Goal: Task Accomplishment & Management: Complete application form

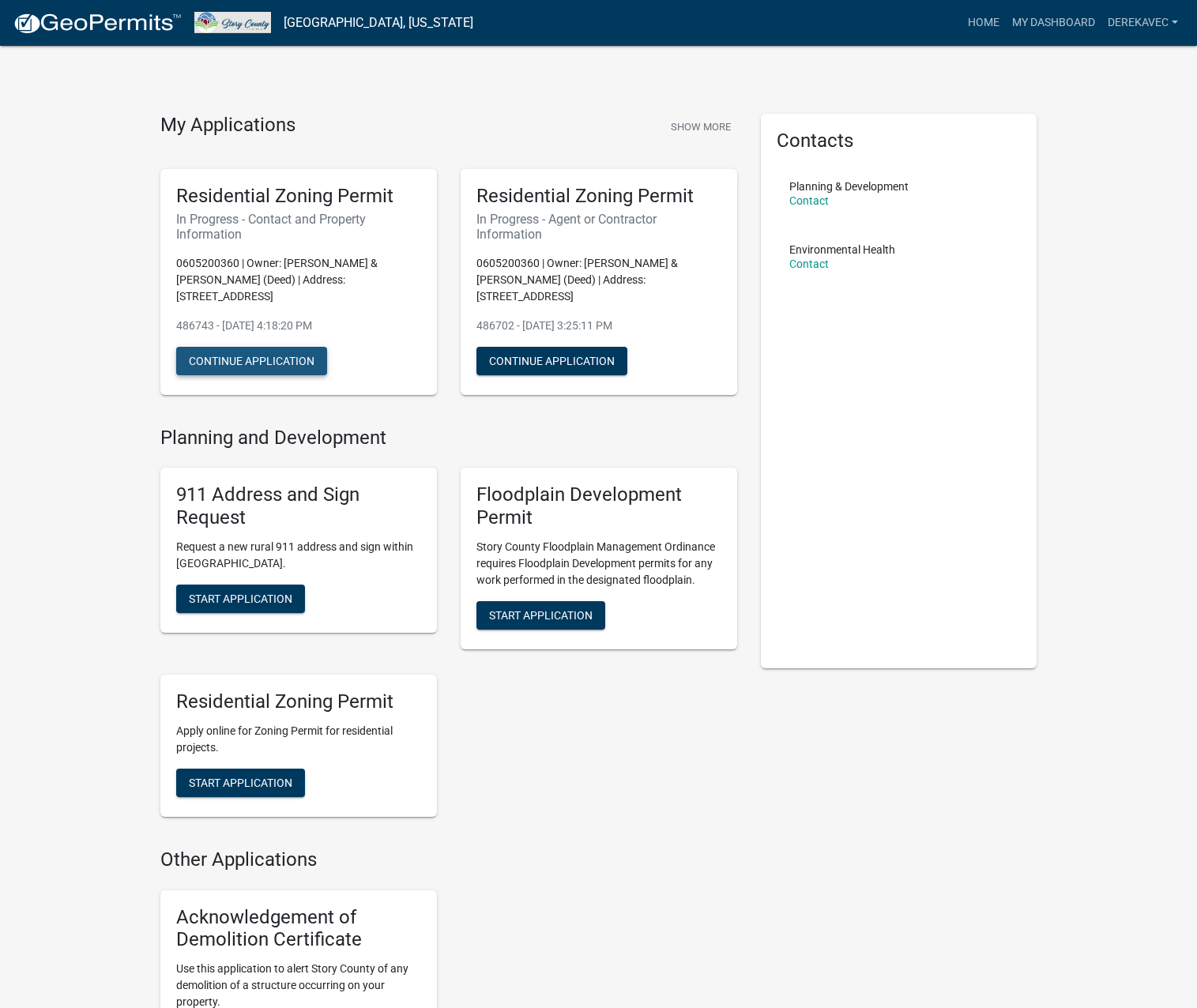
click at [274, 347] on button "Continue Application" at bounding box center [252, 361] width 151 height 28
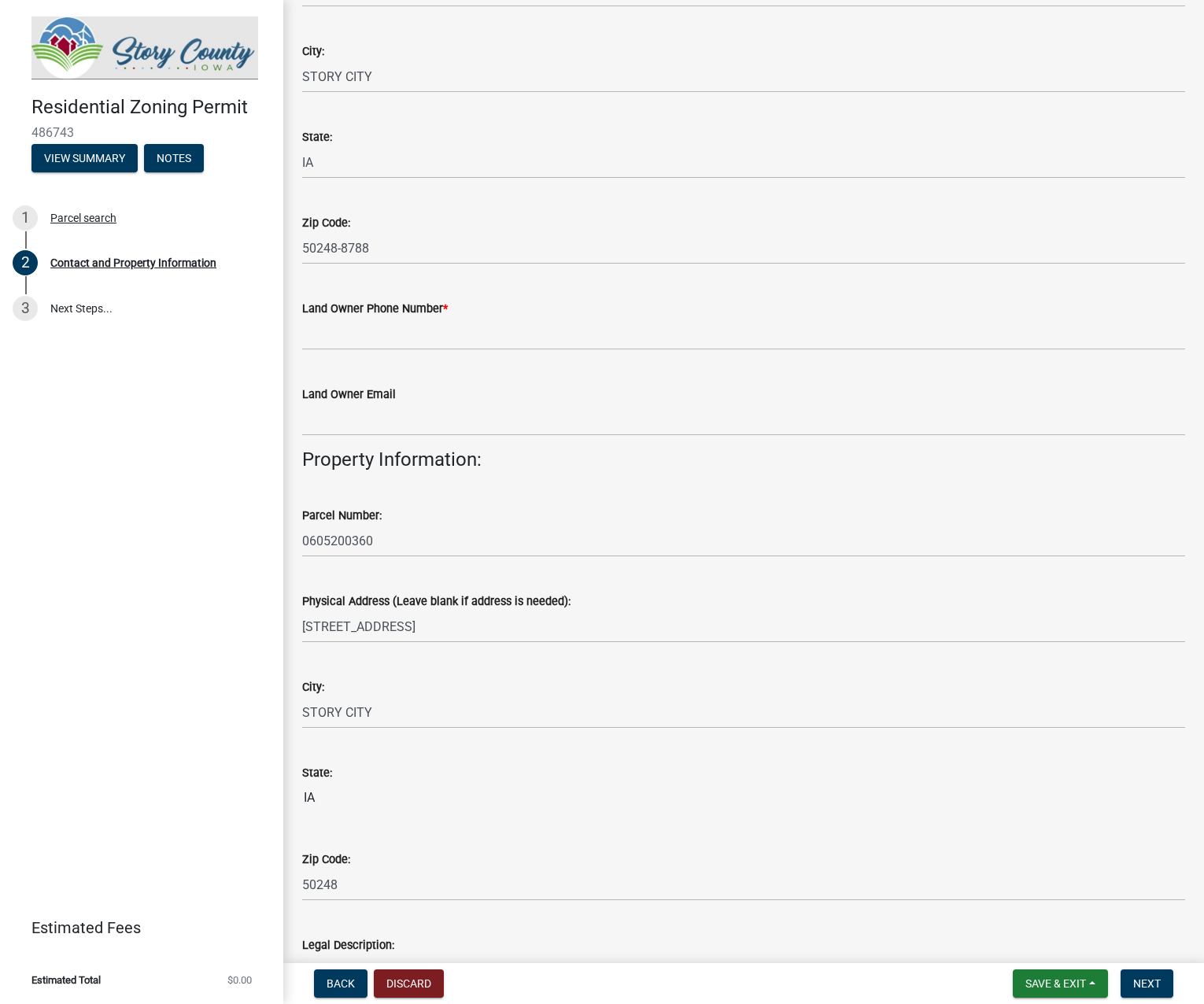
scroll to position [357, 0]
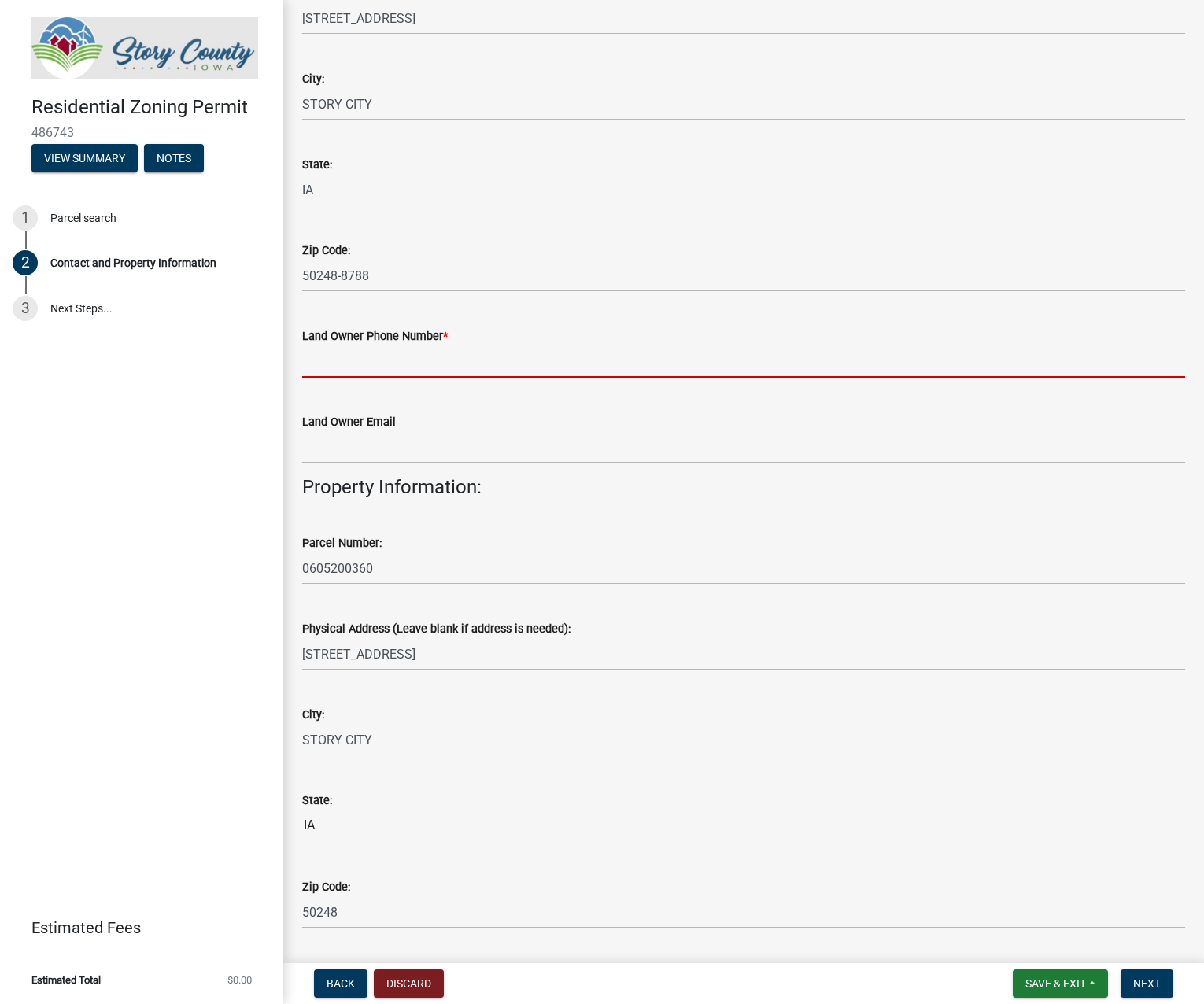
click at [423, 367] on input "Land Owner Phone Number *" at bounding box center [744, 362] width 883 height 32
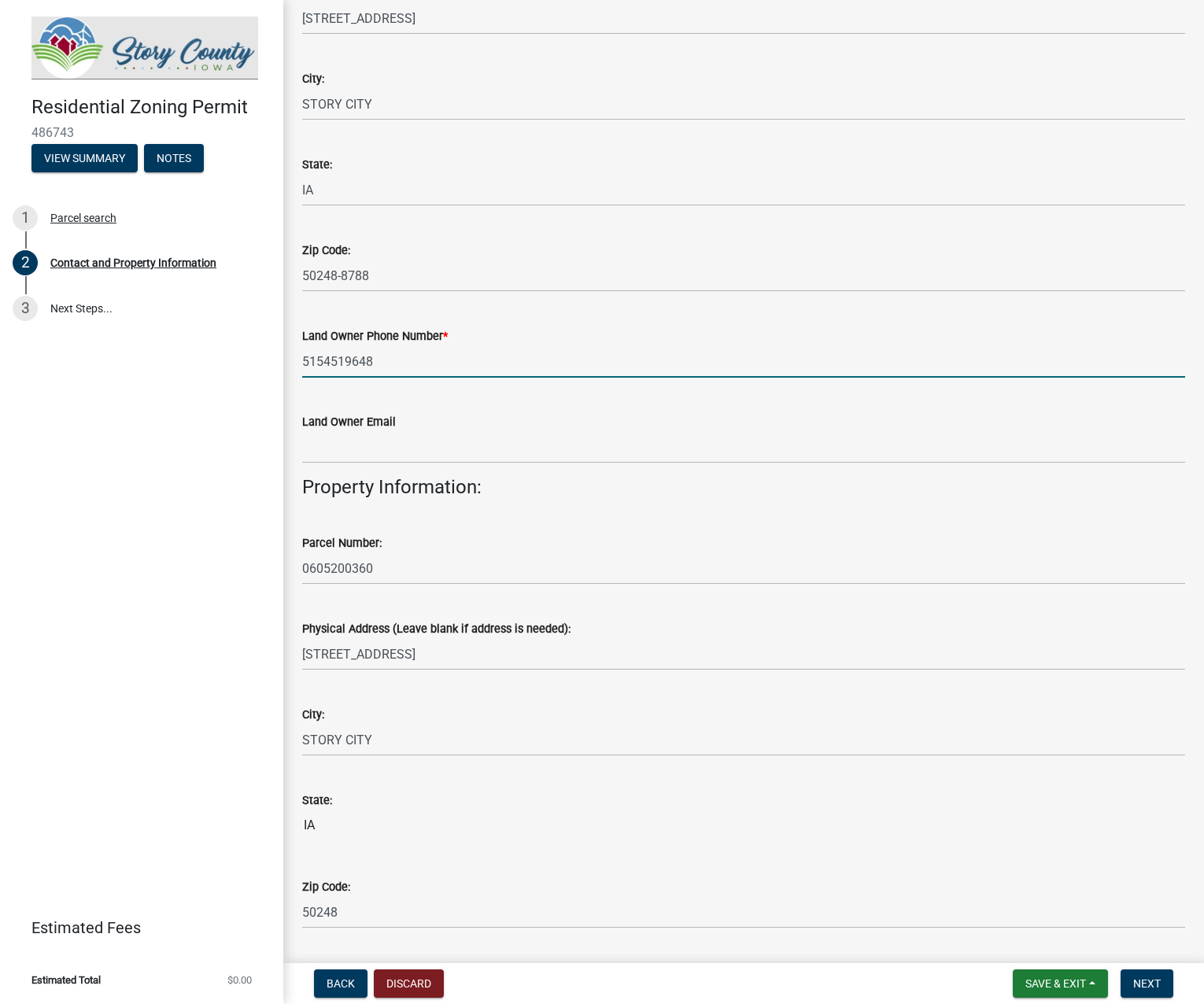
type input "5154519648"
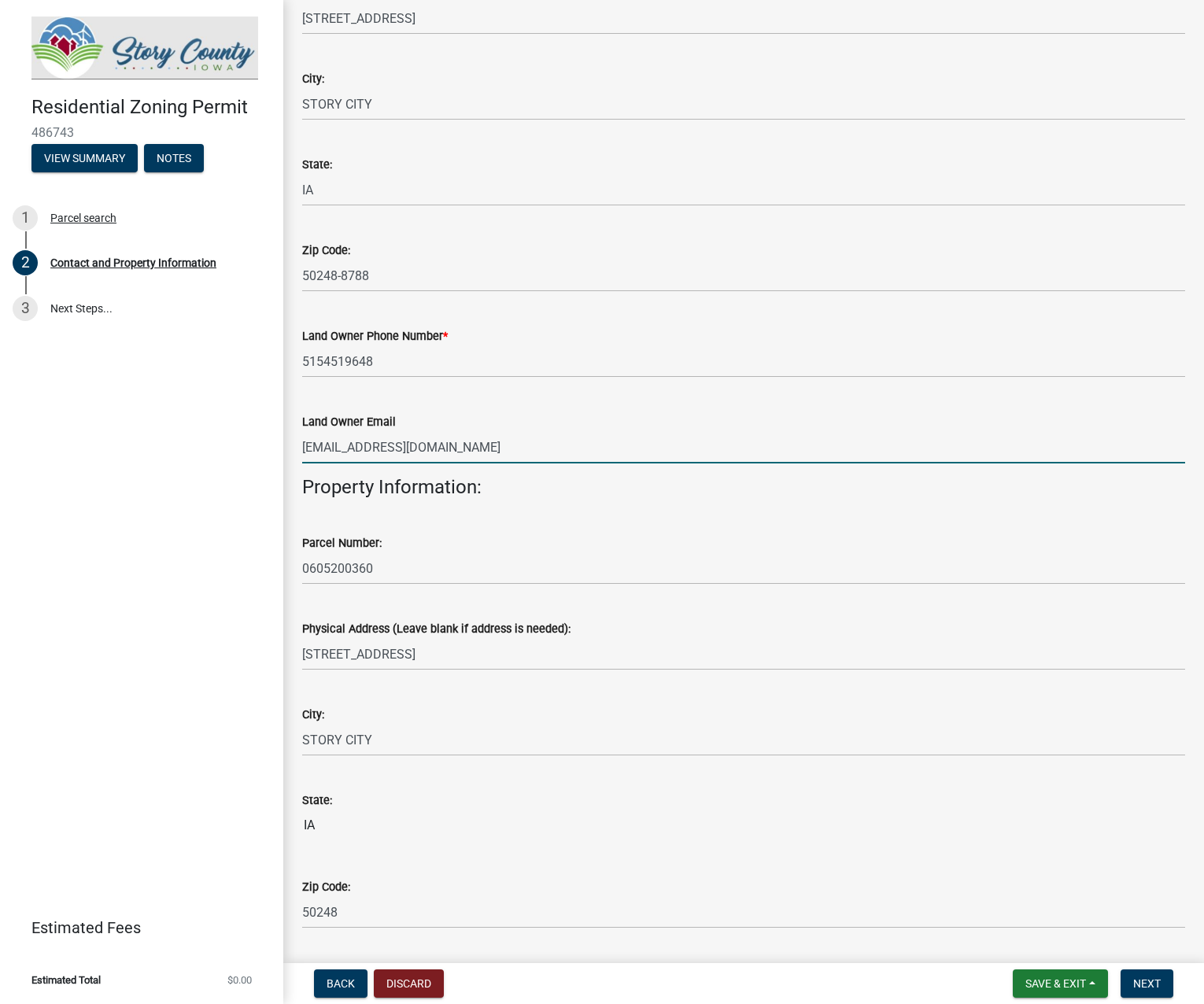
type input "[EMAIL_ADDRESS][DOMAIN_NAME]"
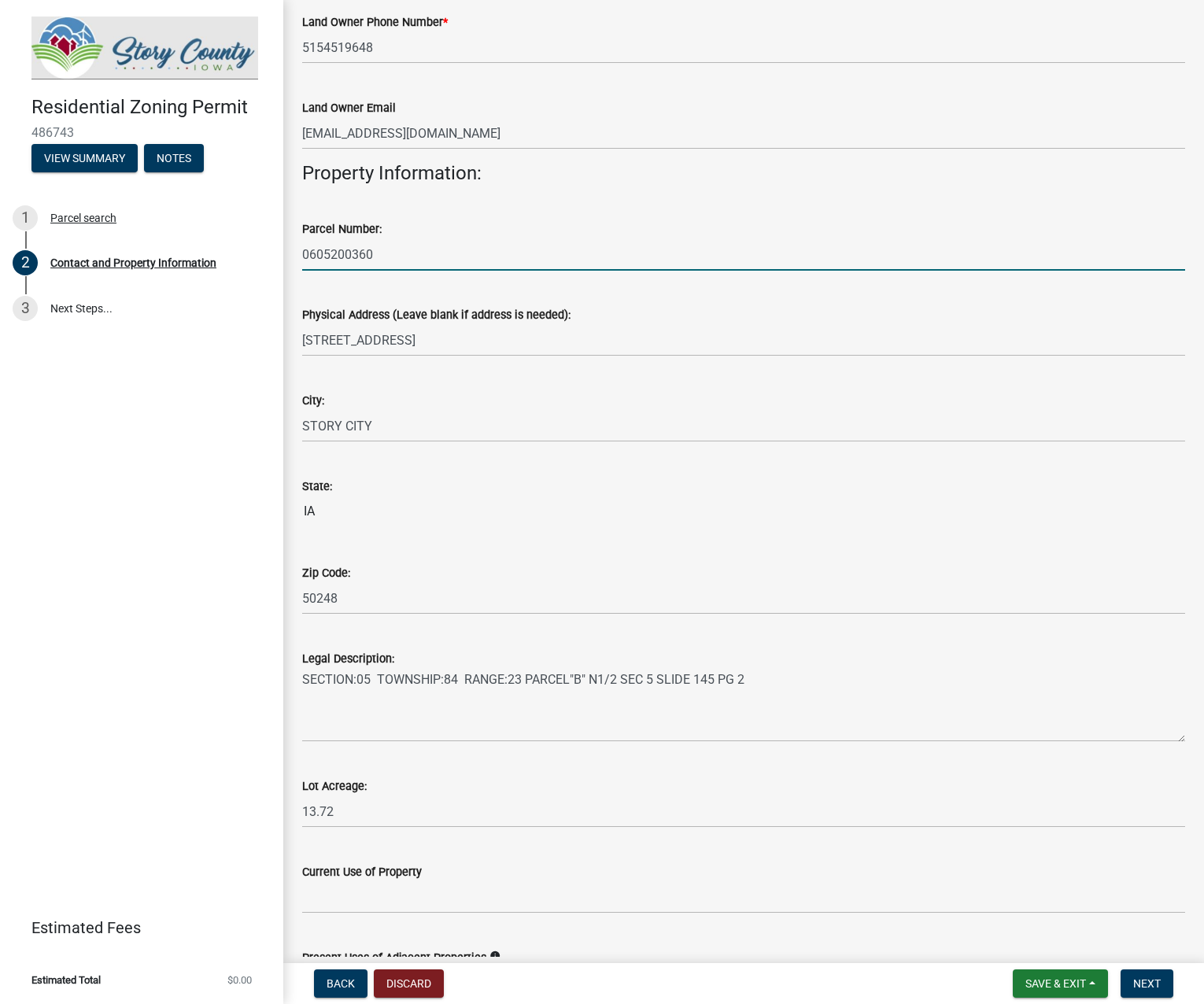
scroll to position [828, 0]
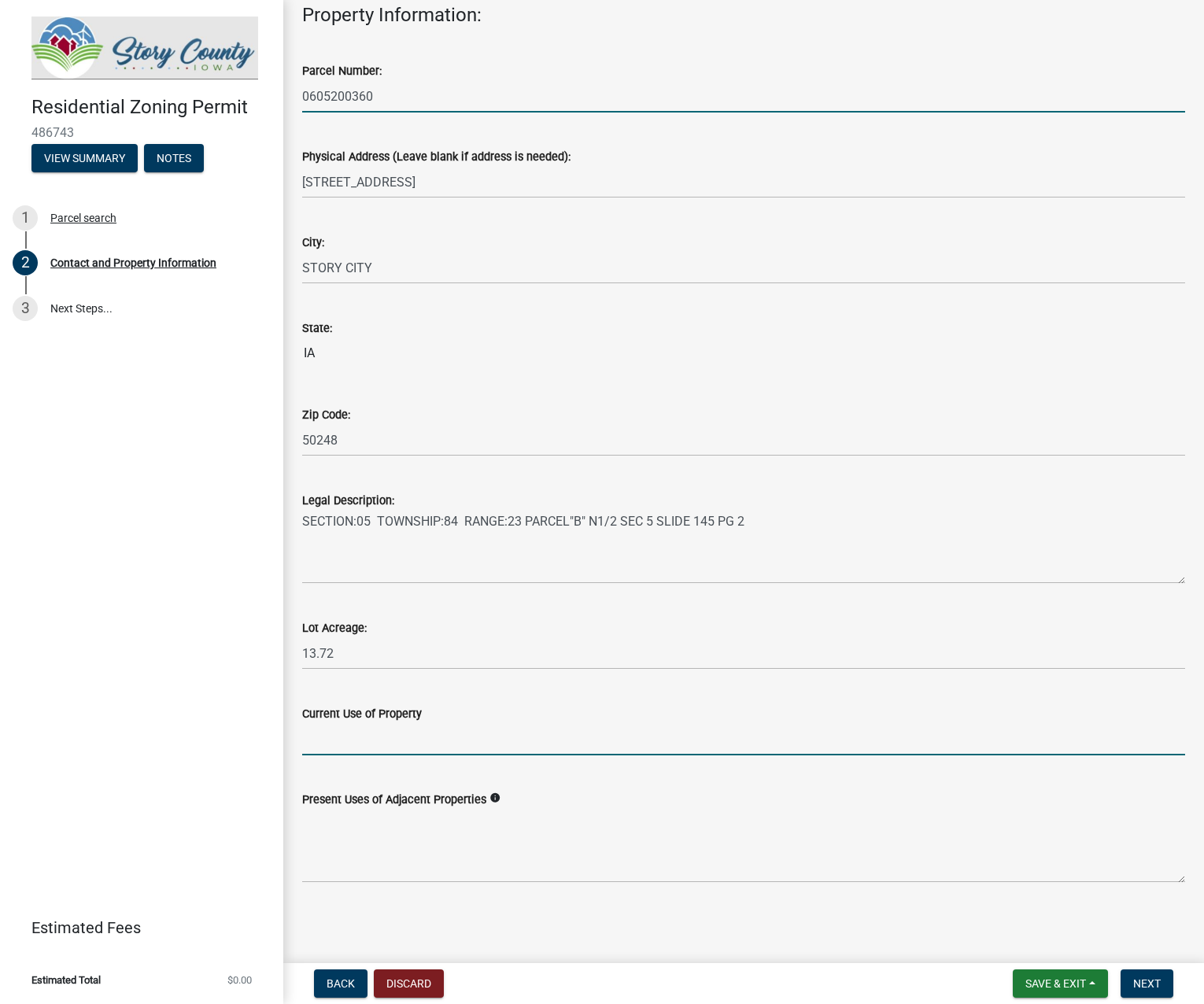
click at [480, 743] on input "Current Use of Property" at bounding box center [744, 739] width 883 height 32
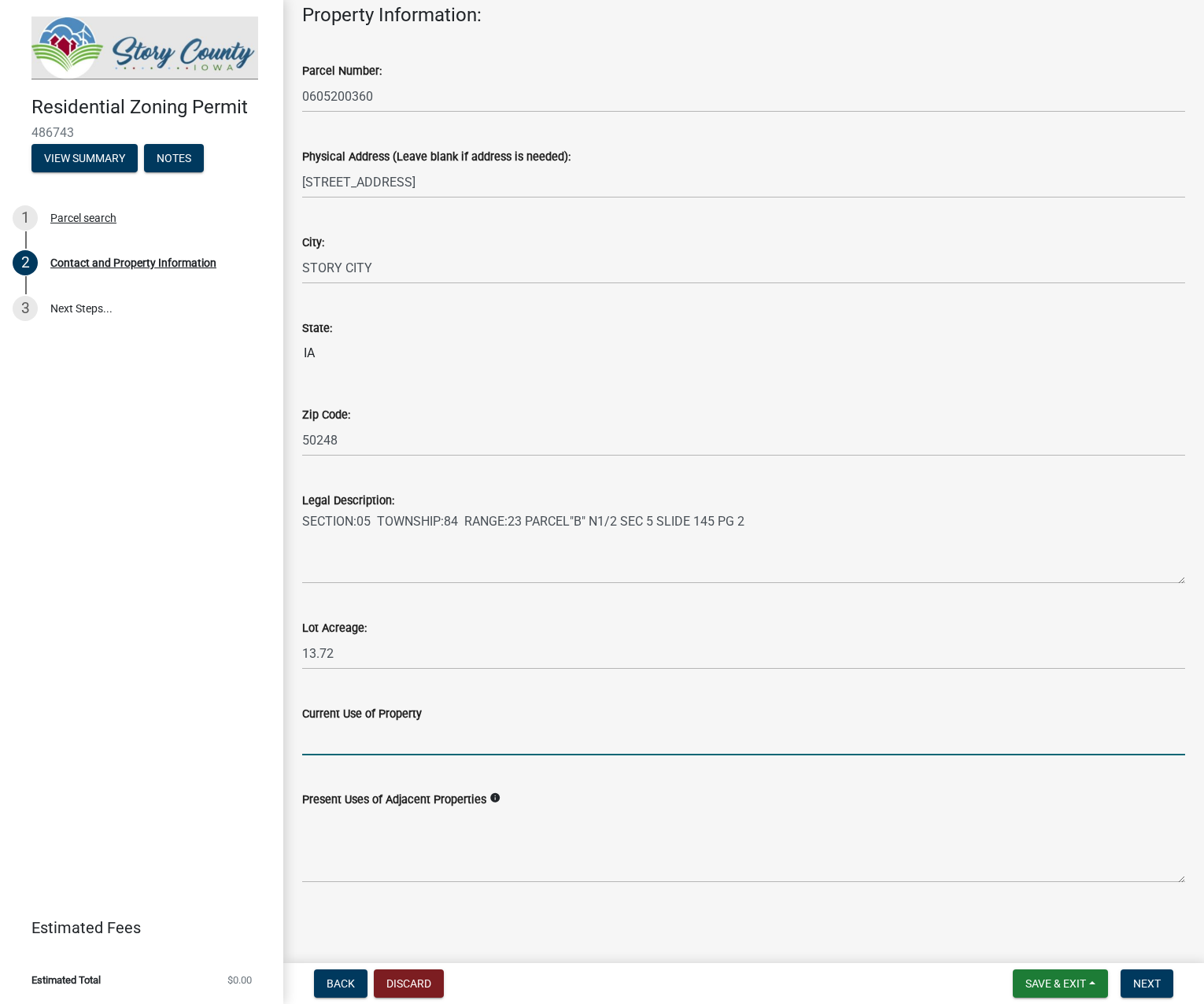
type input "Single Family Residence"
click at [391, 870] on textarea "Present Uses of Adjacent Properties" at bounding box center [744, 846] width 883 height 74
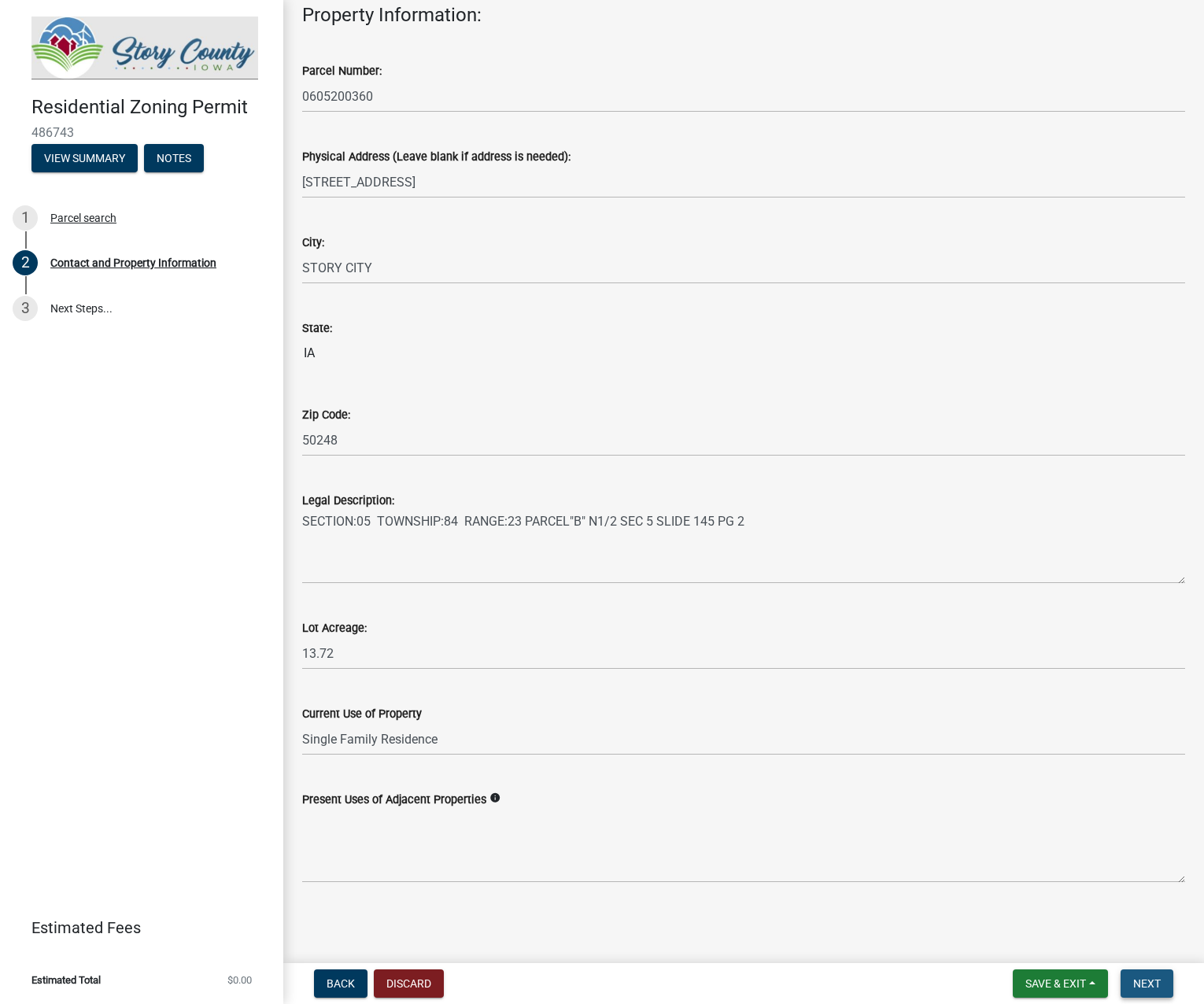
click at [1144, 990] on span "Next" at bounding box center [1147, 983] width 27 height 12
click at [1149, 989] on span "Next" at bounding box center [1147, 983] width 27 height 12
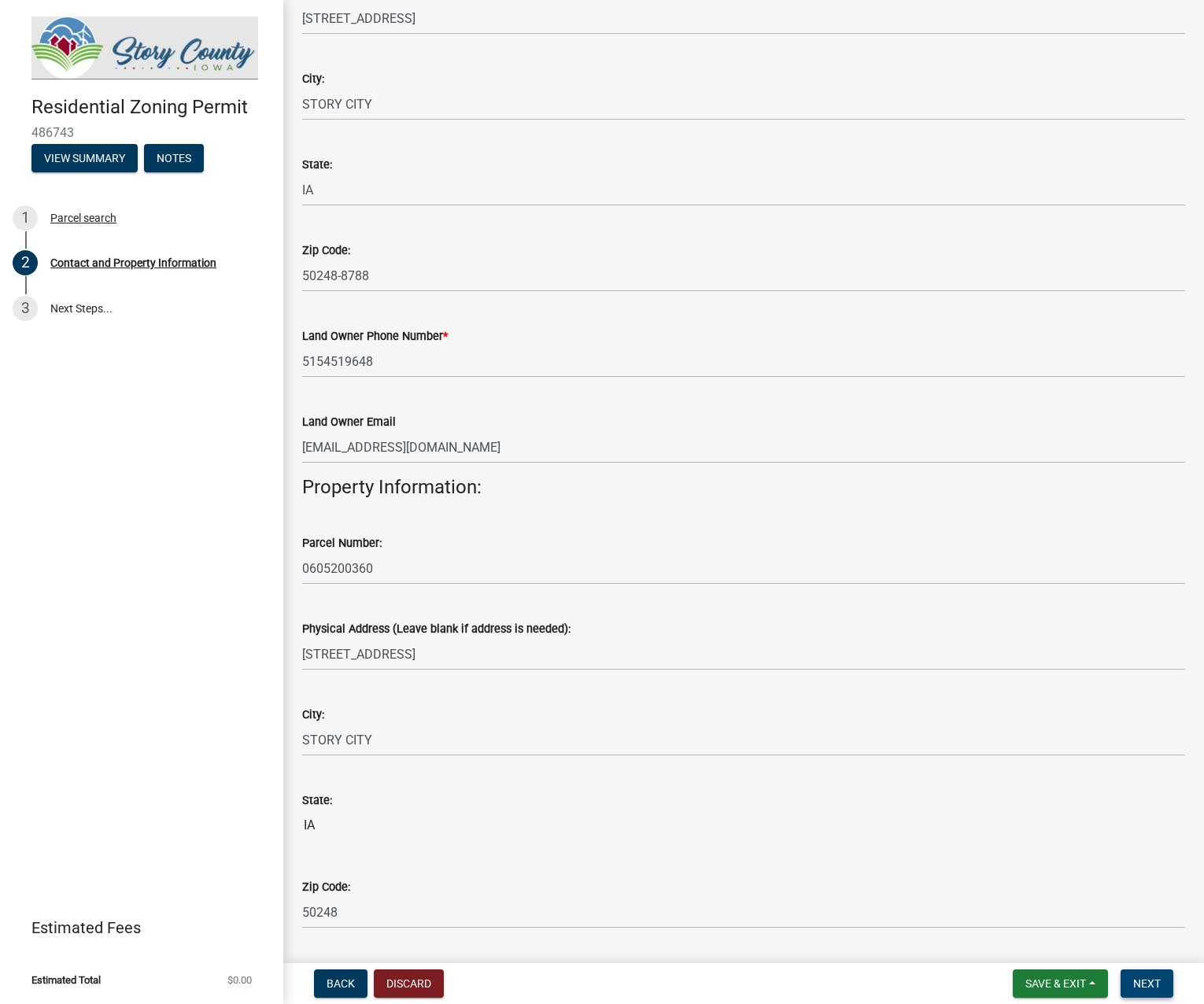
scroll to position [0, 0]
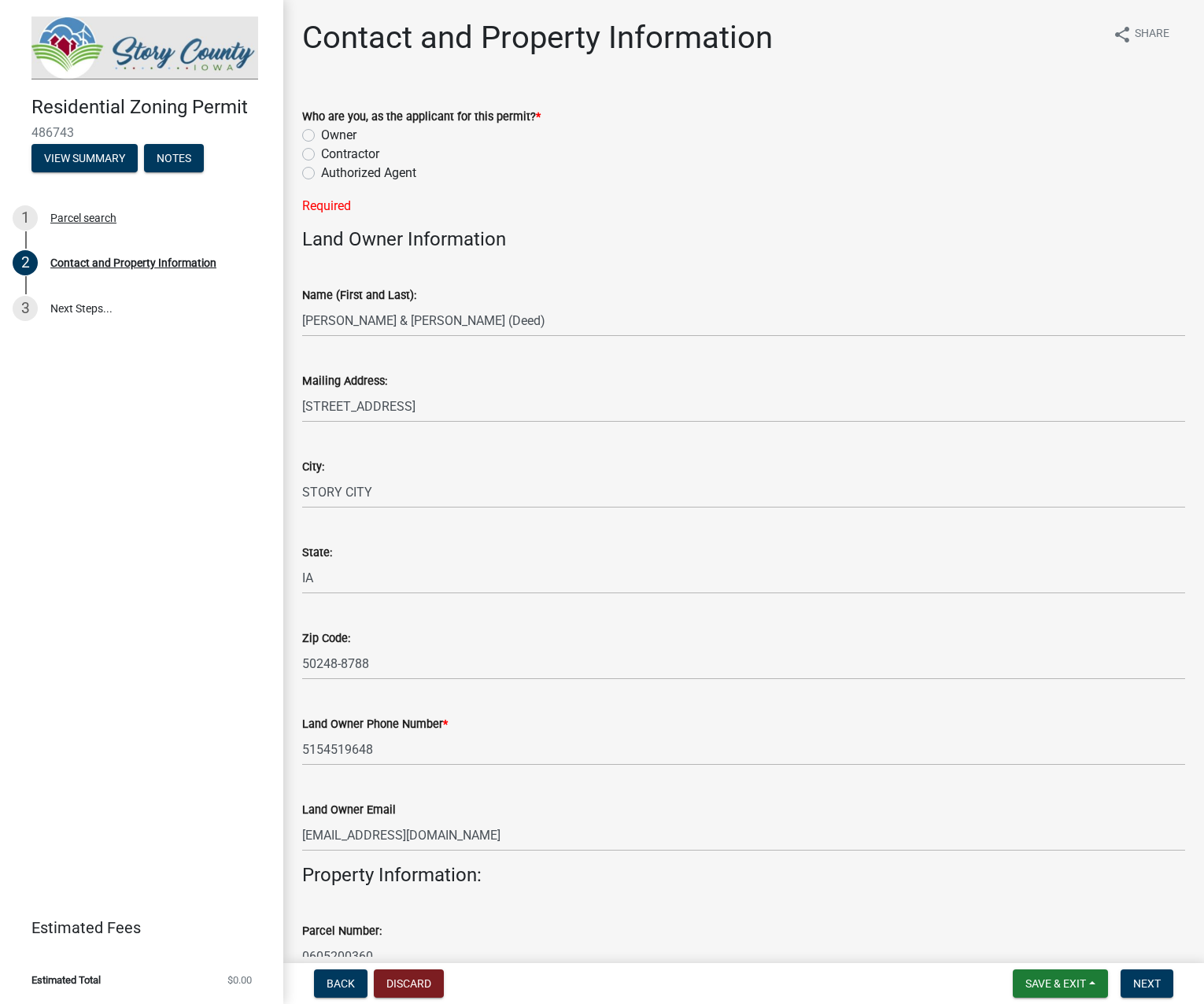
click at [321, 156] on label "Contractor" at bounding box center [350, 154] width 58 height 19
click at [321, 155] on input "Contractor" at bounding box center [326, 150] width 10 height 10
radio input "true"
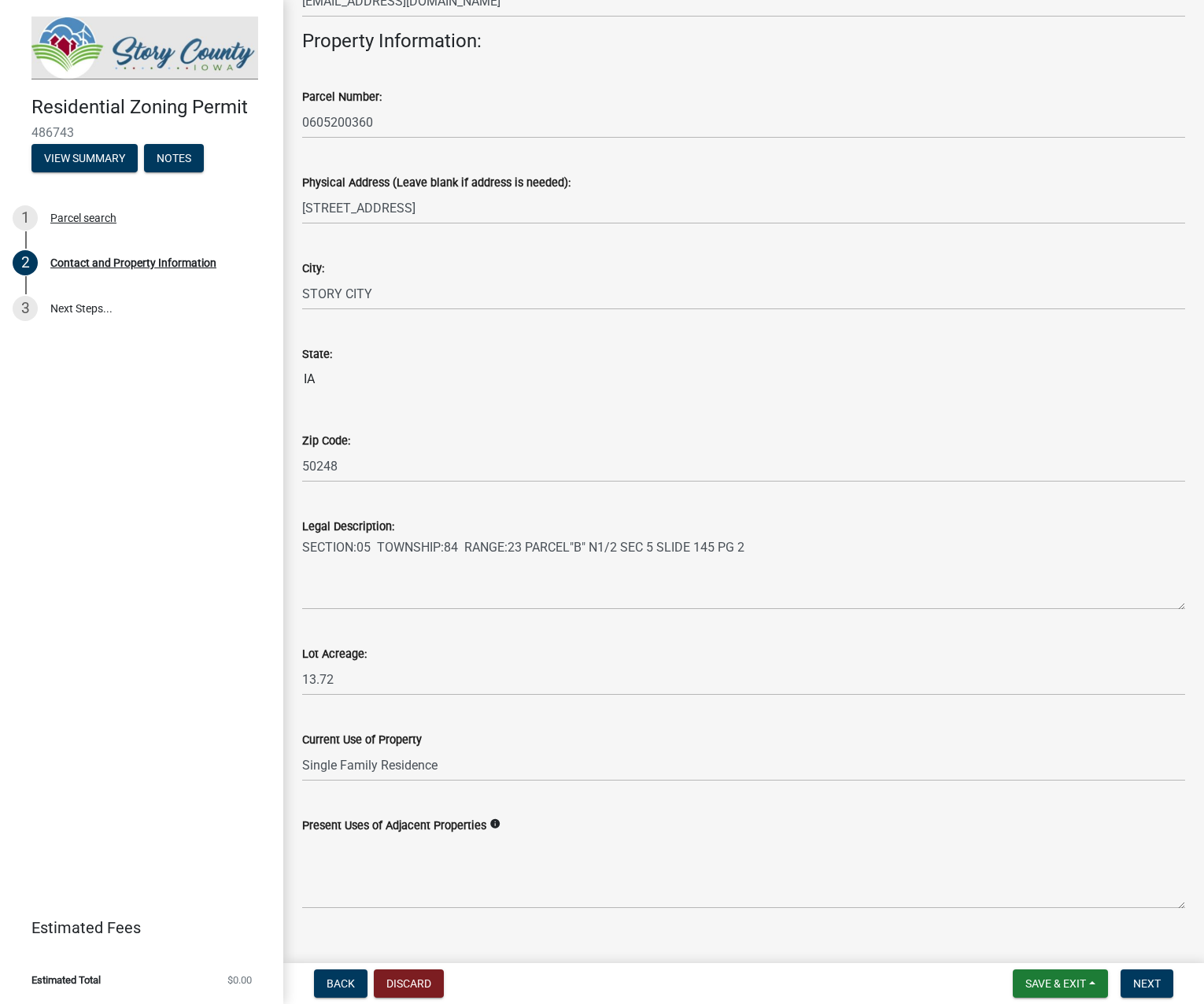
scroll to position [828, 0]
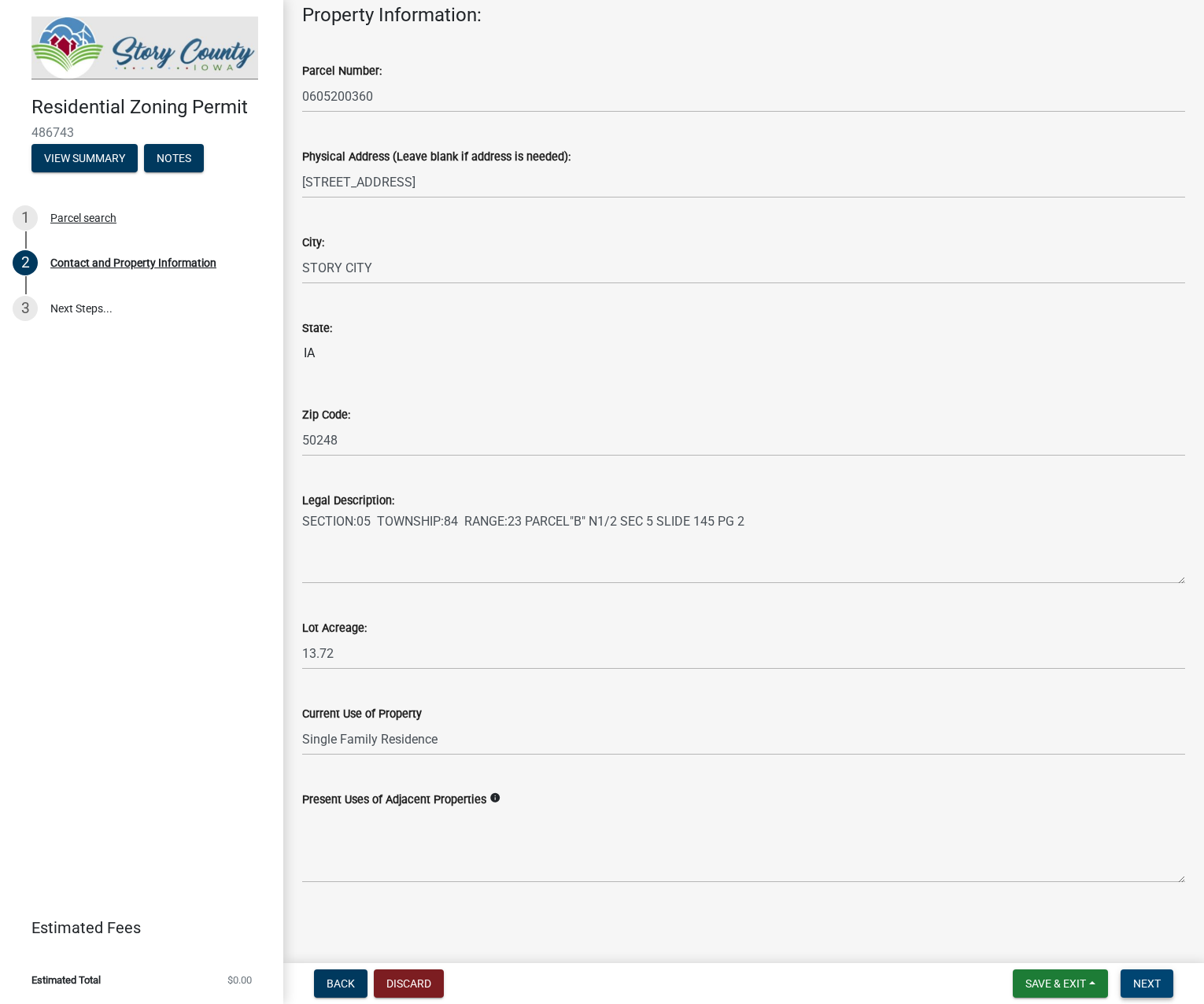
click at [1137, 982] on span "Next" at bounding box center [1147, 983] width 27 height 12
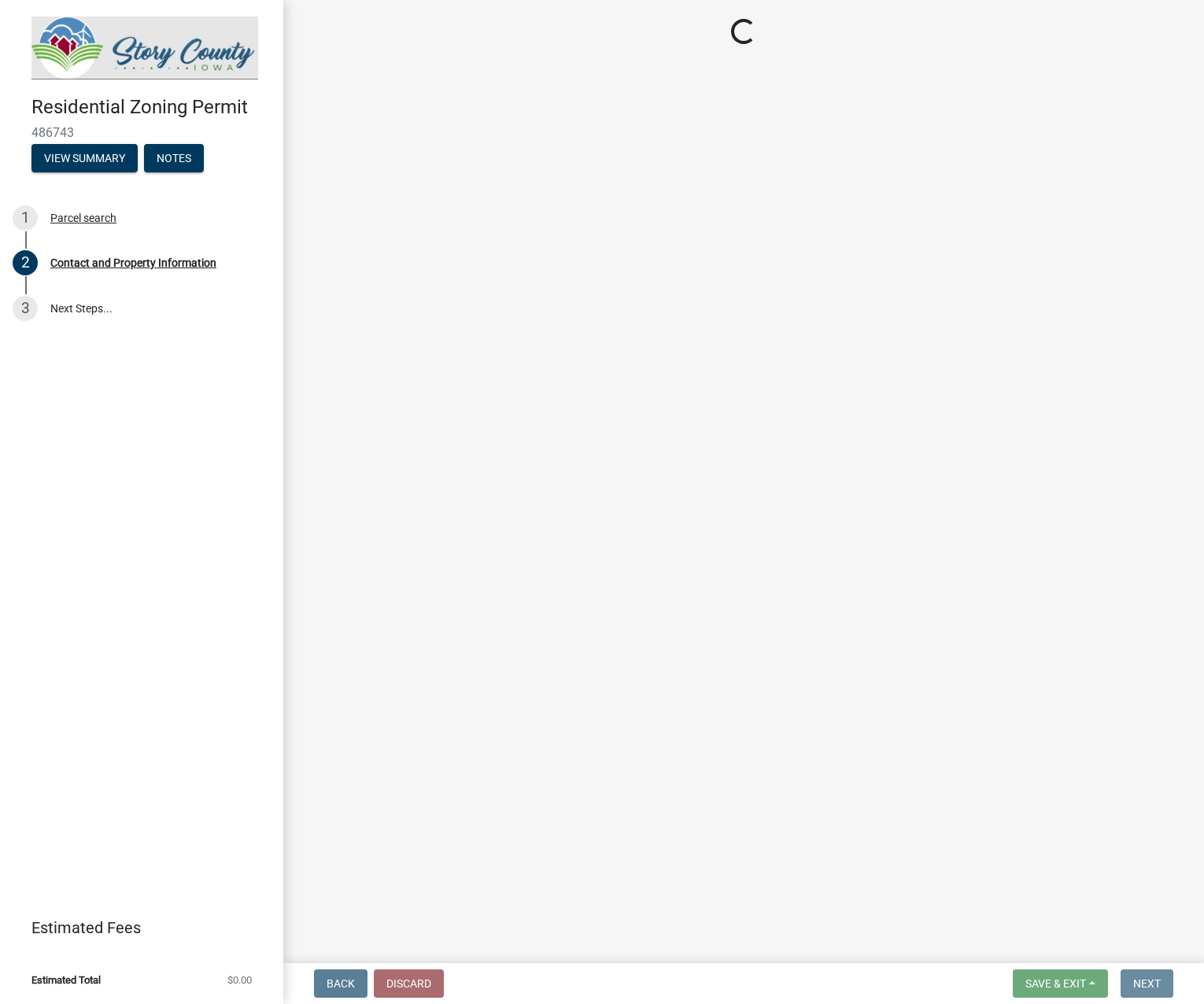
scroll to position [0, 0]
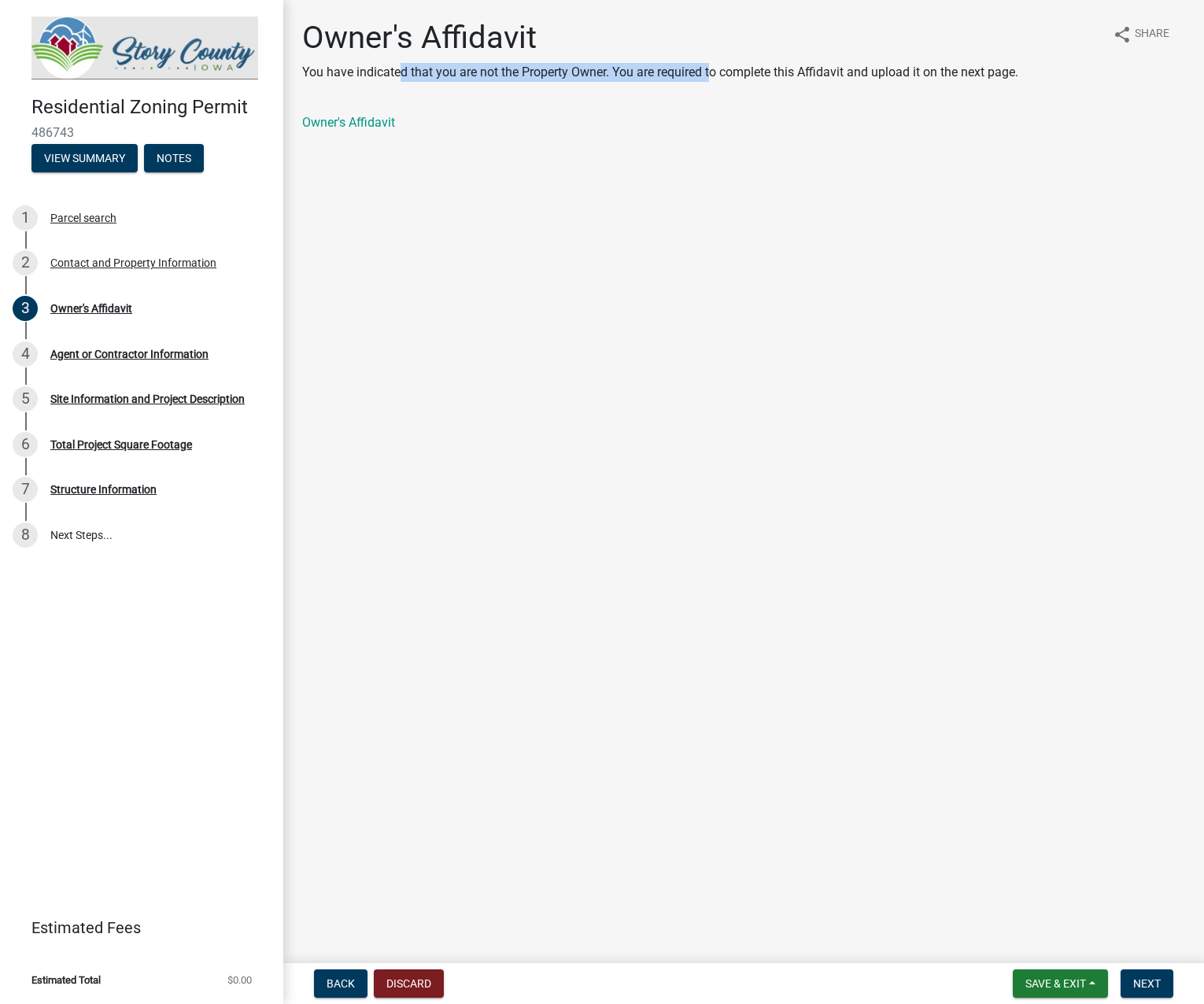
drag, startPoint x: 476, startPoint y: 74, endPoint x: 713, endPoint y: 82, distance: 237.1
click at [713, 82] on div "Owner's Affidavit You have indicated that you are not the Property Owner. You a…" at bounding box center [660, 57] width 716 height 76
click at [757, 77] on p "You have indicated that you are not the Property Owner. You are required to com…" at bounding box center [660, 72] width 716 height 19
drag, startPoint x: 825, startPoint y: 70, endPoint x: 1005, endPoint y: 72, distance: 180.0
click at [990, 72] on p "You have indicated that you are not the Property Owner. You are required to com…" at bounding box center [660, 72] width 716 height 19
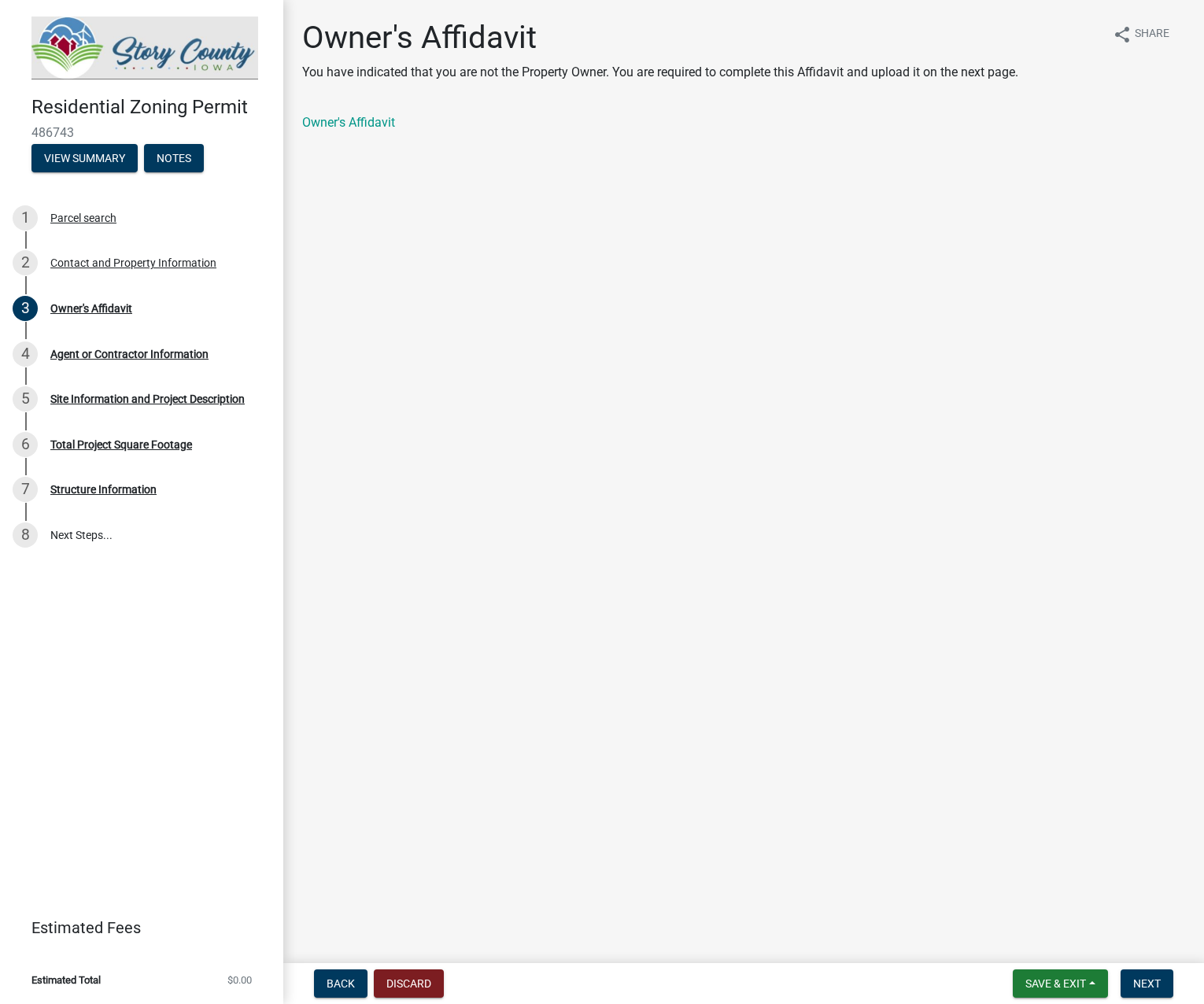
click at [1012, 69] on p "You have indicated that you are not the Property Owner. You are required to com…" at bounding box center [660, 72] width 716 height 19
click at [383, 123] on link "Owner's Affidavit" at bounding box center [348, 122] width 92 height 15
click at [1158, 983] on span "Next" at bounding box center [1147, 983] width 27 height 12
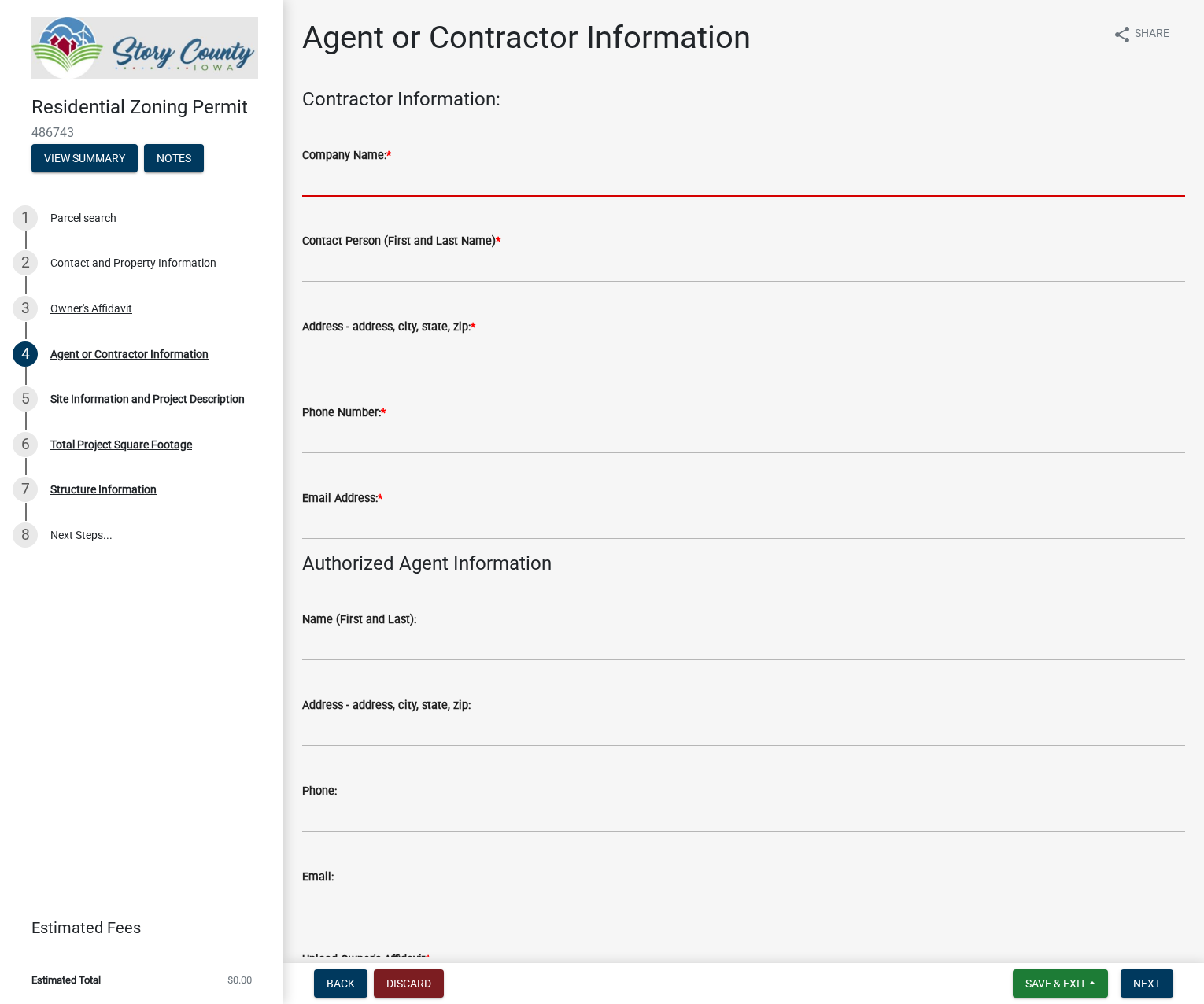
click at [380, 179] on input "Company Name: *" at bounding box center [744, 180] width 883 height 32
type input "Avec Design+Build"
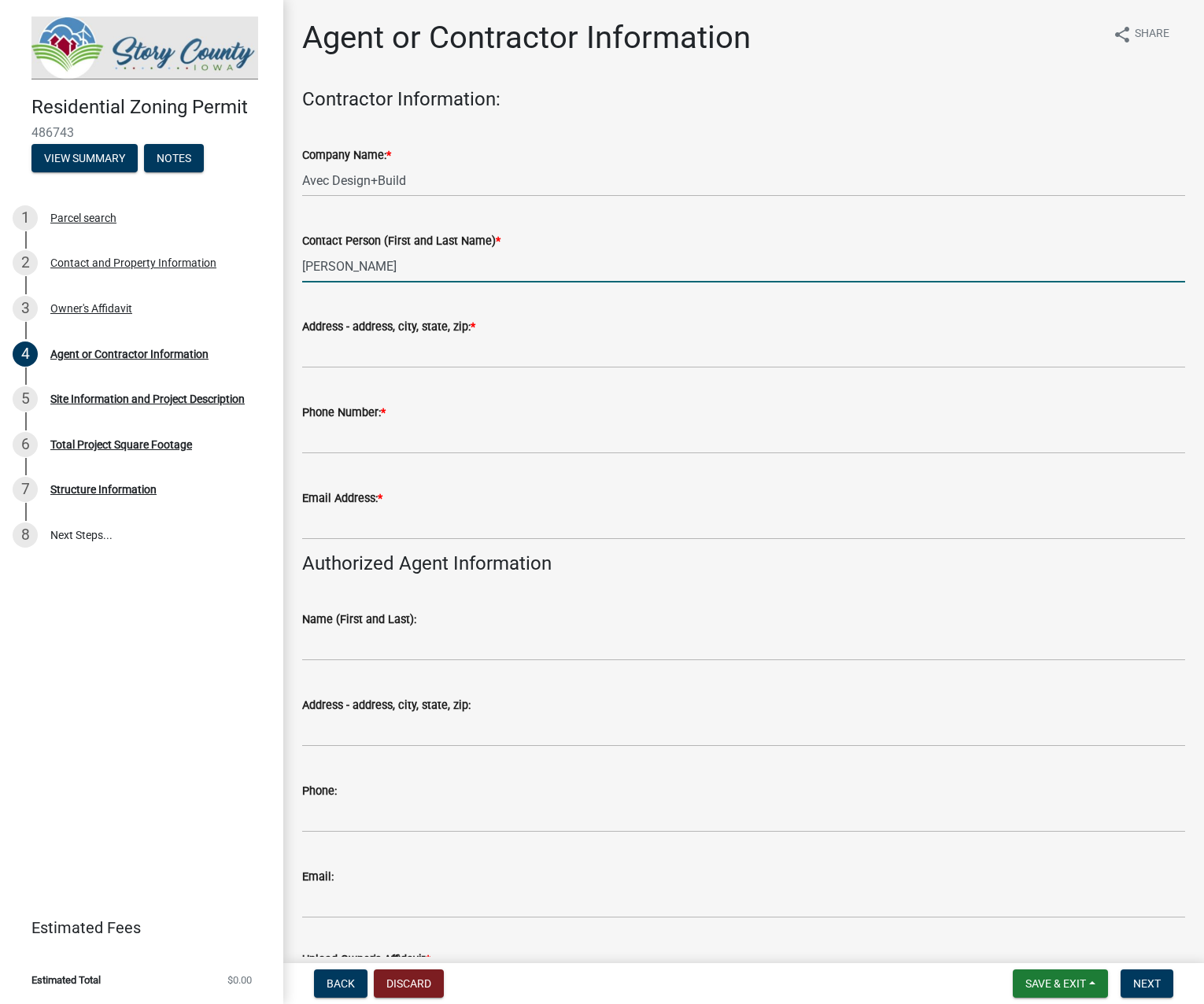
type input "[PERSON_NAME]"
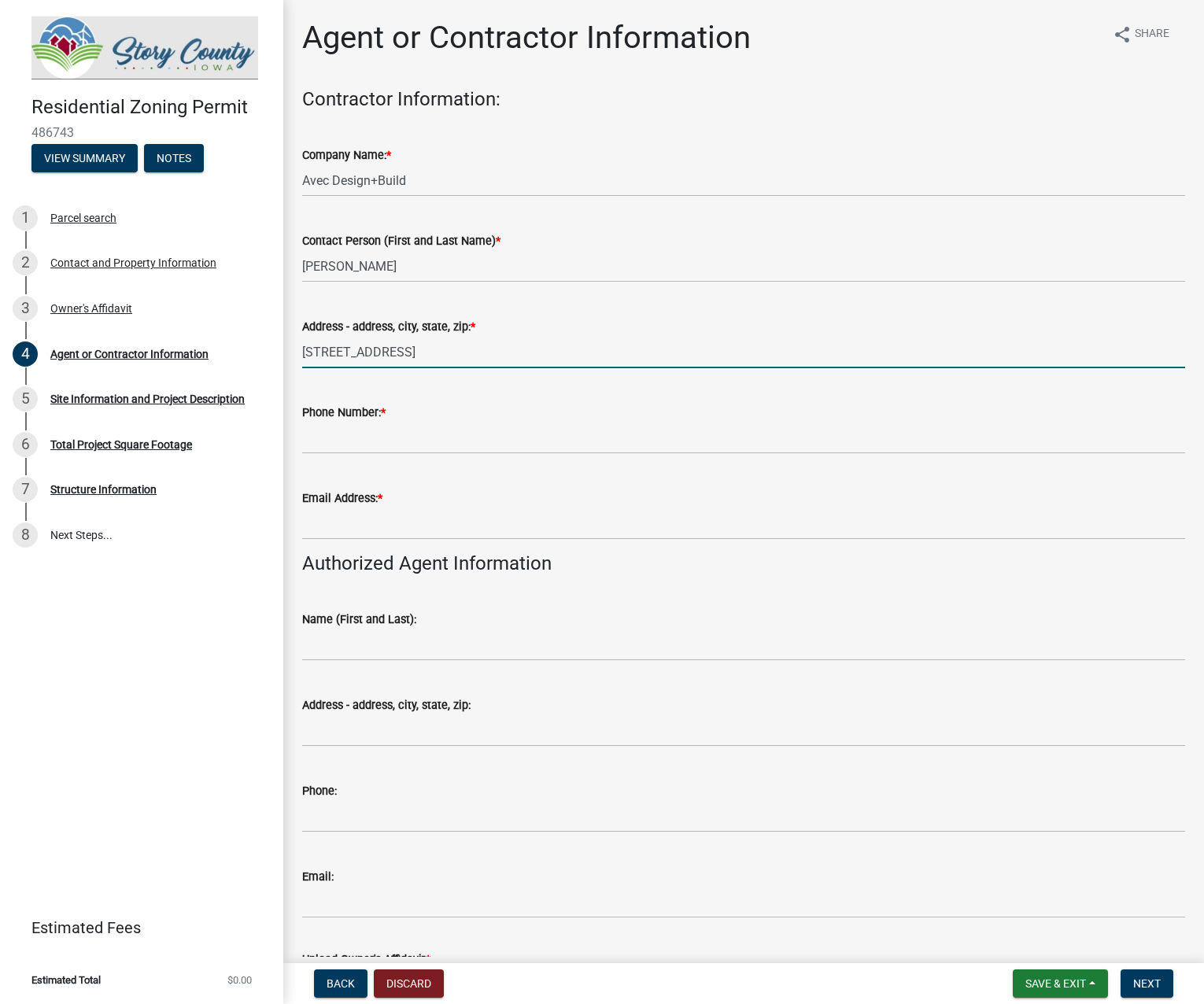
type input "[STREET_ADDRESS]"
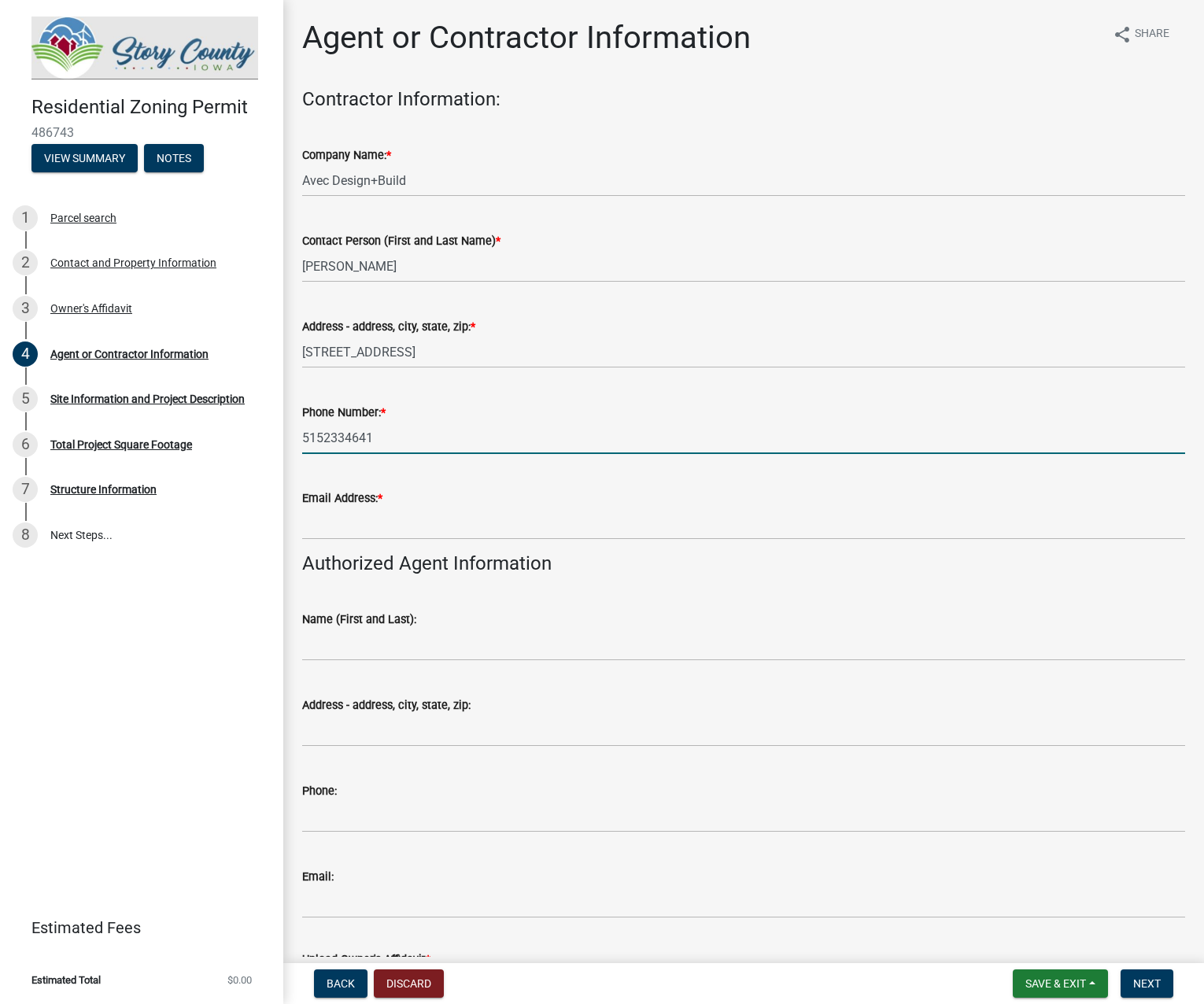
type input "5152334641"
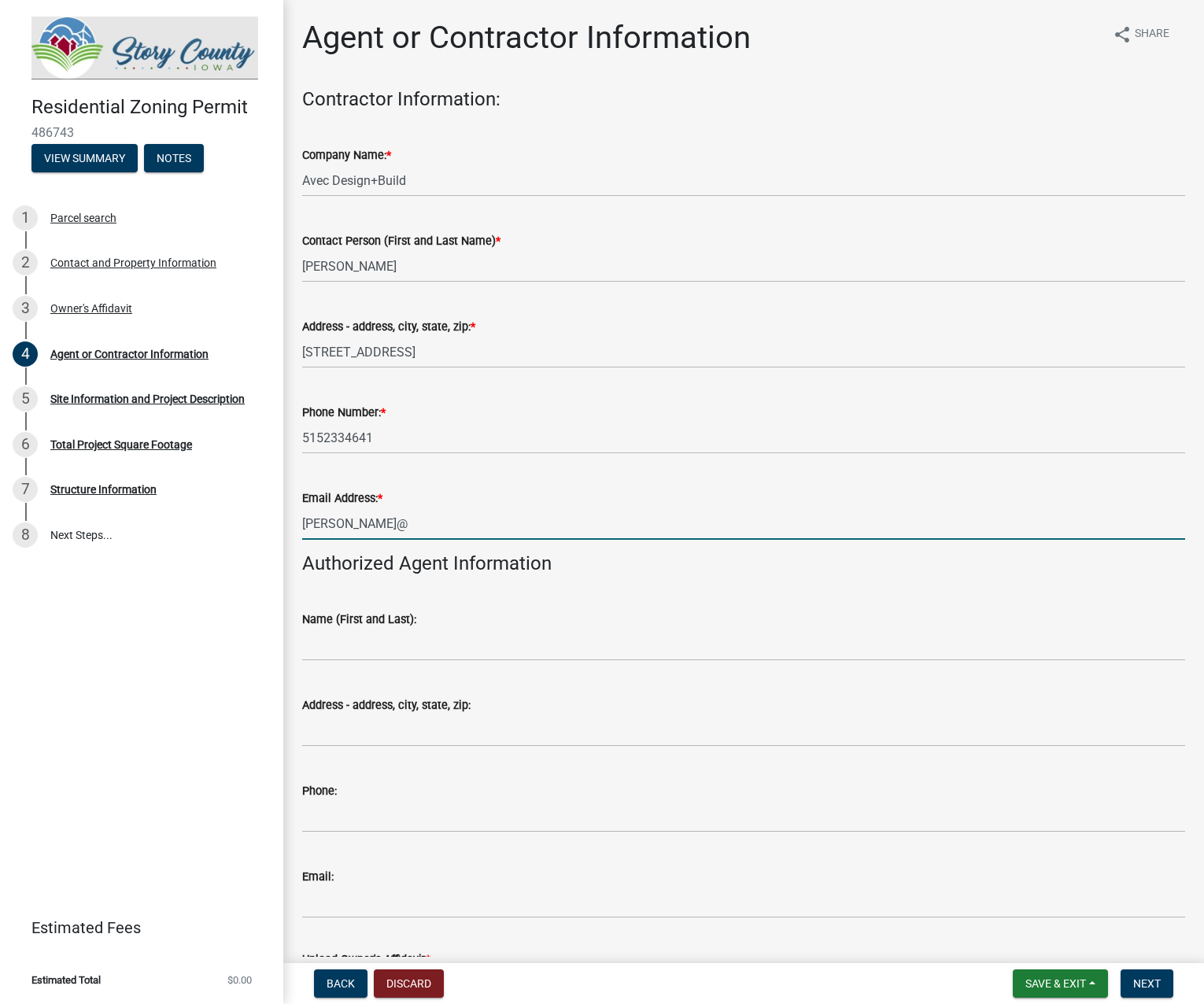
type input "[PERSON_NAME][EMAIL_ADDRESS][DOMAIN_NAME]"
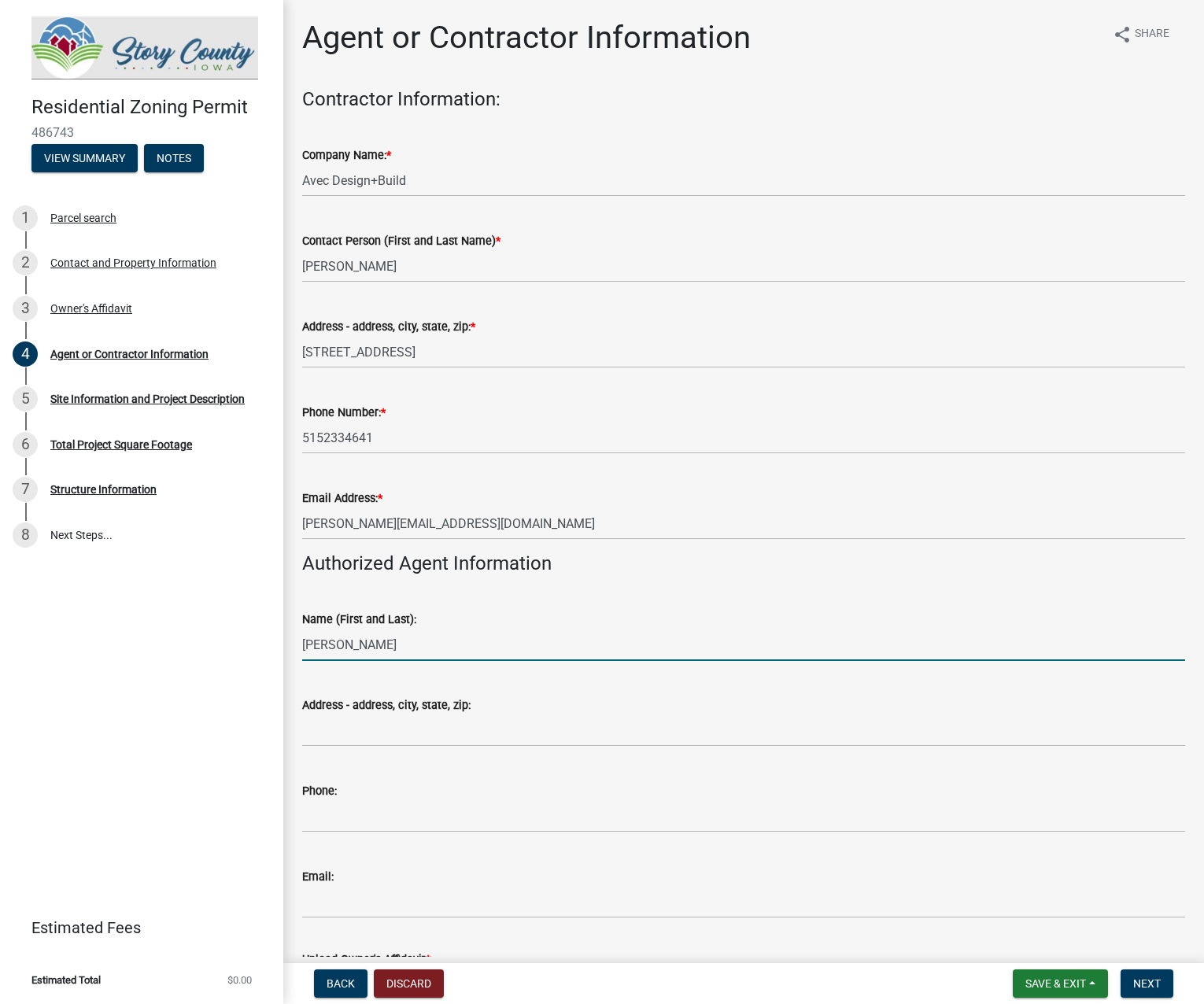
type input "[PERSON_NAME]"
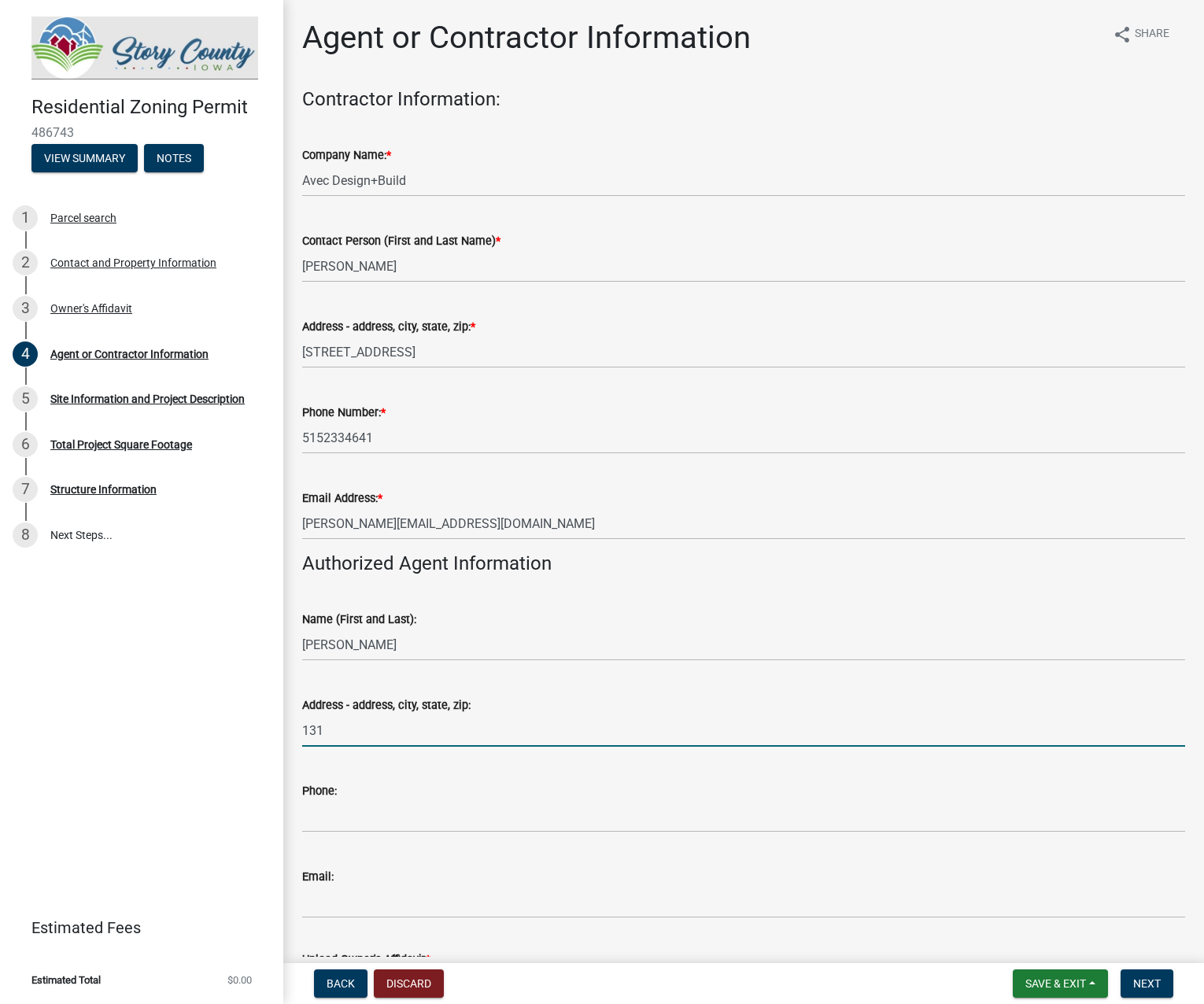
type input "[STREET_ADDRESS]"
type input "5157081939"
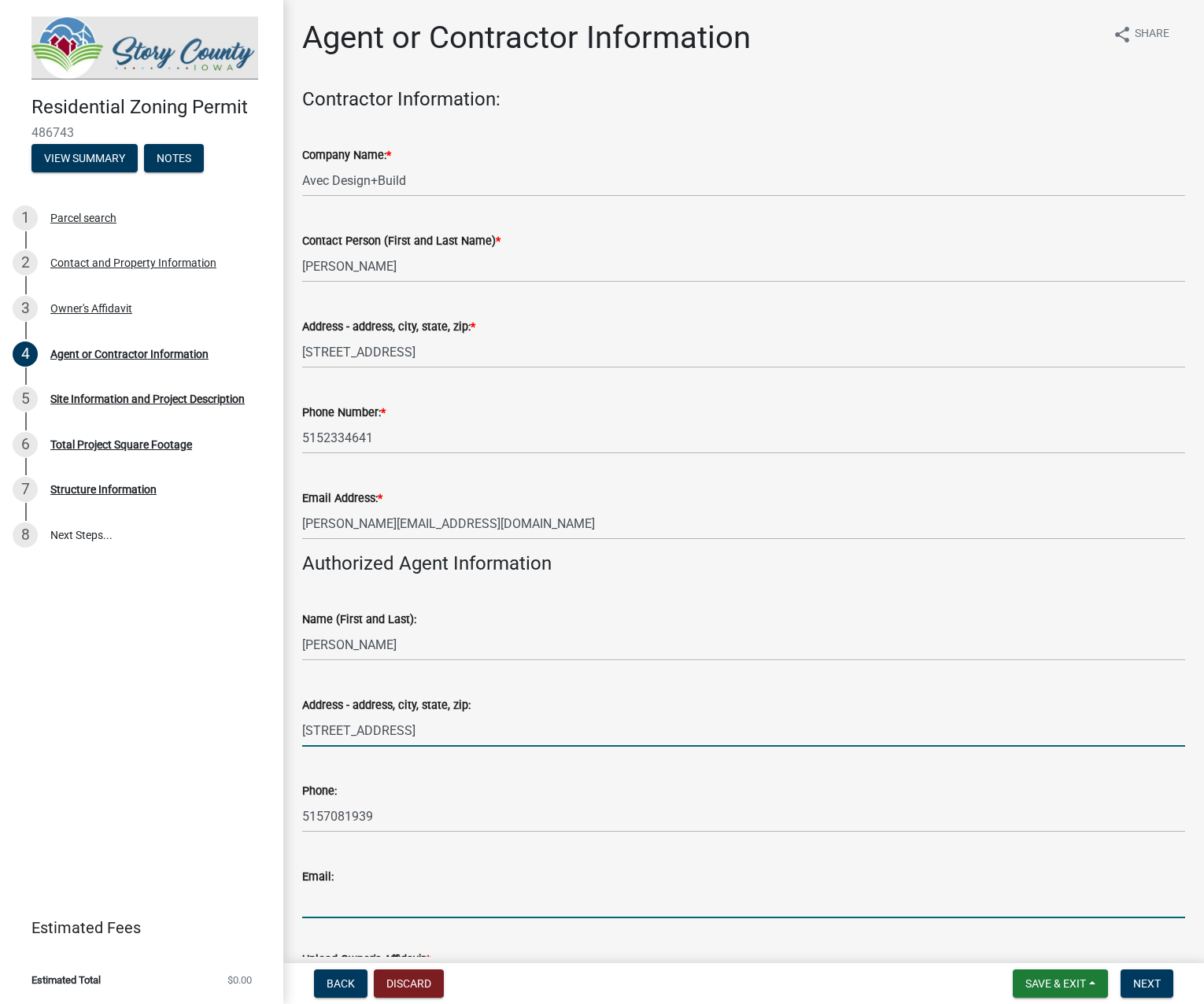
type input "[PERSON_NAME][EMAIL_ADDRESS][DOMAIN_NAME]"
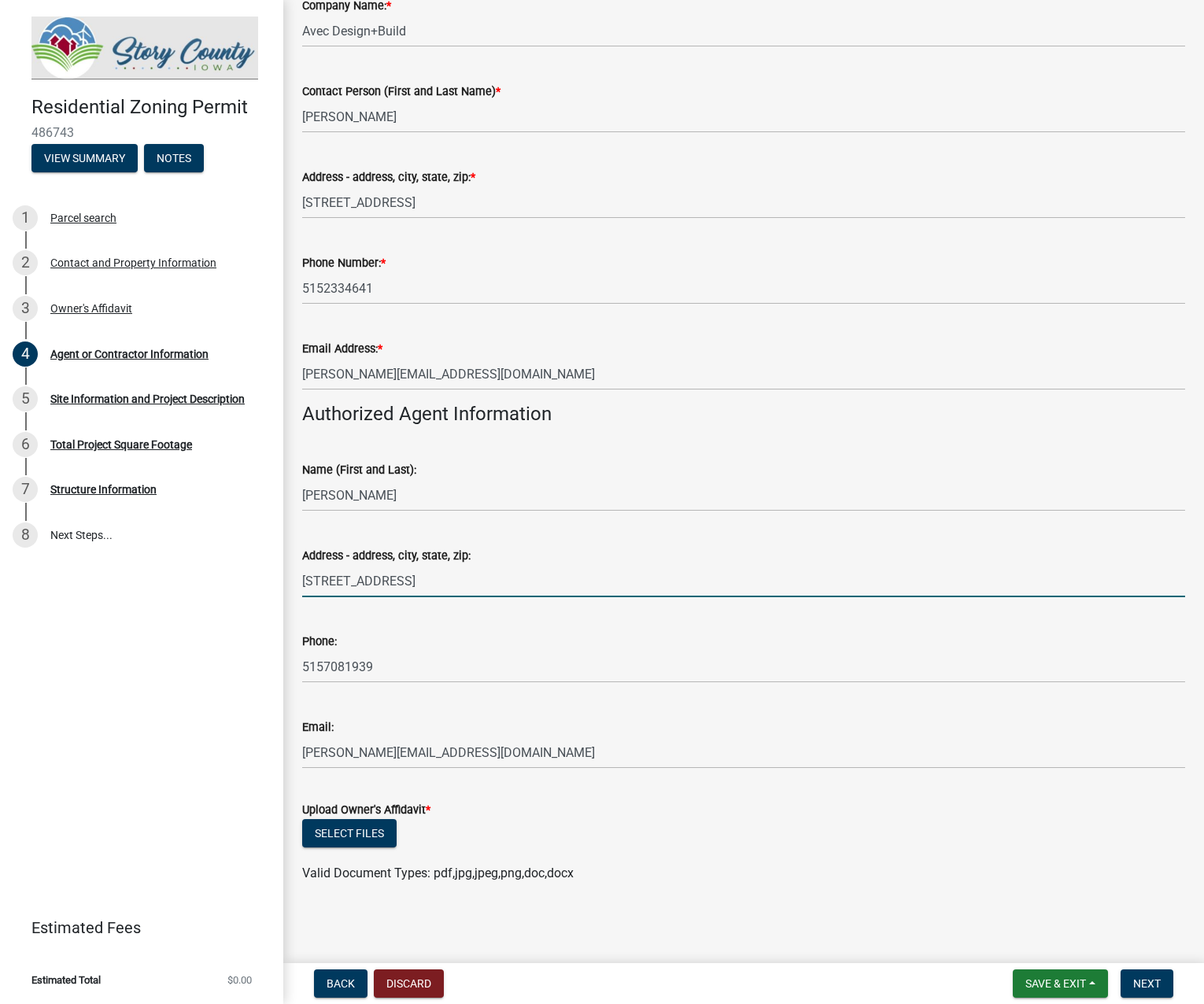
scroll to position [151, 0]
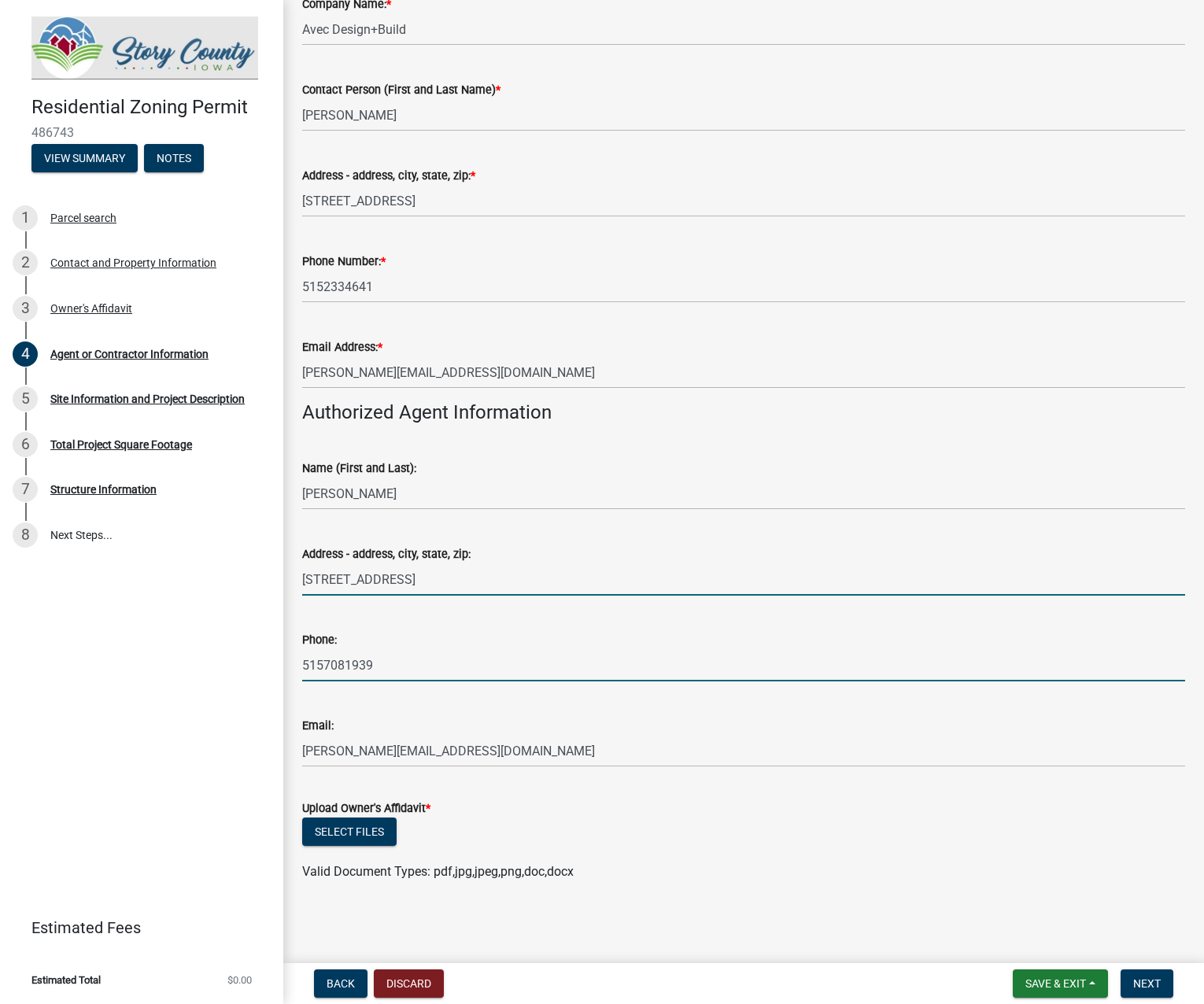
drag, startPoint x: 386, startPoint y: 664, endPoint x: 167, endPoint y: 682, distance: 219.7
click at [167, 682] on div "Residential Zoning Permit 486743 View Summary Notes 1 Parcel search 2 Contact a…" at bounding box center [602, 502] width 1204 height 1004
type input "5152334641"
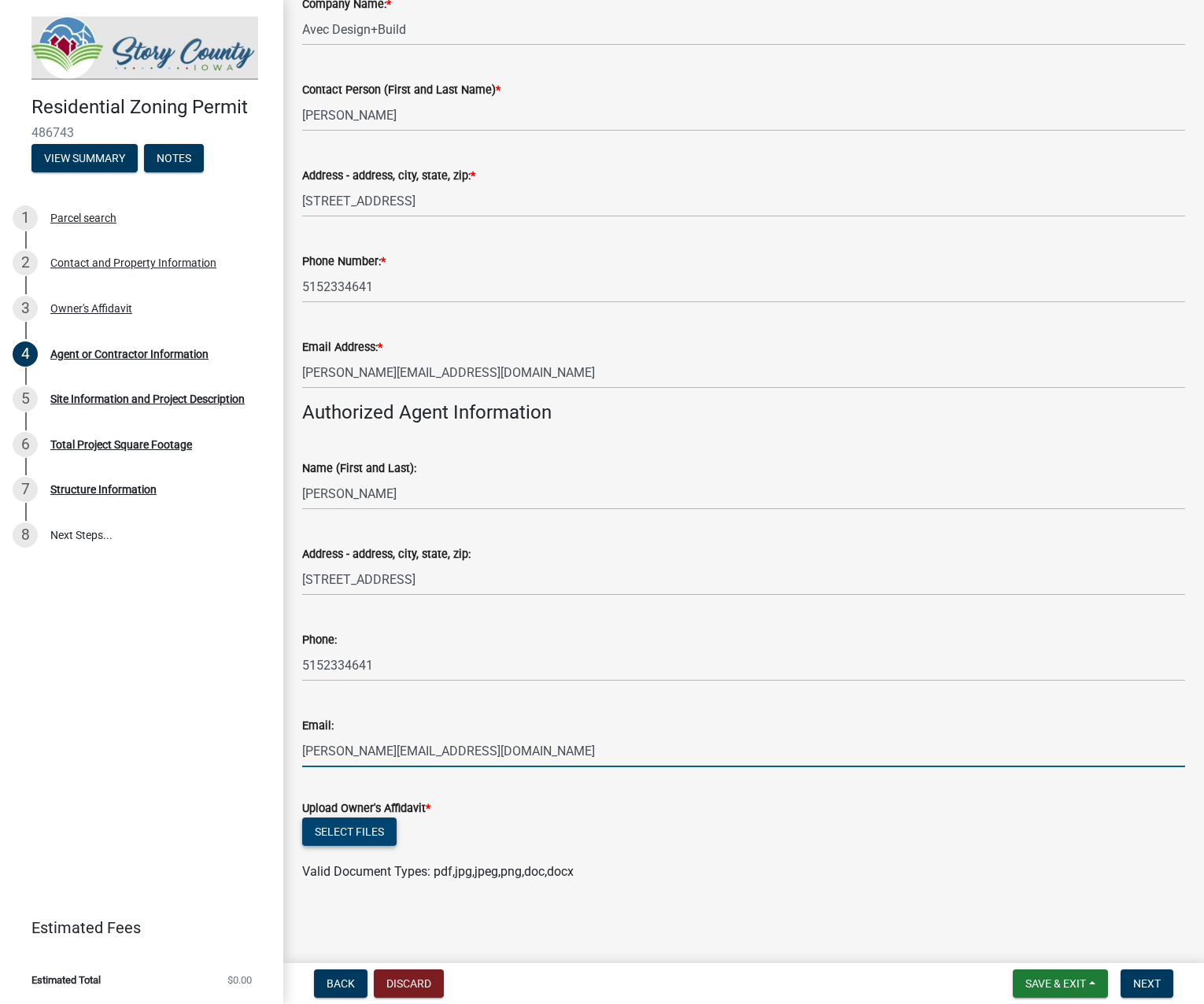
click at [356, 837] on button "Select files" at bounding box center [349, 832] width 94 height 28
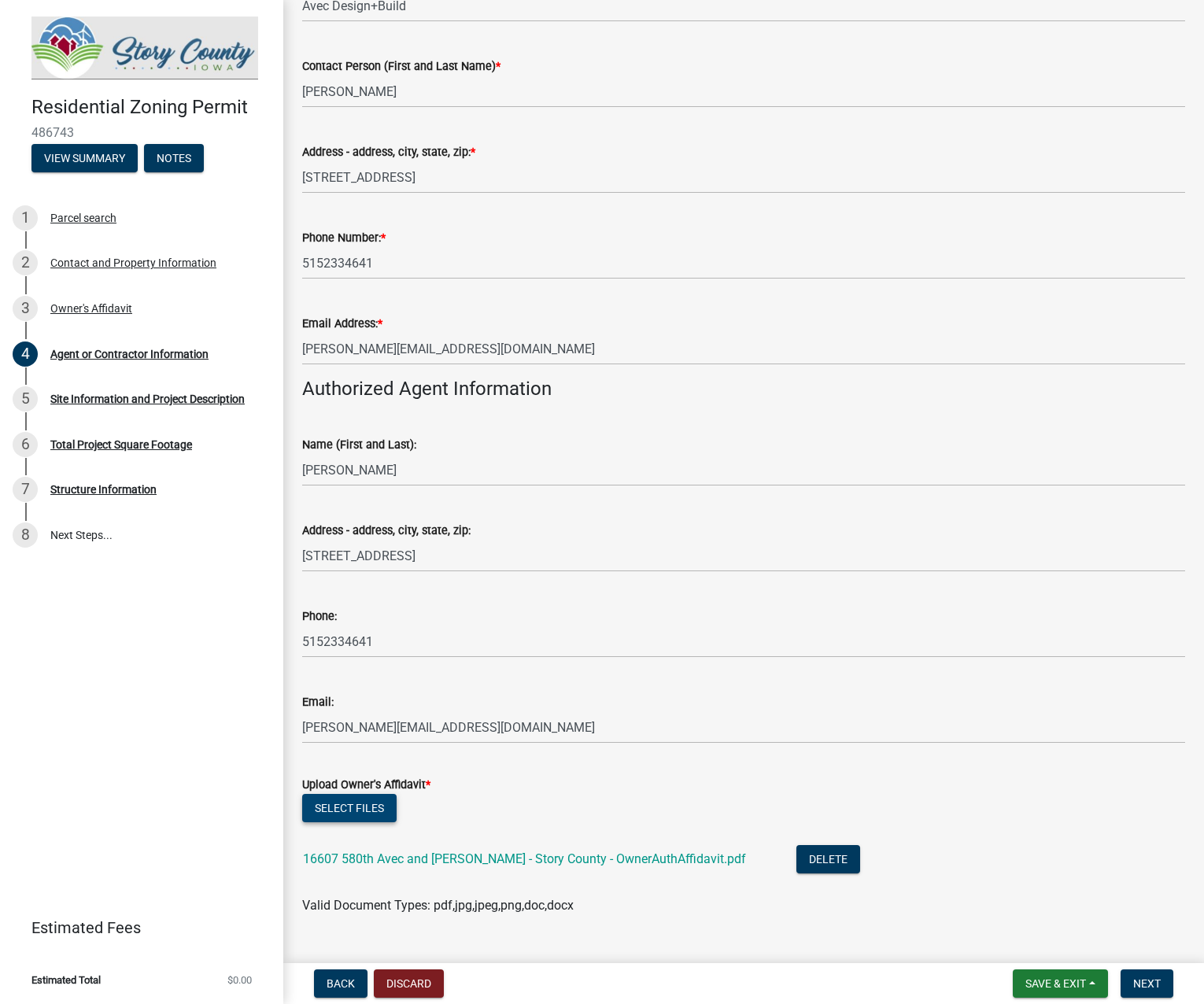
scroll to position [208, 0]
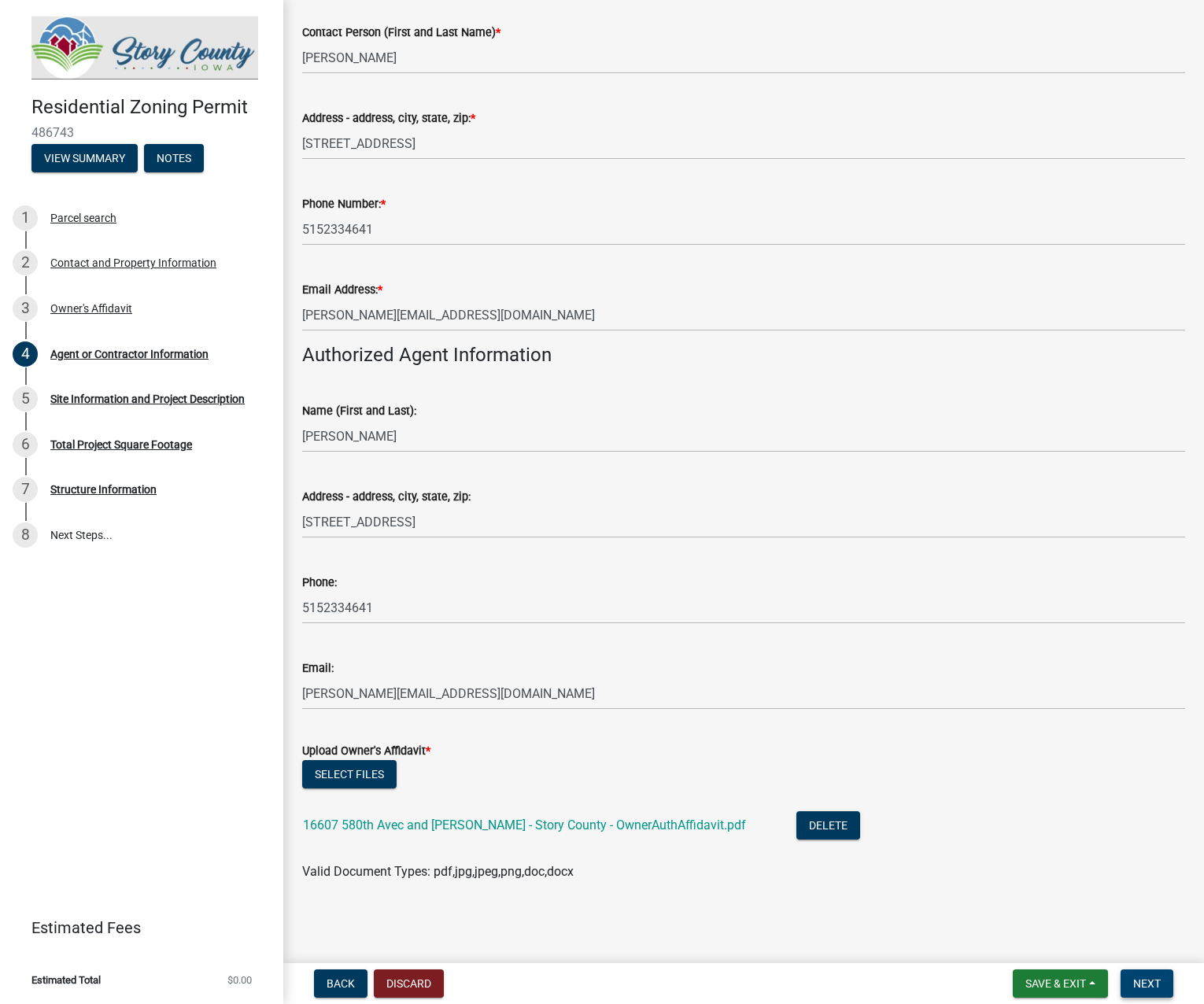
click at [1150, 985] on span "Next" at bounding box center [1147, 983] width 27 height 12
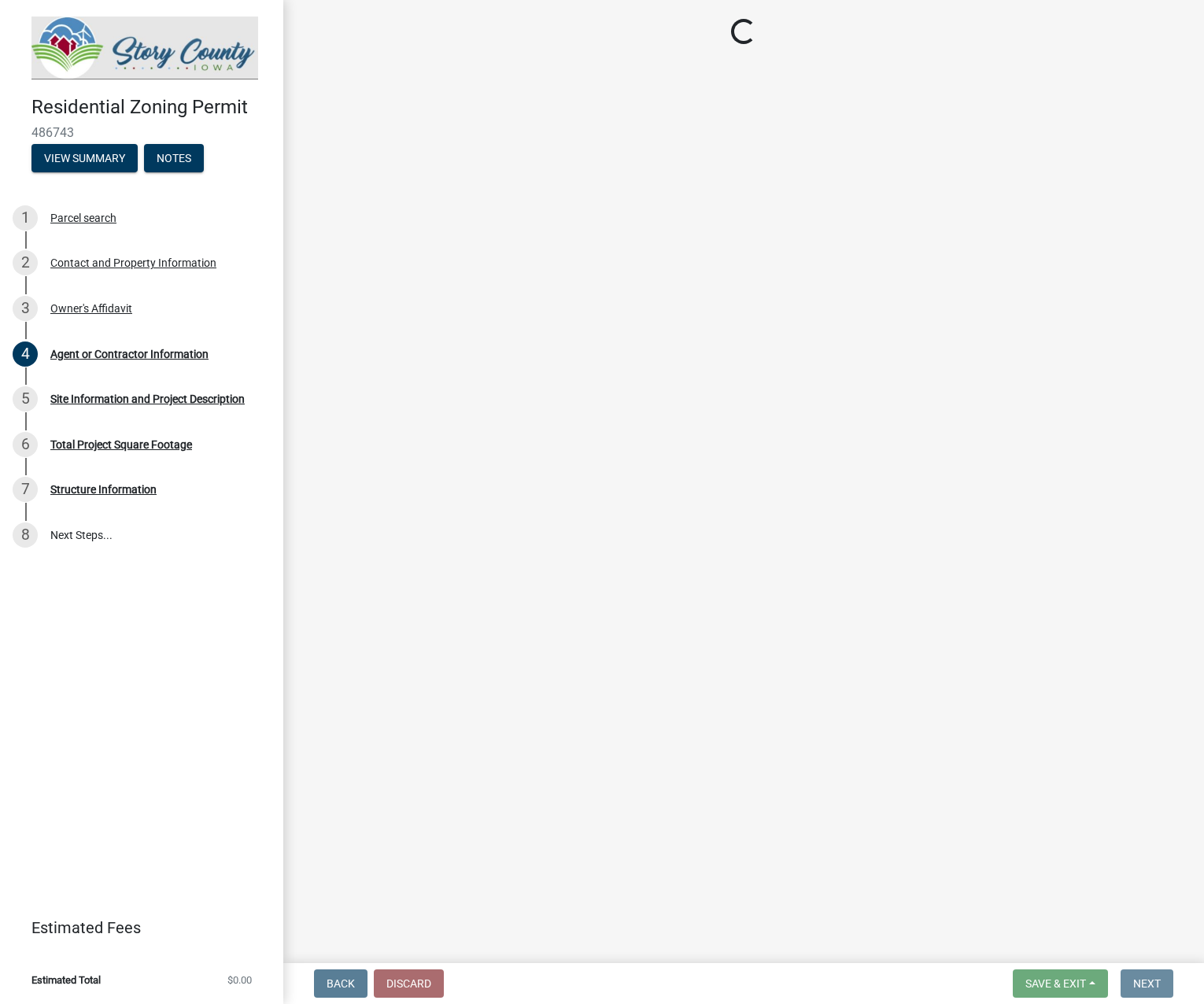
scroll to position [0, 0]
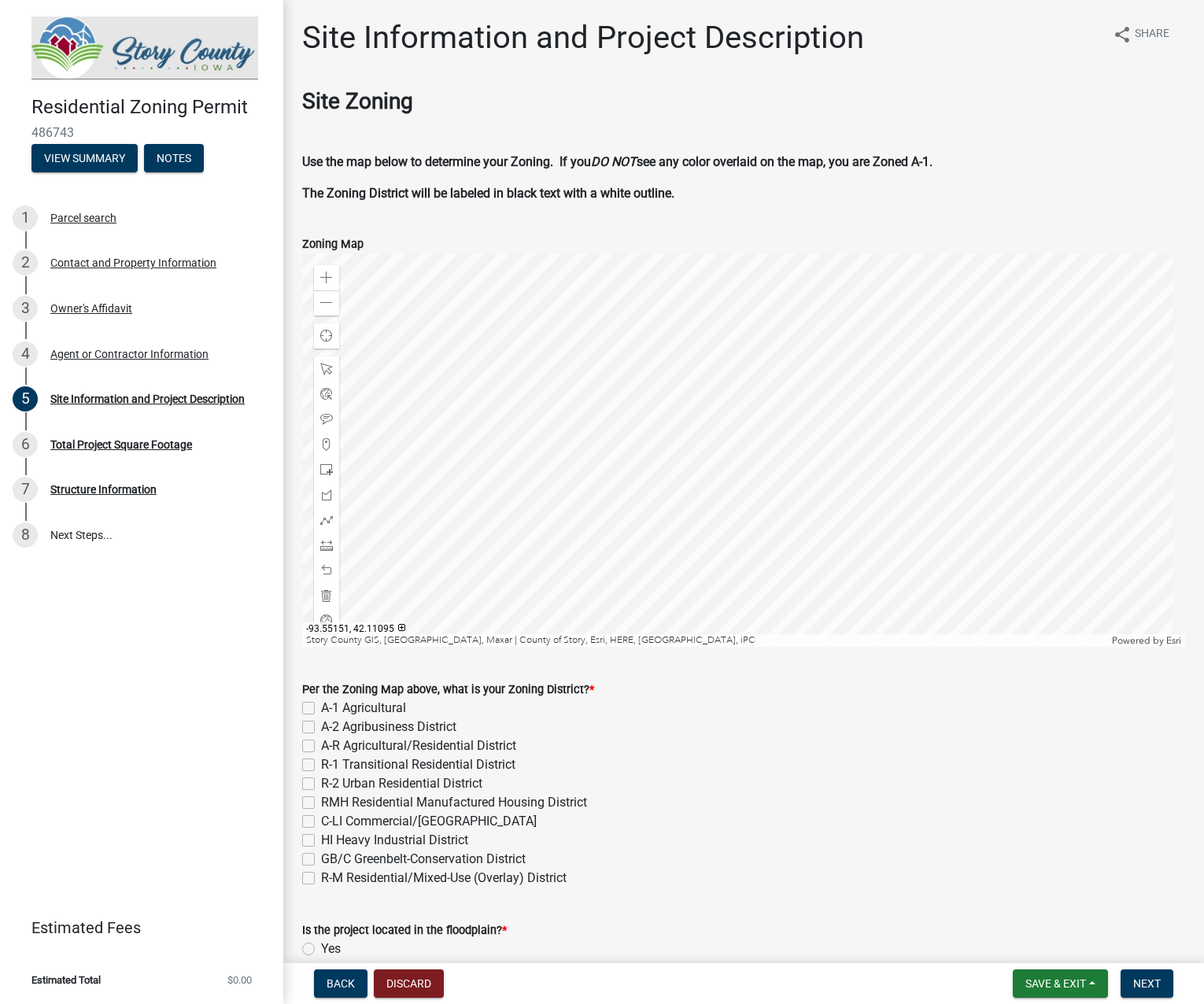
click at [321, 705] on label "A-1 Agricultural" at bounding box center [363, 708] width 85 height 19
click at [321, 705] on input "A-1 Agricultural" at bounding box center [326, 704] width 10 height 10
checkbox input "true"
checkbox input "false"
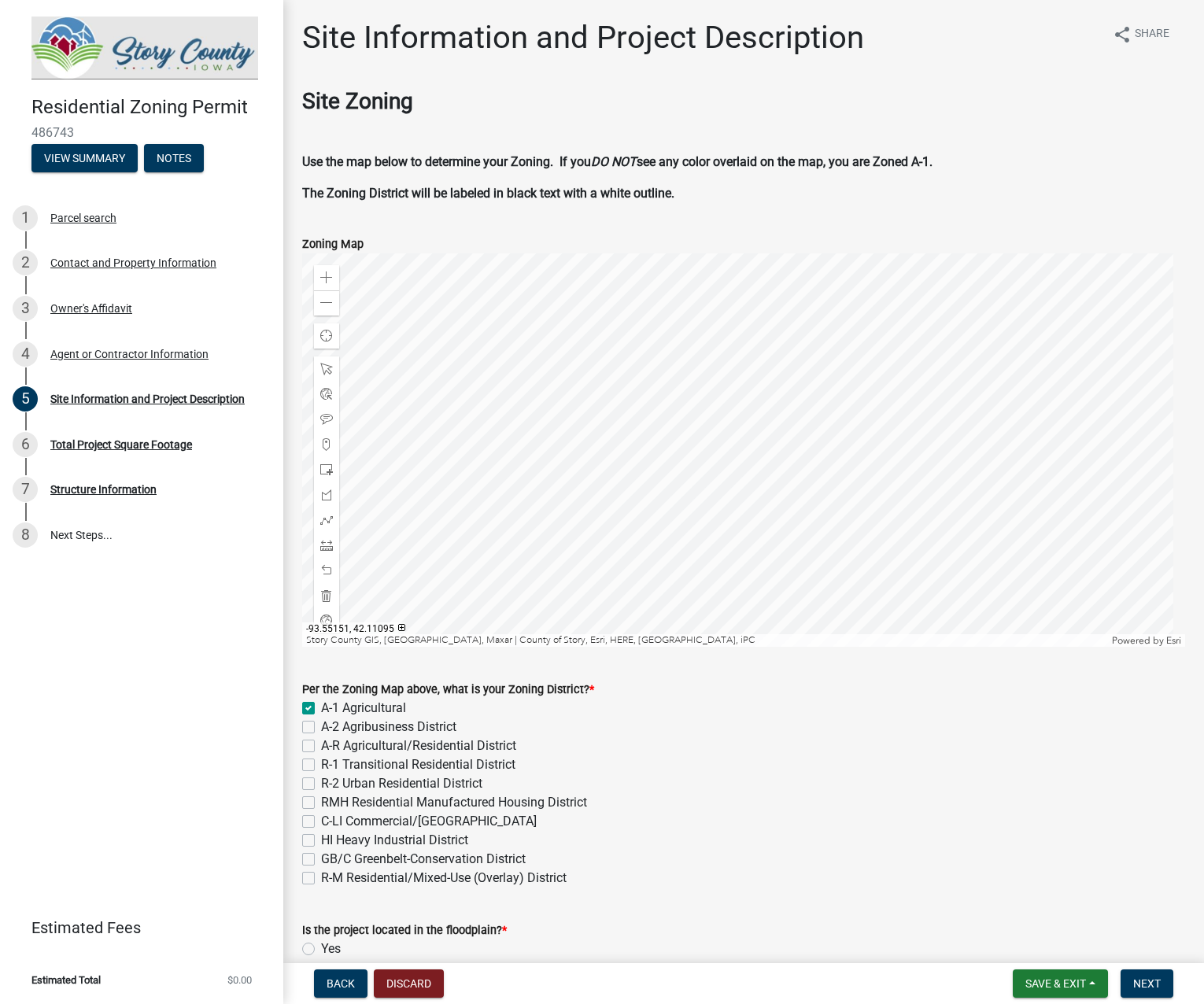
checkbox input "false"
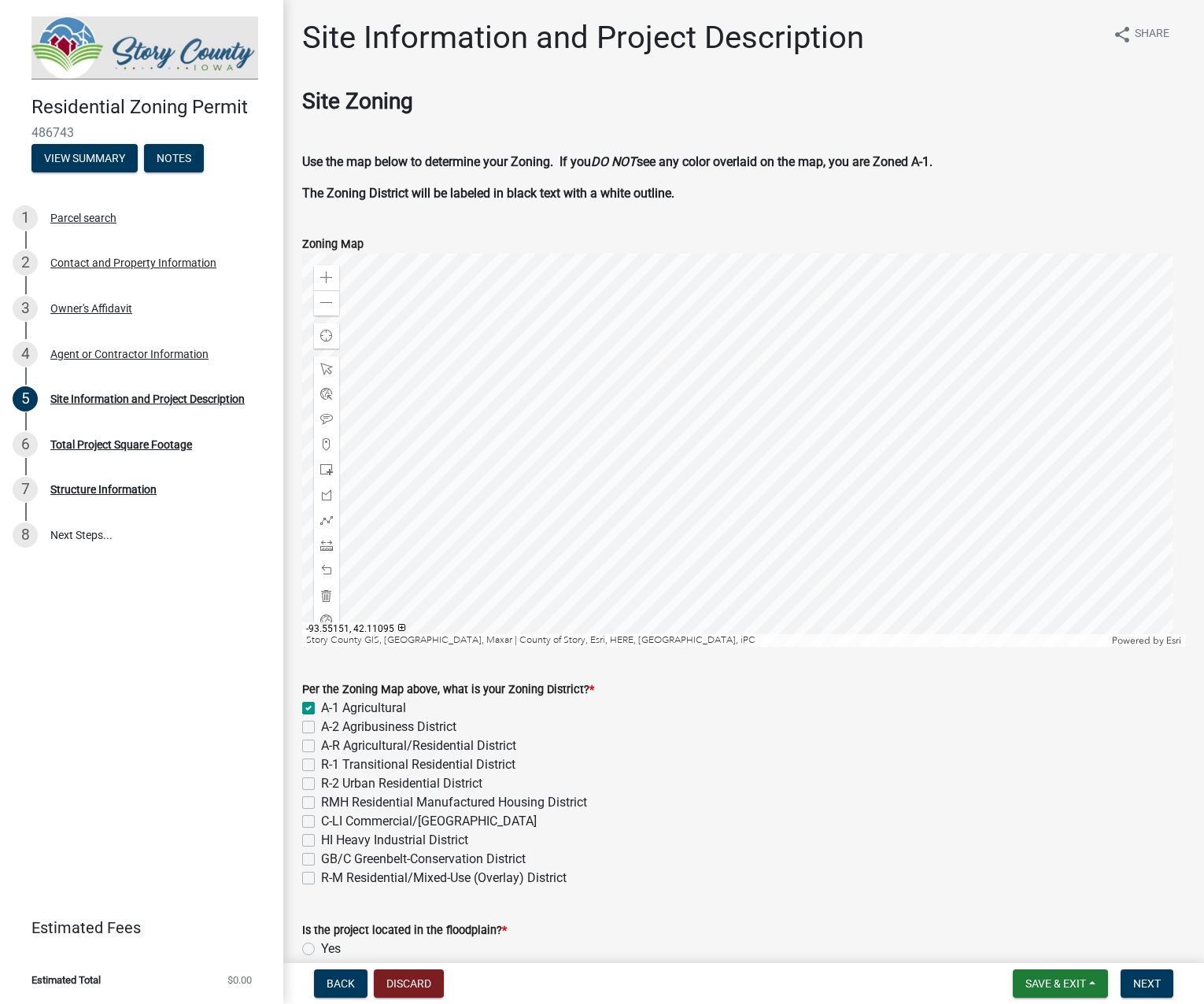
checkbox input "false"
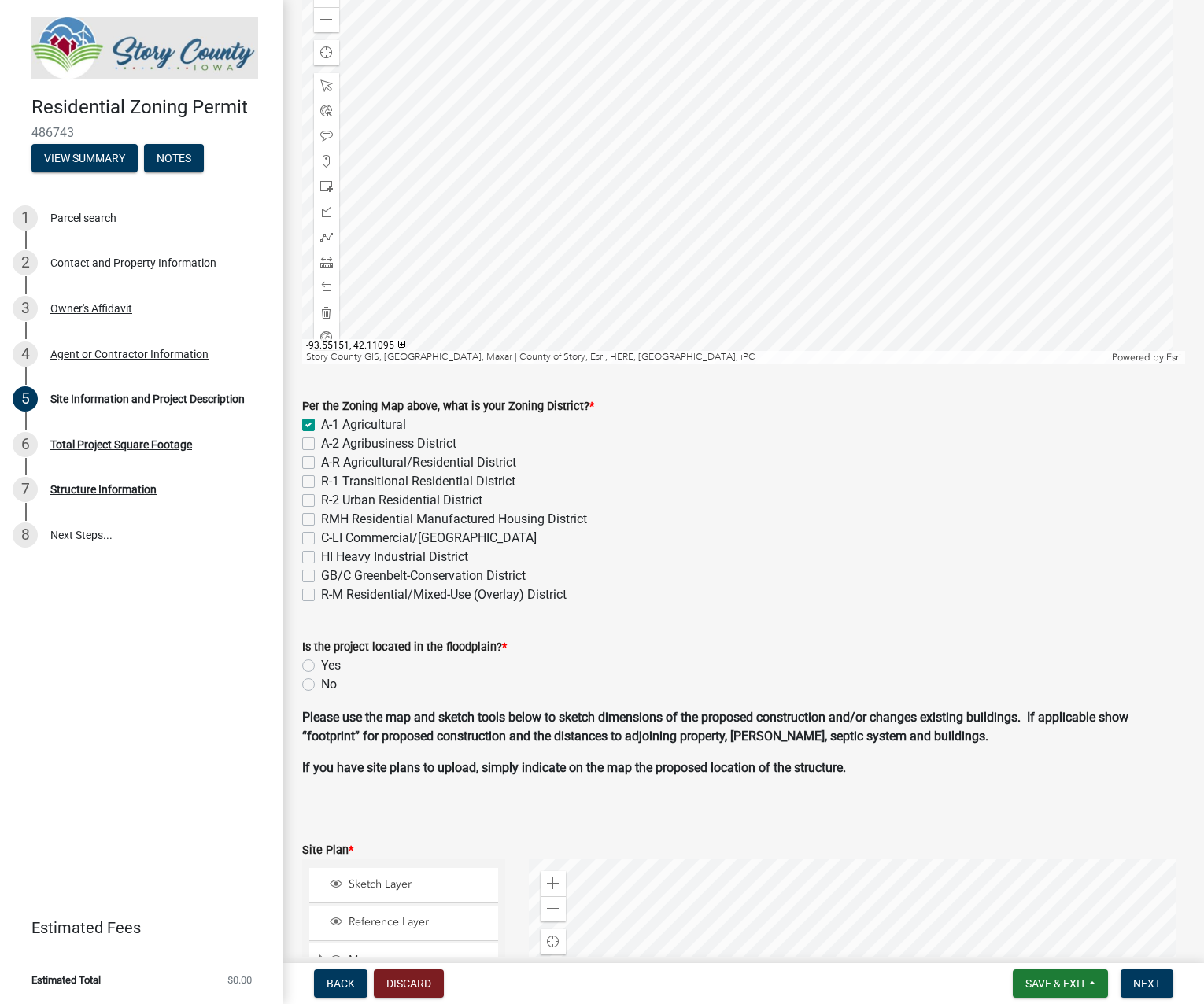
scroll to position [315, 0]
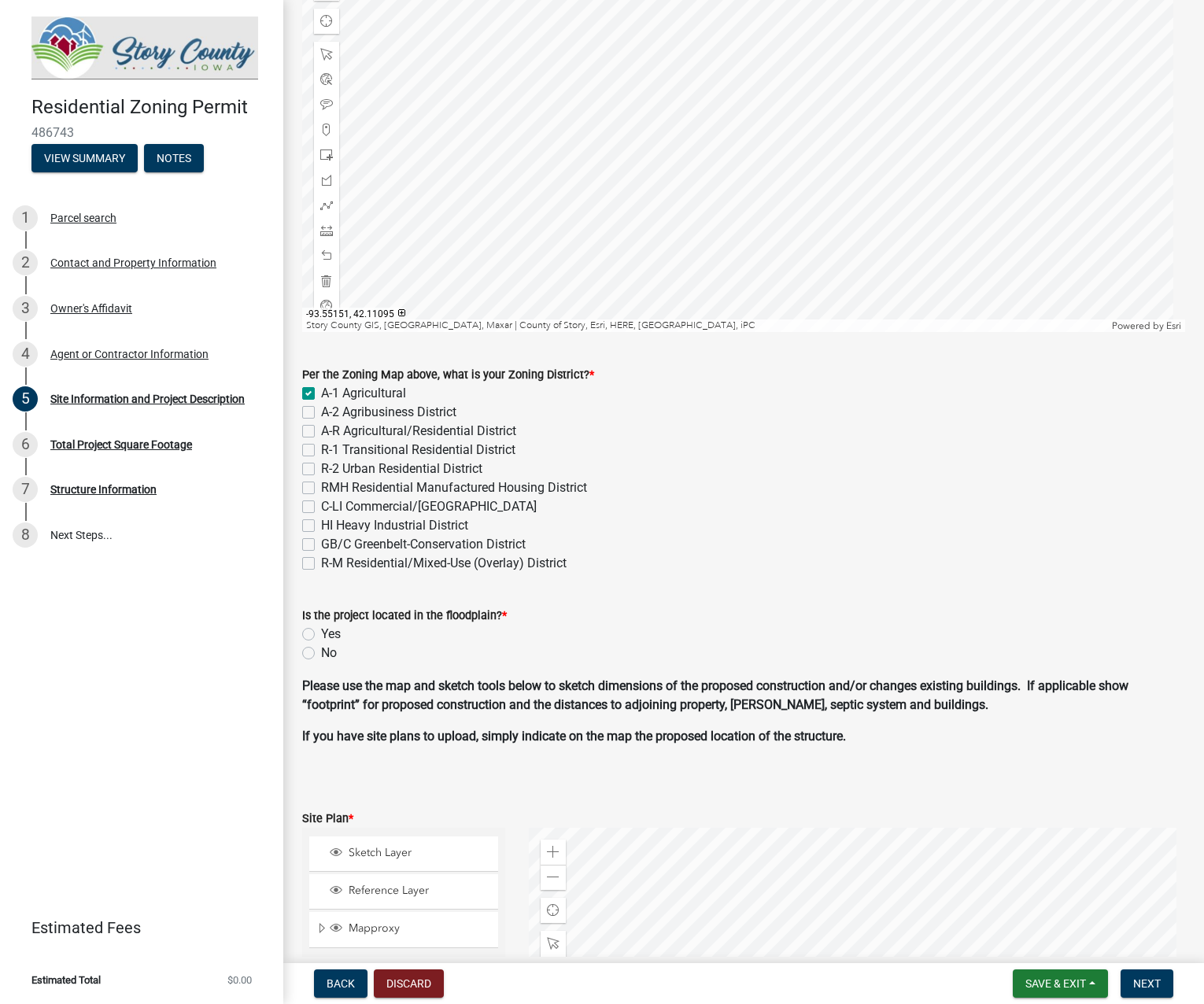
click at [321, 655] on label "No" at bounding box center [328, 653] width 16 height 19
click at [321, 654] on input "No" at bounding box center [326, 649] width 10 height 10
radio input "true"
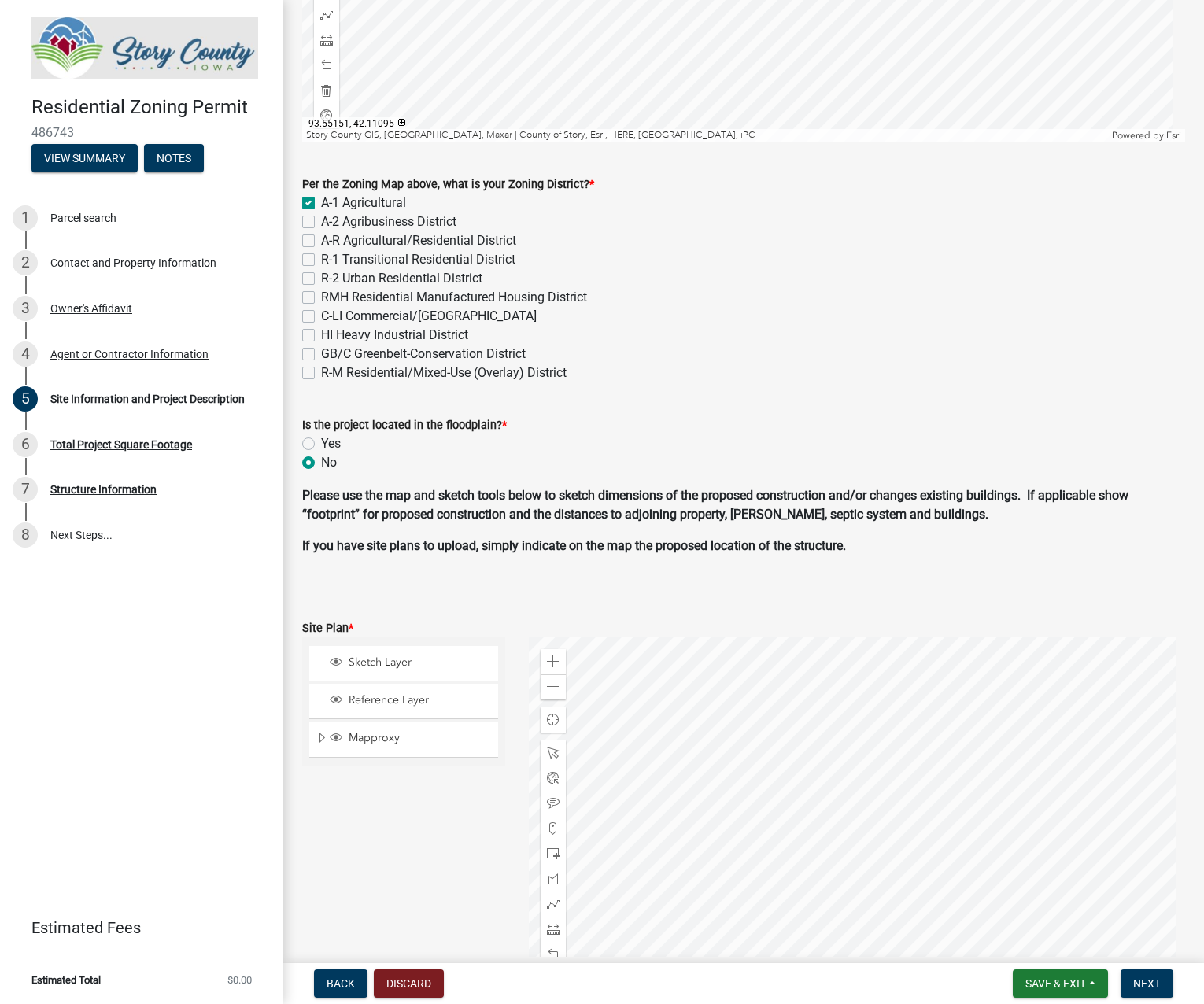
scroll to position [630, 0]
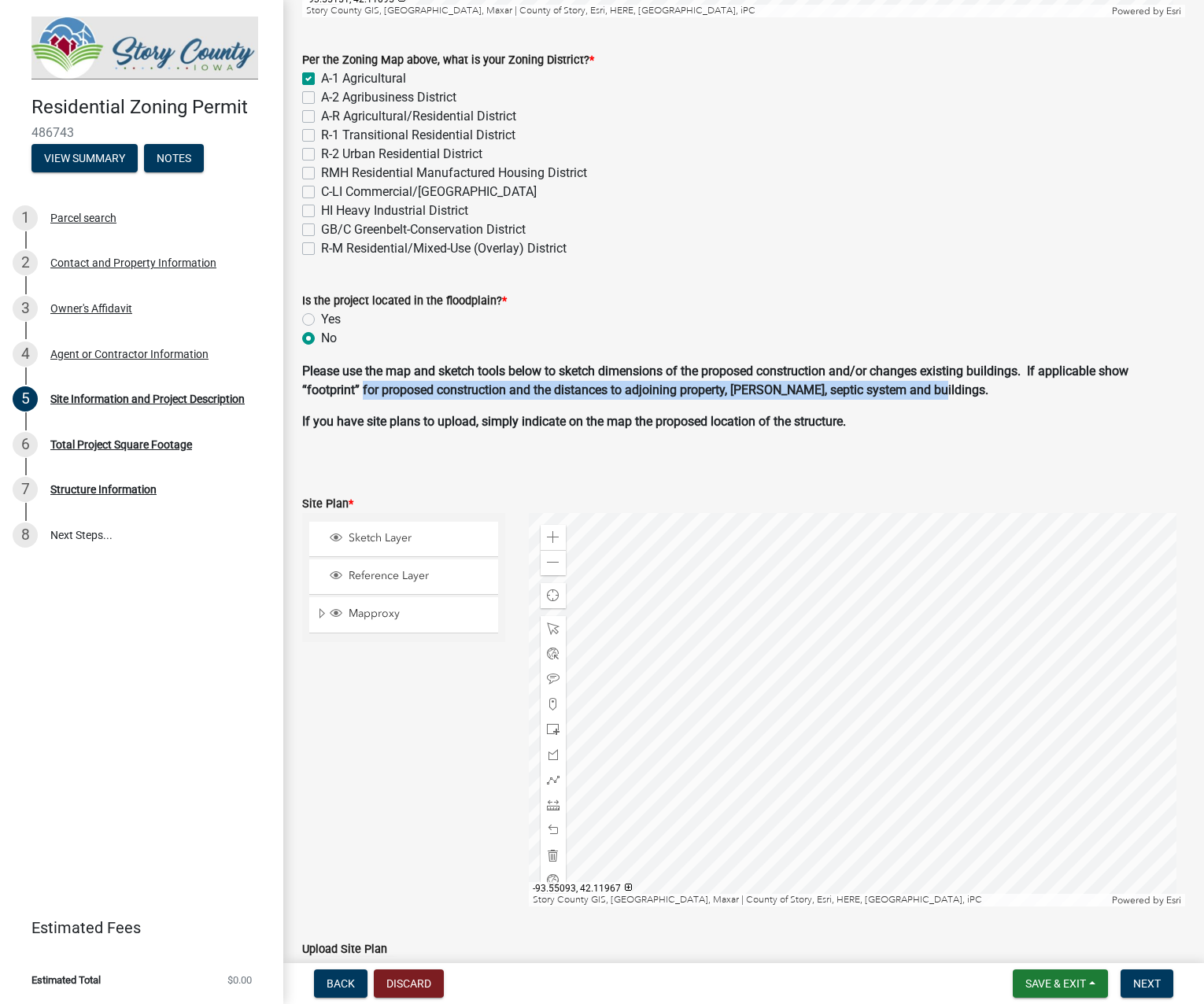
drag, startPoint x: 397, startPoint y: 392, endPoint x: 947, endPoint y: 393, distance: 550.0
click at [941, 395] on p "Please use the map and sketch tools below to sketch dimensions of the proposed …" at bounding box center [744, 380] width 883 height 37
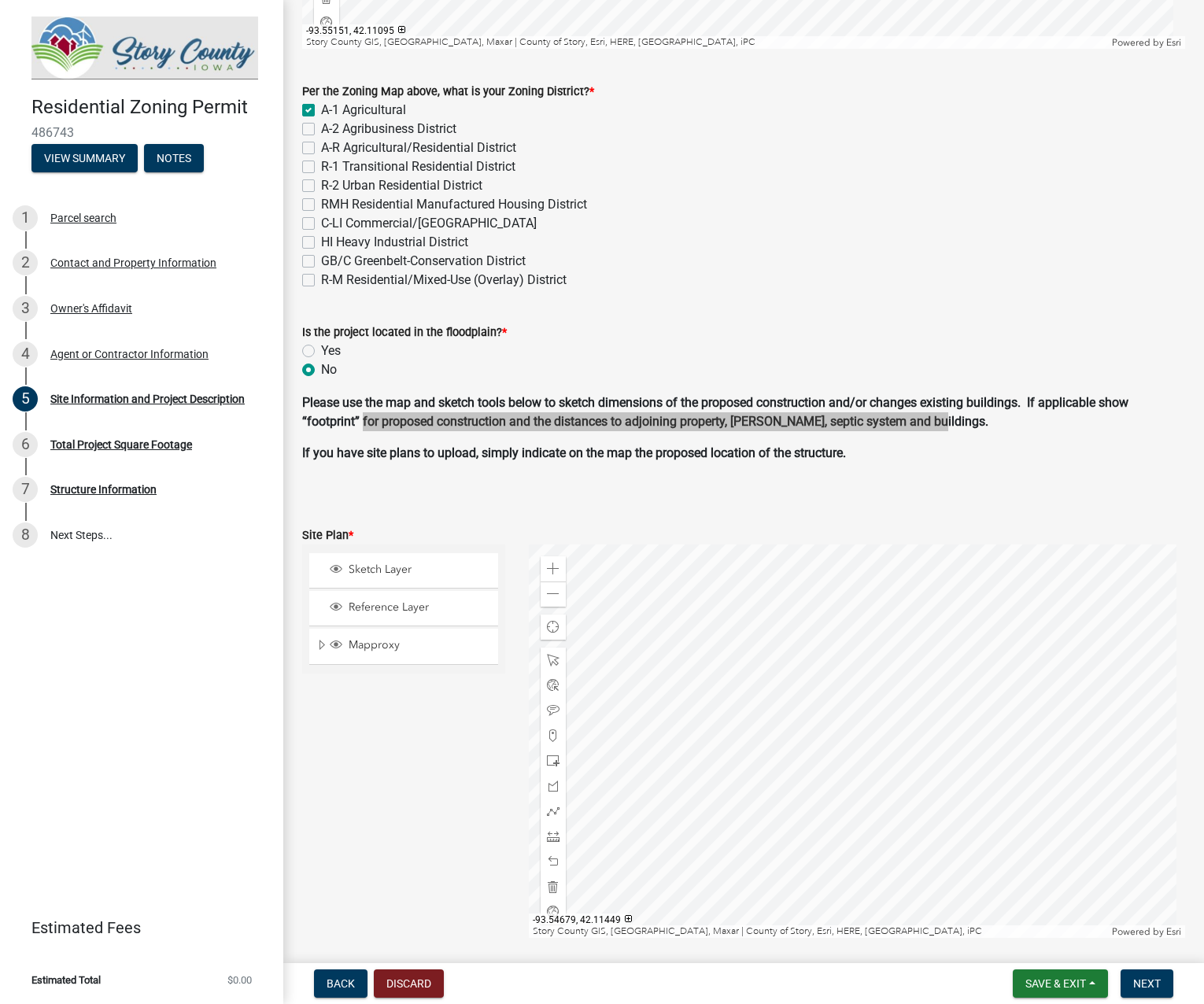
scroll to position [771, 0]
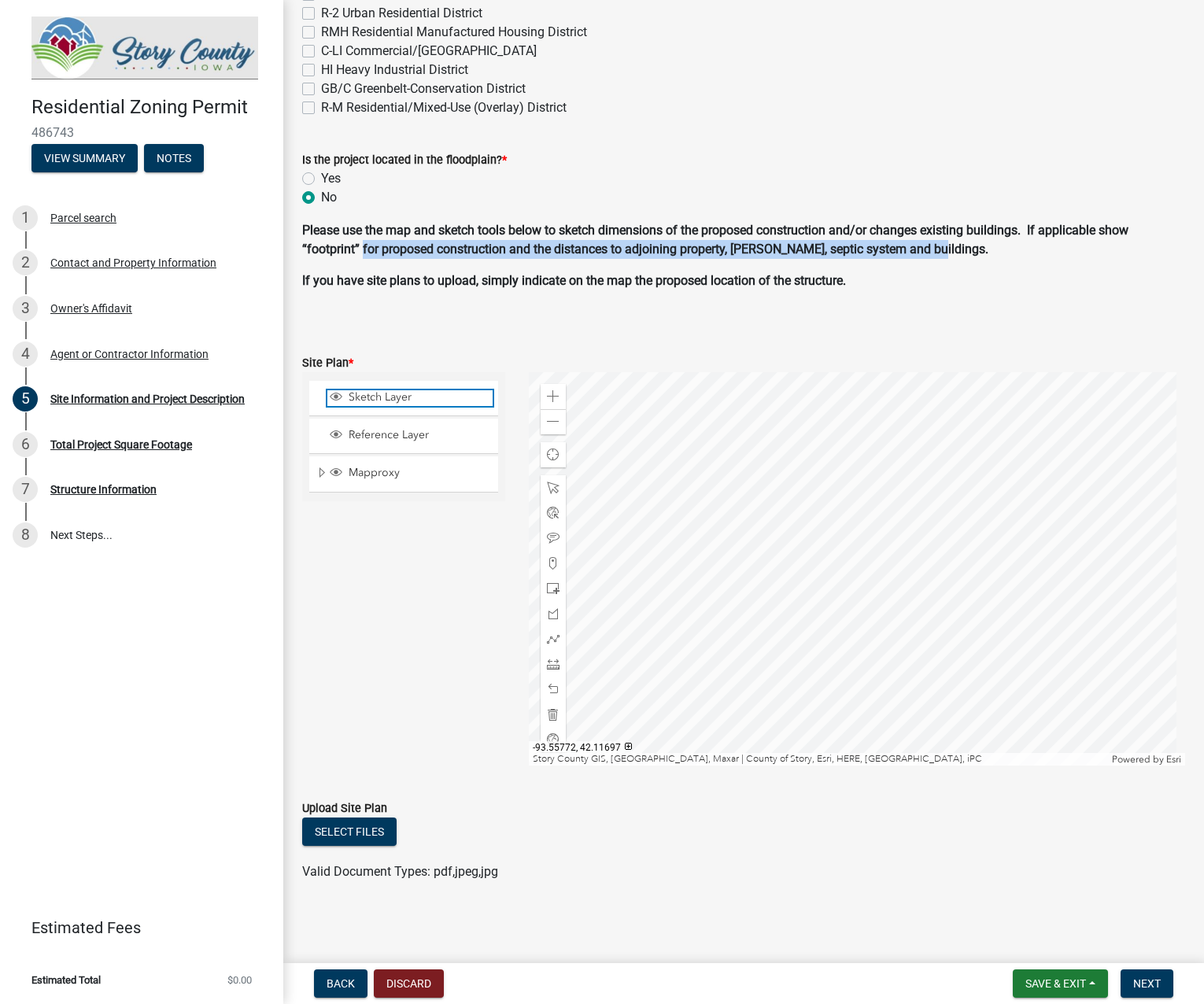
click at [375, 400] on span "Sketch Layer" at bounding box center [419, 397] width 148 height 14
click at [378, 398] on span "Sketch Layer" at bounding box center [419, 397] width 148 height 14
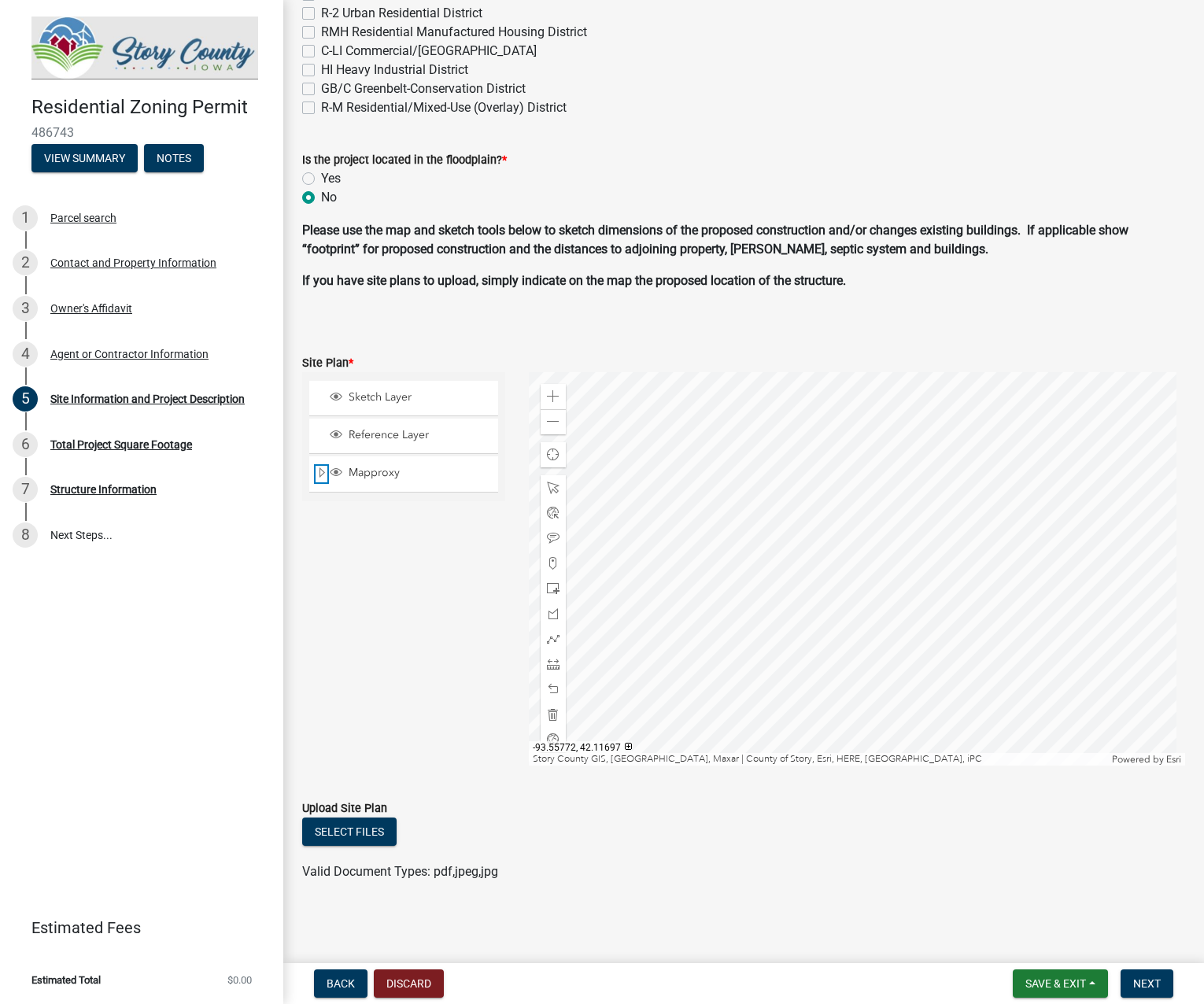
click at [321, 472] on span "Expand" at bounding box center [322, 473] width 12 height 15
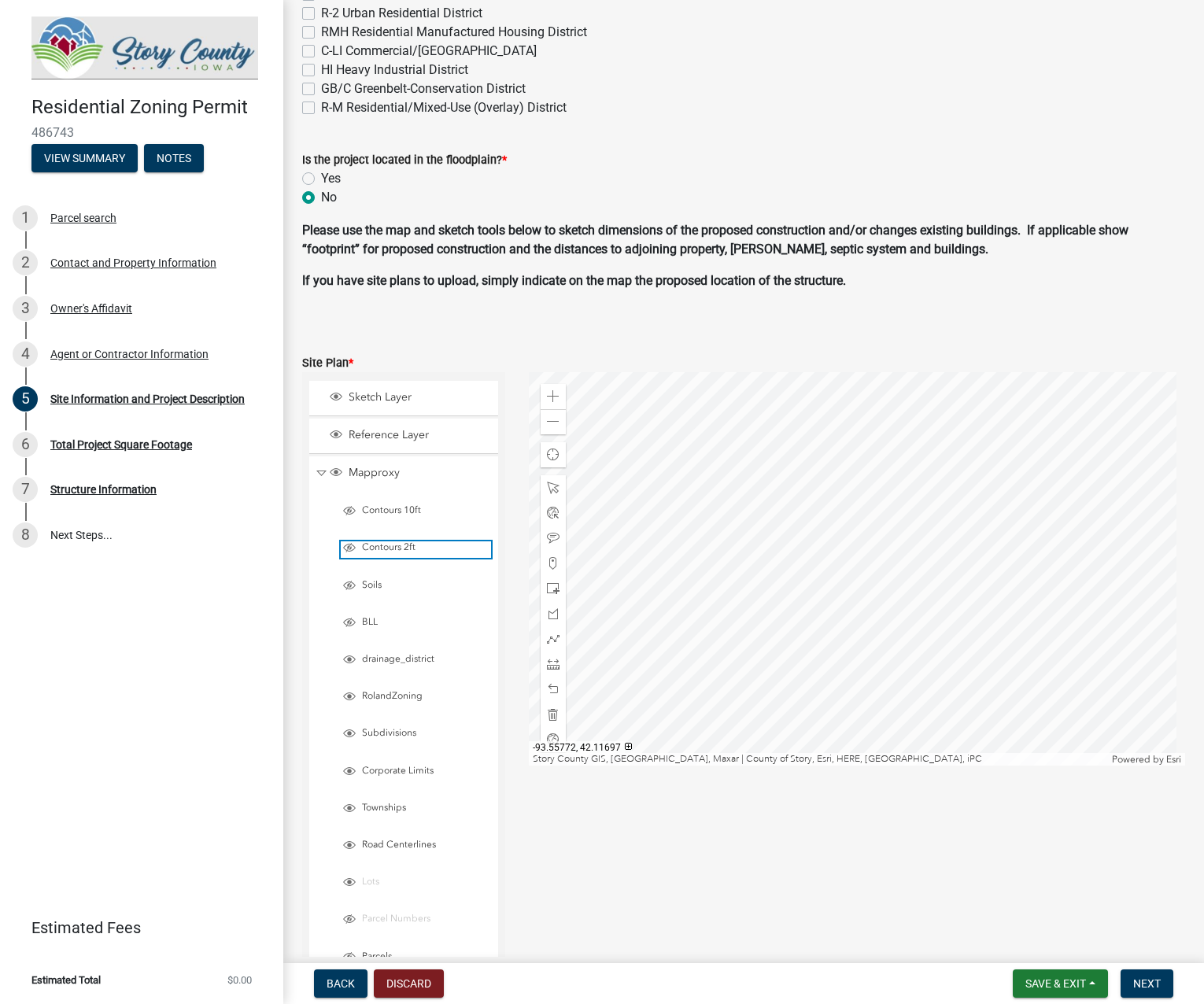
click at [402, 546] on span "Contours 2ft" at bounding box center [425, 547] width 133 height 12
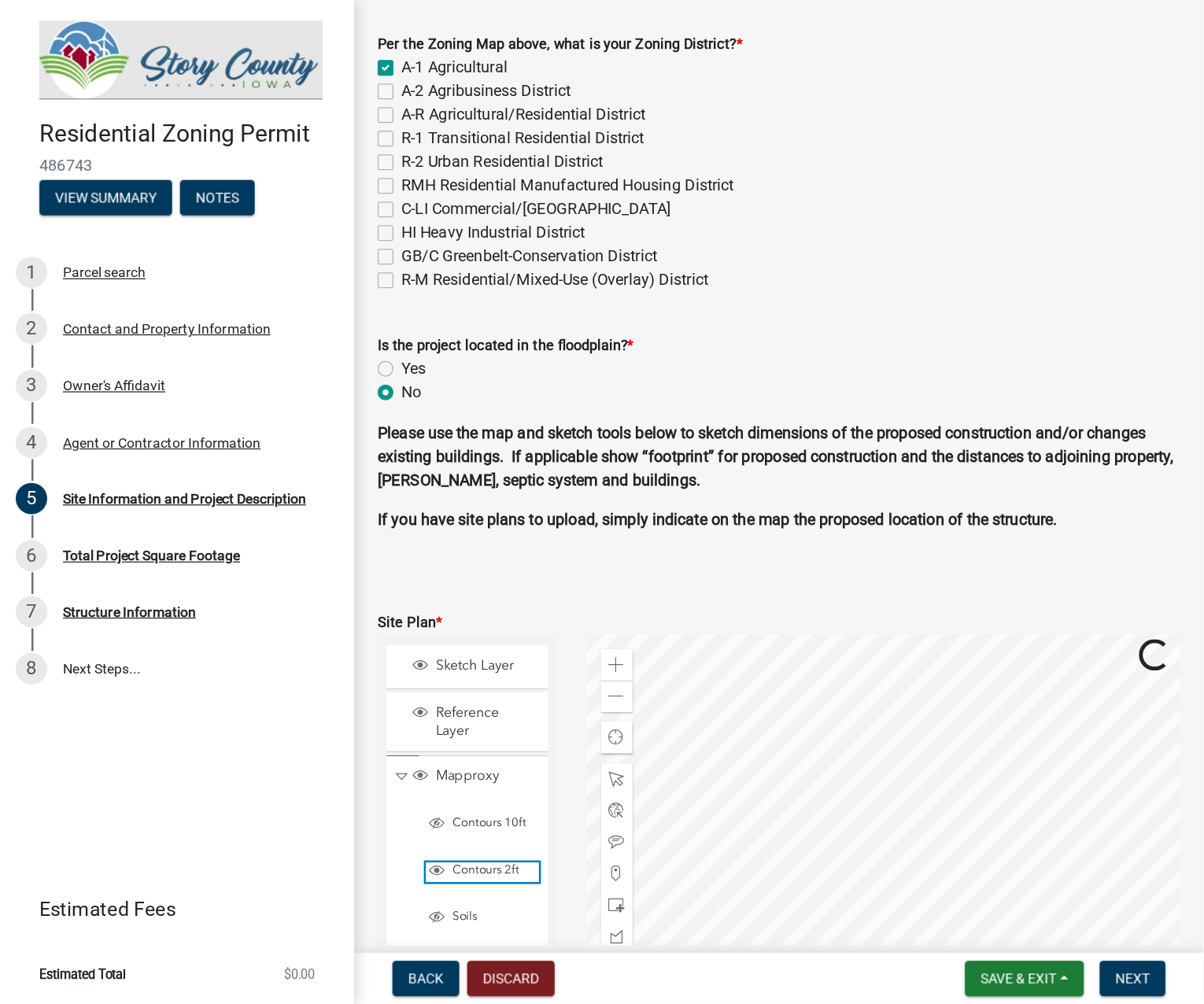
scroll to position [692, 0]
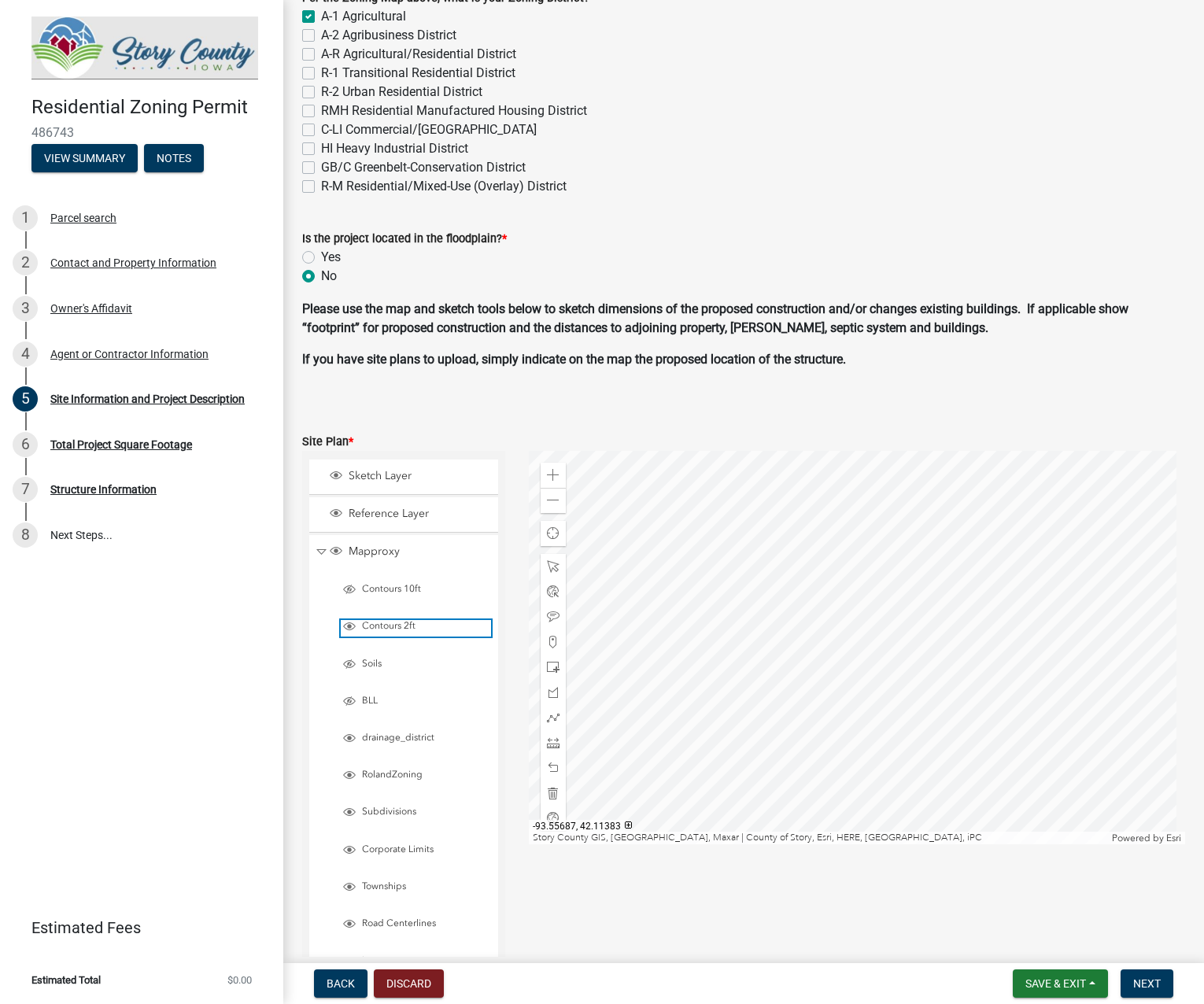
click at [348, 627] on span "Layer List" at bounding box center [349, 626] width 12 height 12
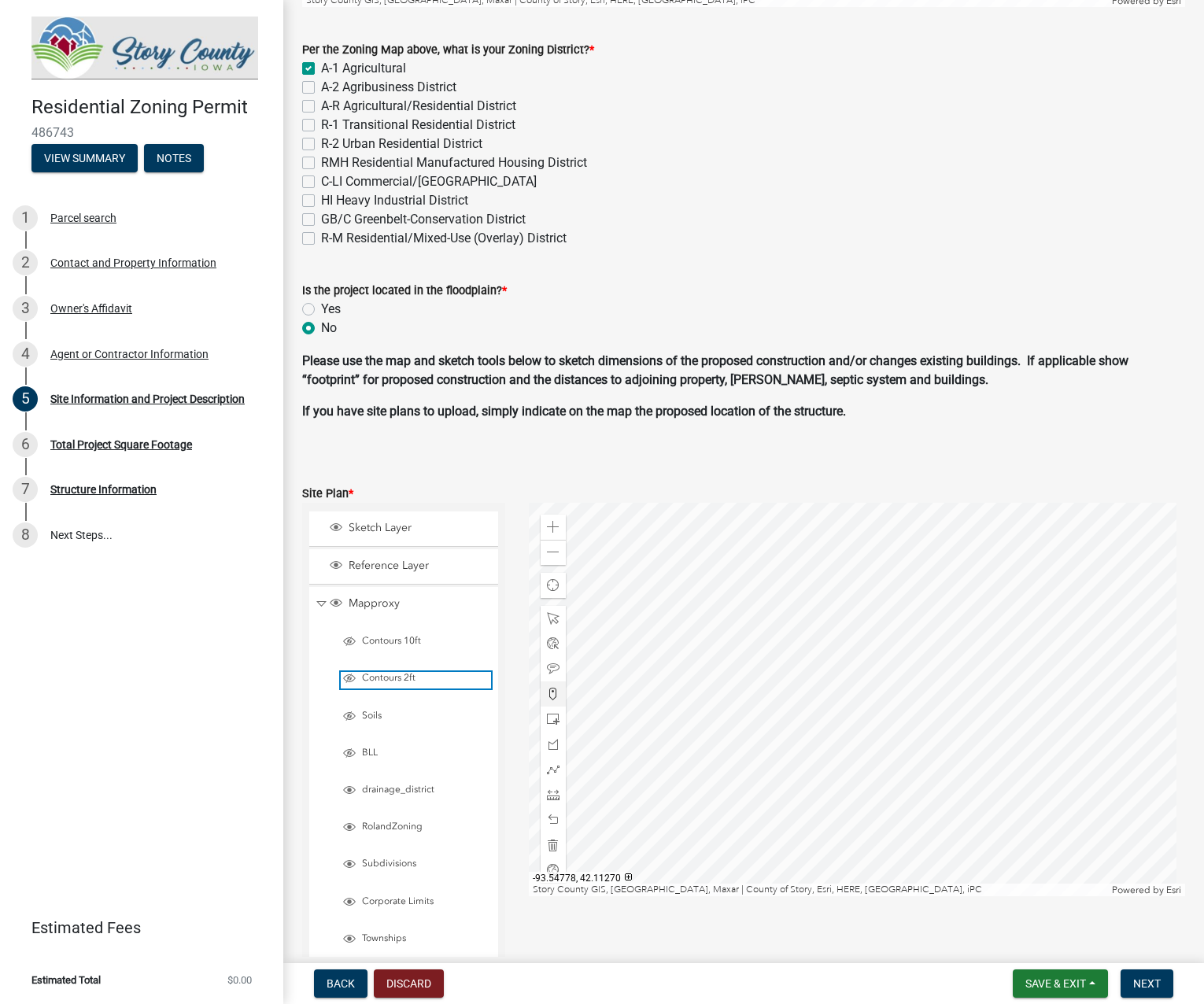
scroll to position [613, 0]
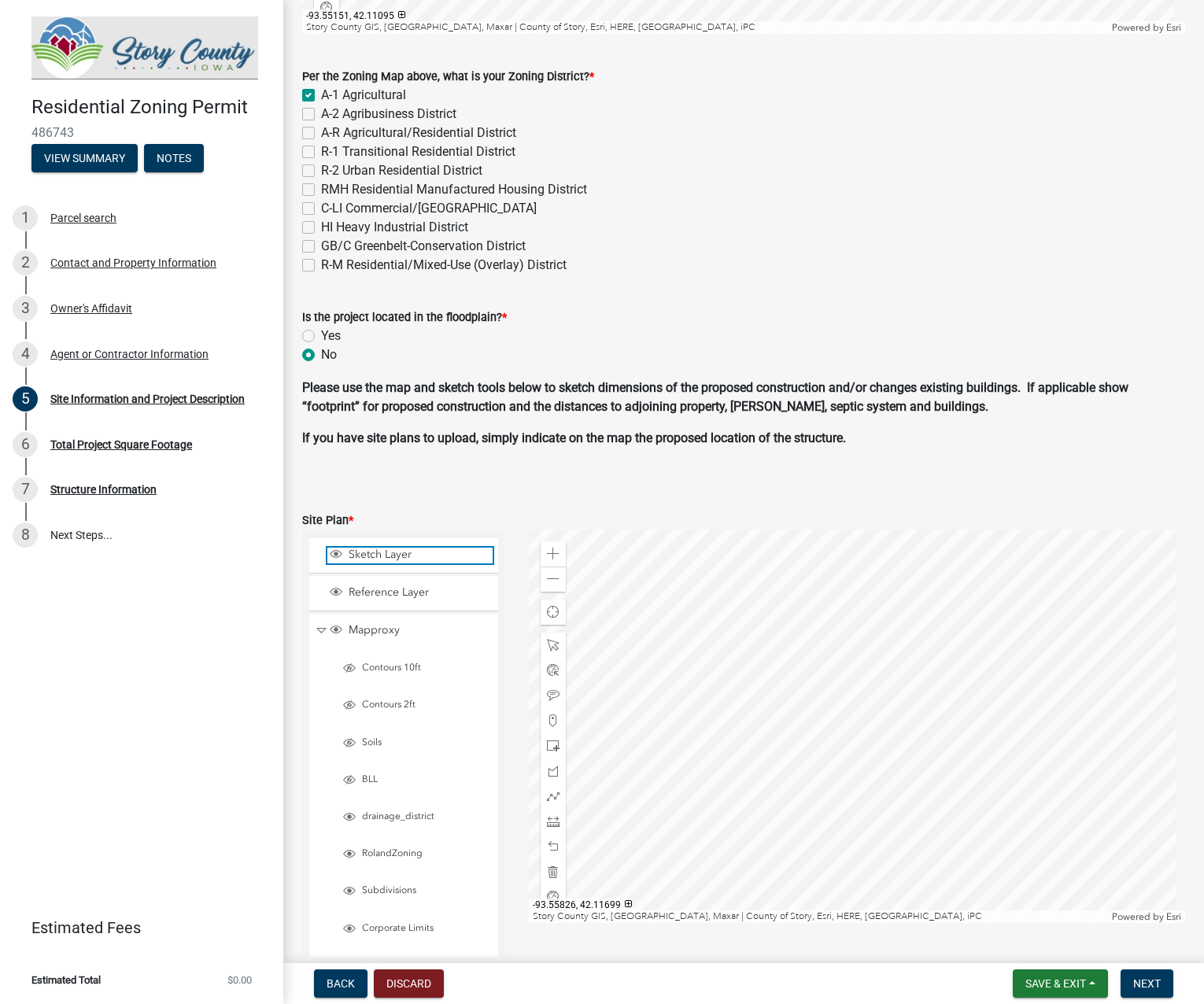
click at [374, 552] on span "Sketch Layer" at bounding box center [419, 554] width 148 height 14
click at [407, 556] on span "Sketch Layer" at bounding box center [419, 554] width 148 height 14
click at [860, 614] on div at bounding box center [857, 727] width 657 height 393
click at [877, 687] on div at bounding box center [857, 727] width 657 height 393
click at [876, 698] on div at bounding box center [857, 727] width 657 height 393
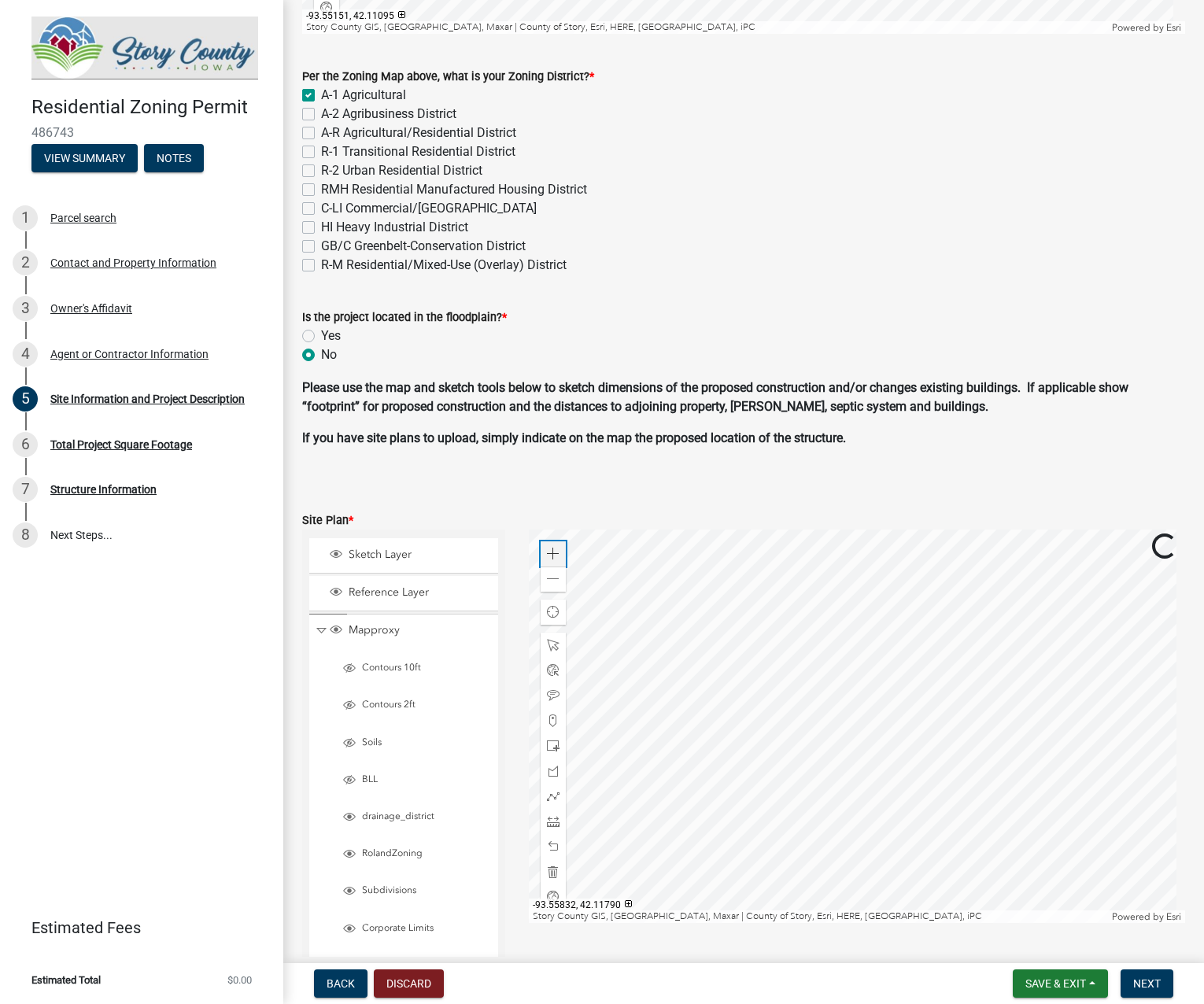
click at [550, 553] on span at bounding box center [552, 553] width 12 height 12
click at [889, 755] on div at bounding box center [857, 727] width 657 height 393
click at [550, 557] on span at bounding box center [552, 553] width 12 height 12
click at [942, 708] on div at bounding box center [857, 727] width 657 height 393
click at [543, 552] on div "Zoom in" at bounding box center [553, 554] width 25 height 25
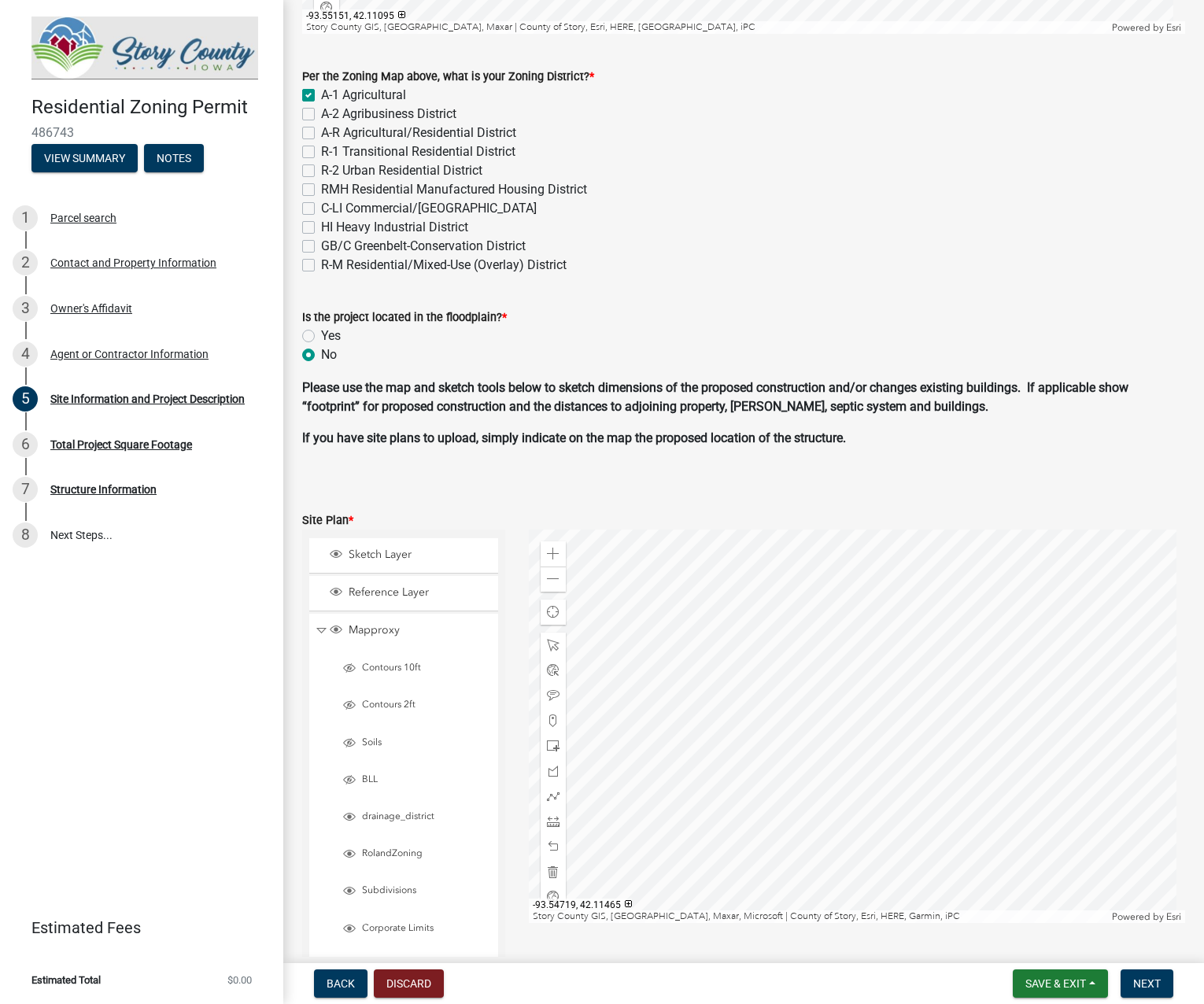
click at [871, 701] on div at bounding box center [857, 727] width 657 height 393
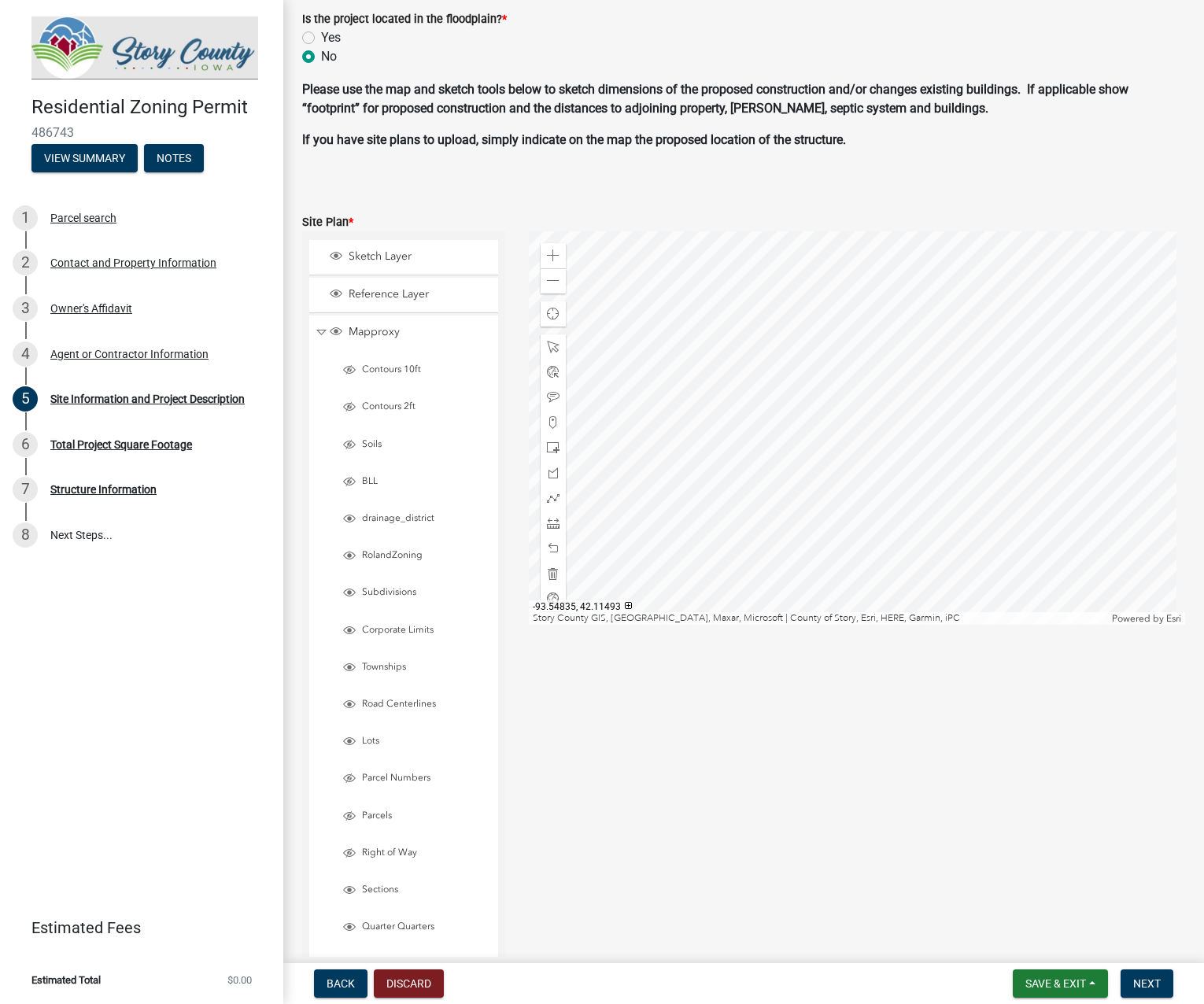
scroll to position [927, 0]
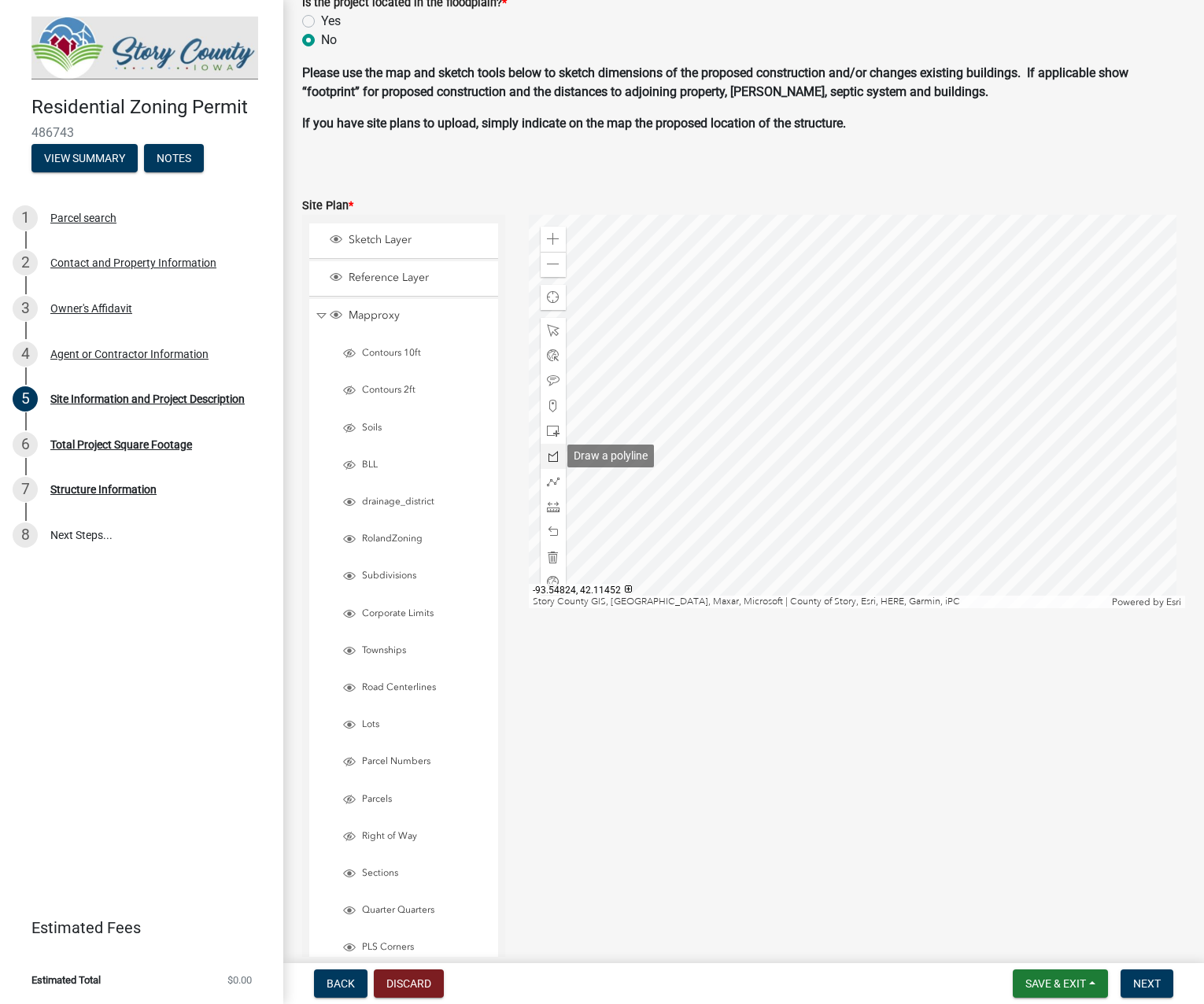
click at [554, 454] on span at bounding box center [552, 456] width 12 height 12
click at [807, 395] on div at bounding box center [857, 412] width 657 height 393
click at [828, 375] on div at bounding box center [857, 412] width 657 height 393
click at [805, 350] on div at bounding box center [857, 412] width 657 height 393
click at [832, 325] on div at bounding box center [857, 412] width 657 height 393
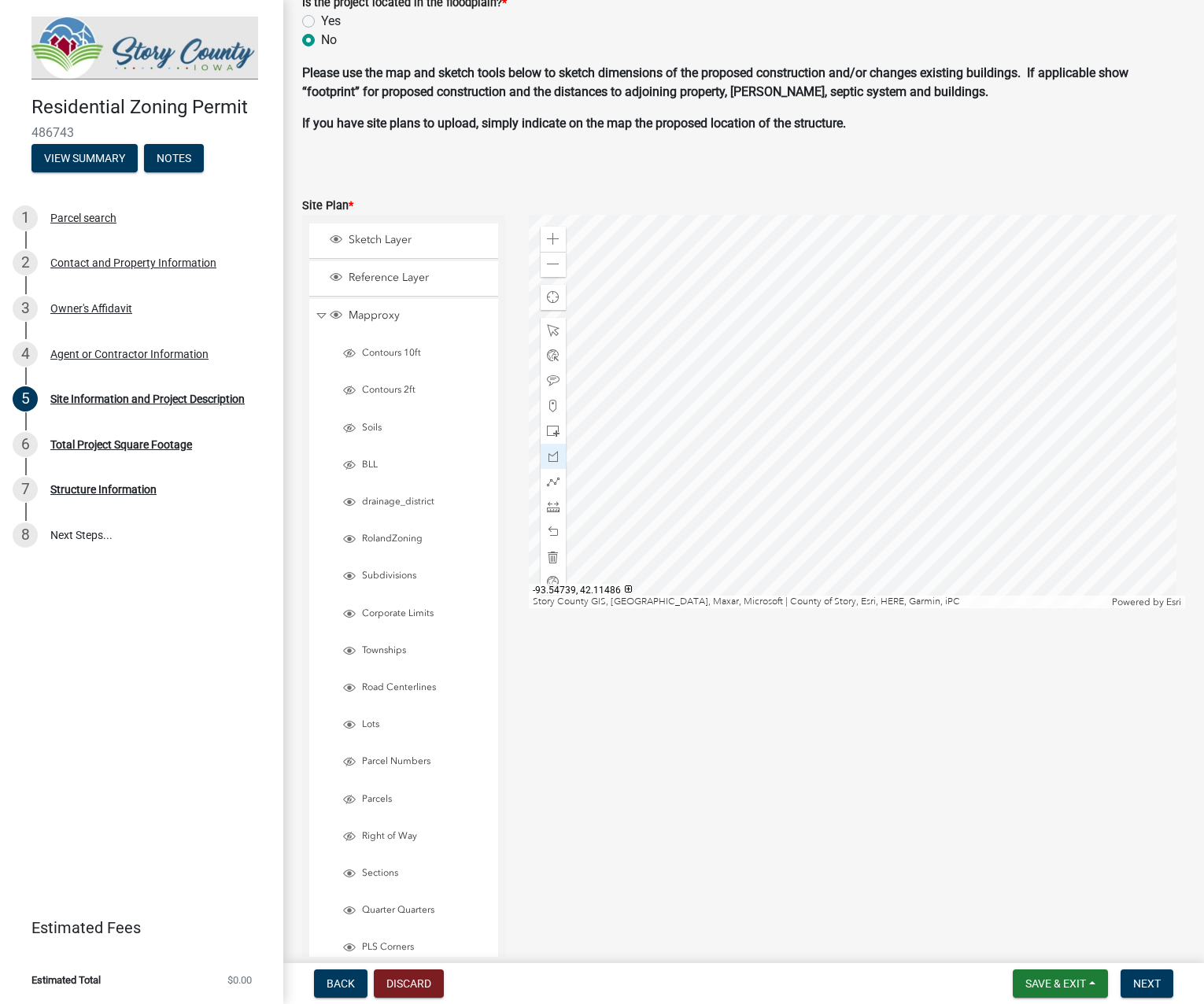
click at [811, 303] on div at bounding box center [857, 412] width 657 height 393
click at [786, 326] on div at bounding box center [857, 412] width 657 height 393
click at [798, 342] on div at bounding box center [857, 412] width 657 height 393
click at [777, 361] on div at bounding box center [857, 412] width 657 height 393
click at [807, 393] on div at bounding box center [857, 412] width 657 height 393
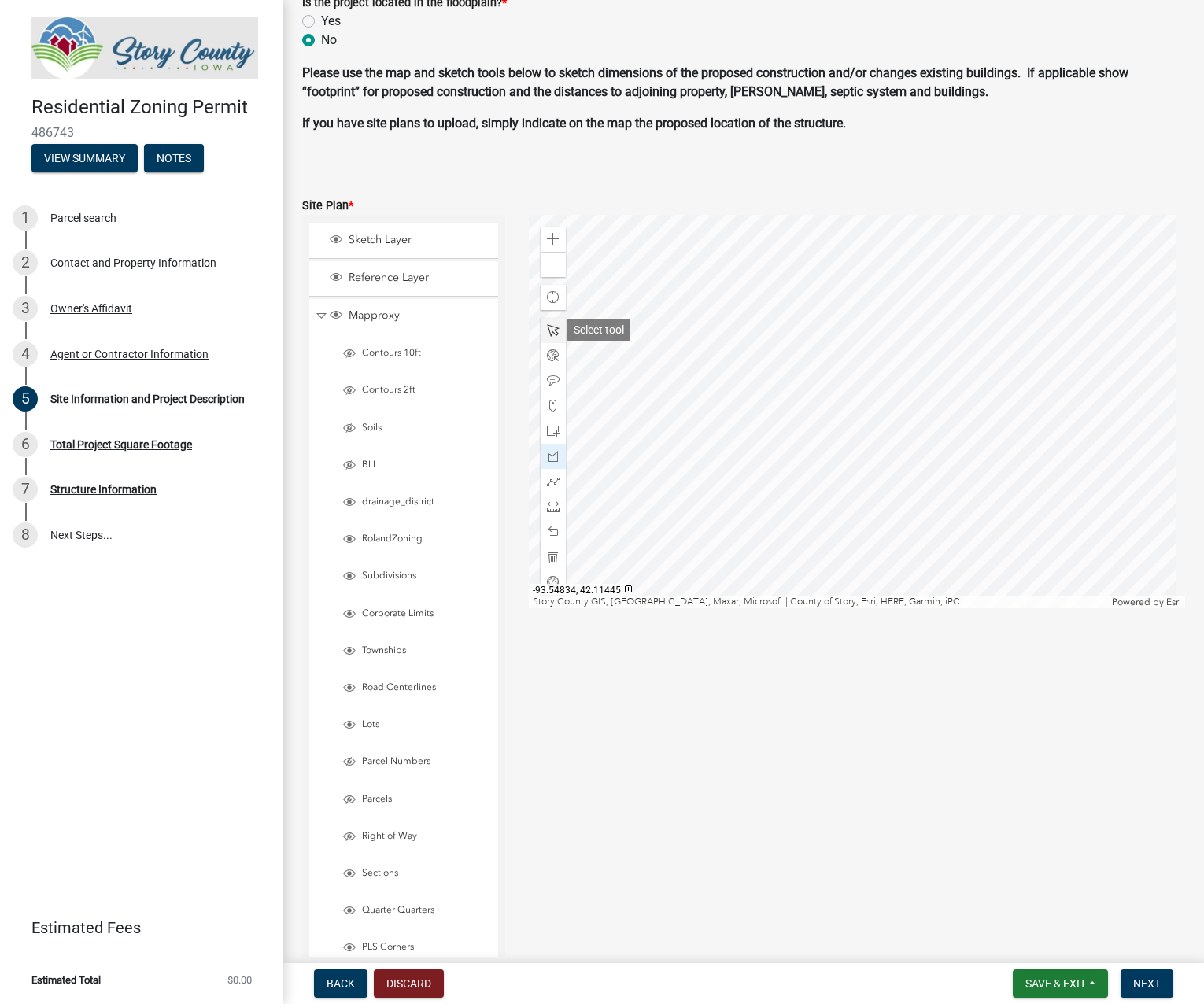
click at [554, 330] on span at bounding box center [552, 330] width 12 height 12
click at [800, 351] on div at bounding box center [857, 412] width 657 height 393
click at [797, 347] on div at bounding box center [857, 412] width 657 height 393
click at [916, 419] on span "Close" at bounding box center [919, 421] width 12 height 12
click at [556, 502] on span at bounding box center [552, 507] width 12 height 12
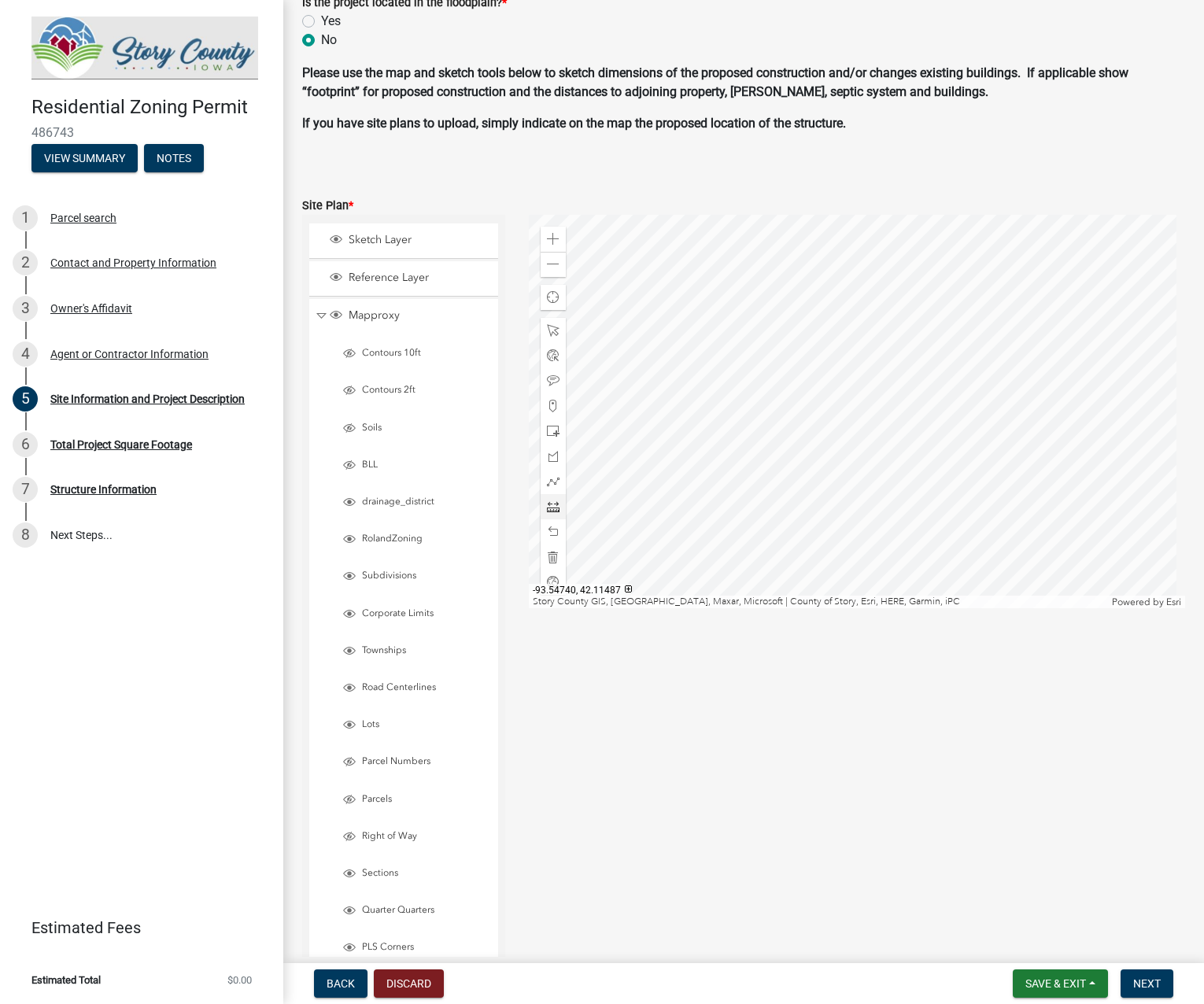
click at [810, 299] on div at bounding box center [857, 412] width 657 height 393
click at [809, 262] on div at bounding box center [857, 412] width 657 height 393
click at [785, 320] on div at bounding box center [857, 412] width 657 height 393
click at [552, 332] on span at bounding box center [552, 330] width 12 height 12
click at [807, 336] on div at bounding box center [857, 412] width 657 height 393
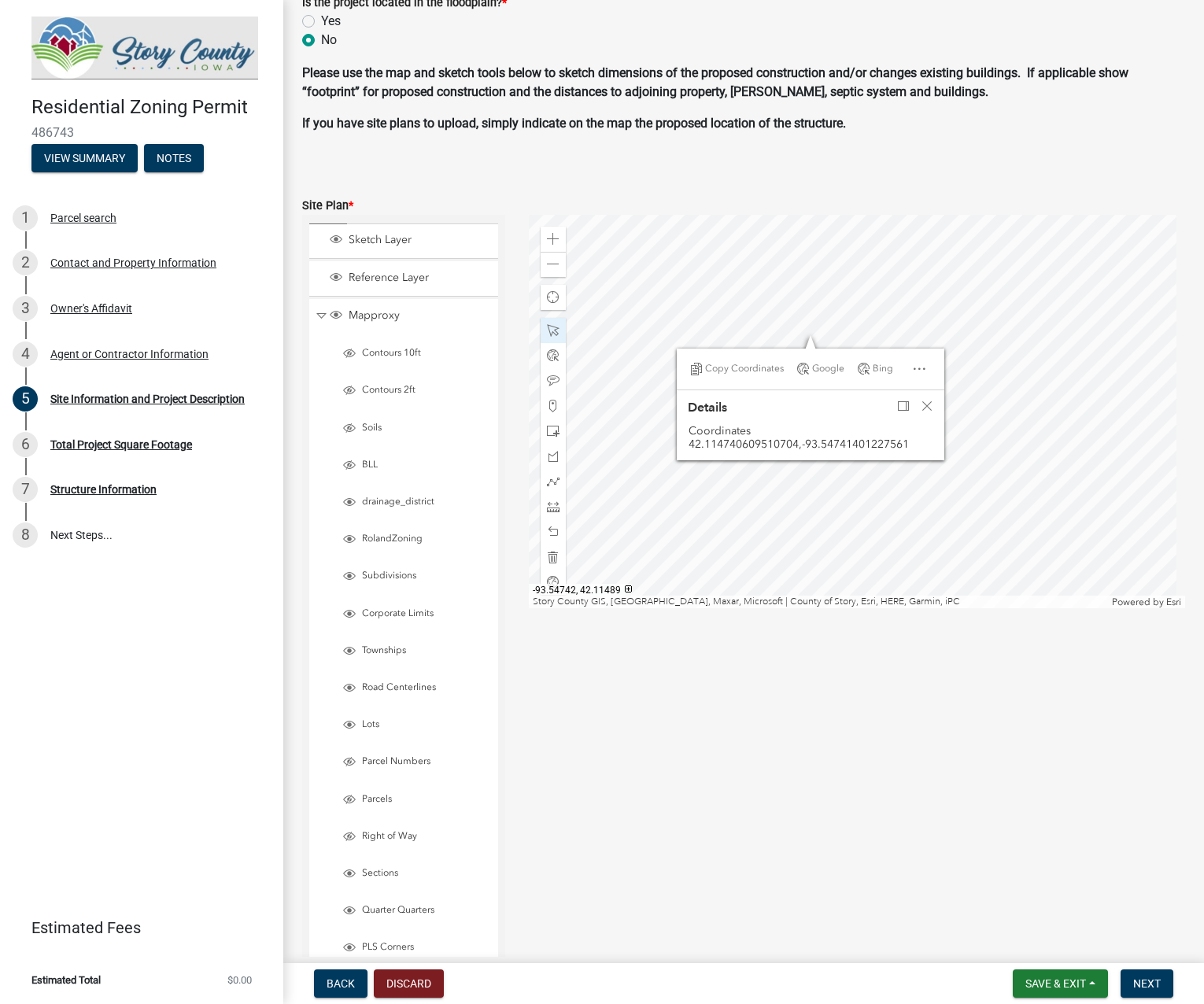
click at [802, 289] on div at bounding box center [857, 412] width 657 height 393
click at [837, 337] on div at bounding box center [857, 412] width 657 height 393
click at [893, 296] on div at bounding box center [857, 412] width 657 height 393
click at [800, 355] on div at bounding box center [857, 412] width 657 height 393
click at [557, 502] on span at bounding box center [552, 507] width 12 height 12
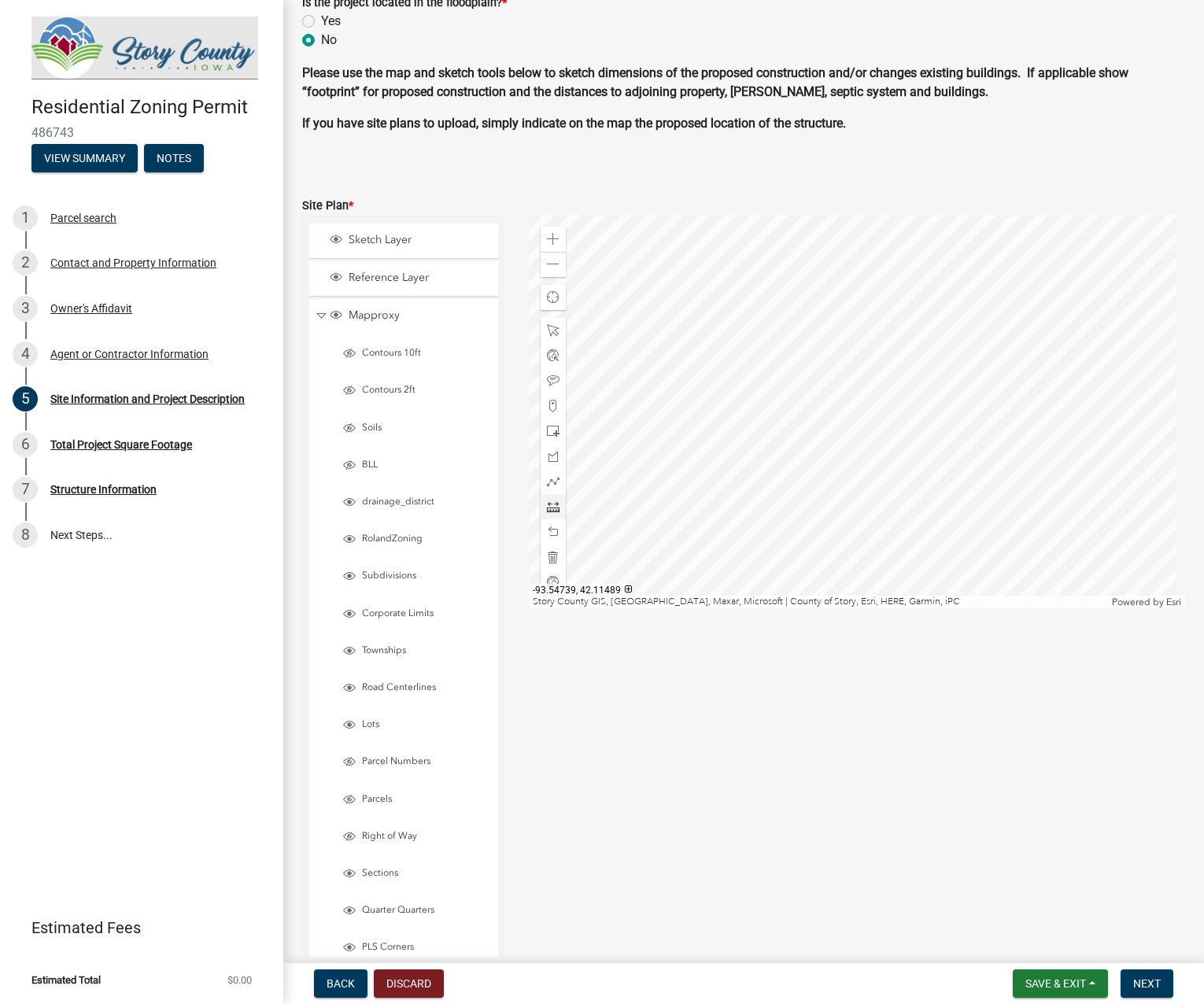
click at [809, 290] on div at bounding box center [857, 412] width 657 height 393
click at [809, 261] on div at bounding box center [857, 412] width 657 height 393
click at [809, 262] on div at bounding box center [857, 412] width 657 height 393
click at [549, 327] on span at bounding box center [552, 330] width 12 height 12
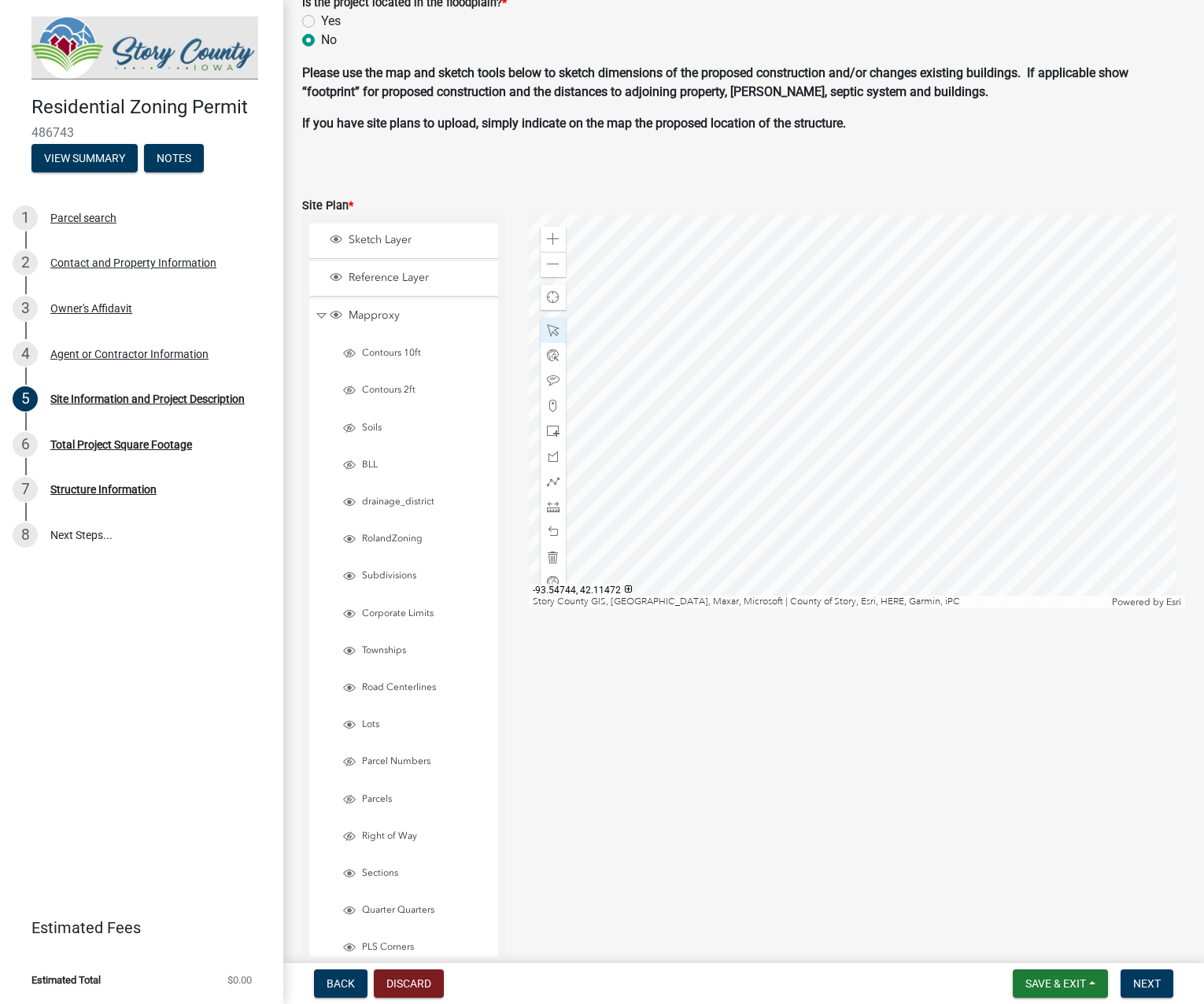
click at [792, 353] on div at bounding box center [857, 412] width 657 height 393
click at [795, 349] on div at bounding box center [857, 412] width 657 height 393
click at [806, 343] on div at bounding box center [857, 412] width 657 height 393
click at [808, 276] on div at bounding box center [857, 412] width 657 height 393
click at [924, 340] on span "Close" at bounding box center [927, 345] width 12 height 12
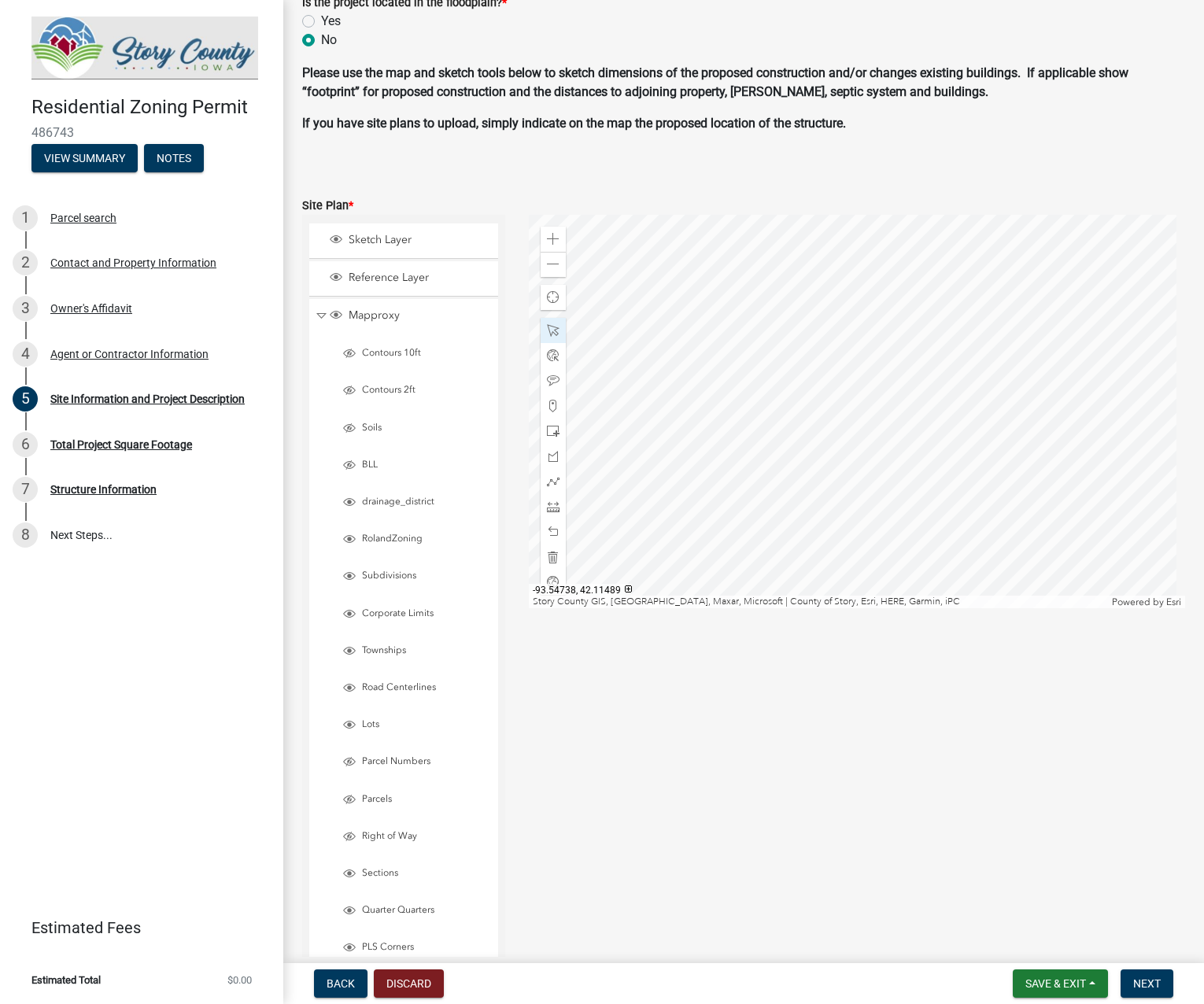
click at [811, 287] on div at bounding box center [857, 412] width 657 height 393
click at [627, 114] on p "If you have site plans to upload, simply indicate on the map the proposed locat…" at bounding box center [744, 123] width 883 height 19
click at [820, 253] on div at bounding box center [857, 412] width 657 height 393
click at [813, 251] on div at bounding box center [857, 412] width 657 height 393
click at [932, 322] on span "Close" at bounding box center [932, 321] width 12 height 12
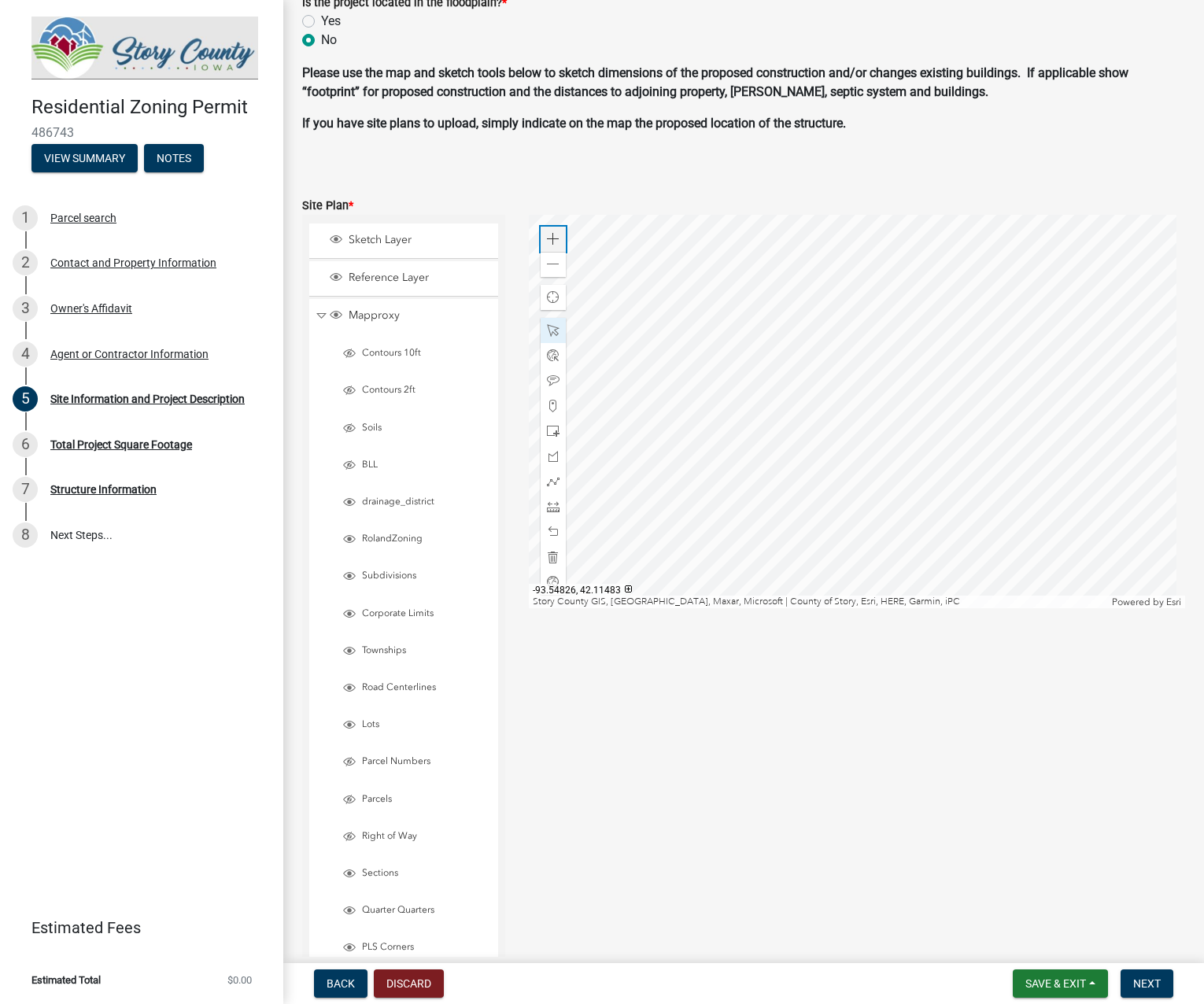
click at [553, 240] on span at bounding box center [552, 239] width 12 height 12
click at [944, 517] on div at bounding box center [857, 412] width 657 height 393
click at [799, 323] on div at bounding box center [857, 412] width 657 height 393
click at [551, 332] on span at bounding box center [552, 330] width 12 height 12
click at [815, 327] on div at bounding box center [857, 412] width 657 height 393
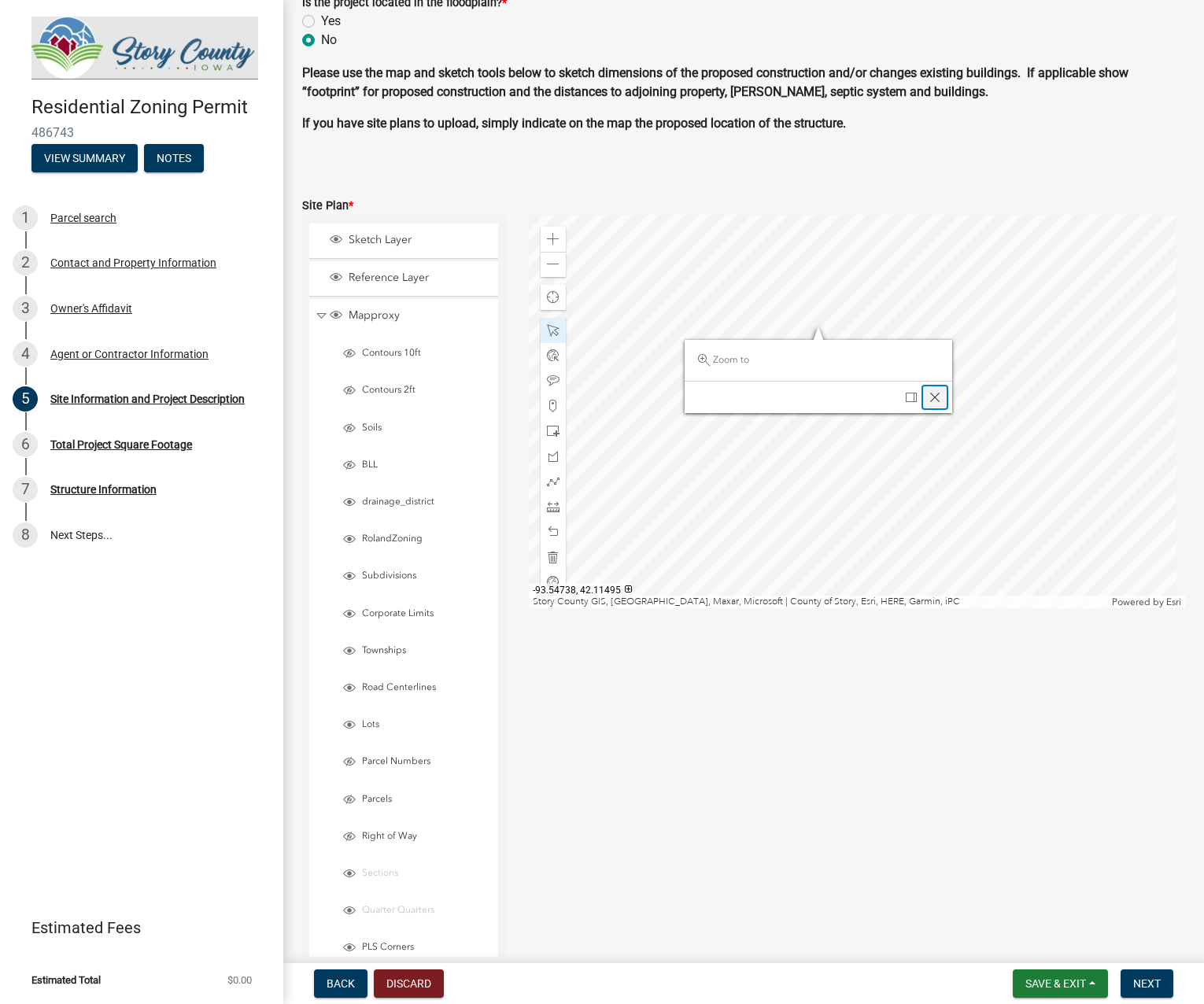
click at [934, 393] on span "Close" at bounding box center [934, 397] width 12 height 12
click at [813, 338] on div at bounding box center [857, 412] width 657 height 393
click at [814, 332] on div at bounding box center [857, 412] width 657 height 393
click at [931, 398] on span "Close" at bounding box center [933, 401] width 12 height 12
click at [548, 557] on span at bounding box center [552, 557] width 12 height 12
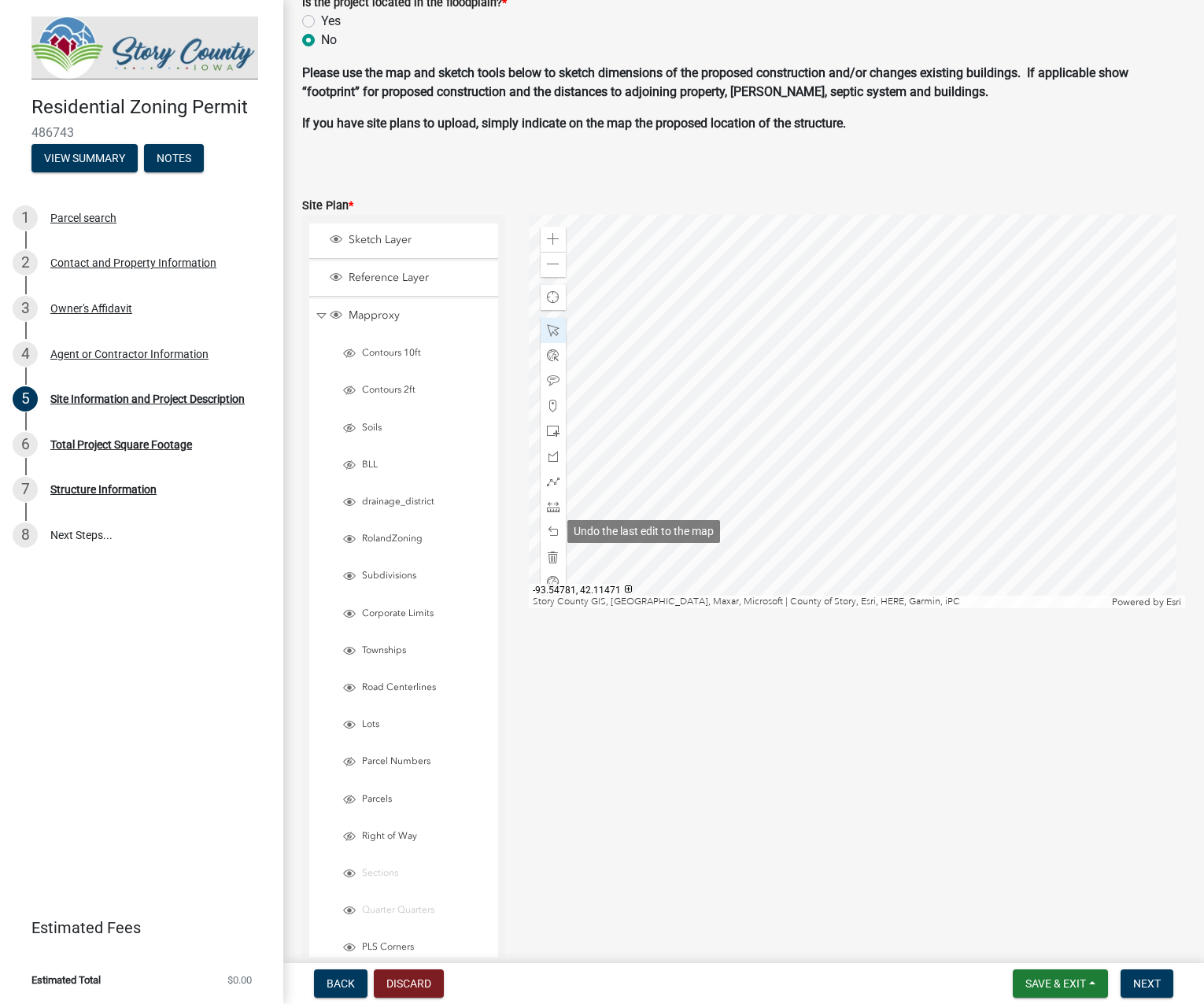
drag, startPoint x: 547, startPoint y: 534, endPoint x: 605, endPoint y: 526, distance: 58.5
click at [548, 534] on span at bounding box center [552, 532] width 12 height 12
click at [549, 530] on span at bounding box center [552, 532] width 12 height 12
click at [551, 532] on span at bounding box center [552, 532] width 12 height 12
click at [551, 535] on span at bounding box center [552, 532] width 12 height 12
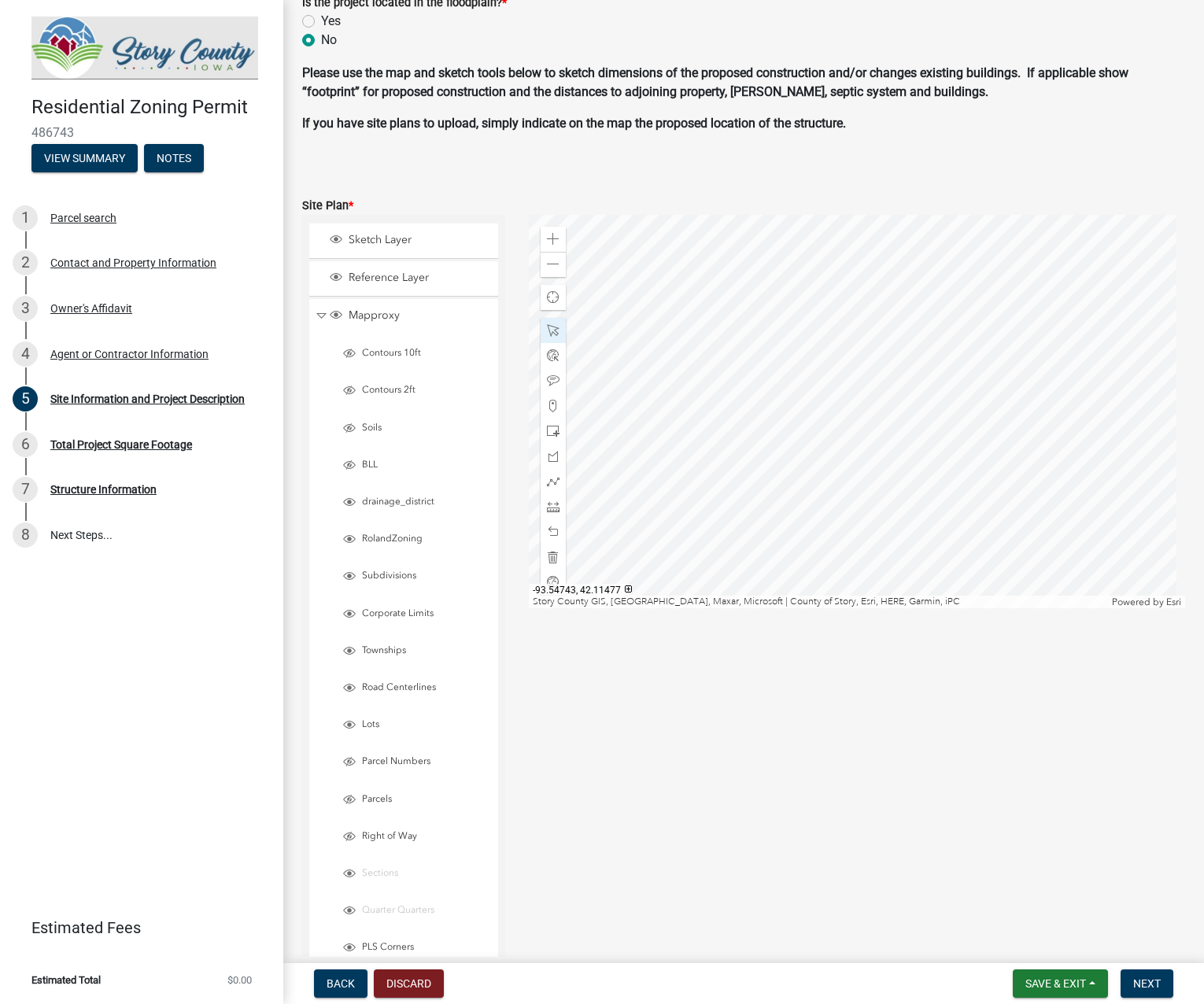
click at [771, 387] on div at bounding box center [857, 412] width 657 height 393
click at [548, 511] on span at bounding box center [552, 507] width 12 height 12
click at [791, 238] on div at bounding box center [857, 412] width 657 height 393
click at [791, 290] on div at bounding box center [857, 412] width 657 height 393
click at [552, 458] on span at bounding box center [552, 456] width 12 height 12
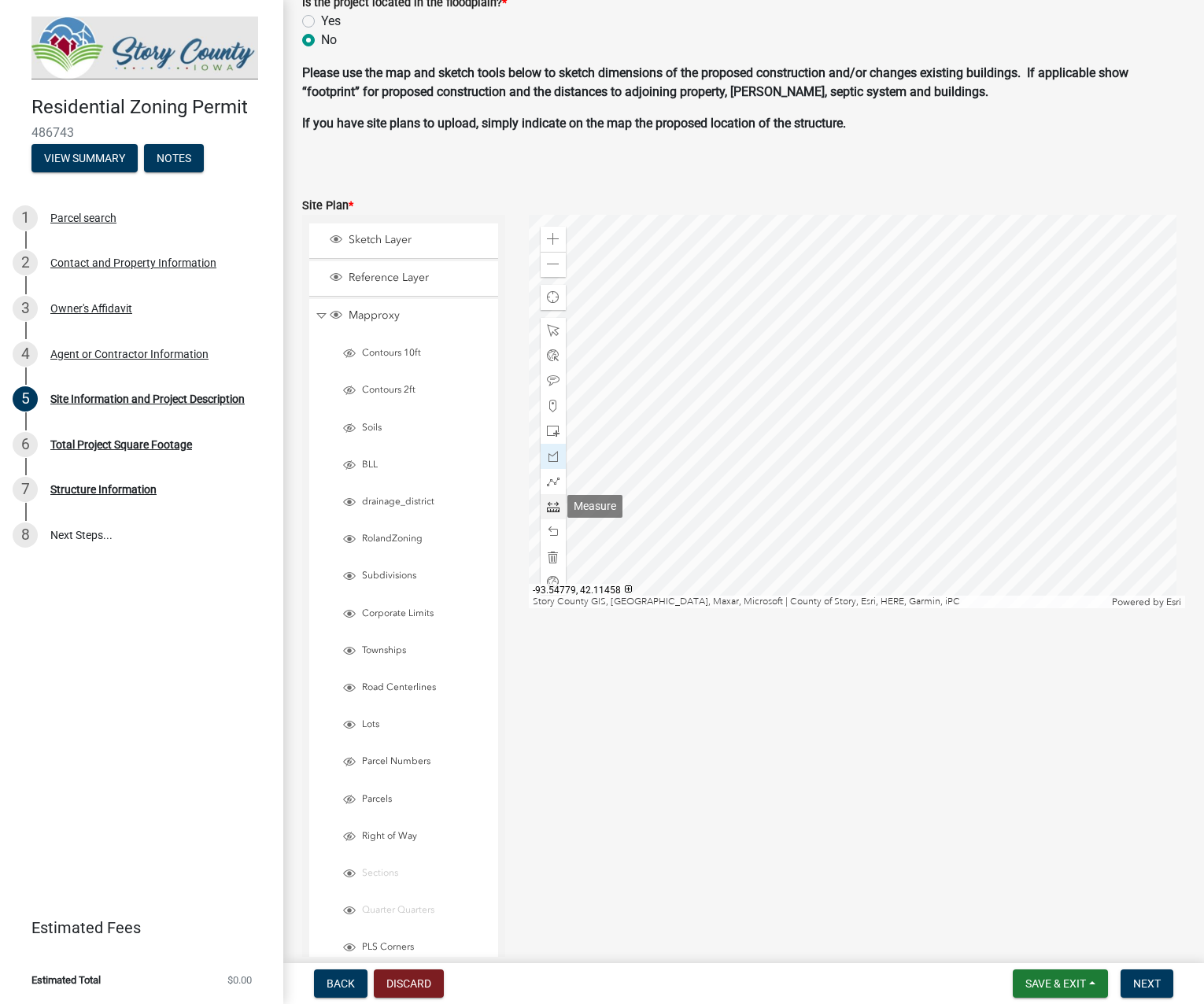
click at [547, 511] on span at bounding box center [552, 507] width 12 height 12
click at [801, 239] on div at bounding box center [857, 412] width 657 height 393
click at [800, 291] on div at bounding box center [857, 412] width 657 height 393
click at [552, 457] on span at bounding box center [552, 456] width 12 height 12
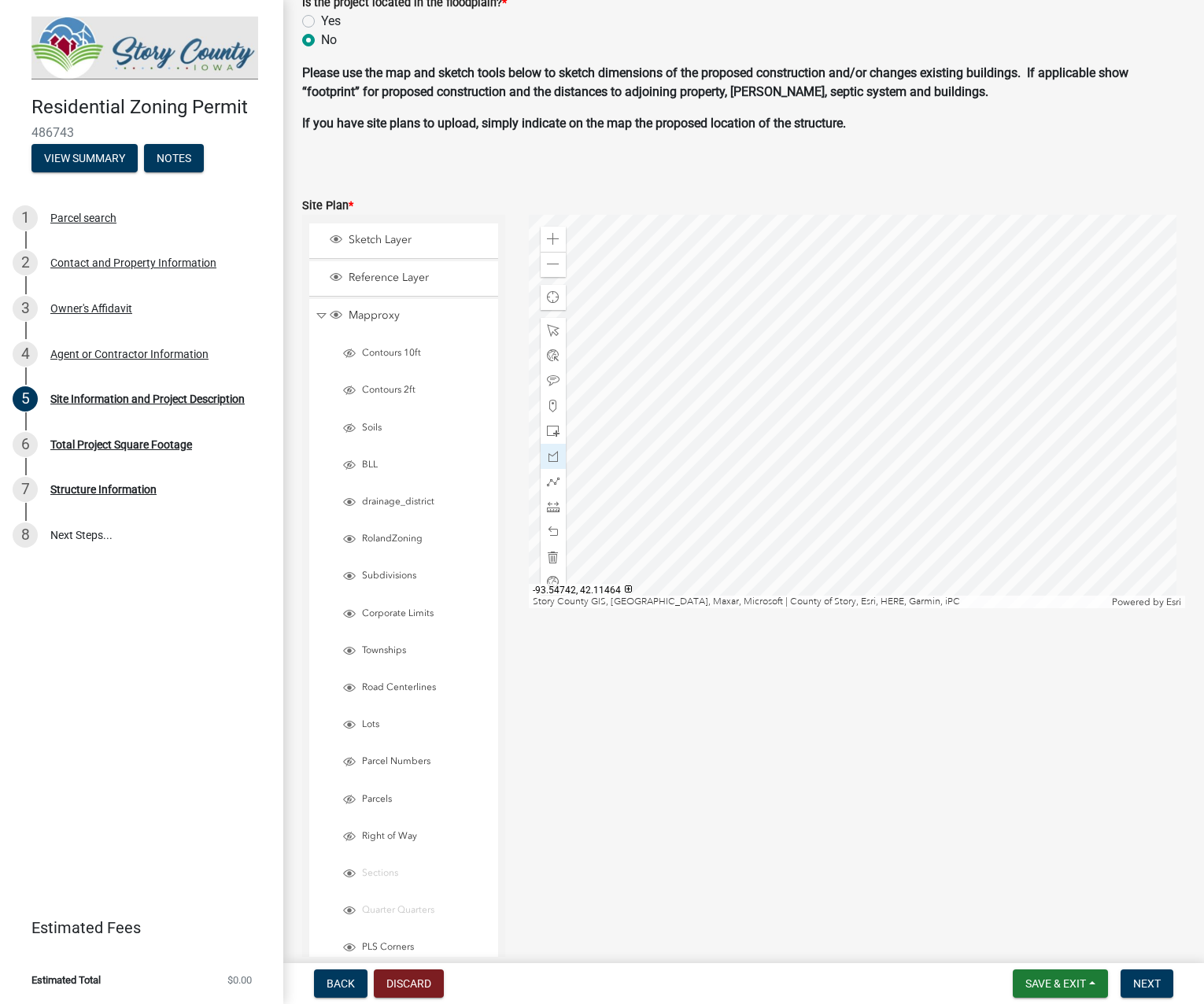
click at [781, 492] on div at bounding box center [857, 412] width 657 height 393
click at [827, 451] on div at bounding box center [857, 412] width 657 height 393
click at [777, 387] on div at bounding box center [857, 412] width 657 height 393
click at [829, 346] on div at bounding box center [857, 412] width 657 height 393
click at [792, 293] on div at bounding box center [857, 412] width 657 height 393
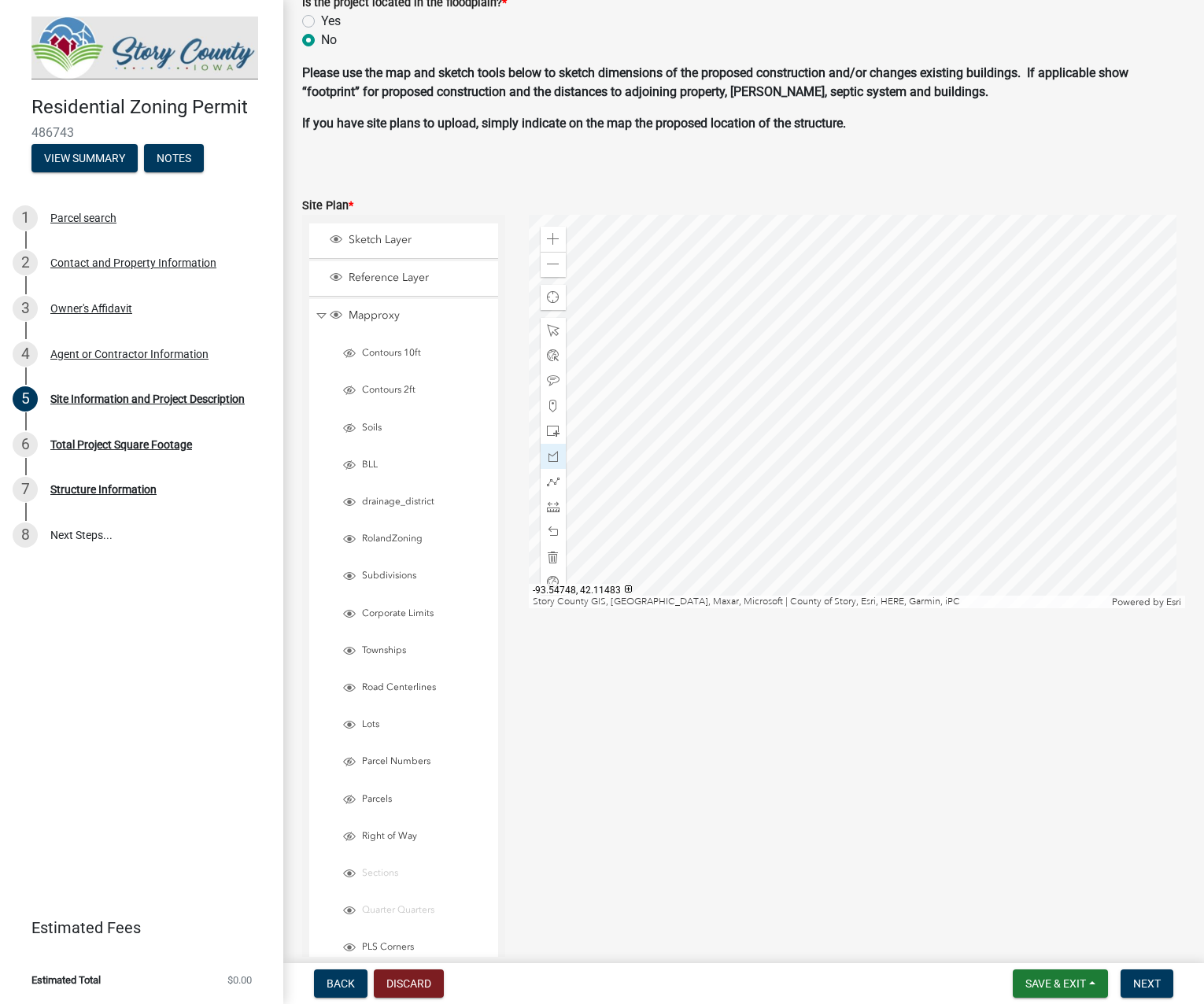
click at [742, 340] on div at bounding box center [857, 412] width 657 height 393
click at [763, 372] on div at bounding box center [857, 412] width 657 height 393
click at [717, 410] on div at bounding box center [857, 412] width 657 height 393
click at [782, 492] on div at bounding box center [857, 412] width 657 height 393
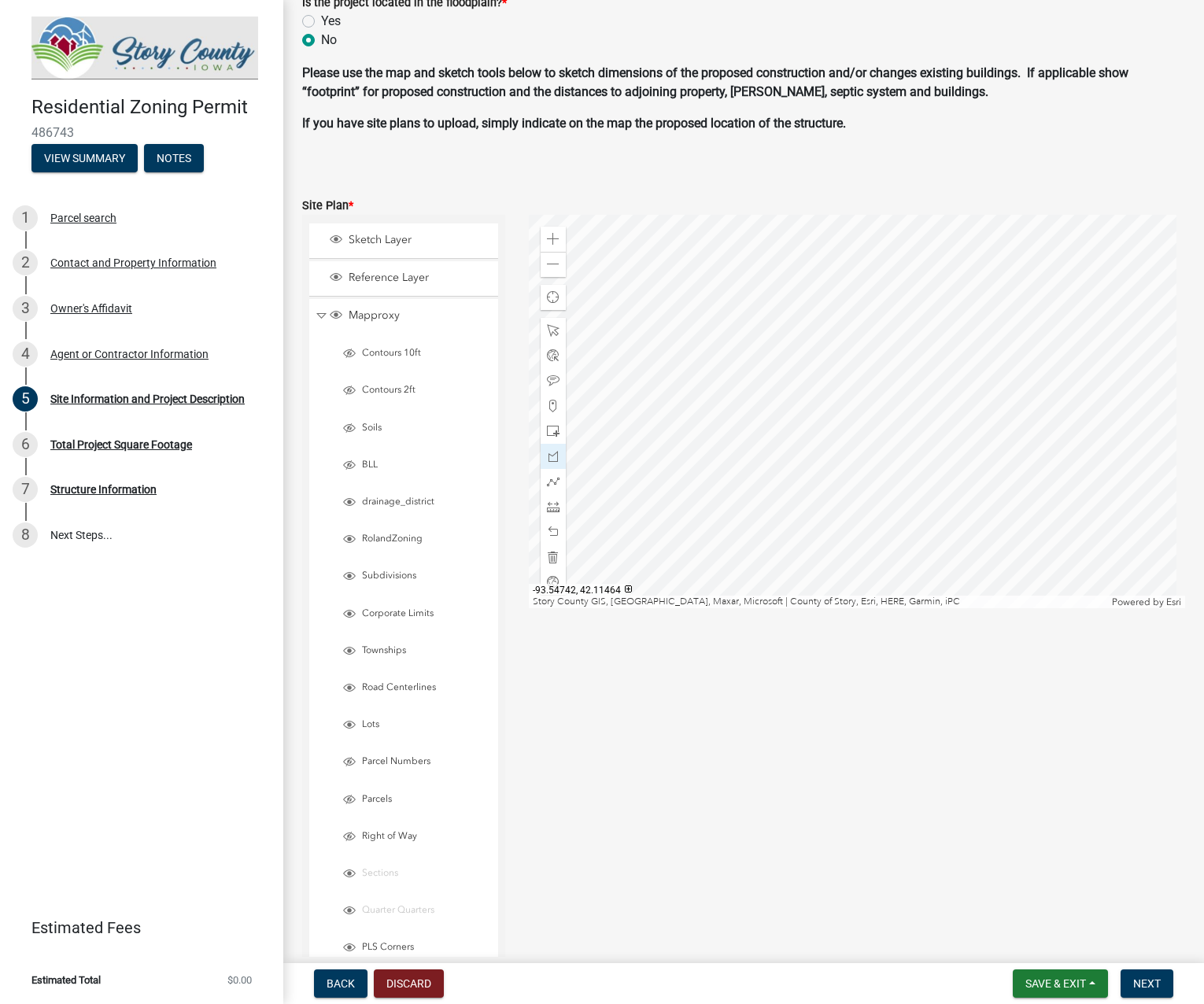
click at [780, 497] on div at bounding box center [857, 412] width 657 height 393
click at [782, 494] on div at bounding box center [857, 412] width 657 height 393
click at [547, 331] on span at bounding box center [552, 330] width 12 height 12
click at [774, 305] on div at bounding box center [857, 412] width 657 height 393
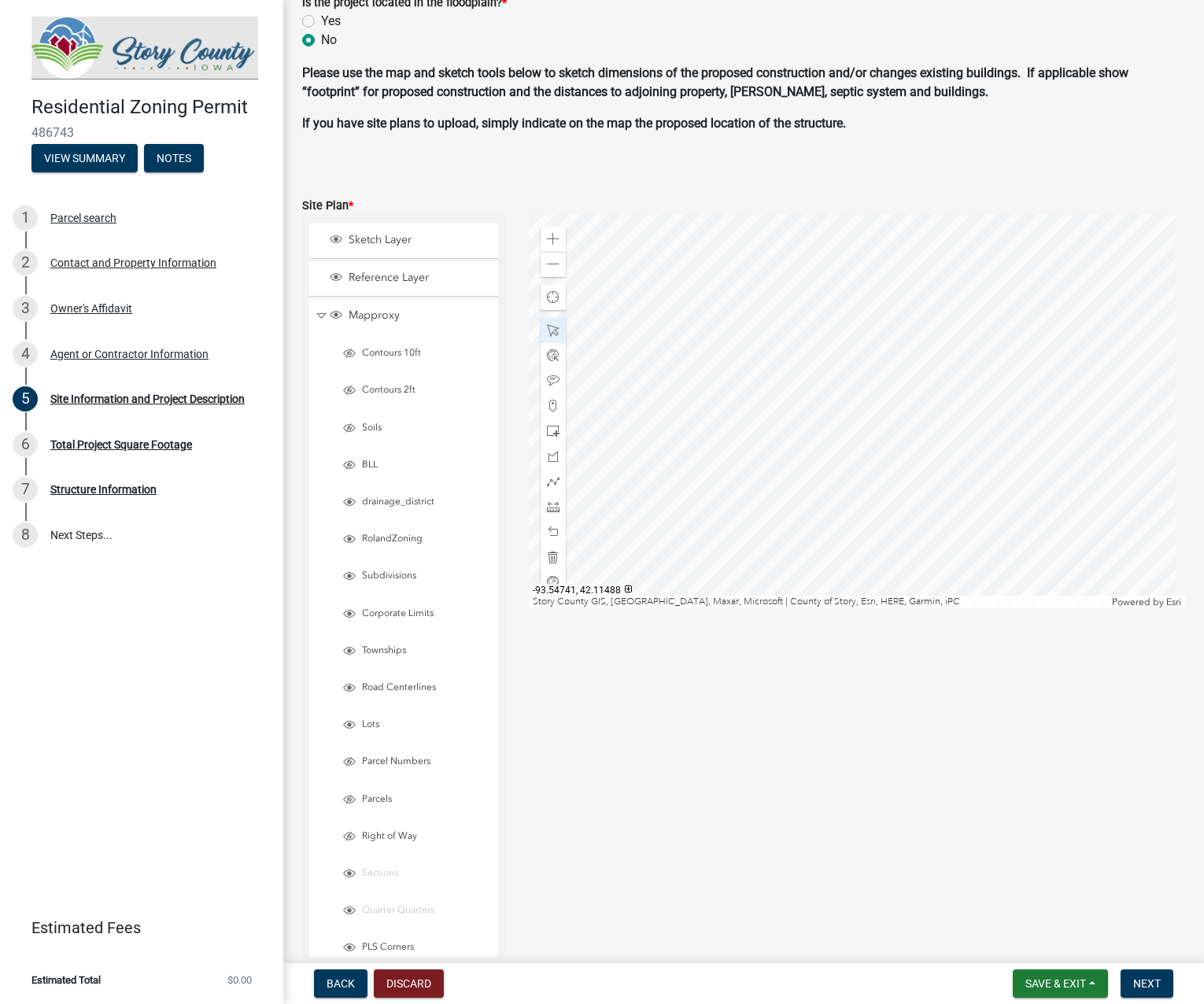
click at [782, 306] on div at bounding box center [857, 412] width 657 height 393
click at [899, 380] on span "Close" at bounding box center [901, 376] width 12 height 12
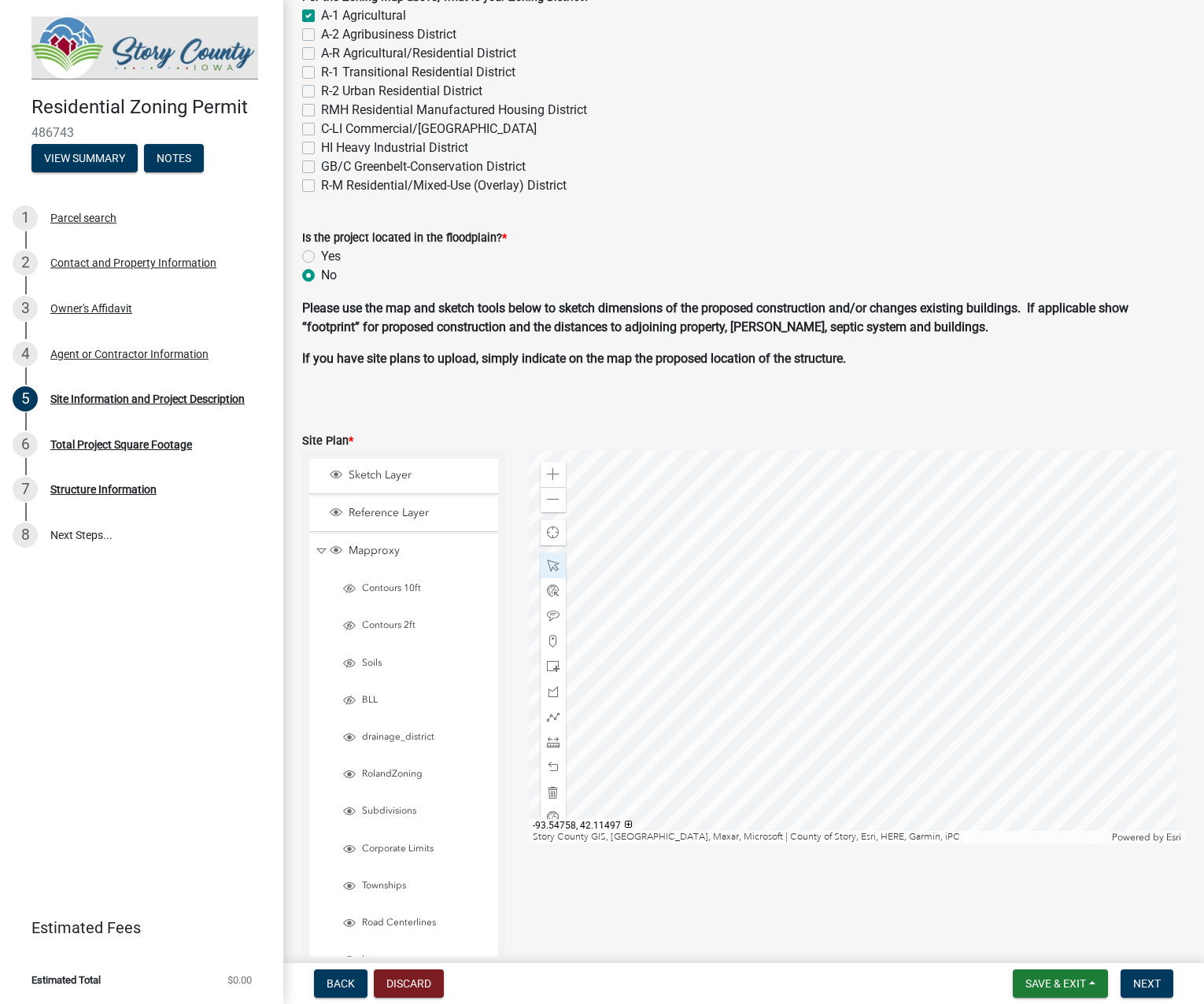
scroll to position [708, 0]
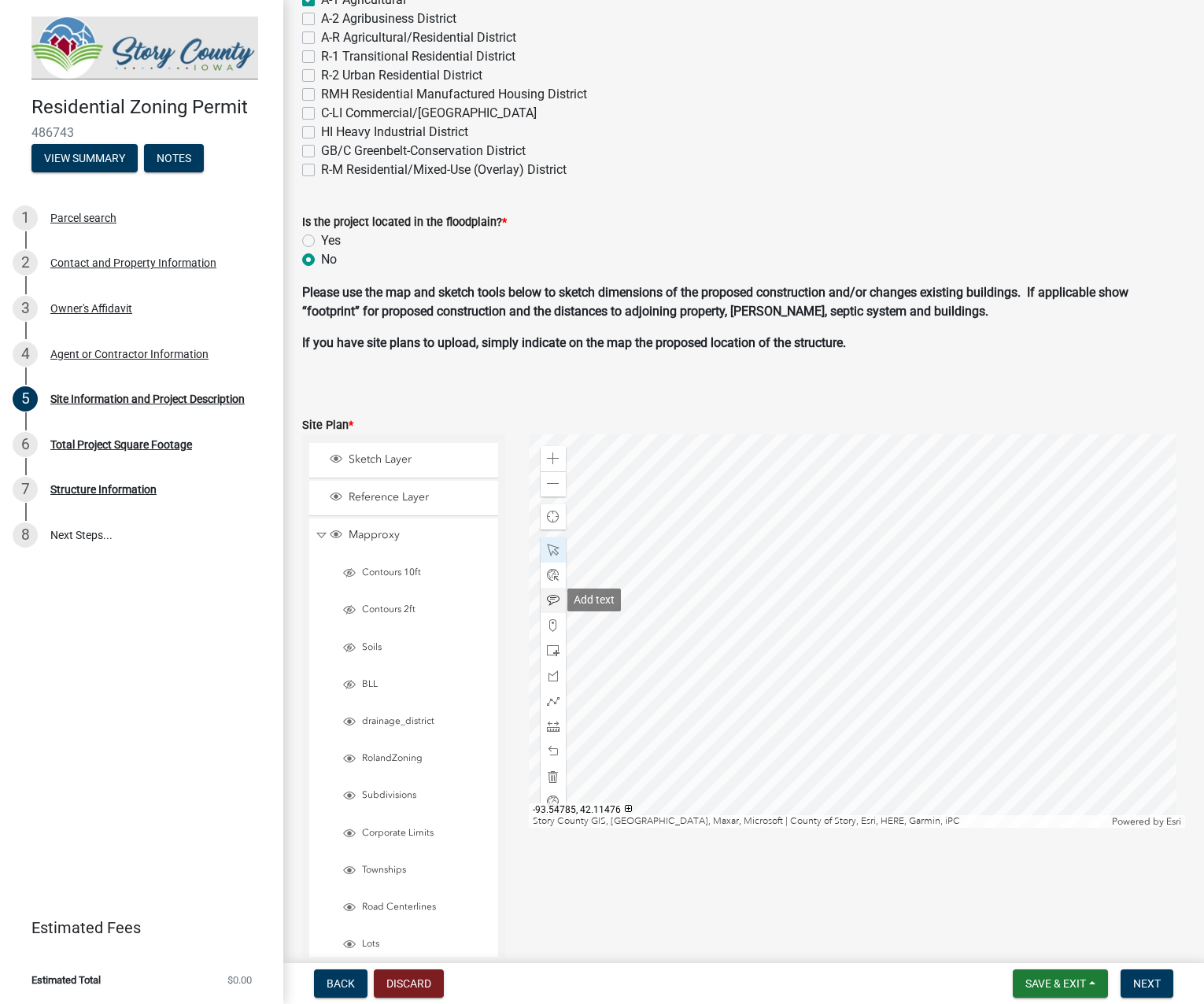
click at [549, 597] on span at bounding box center [552, 600] width 12 height 12
click at [602, 581] on div at bounding box center [857, 631] width 657 height 393
click at [627, 609] on div at bounding box center [857, 631] width 657 height 393
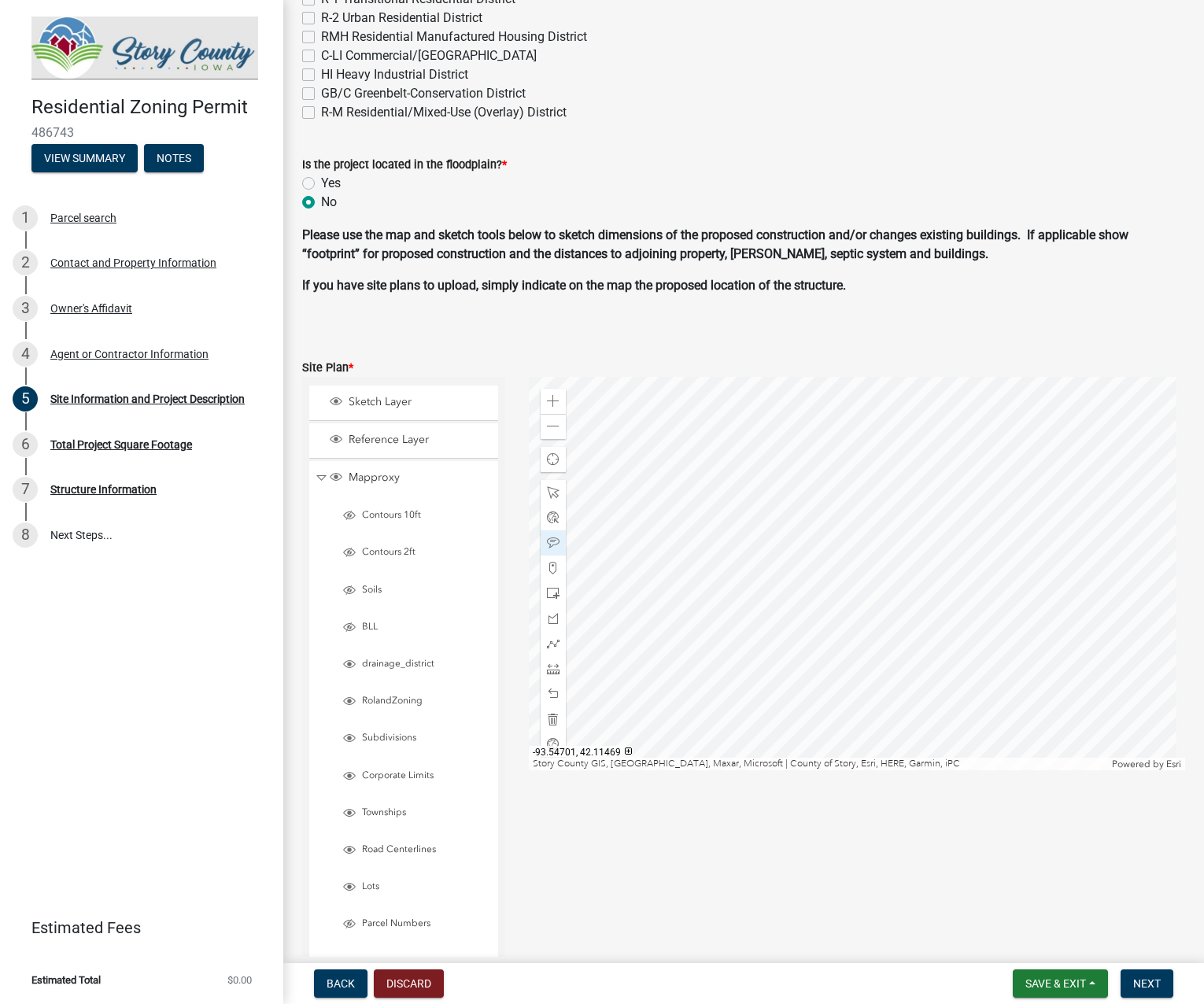
scroll to position [787, 0]
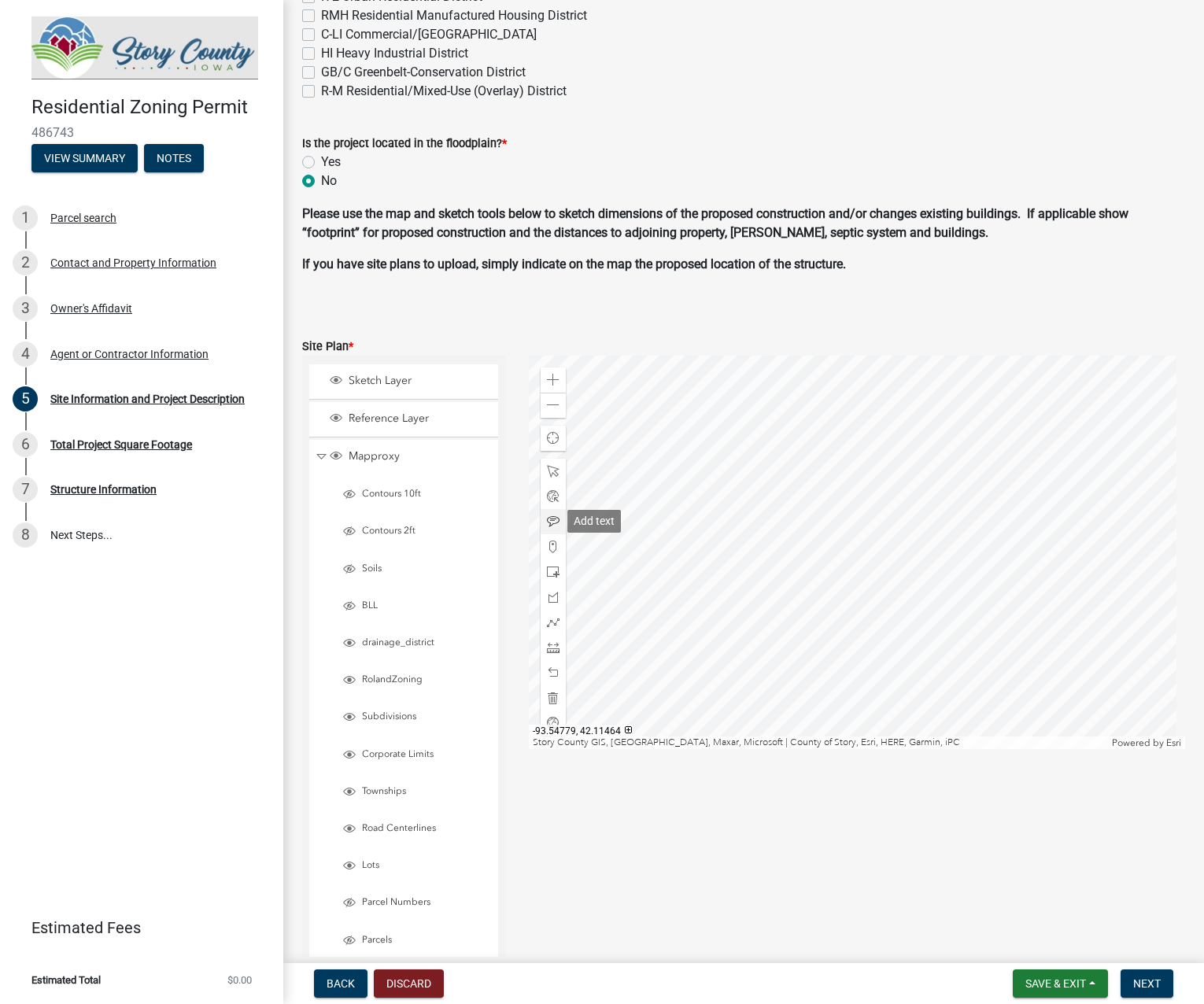
click at [550, 523] on span at bounding box center [552, 522] width 12 height 12
click at [1117, 630] on div at bounding box center [857, 552] width 657 height 393
drag, startPoint x: 547, startPoint y: 651, endPoint x: 587, endPoint y: 644, distance: 40.6
click at [547, 651] on span at bounding box center [552, 647] width 12 height 12
click at [838, 587] on div at bounding box center [857, 552] width 657 height 393
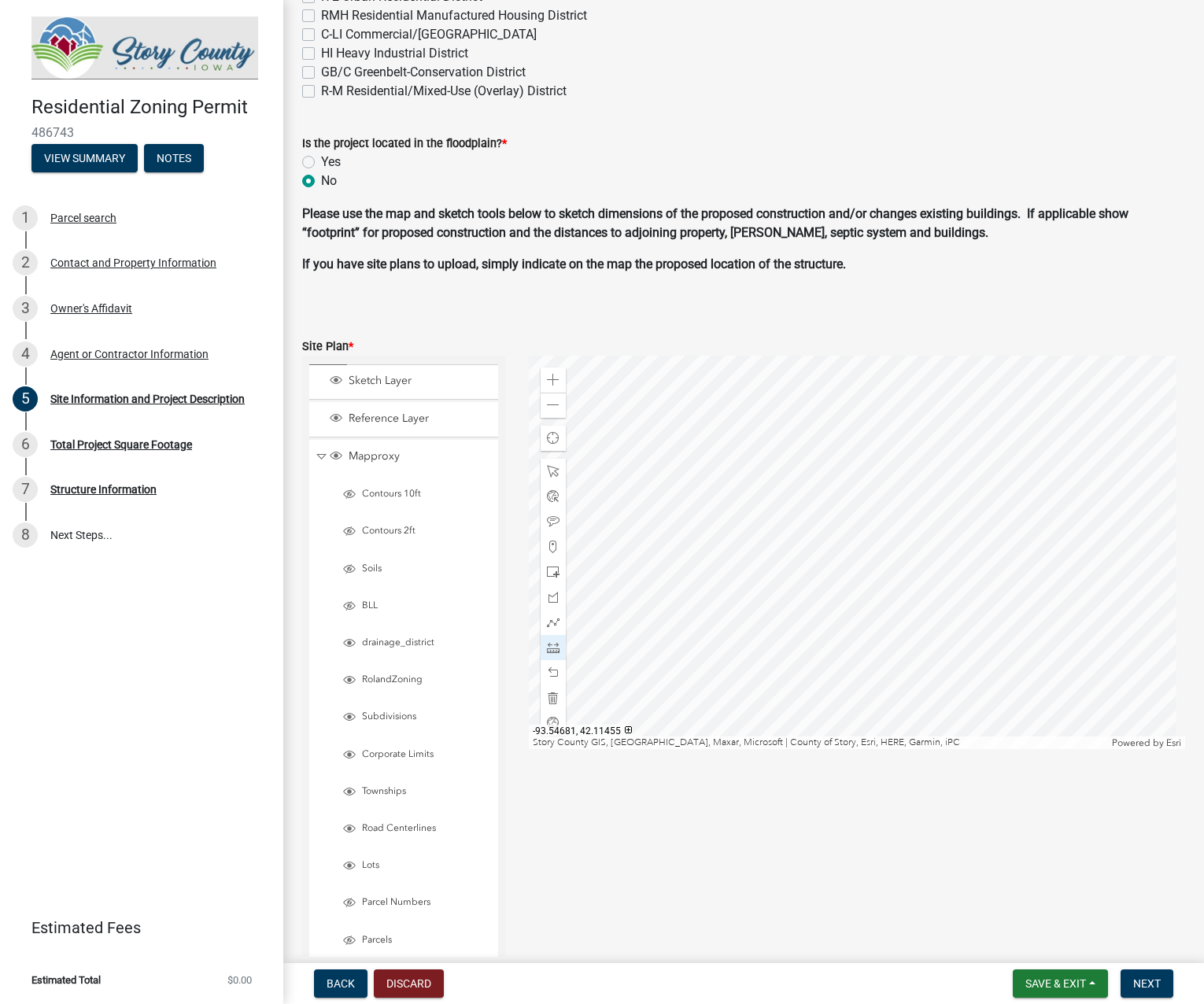
click at [1147, 701] on div at bounding box center [857, 552] width 657 height 393
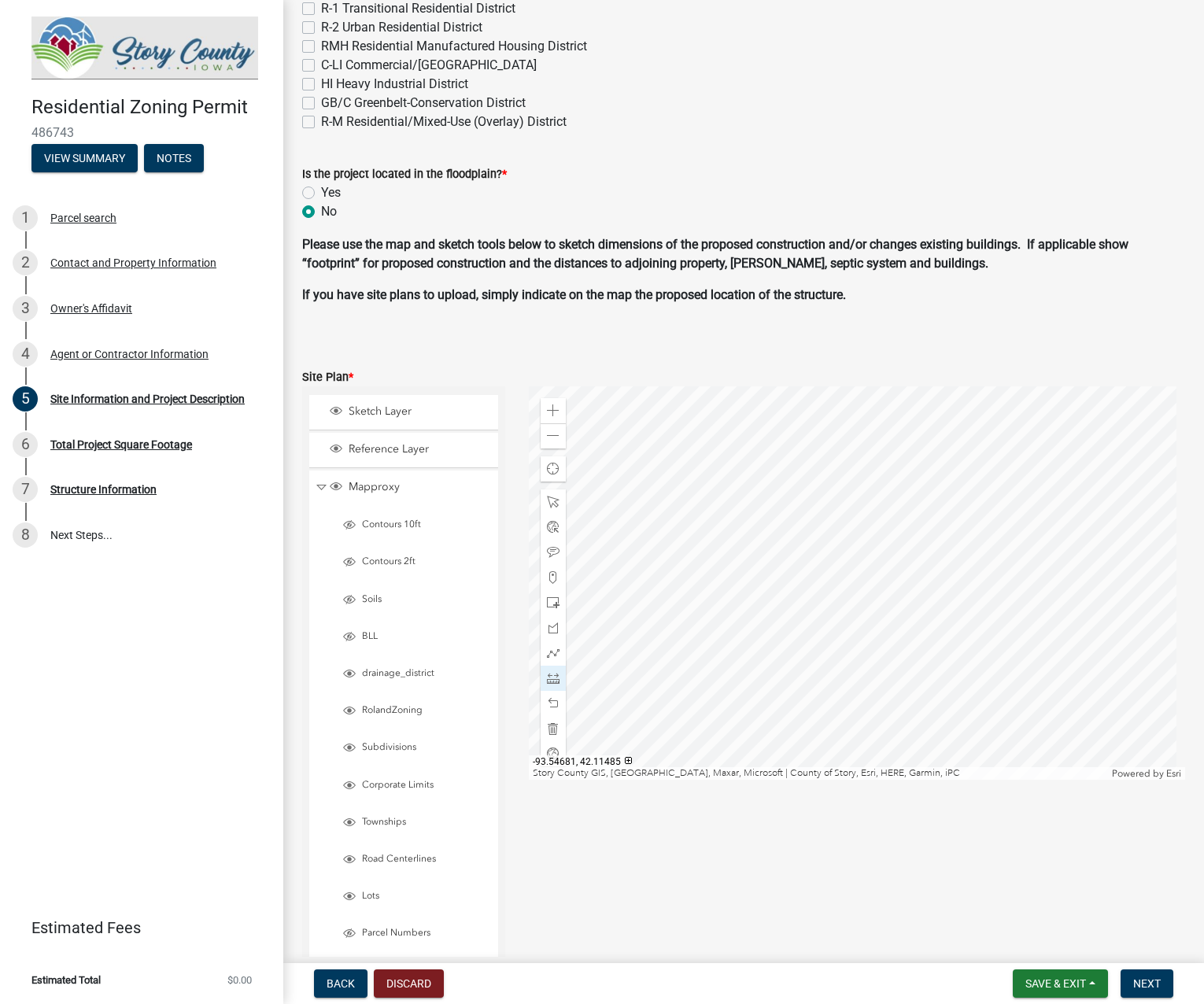
scroll to position [807, 0]
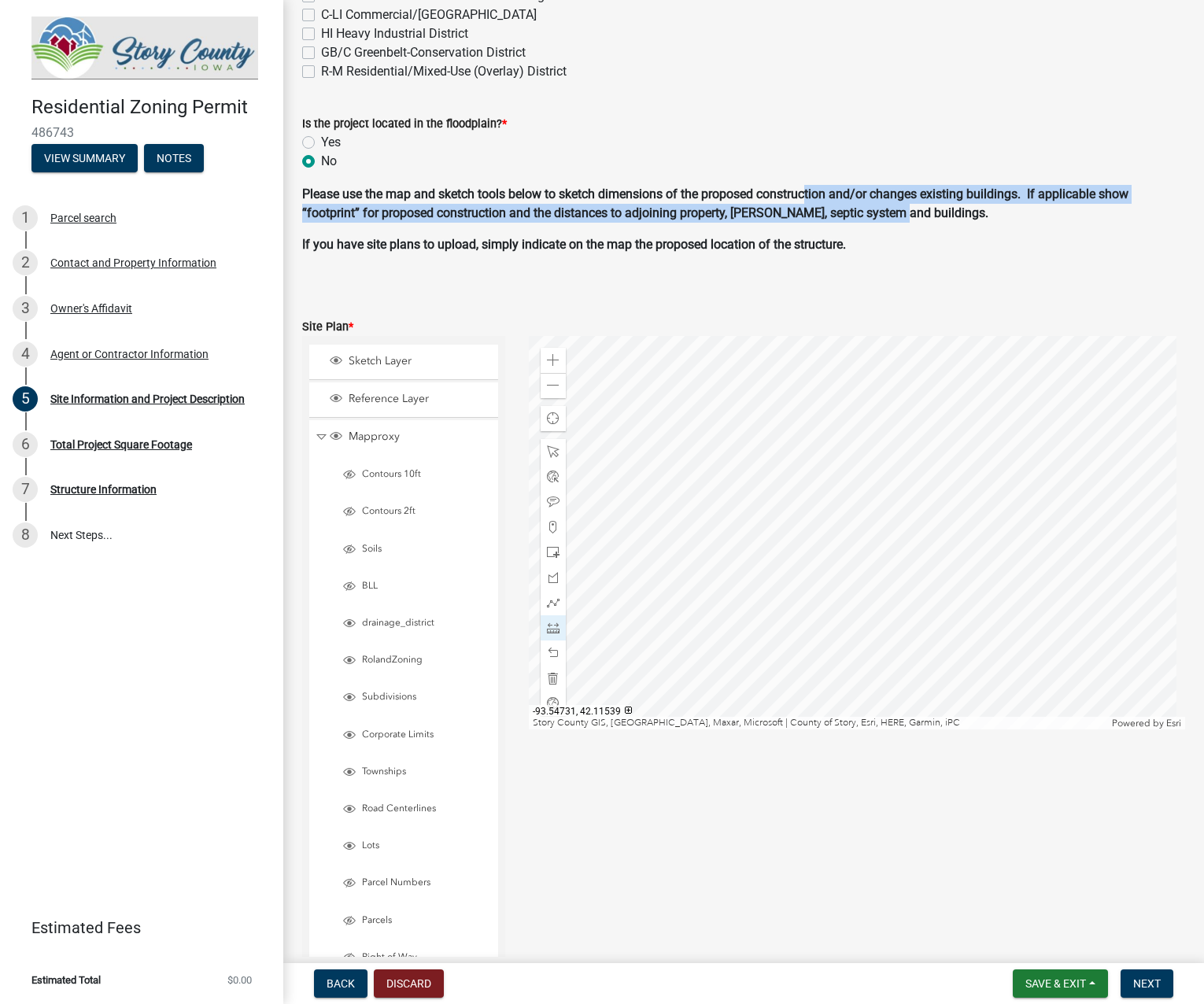
drag, startPoint x: 808, startPoint y: 189, endPoint x: 914, endPoint y: 217, distance: 109.6
click at [901, 217] on strong "Please use the map and sketch tools below to sketch dimensions of the proposed …" at bounding box center [716, 203] width 827 height 34
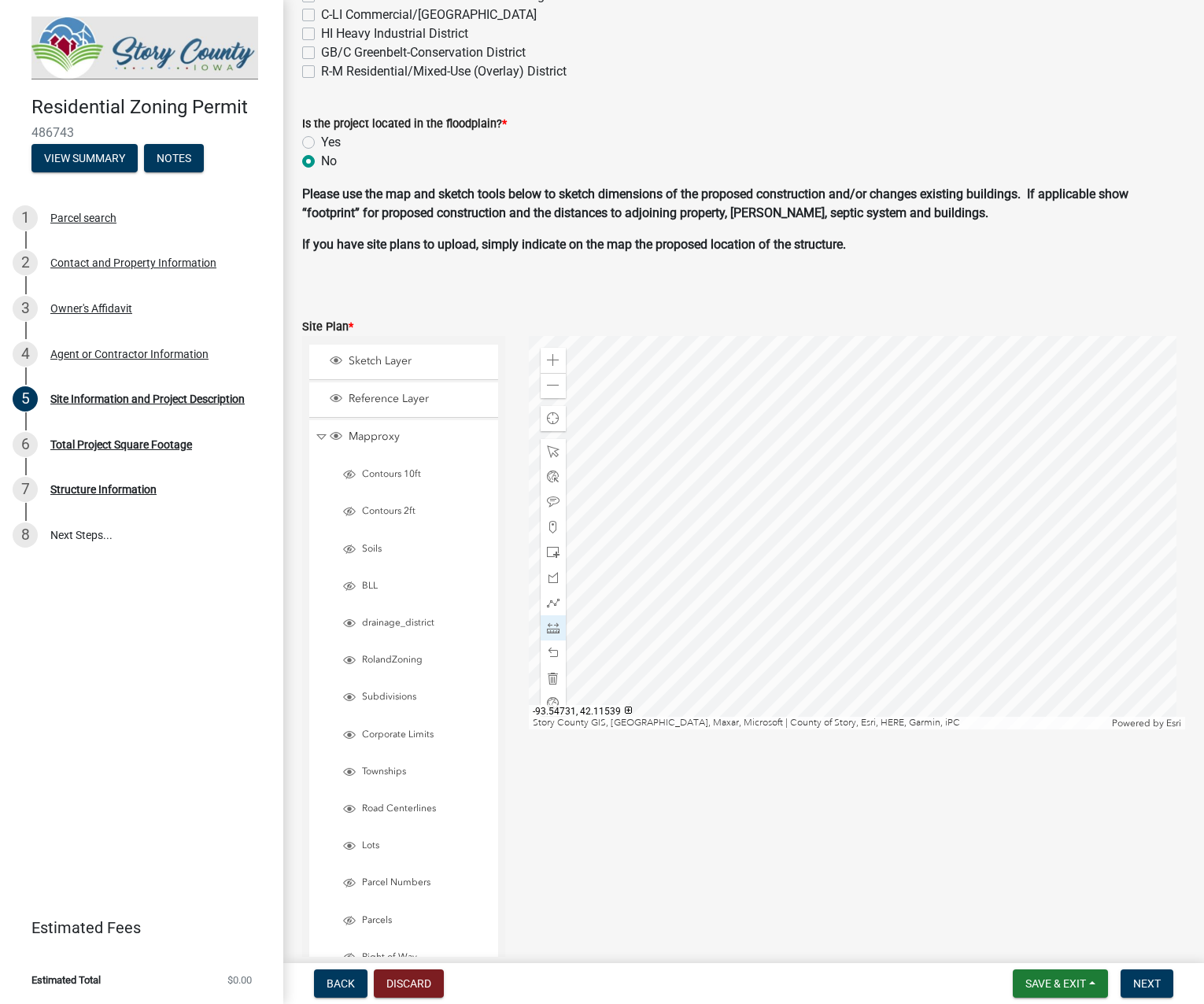
click at [927, 217] on p "Please use the map and sketch tools below to sketch dimensions of the proposed …" at bounding box center [744, 203] width 883 height 37
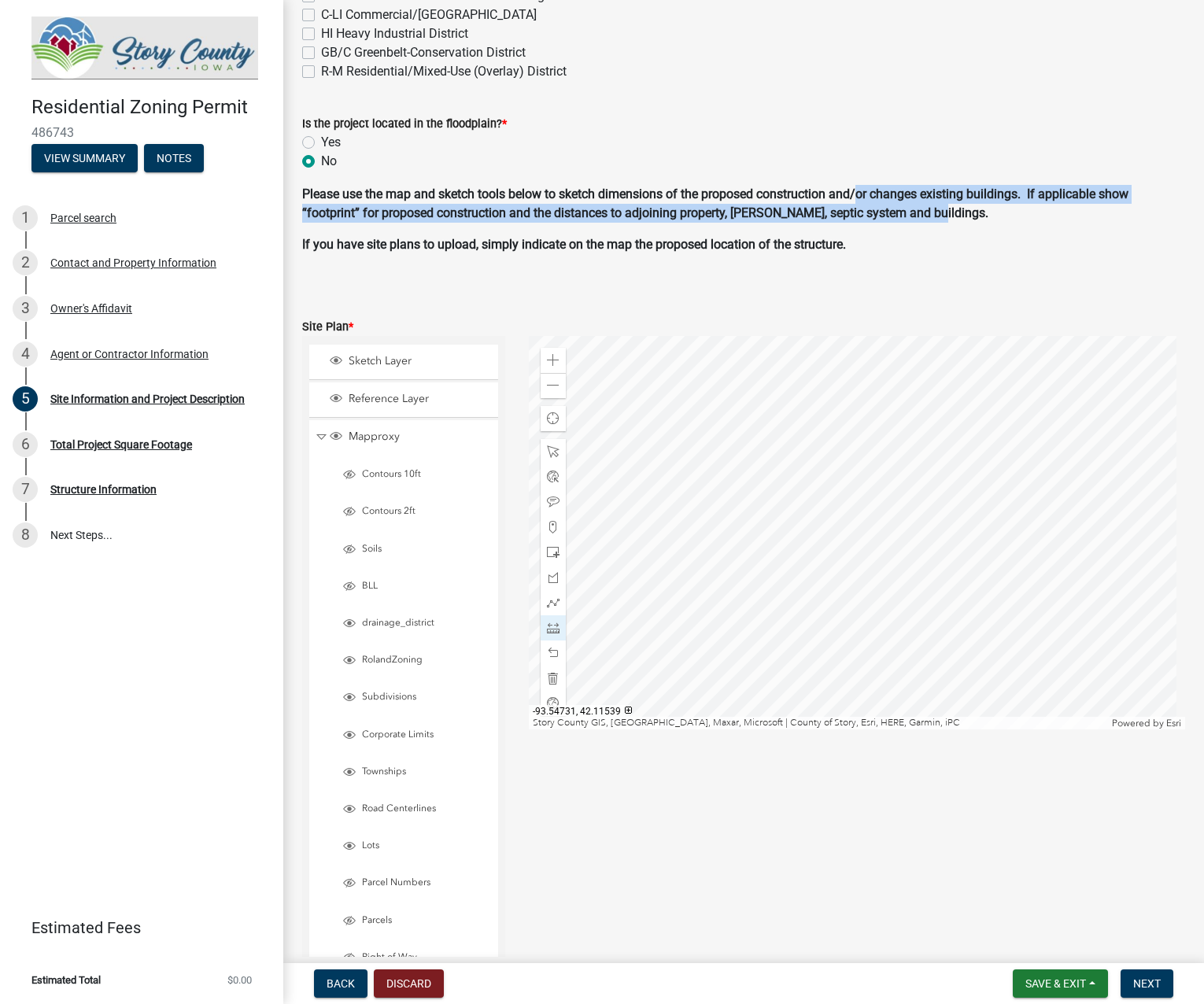
drag, startPoint x: 934, startPoint y: 218, endPoint x: 860, endPoint y: 202, distance: 75.7
click at [860, 202] on p "Please use the map and sketch tools below to sketch dimensions of the proposed …" at bounding box center [744, 203] width 883 height 37
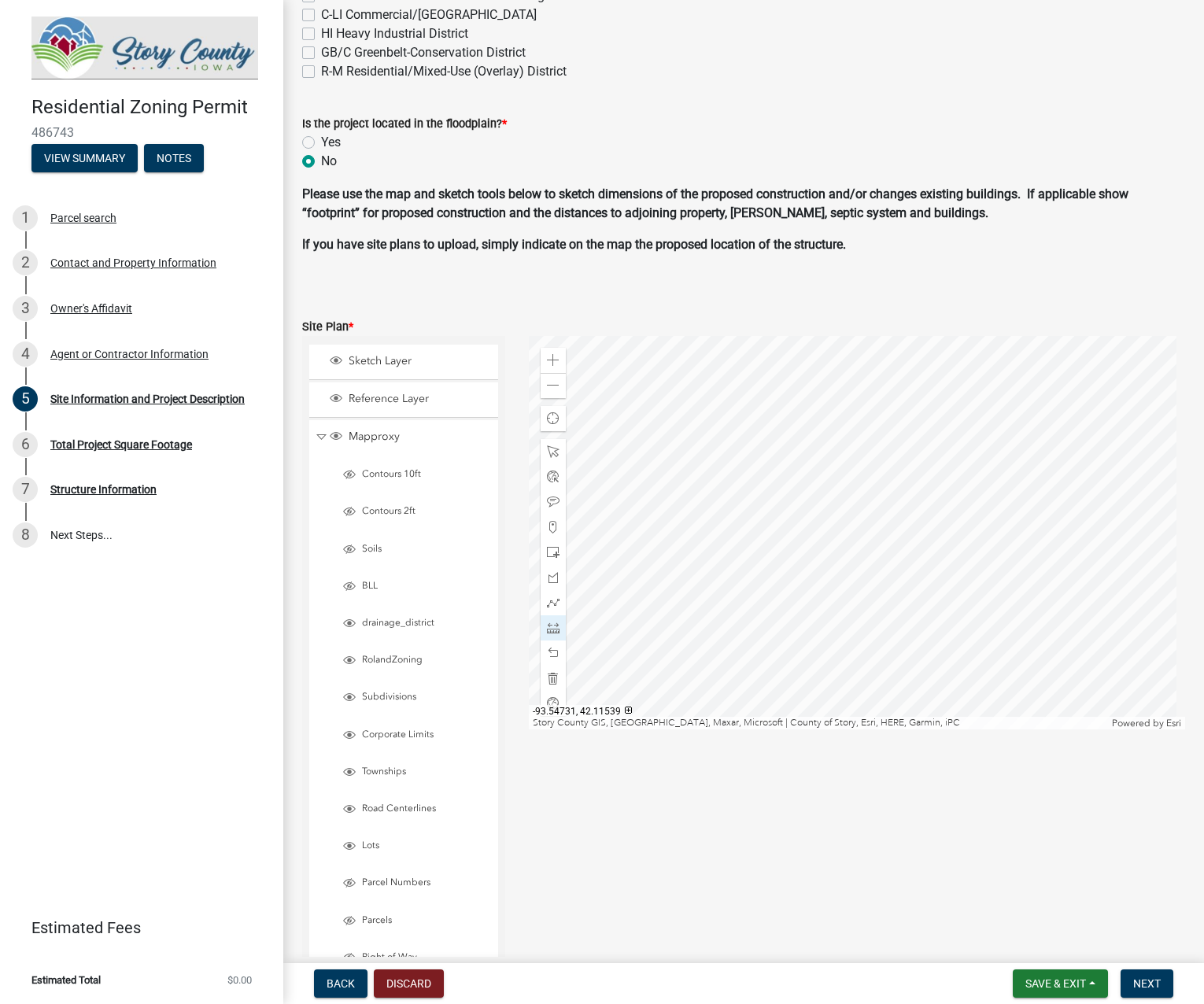
click at [811, 192] on strong "Please use the map and sketch tools below to sketch dimensions of the proposed …" at bounding box center [716, 203] width 827 height 34
click at [552, 630] on span at bounding box center [552, 627] width 12 height 12
click at [865, 546] on div at bounding box center [857, 532] width 657 height 393
click at [992, 604] on div at bounding box center [857, 532] width 657 height 393
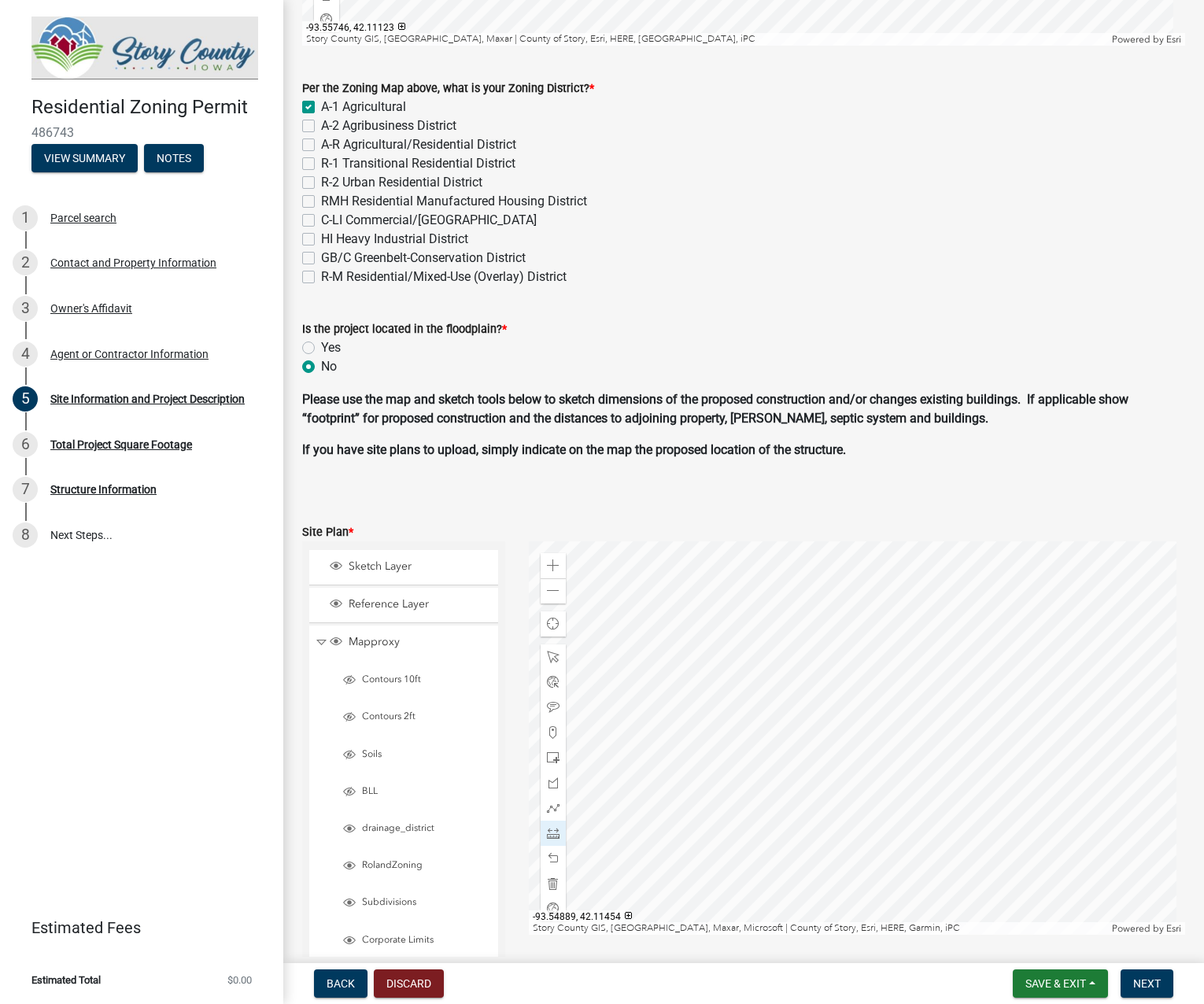
scroll to position [866, 0]
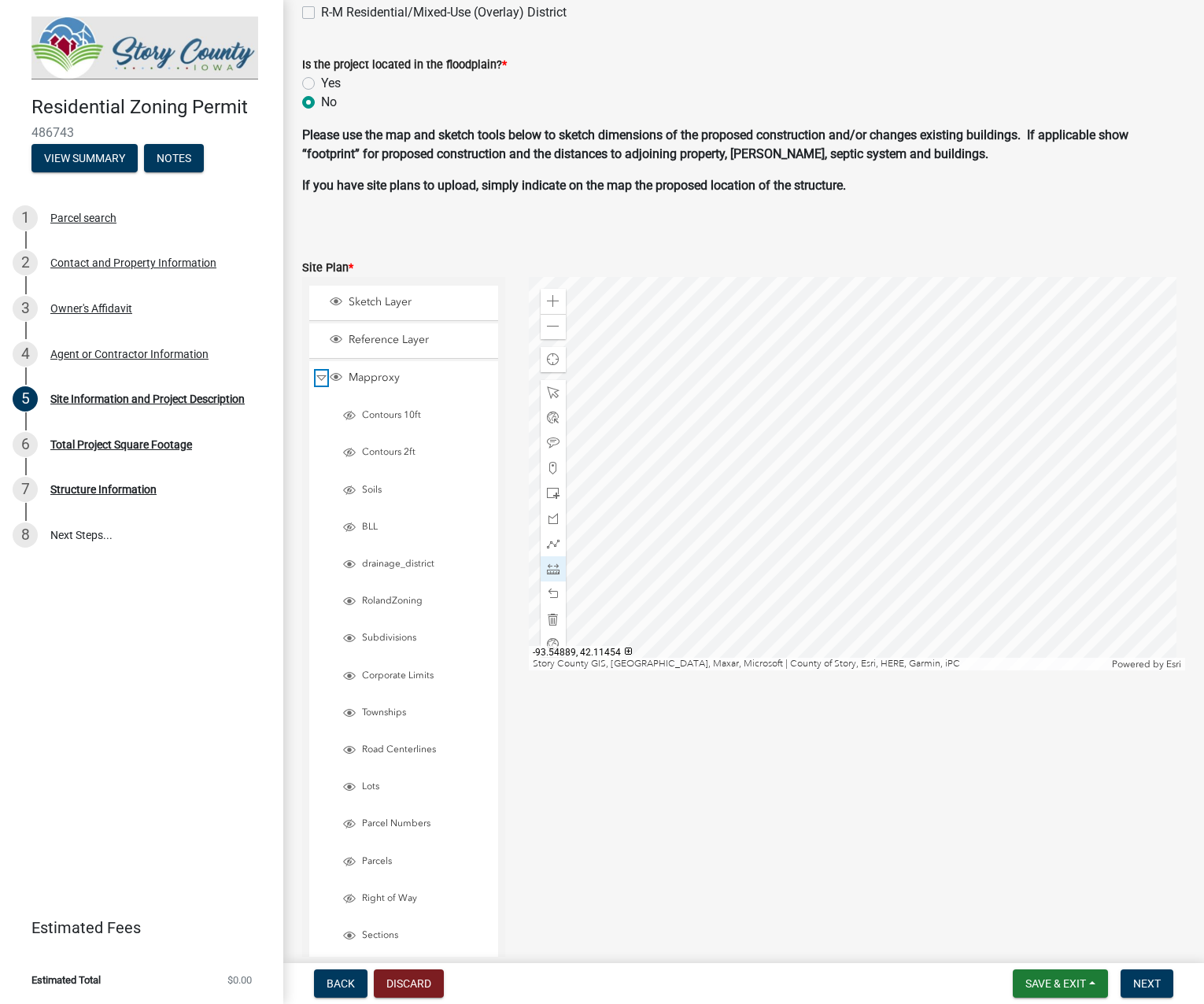
click at [322, 377] on span "Collapse" at bounding box center [322, 378] width 12 height 15
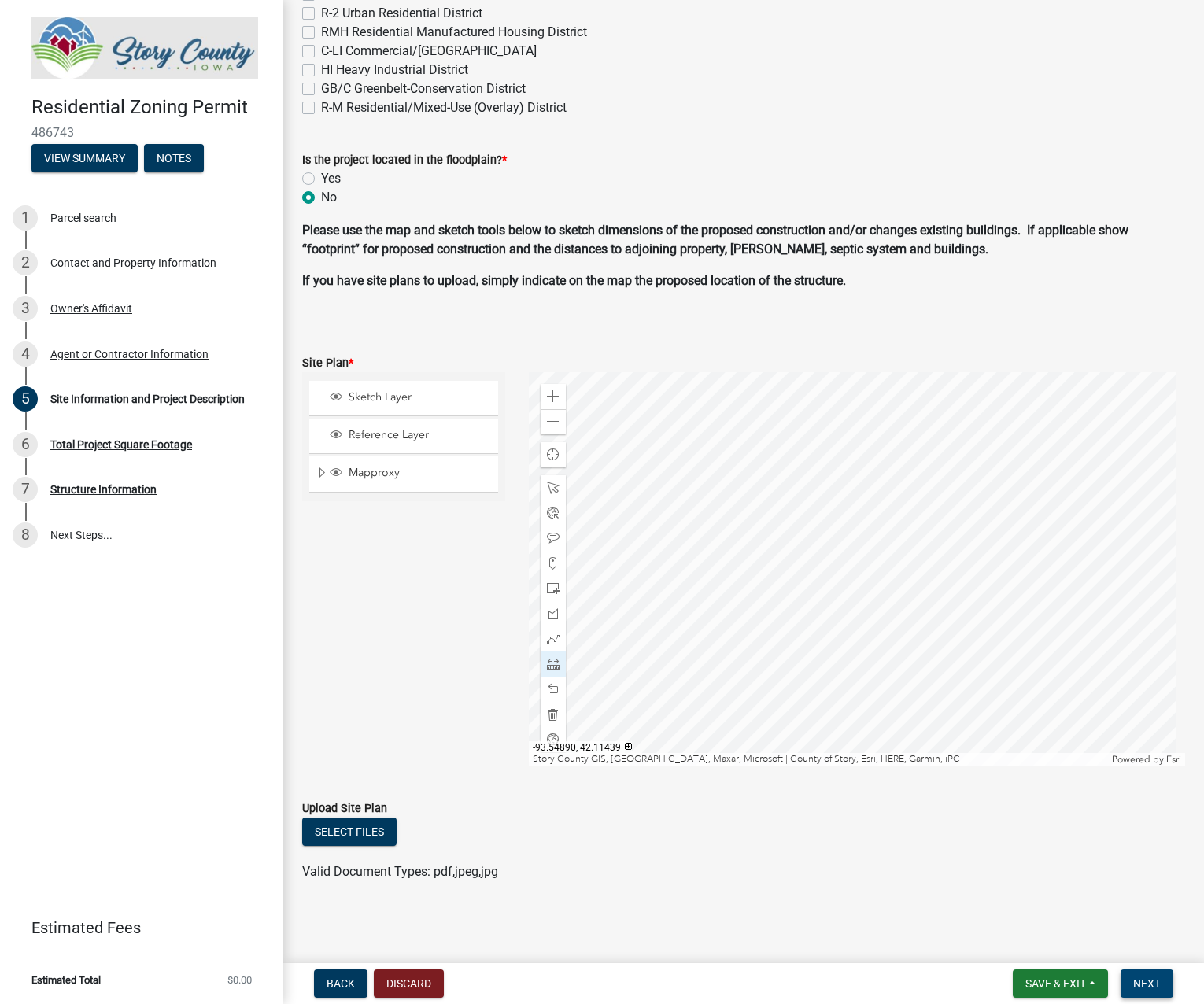
click at [1149, 984] on span "Next" at bounding box center [1147, 983] width 27 height 12
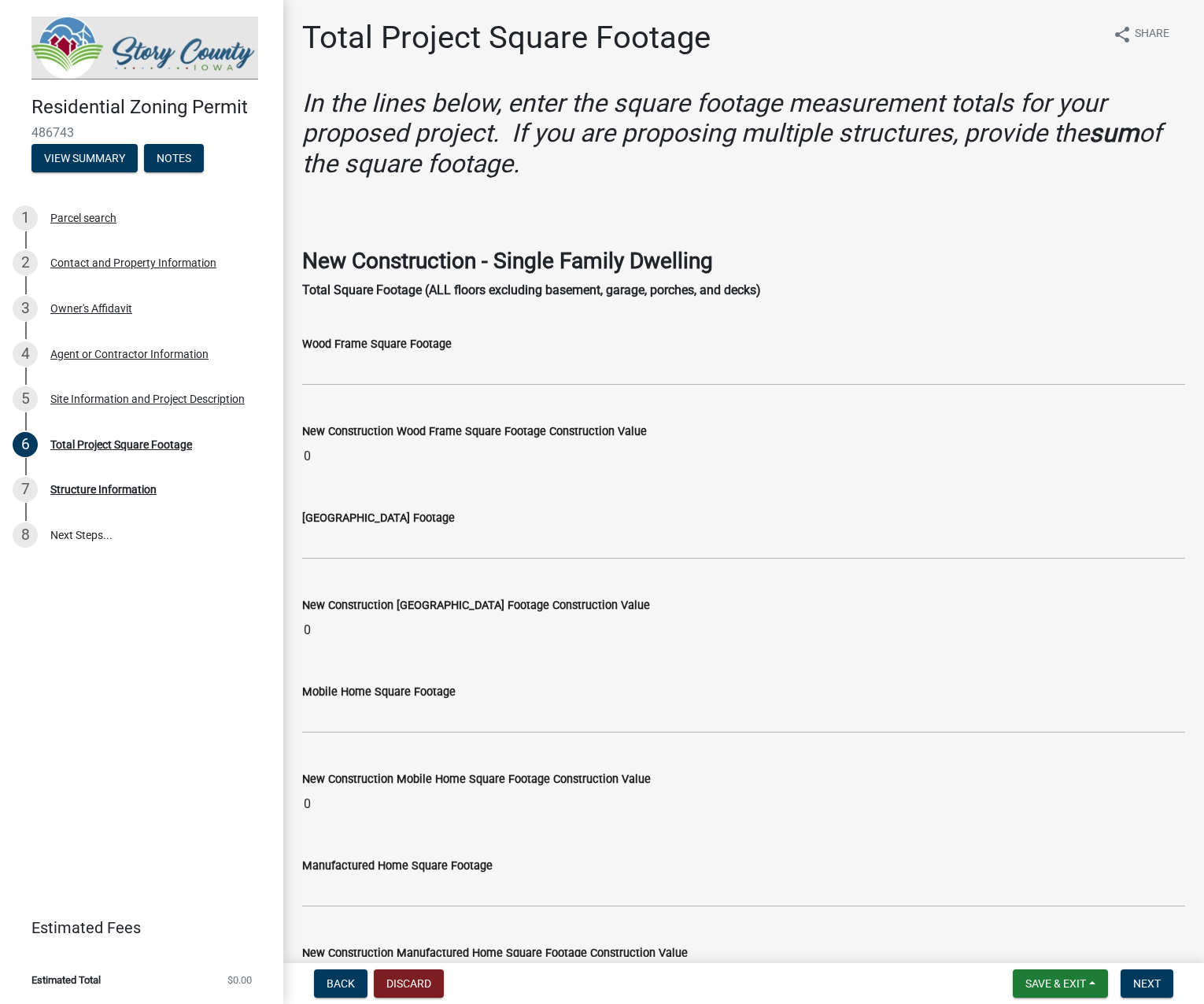
scroll to position [78, 0]
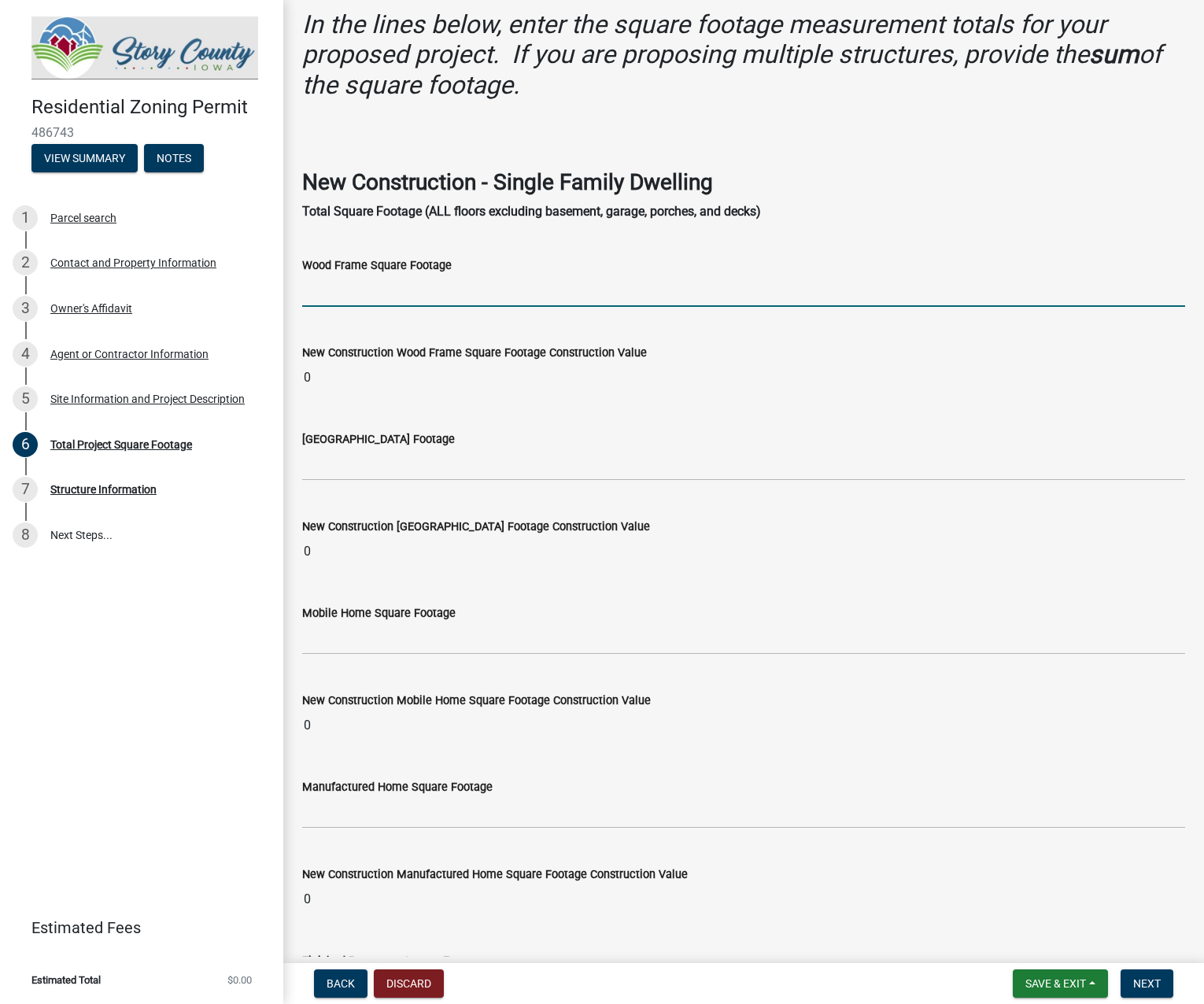
drag, startPoint x: 433, startPoint y: 294, endPoint x: 453, endPoint y: 303, distance: 21.9
click at [433, 294] on input "text" at bounding box center [744, 291] width 883 height 32
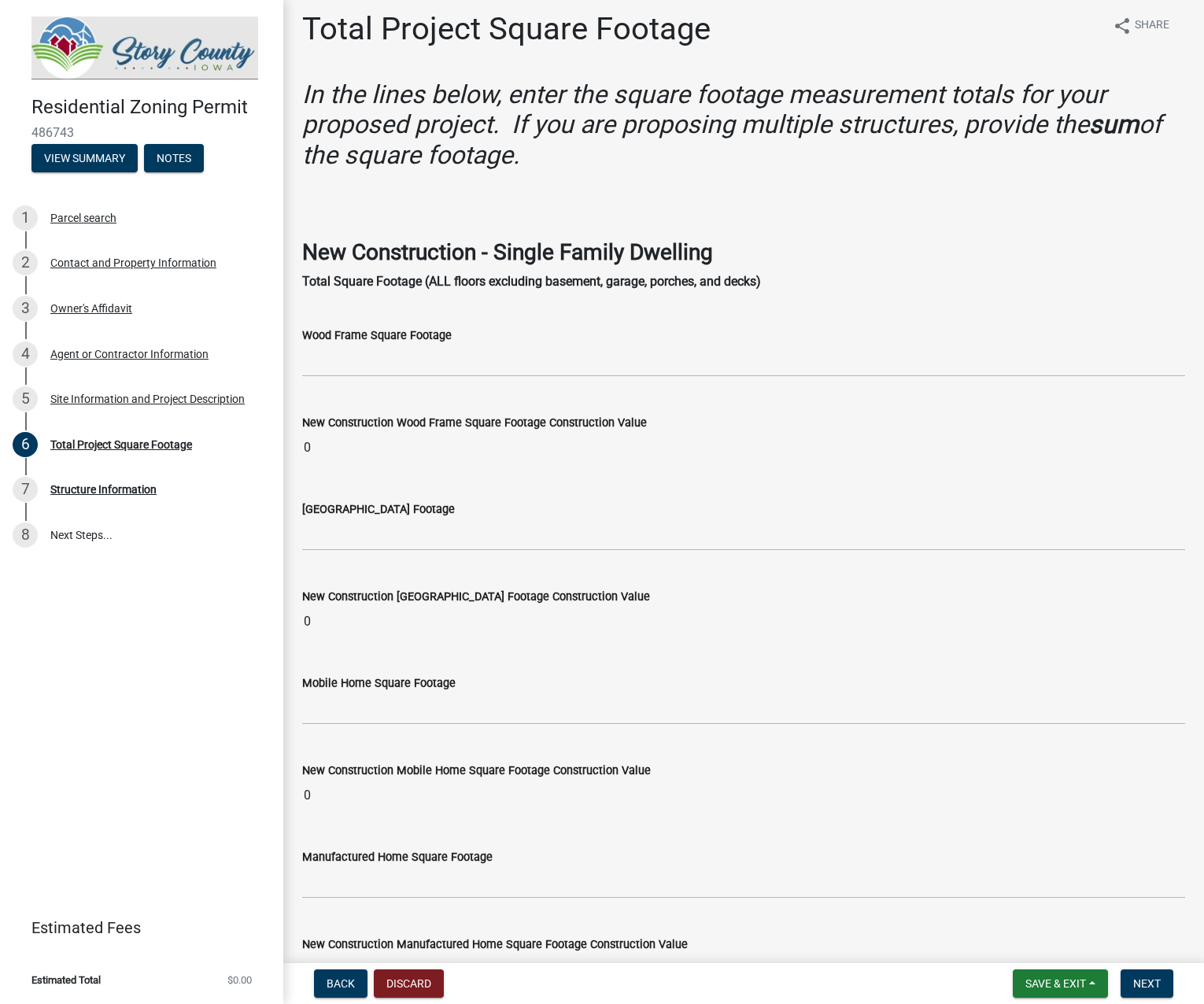
scroll to position [0, 0]
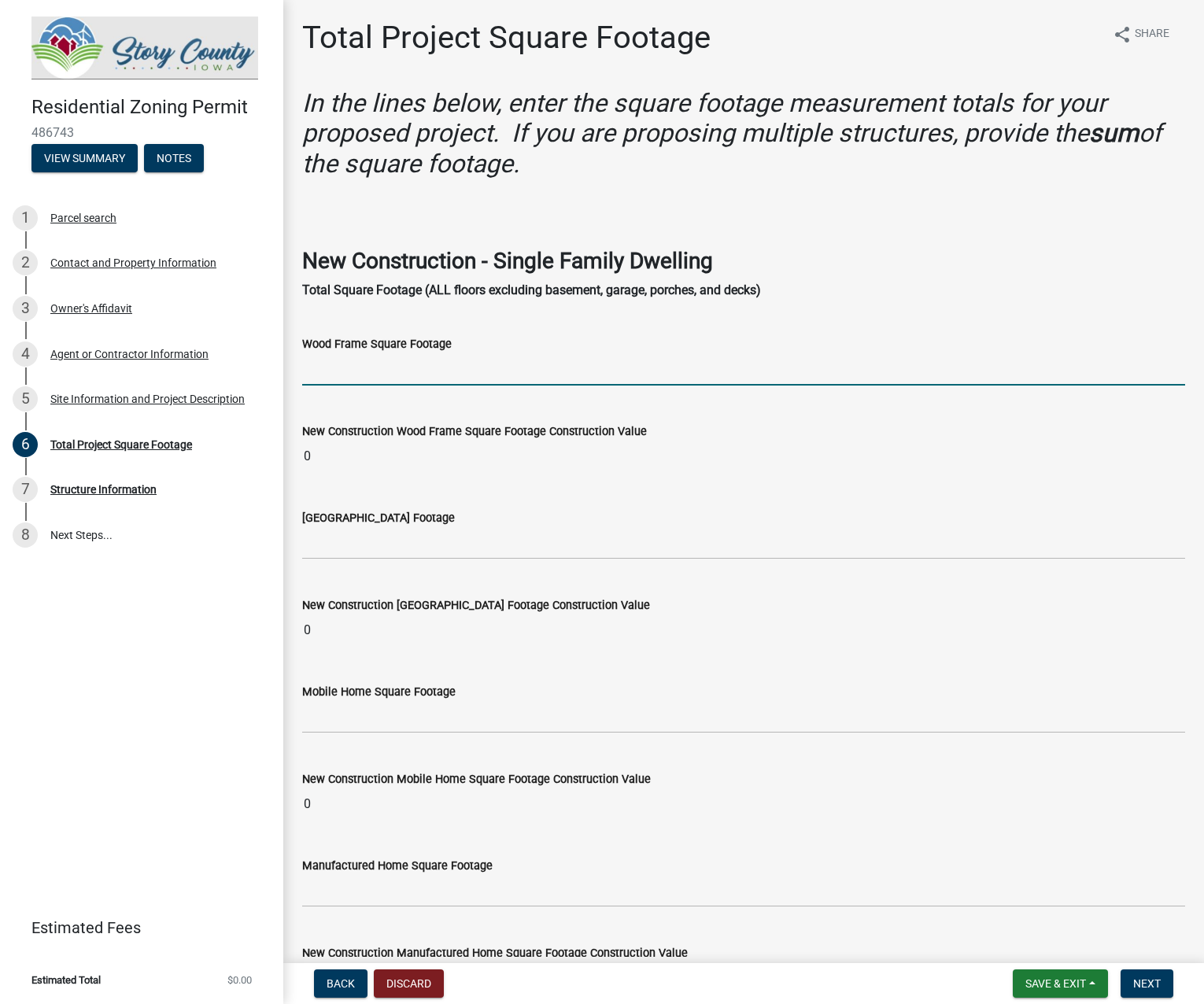
click at [397, 377] on input "text" at bounding box center [744, 369] width 883 height 32
click at [362, 373] on input "text" at bounding box center [744, 369] width 883 height 32
type input "2865"
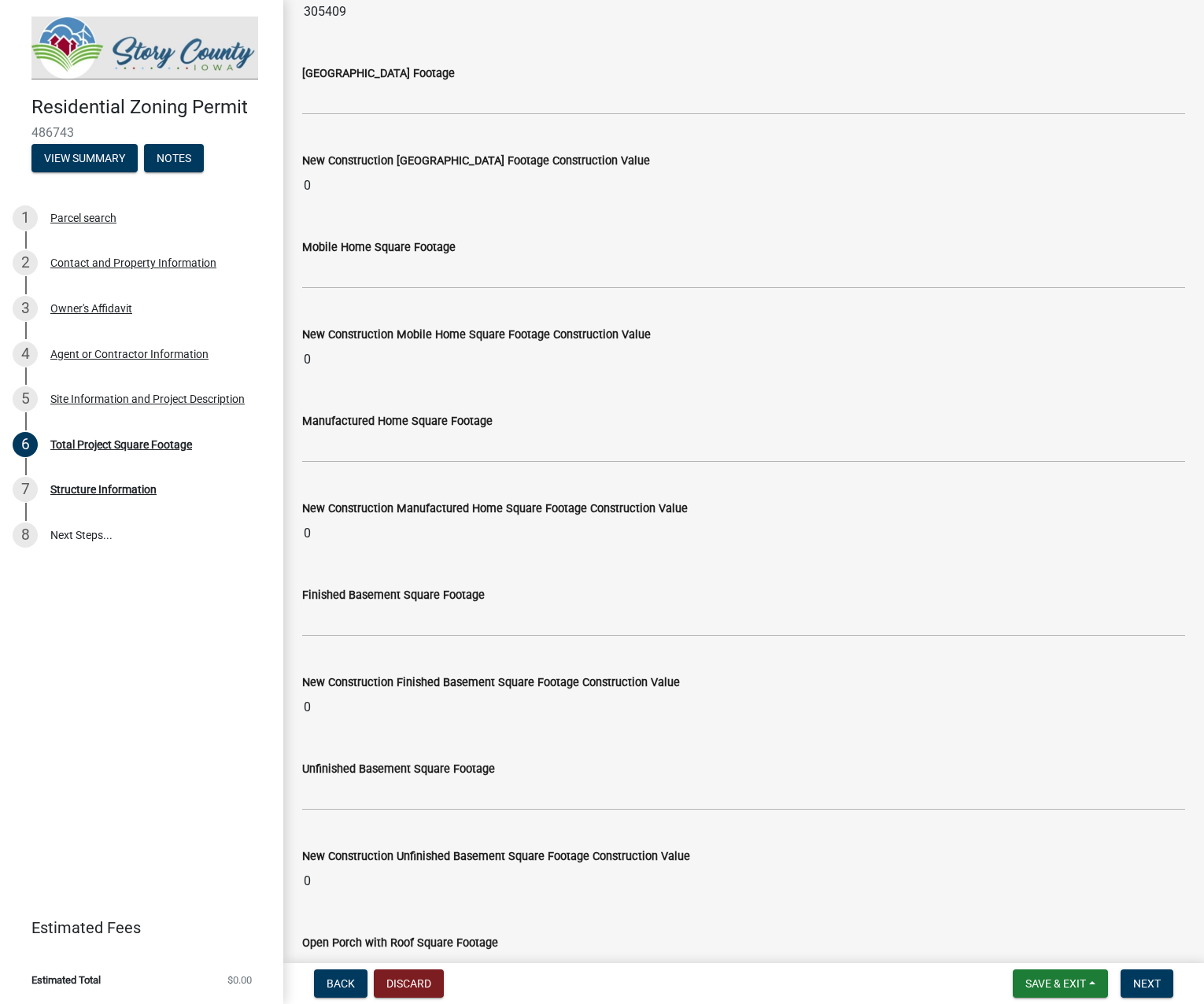
scroll to position [472, 0]
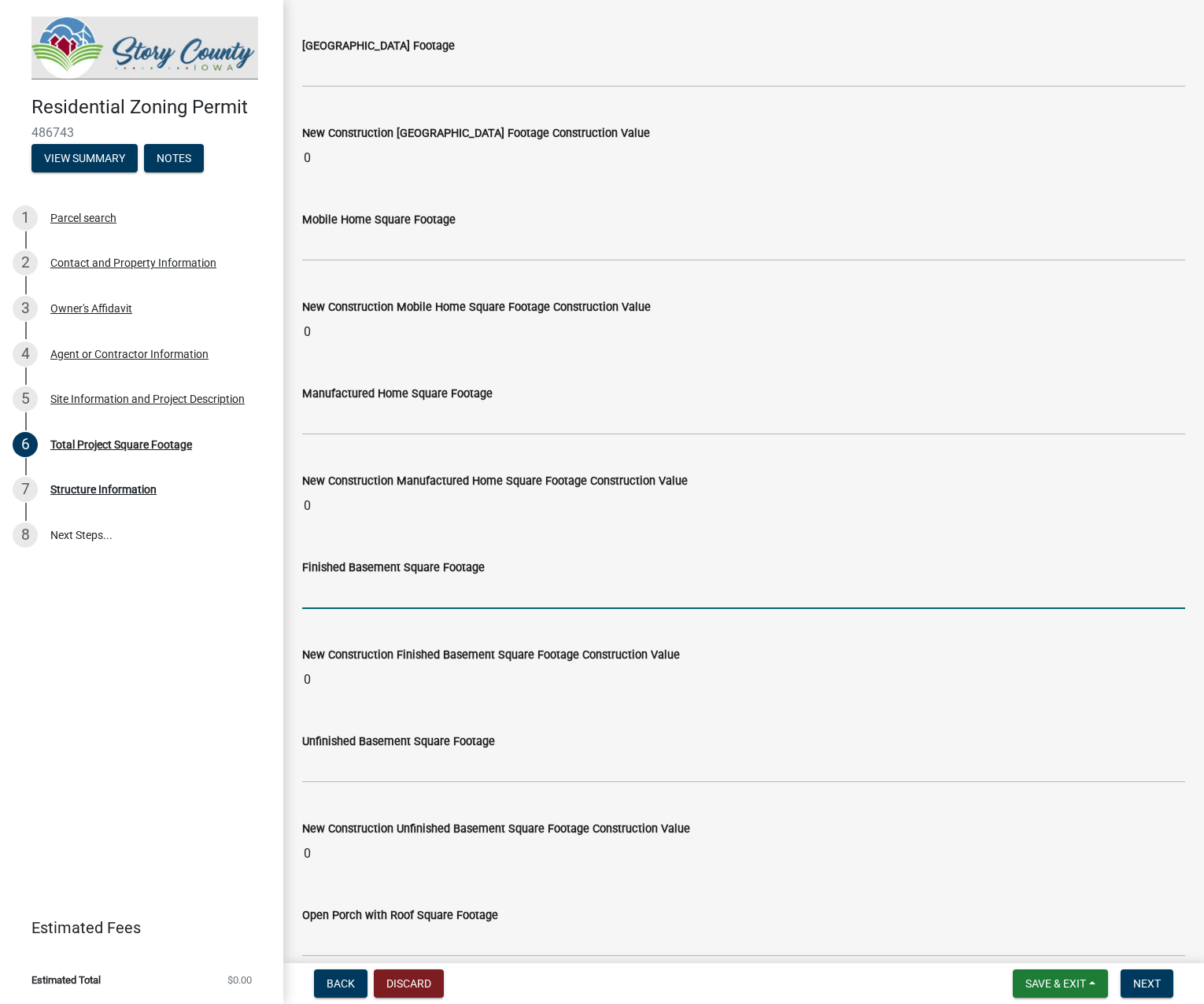
click at [497, 585] on input "text" at bounding box center [744, 592] width 883 height 32
type input "1660"
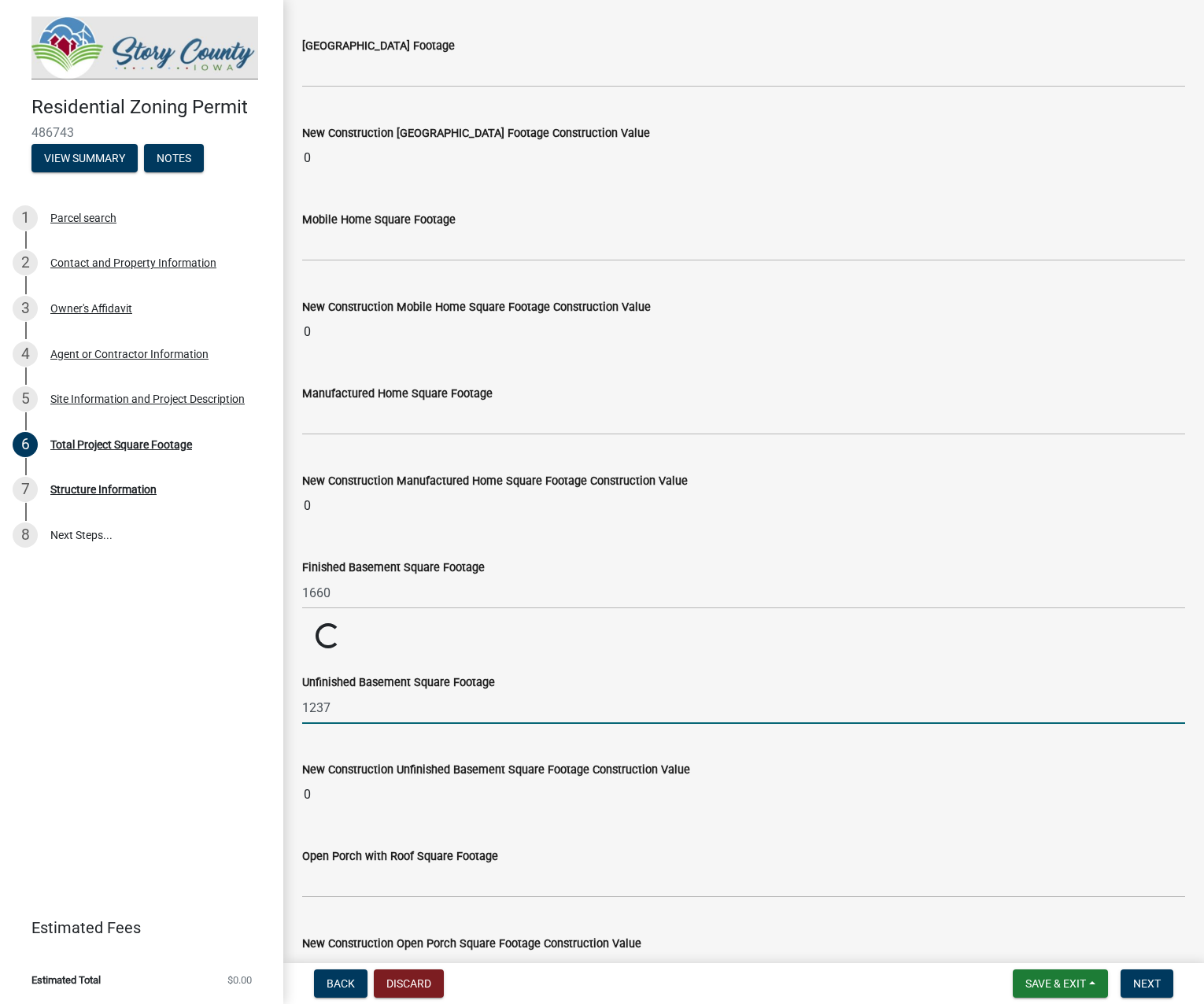
type input "1237"
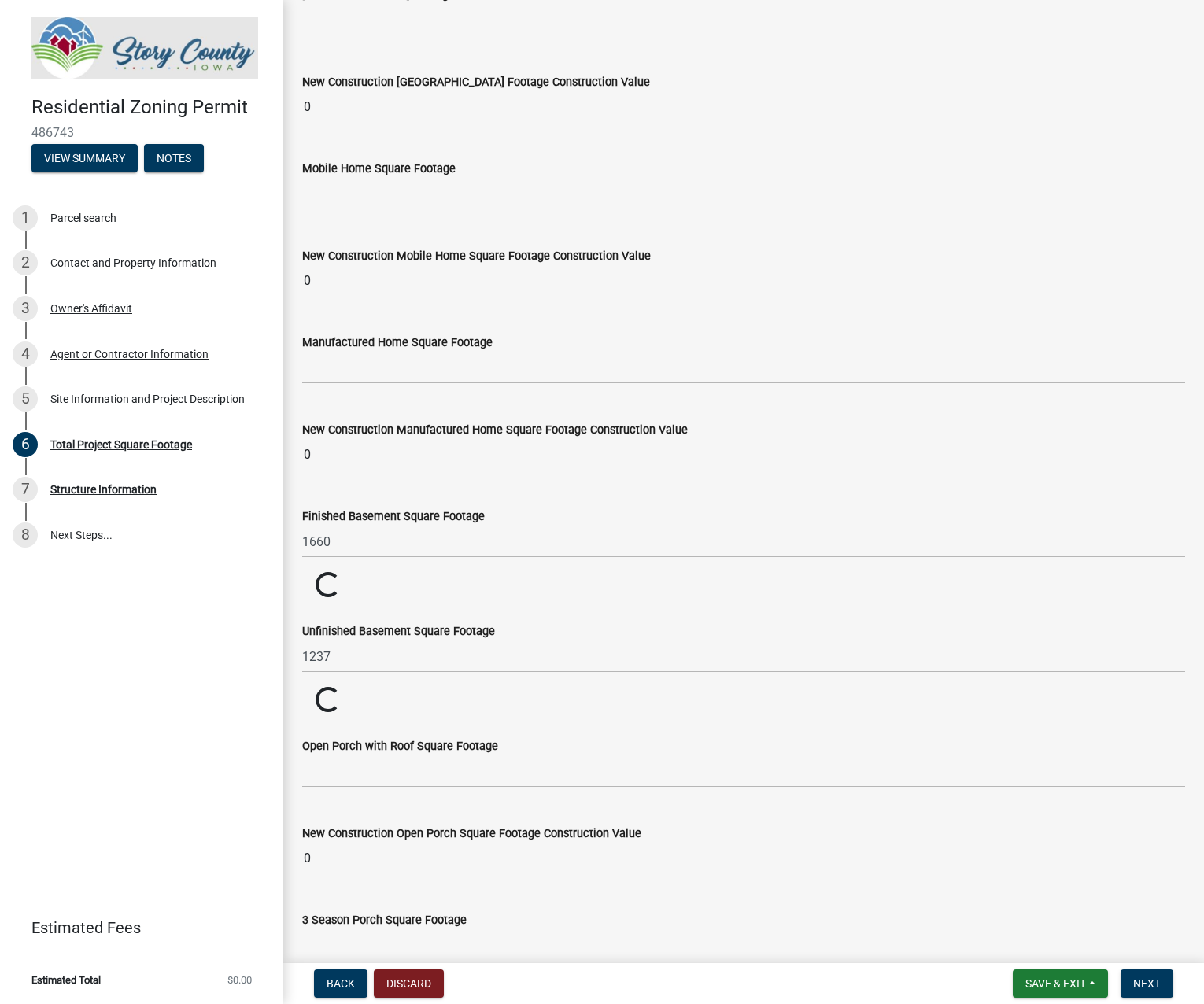
scroll to position [630, 0]
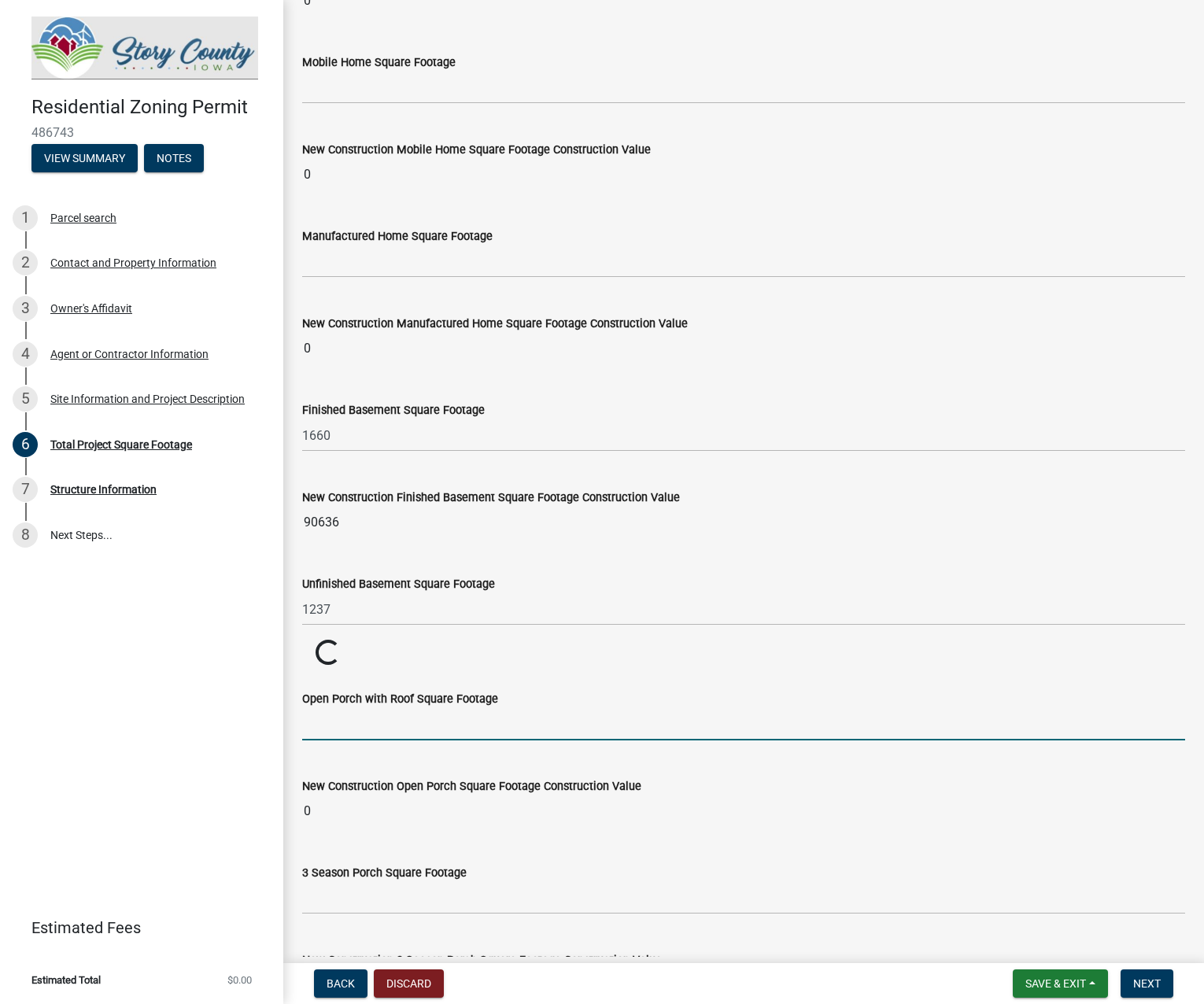
click at [317, 726] on input "text" at bounding box center [744, 724] width 883 height 32
type input "459"
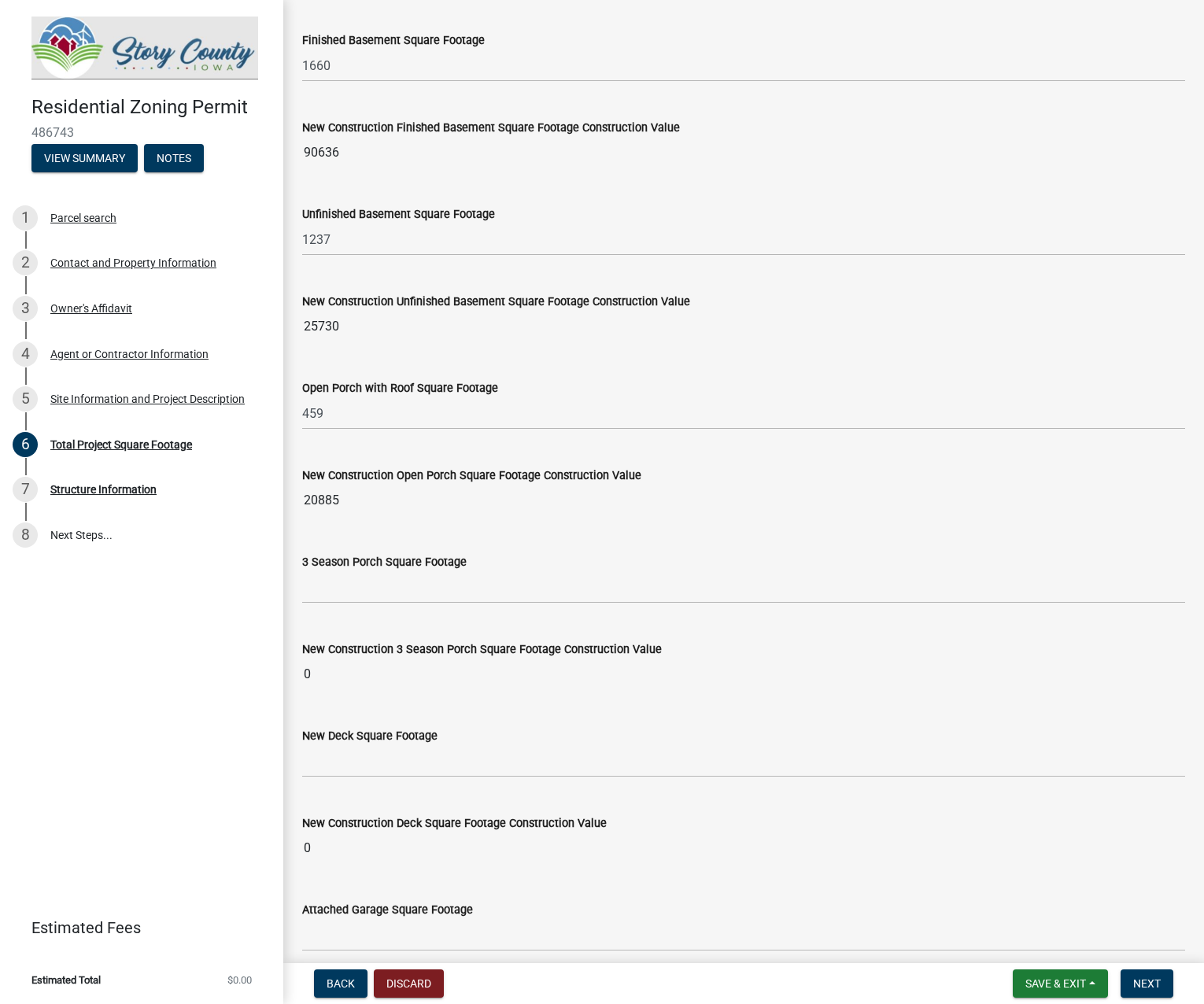
scroll to position [1023, 0]
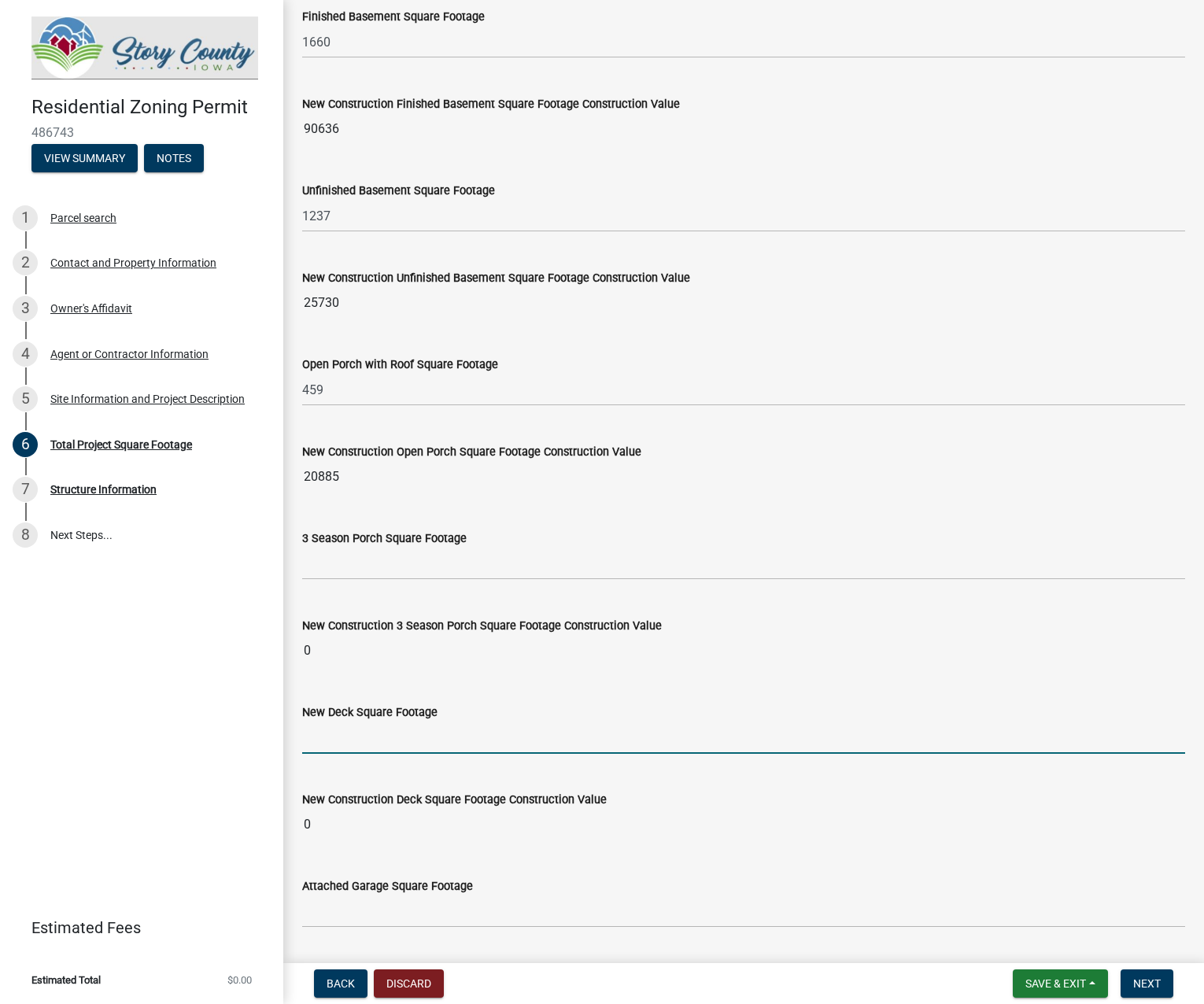
click at [430, 739] on input "text" at bounding box center [744, 737] width 883 height 32
type input "124"
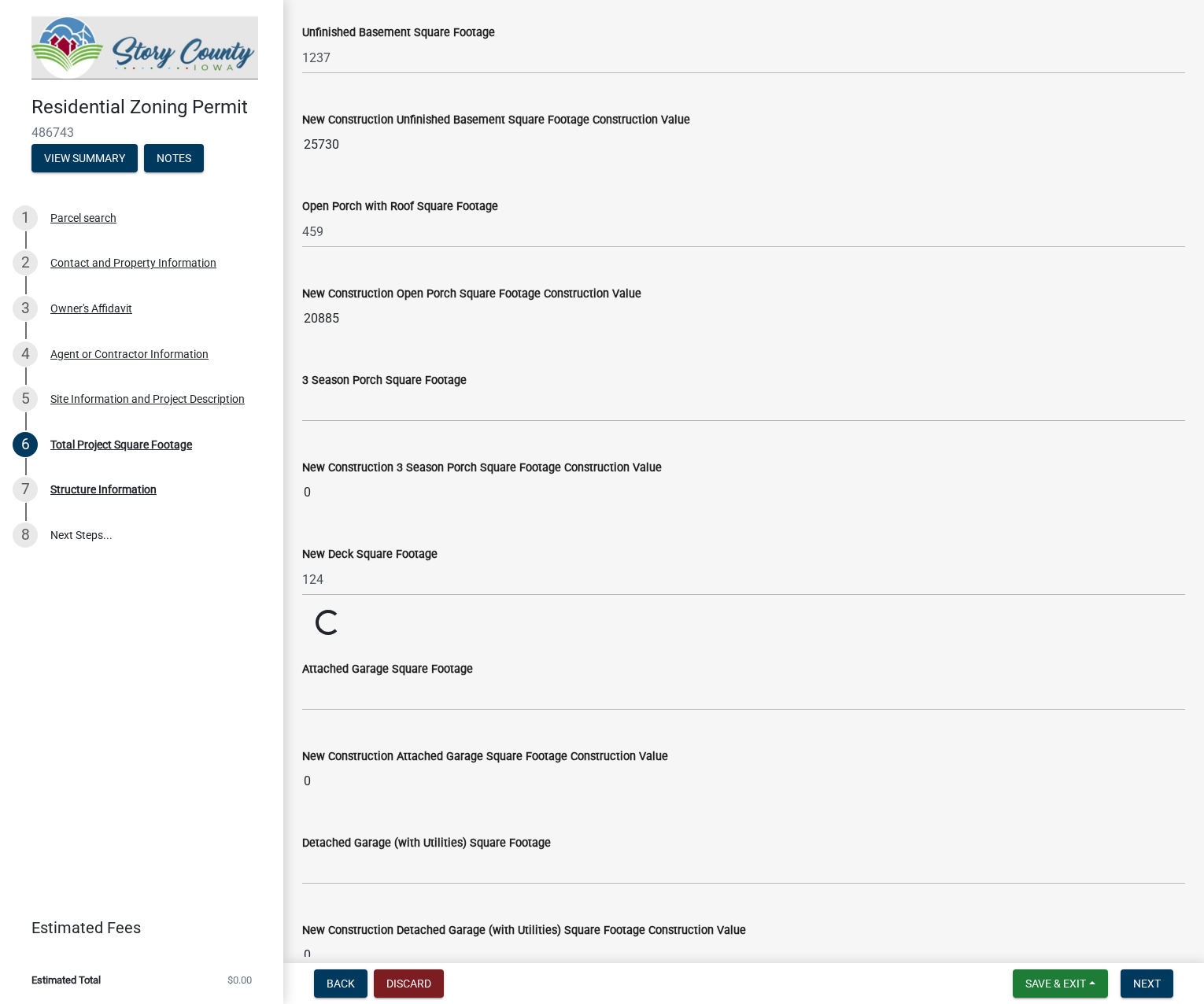
scroll to position [1259, 0]
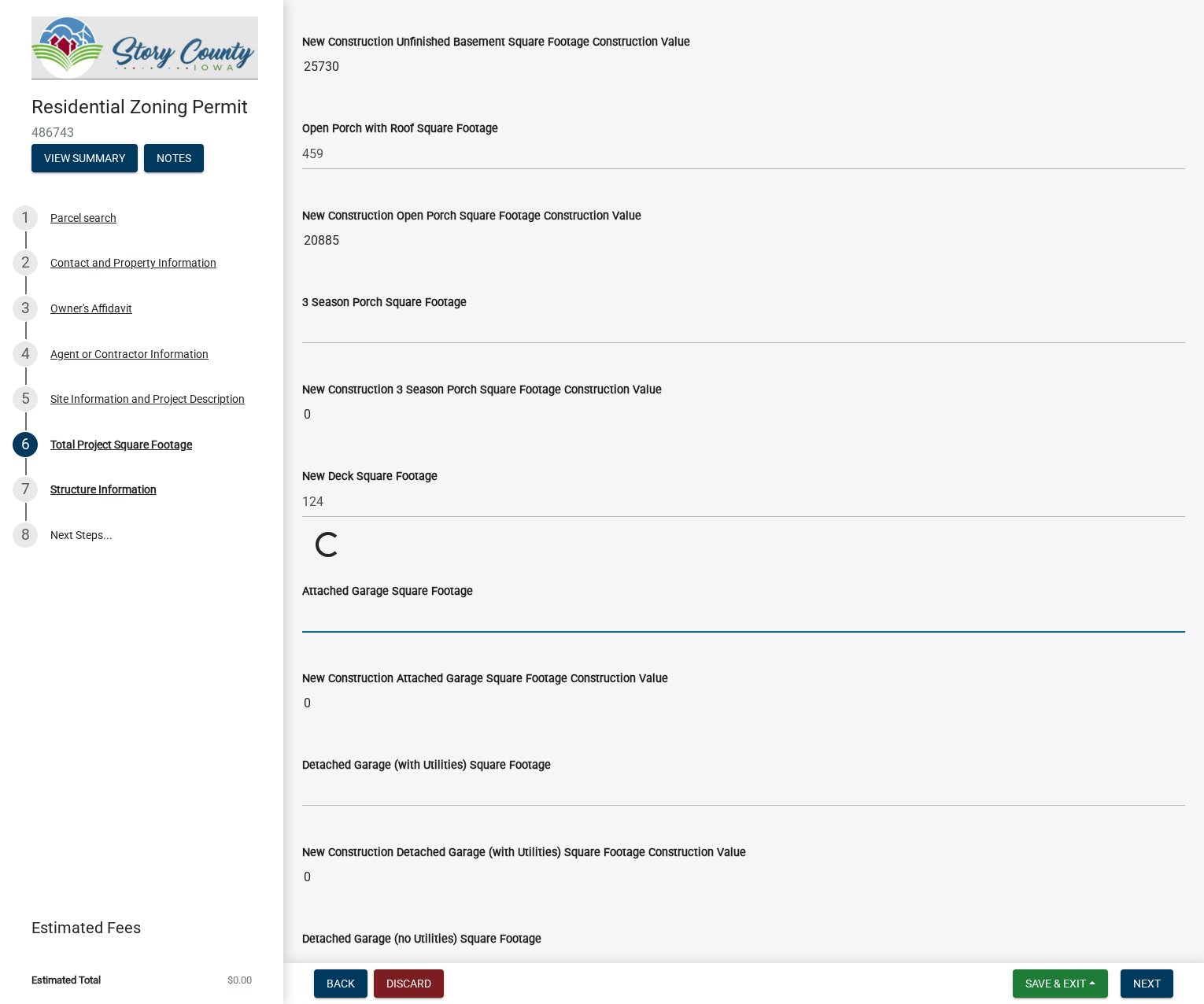
click at [429, 618] on input "text" at bounding box center [744, 617] width 883 height 32
type input "675"
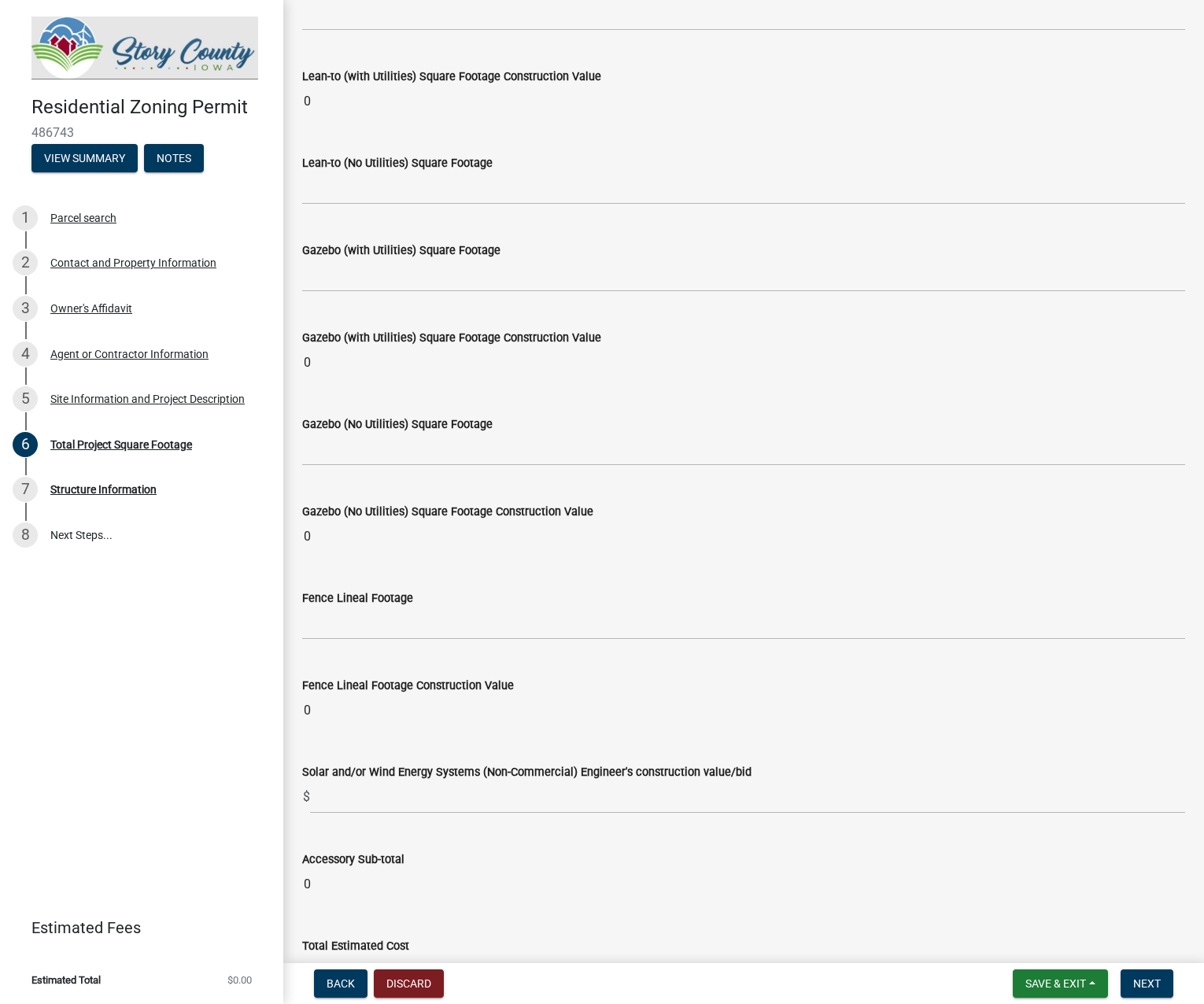
scroll to position [5979, 0]
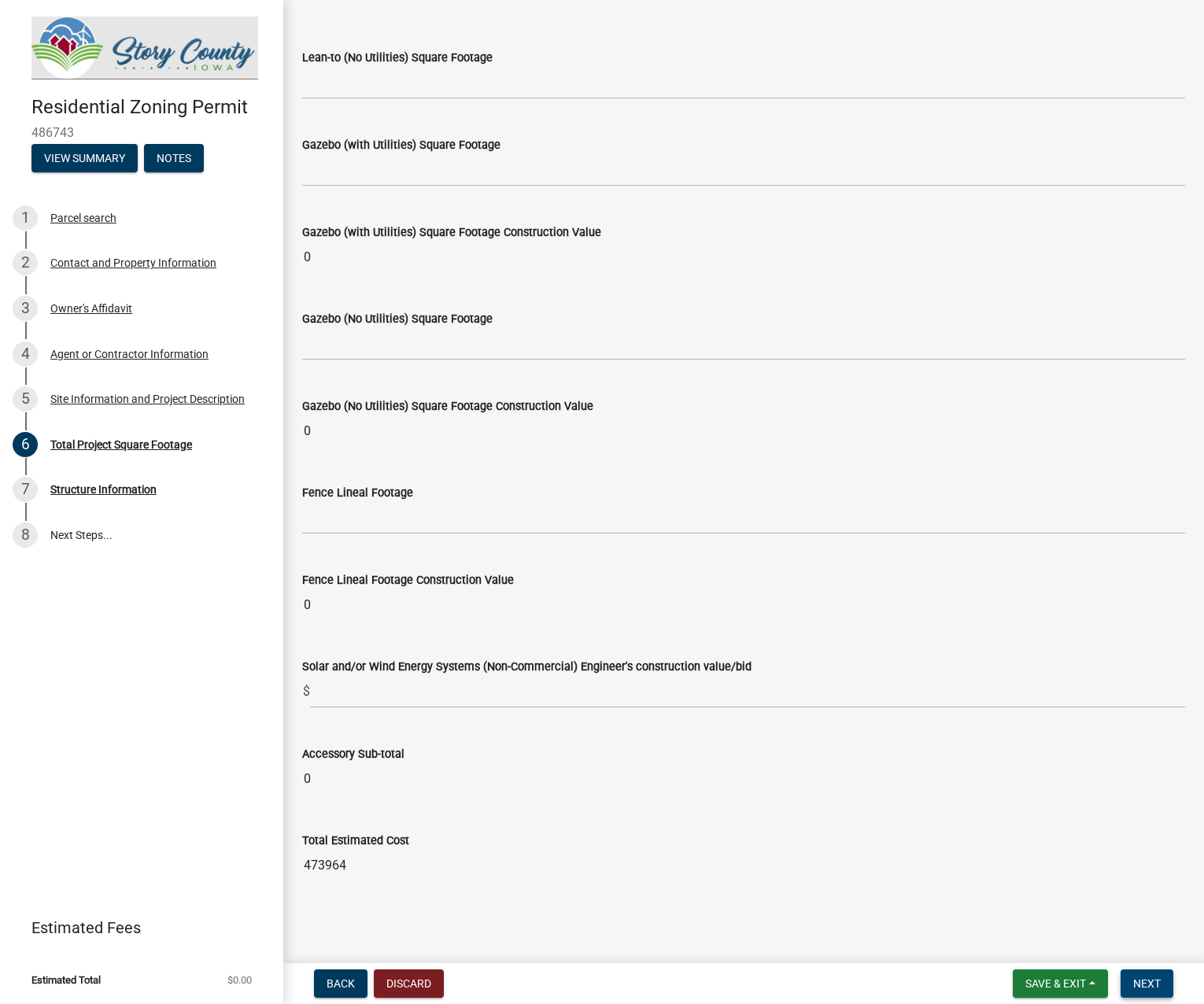
click at [1149, 984] on span "Next" at bounding box center [1147, 983] width 27 height 12
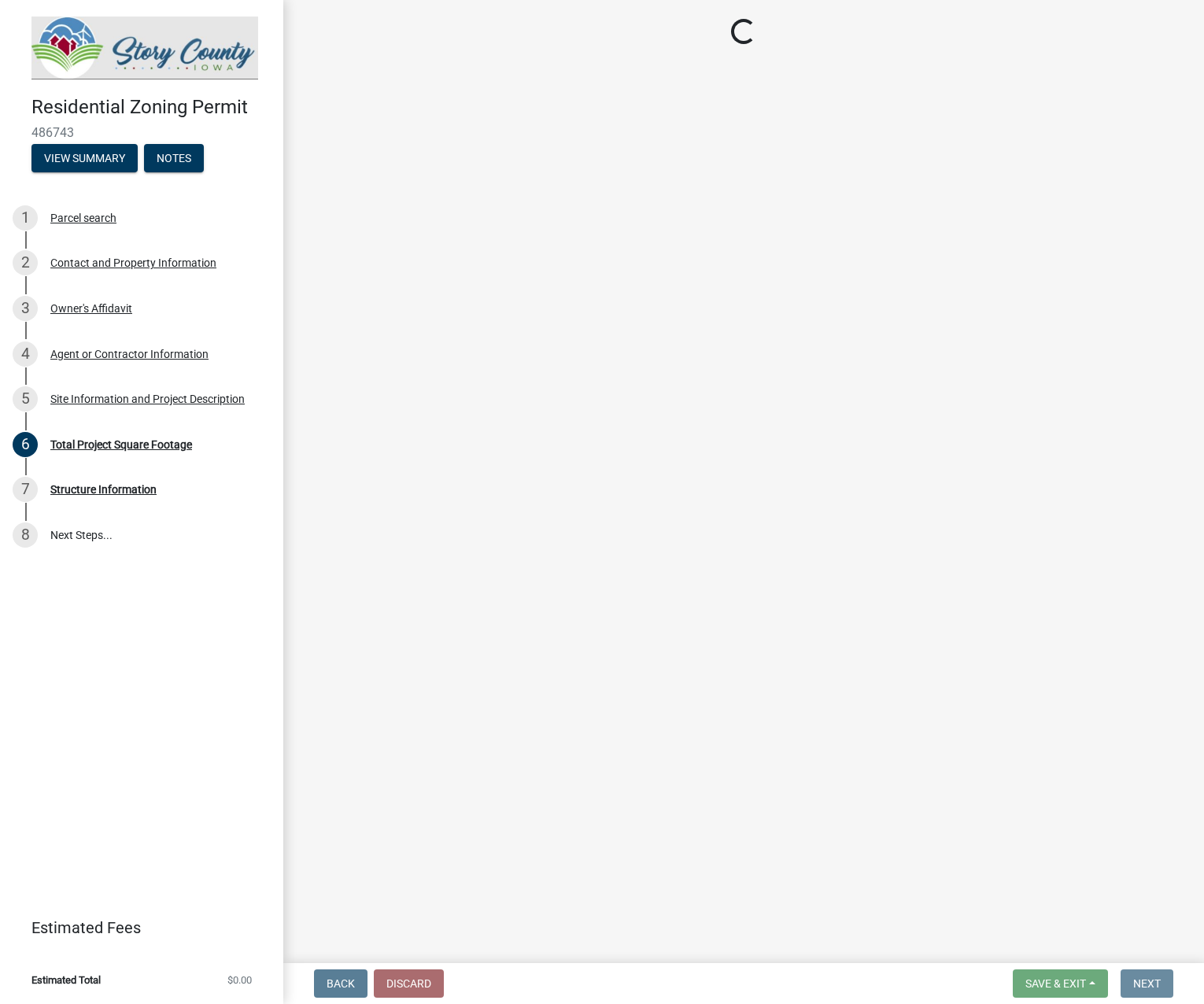
scroll to position [0, 0]
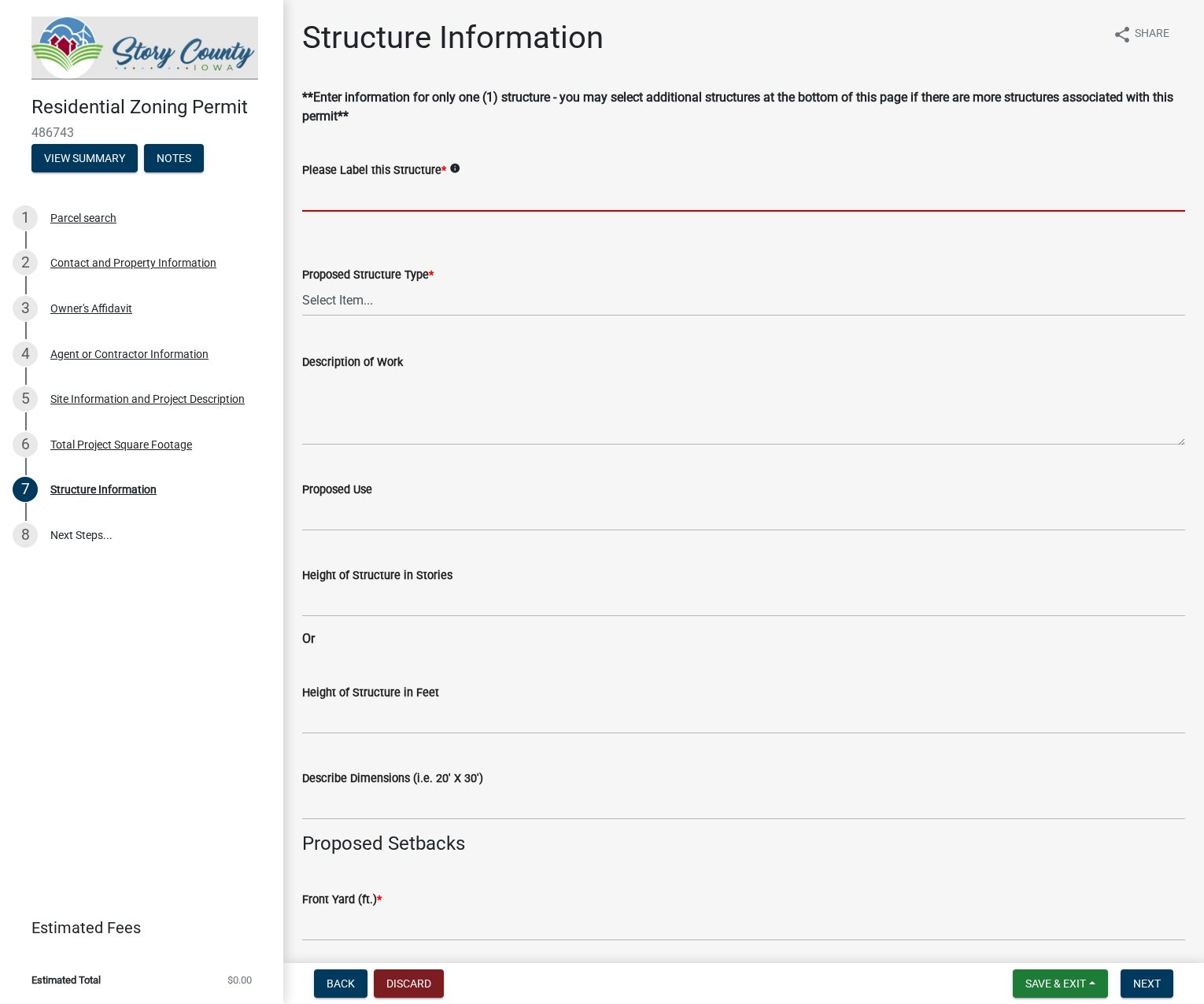
click at [404, 200] on input "Please Label this Structure *" at bounding box center [744, 195] width 883 height 32
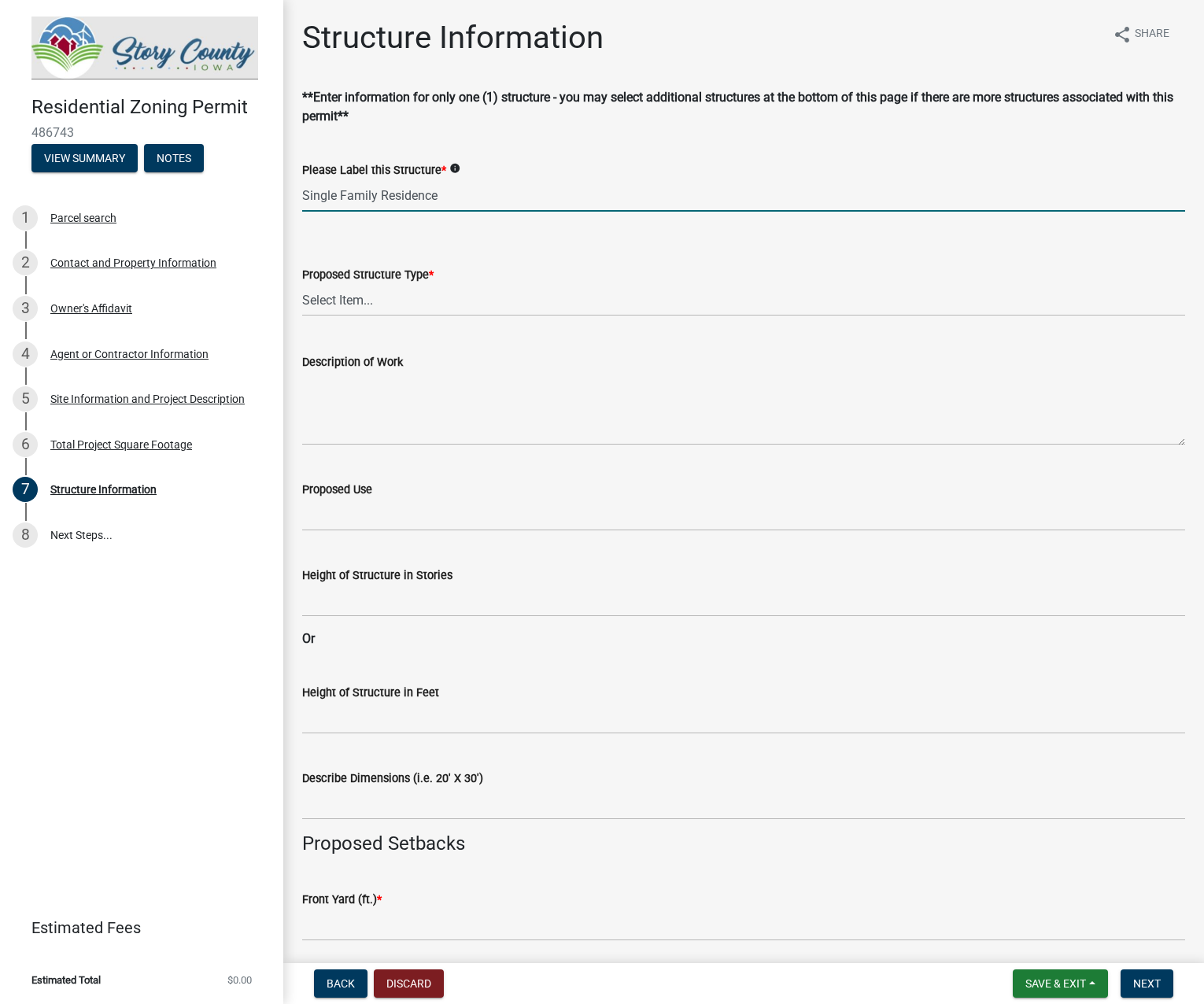
type input "Single Family Residence"
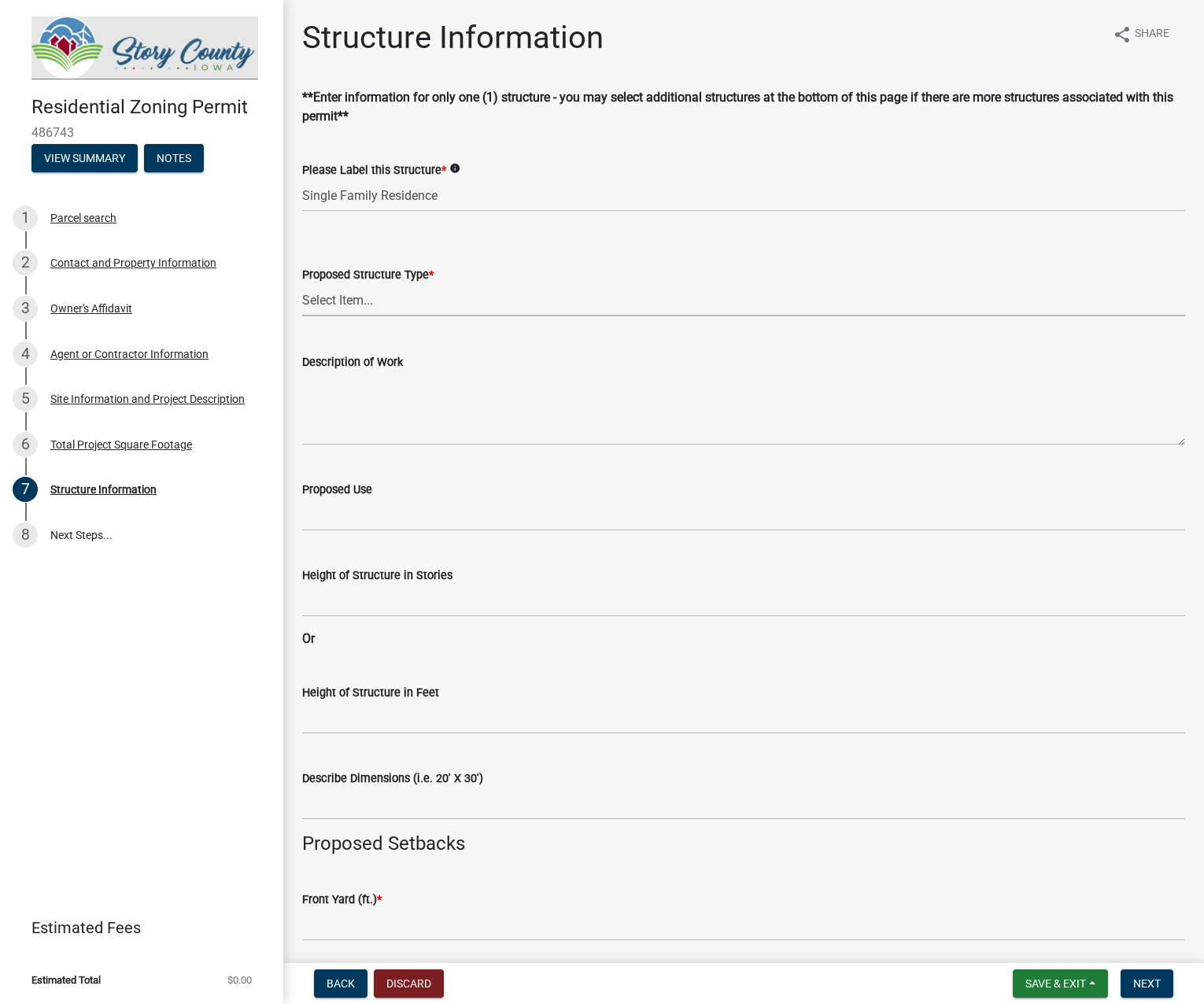
click at [376, 311] on select "Select Item... ACC BLD - ACCESSORY BUILDING ACC BLD ADD - ACCESSORY BUILDING AD…" at bounding box center [744, 300] width 883 height 32
click at [302, 284] on select "Select Item... ACC BLD - ACCESSORY BUILDING ACC BLD ADD - ACCESSORY BUILDING AD…" at bounding box center [744, 300] width 883 height 32
select select "5f0fef52-5515-4bfc-8760-6a0acb98491f"
click at [387, 442] on textarea "Description of Work" at bounding box center [744, 408] width 883 height 74
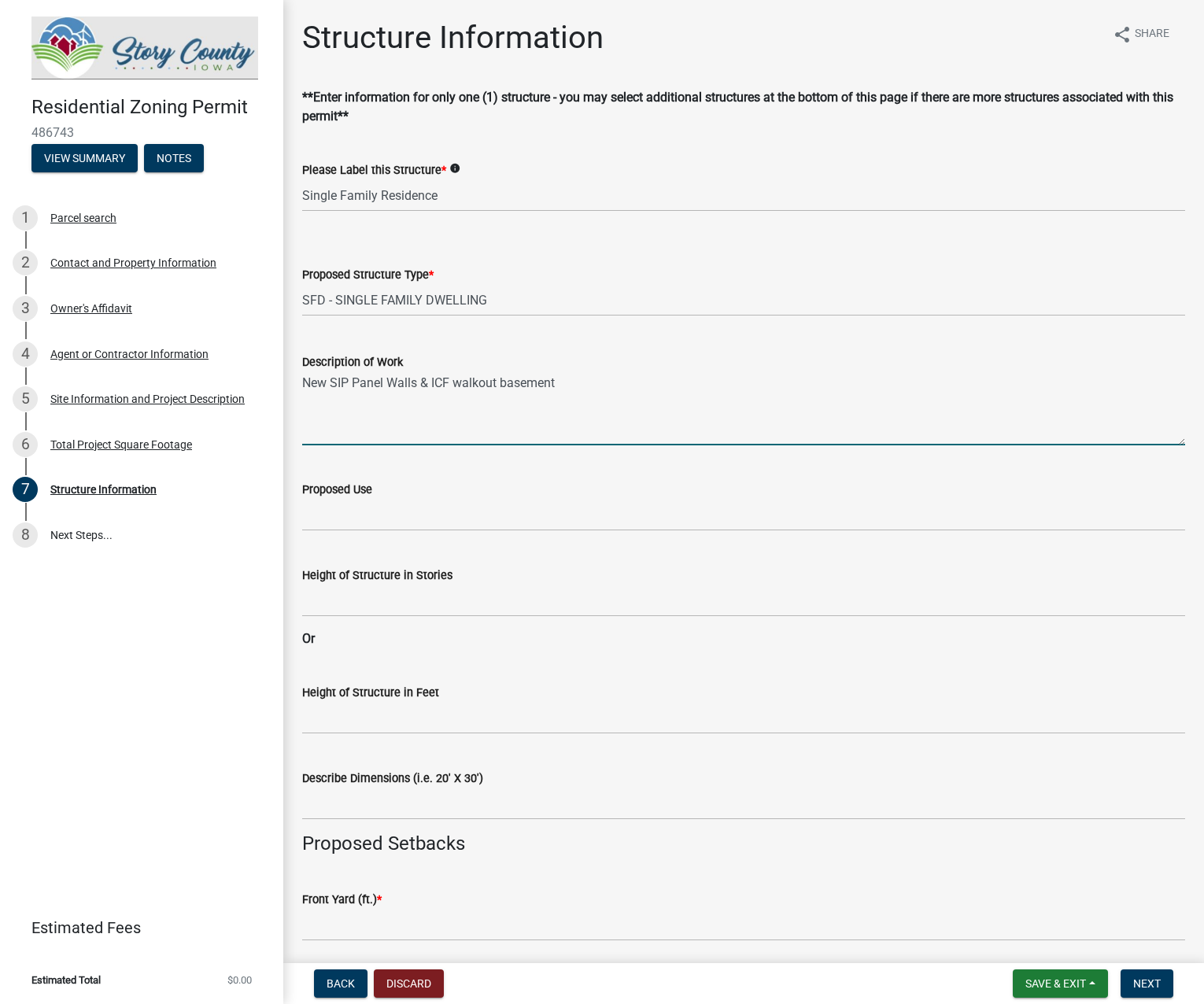
type textarea "New SIP Panel Walls & ICF walkout basement"
click at [392, 520] on input "Proposed Use" at bounding box center [744, 515] width 883 height 32
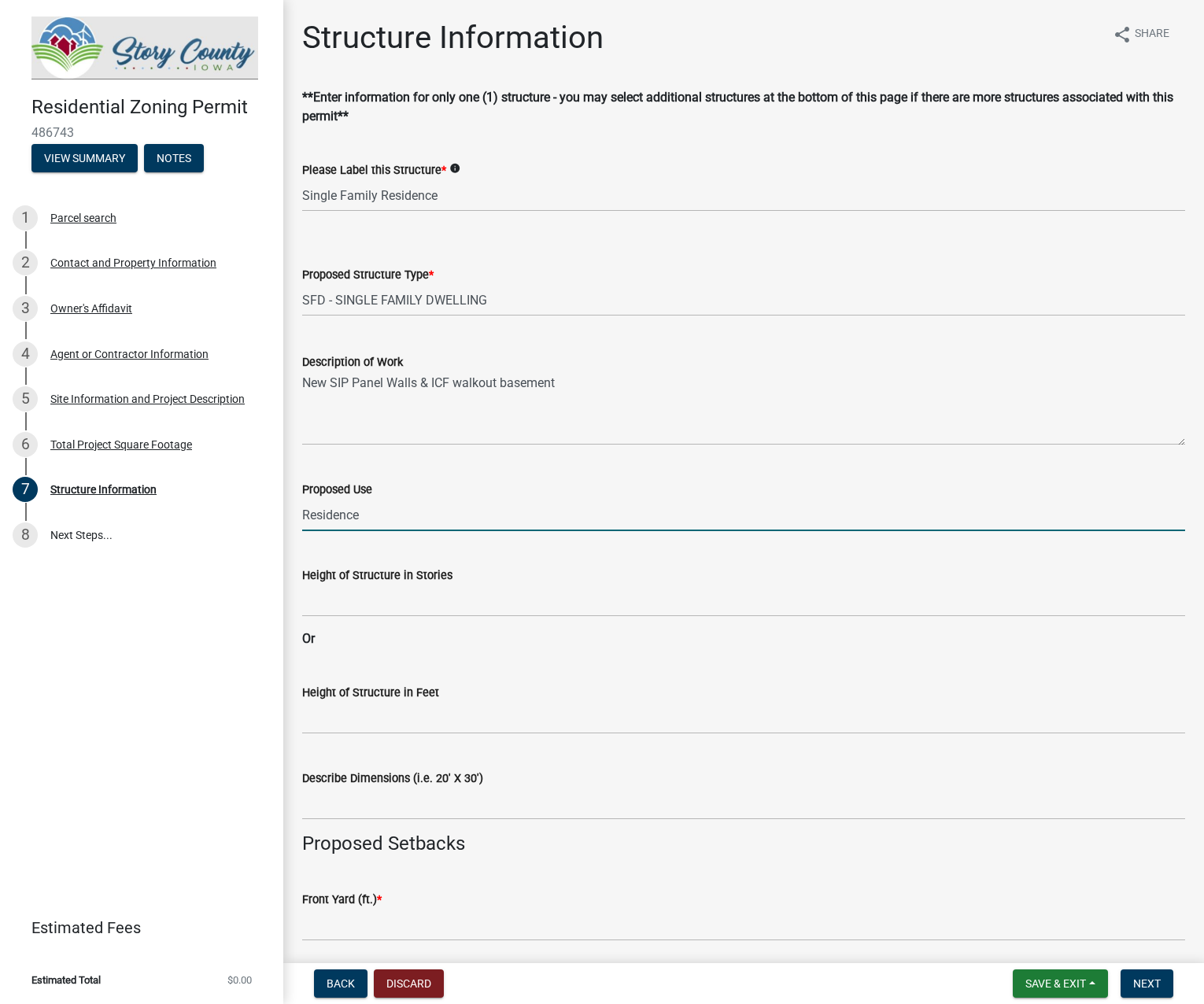
type input "Residence"
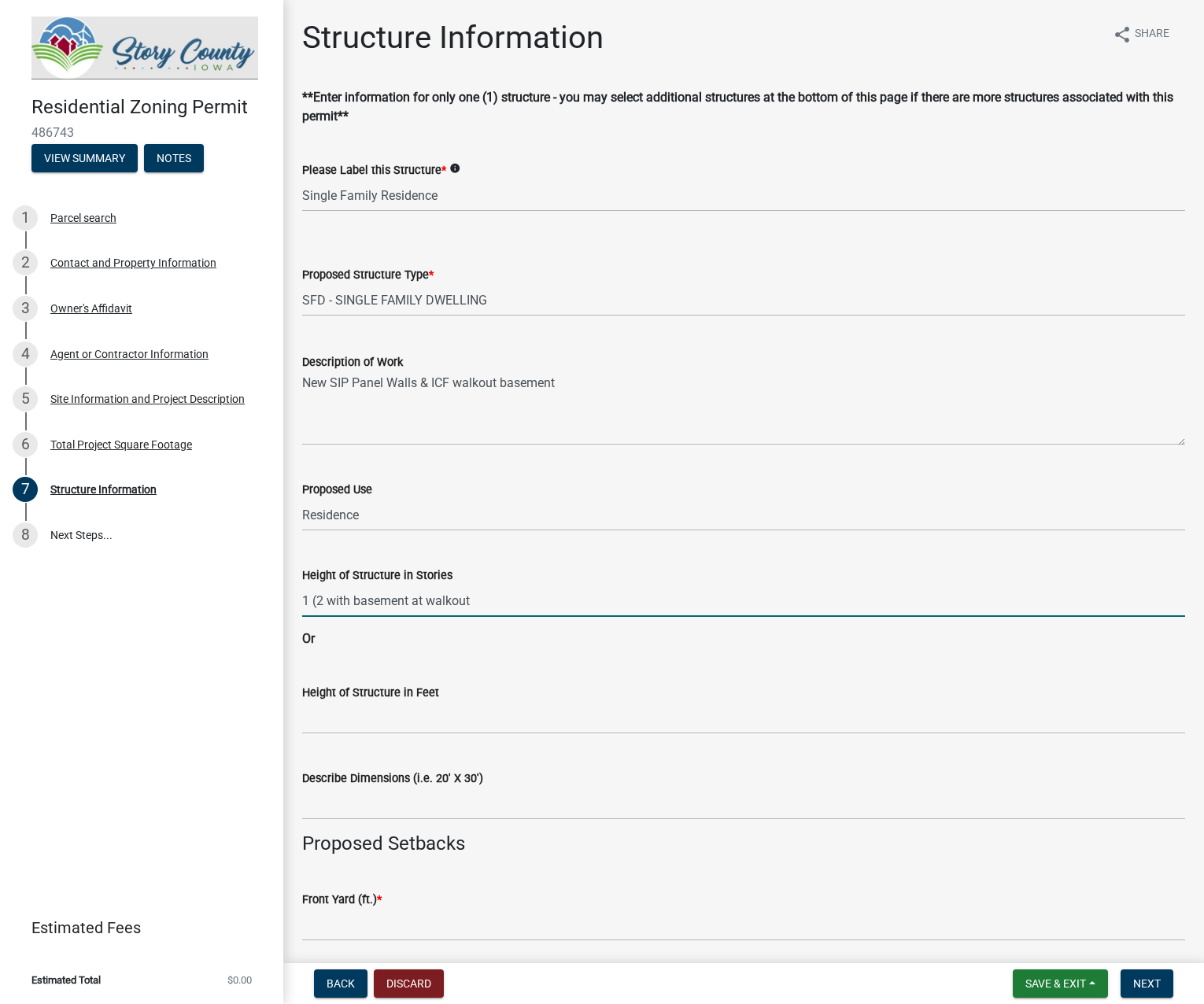
type input "1 (2 with basement at walkout"
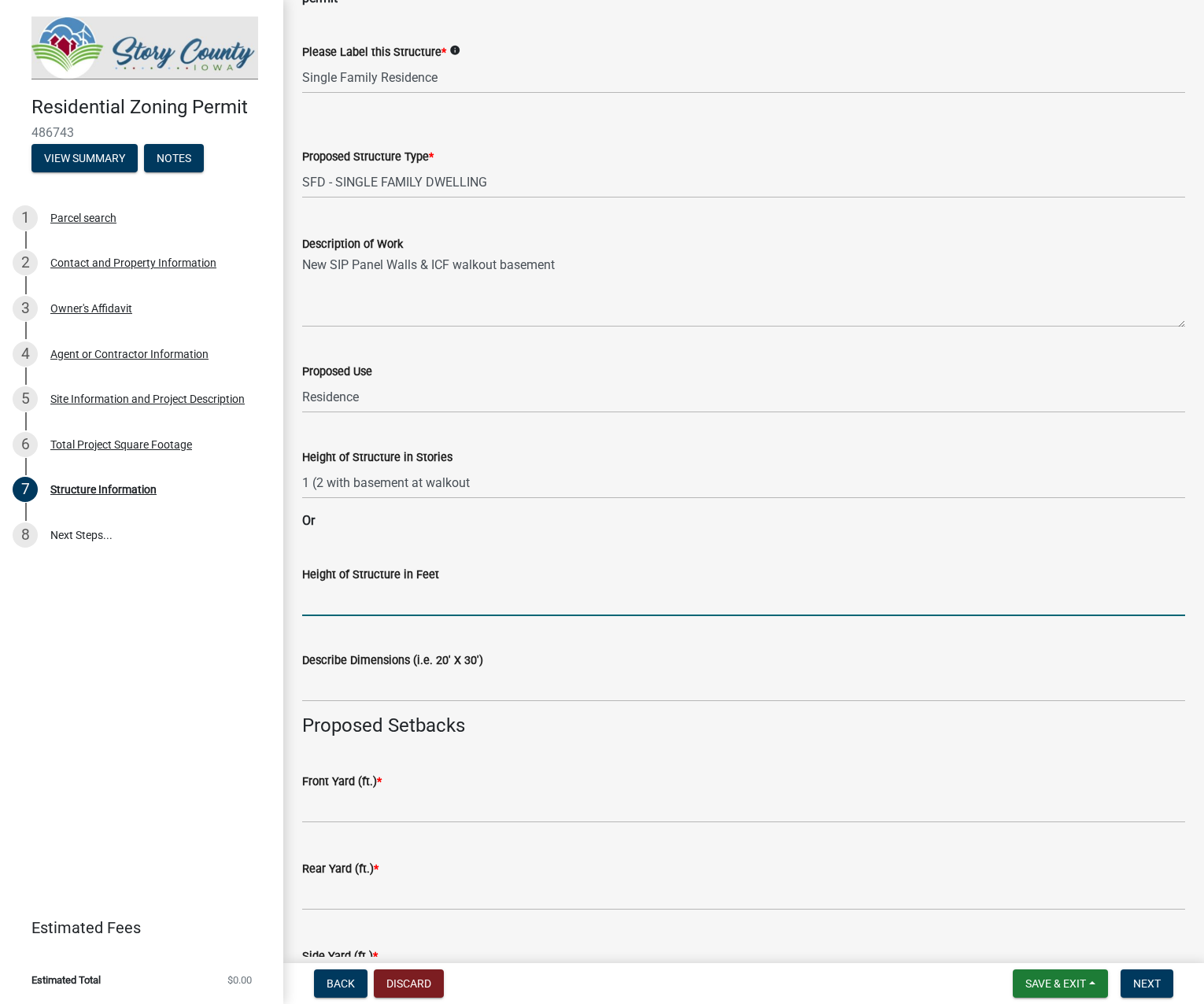
scroll to position [236, 0]
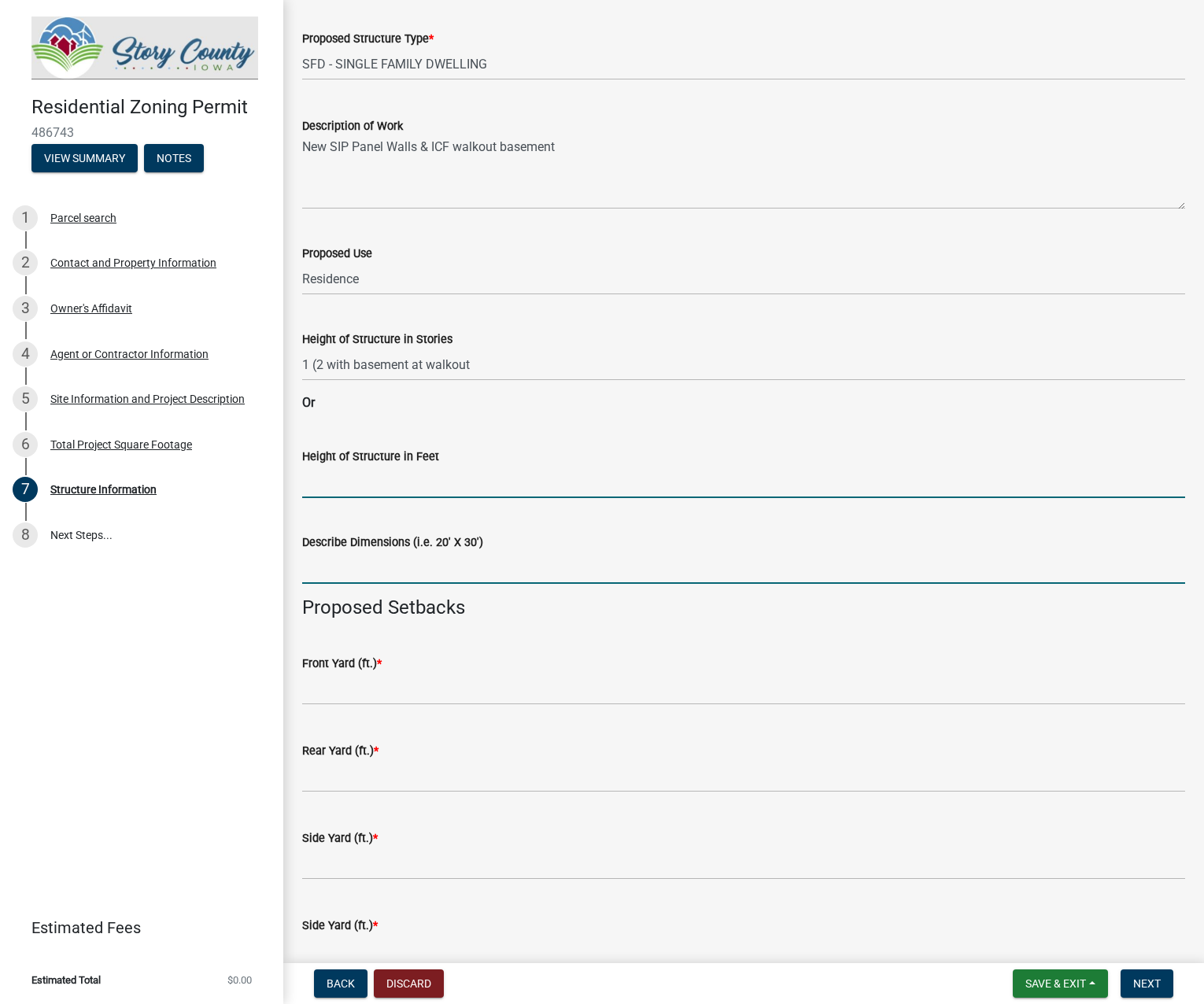
click at [453, 577] on input "Describe Dimensions (i.e. 20' X 30')" at bounding box center [744, 567] width 883 height 32
click at [381, 575] on input "Describe Dimensions (i.e. 20' X 30')" at bounding box center [744, 567] width 883 height 32
drag, startPoint x: 365, startPoint y: 565, endPoint x: 570, endPoint y: 577, distance: 205.4
click at [365, 565] on input "Describe Dimensions (i.e. 20' X 30')" at bounding box center [744, 567] width 883 height 32
type input "75x79"
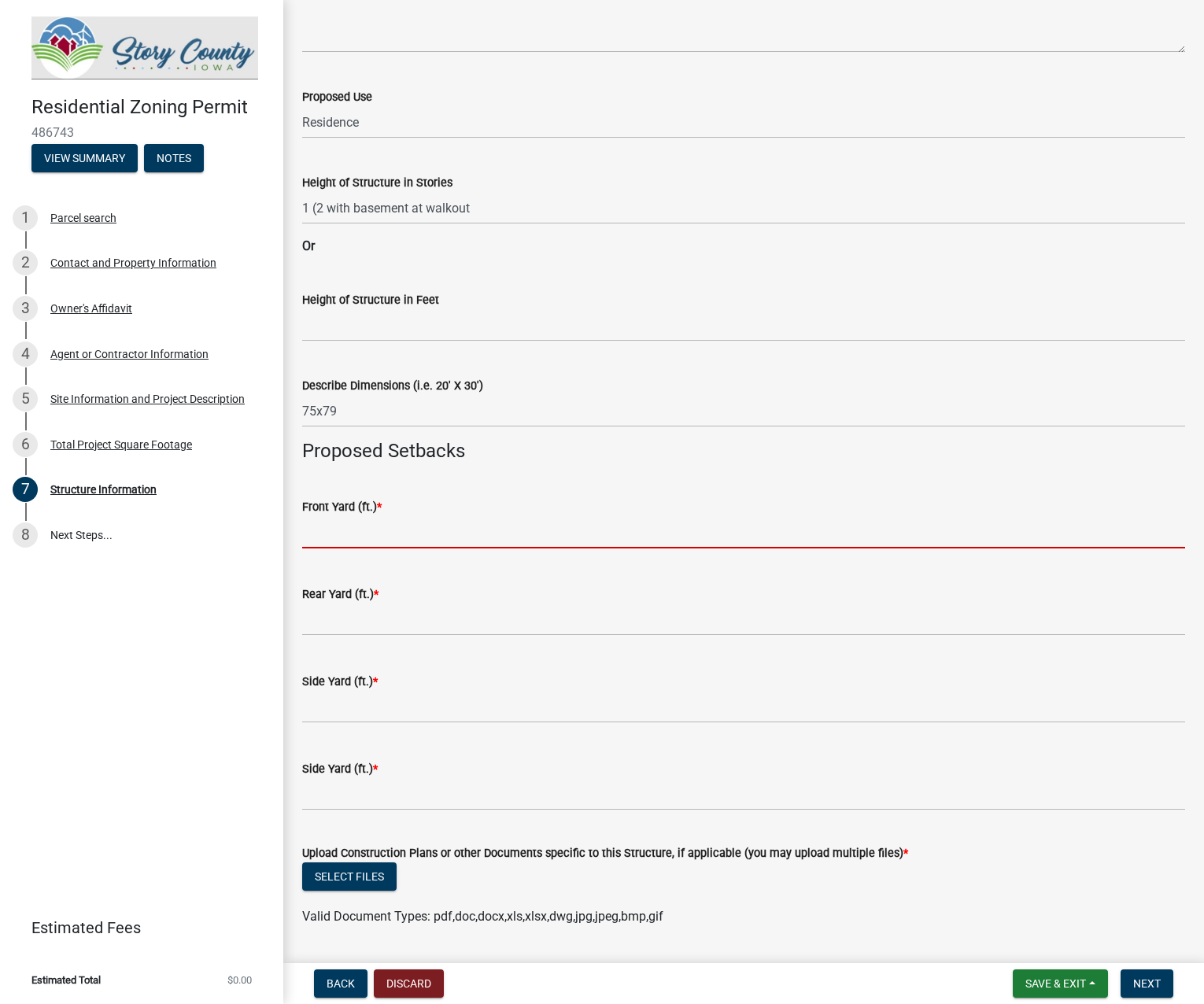
scroll to position [393, 0]
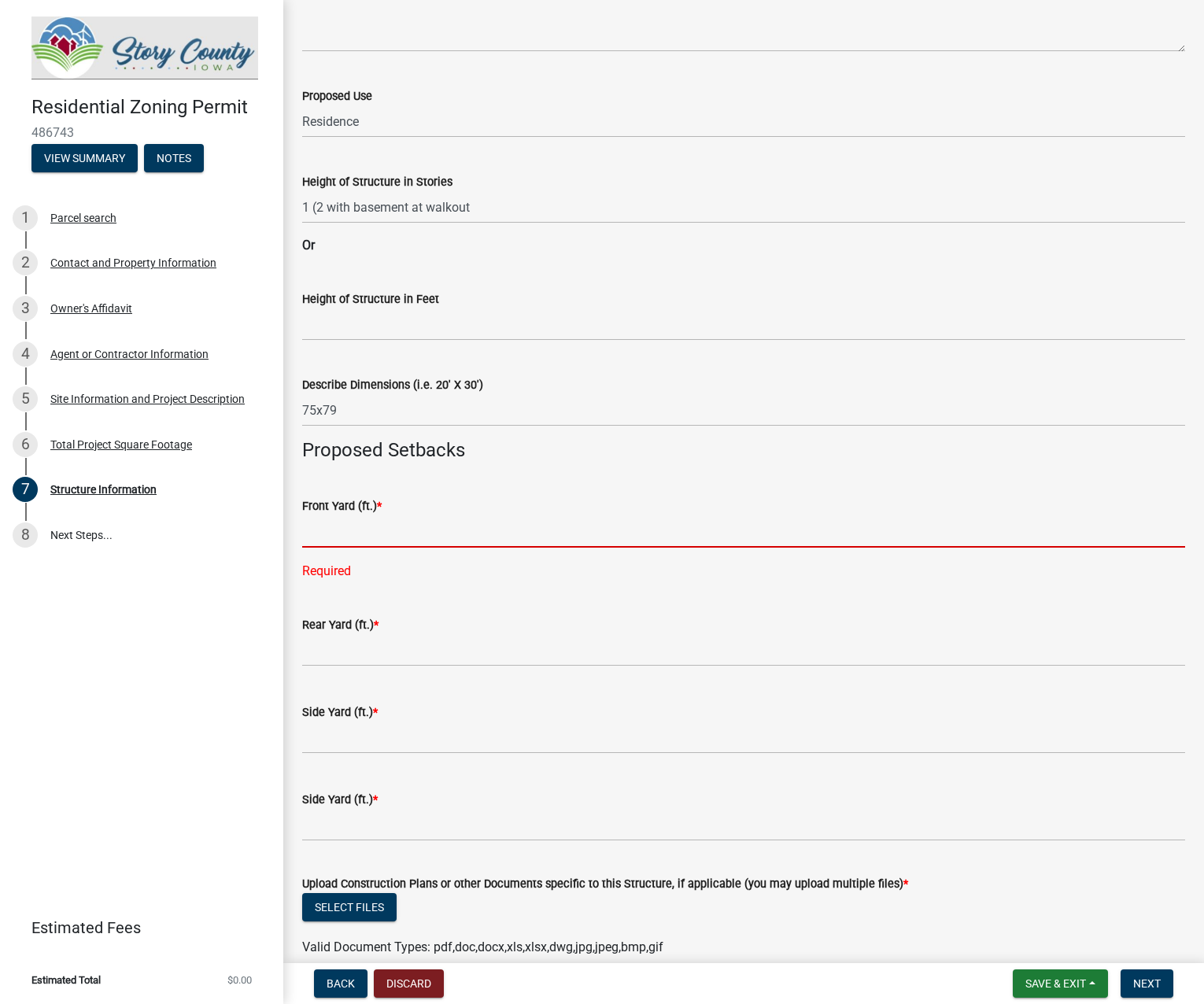
click at [377, 534] on input "text" at bounding box center [744, 532] width 883 height 32
type input "328"
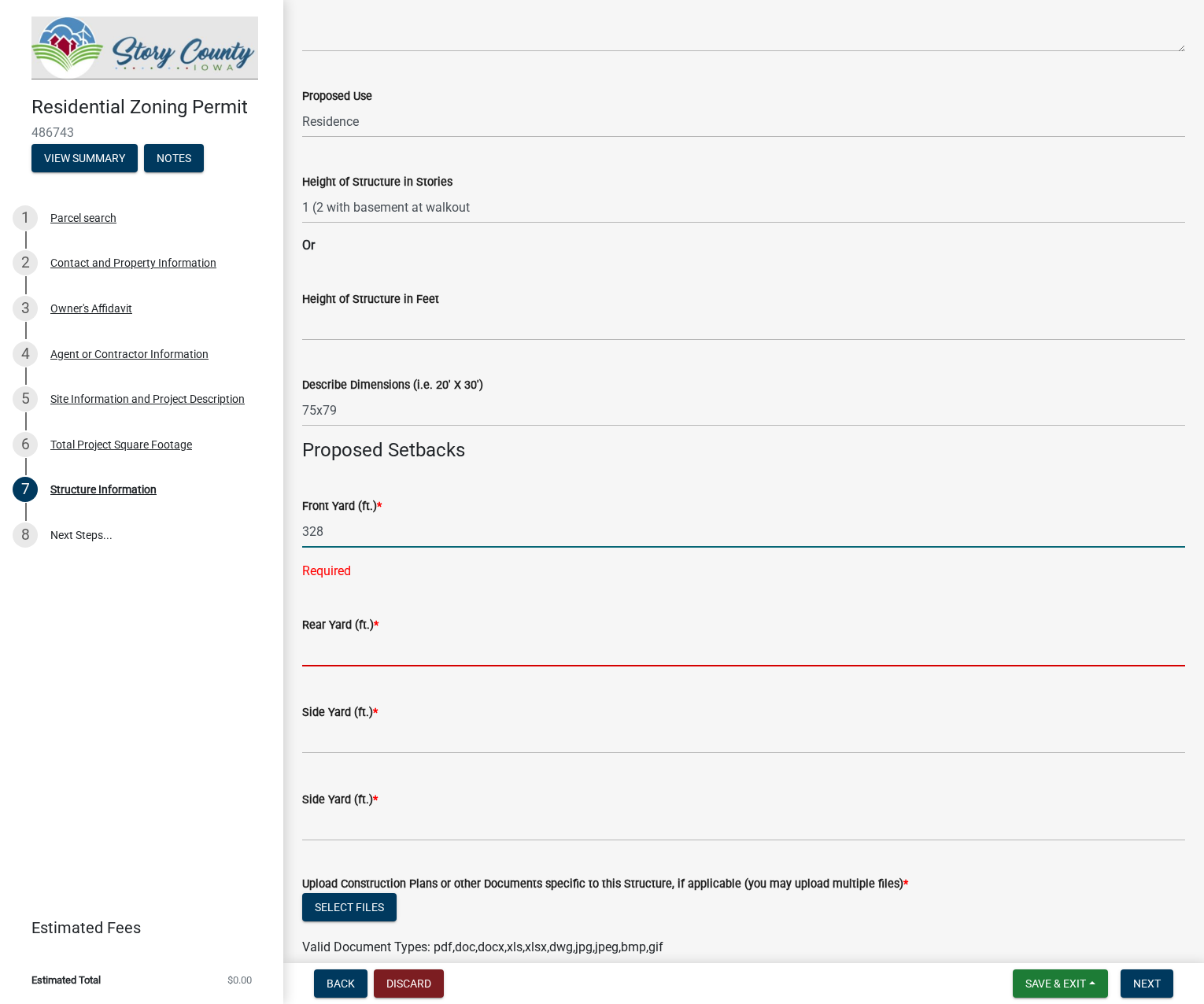
click at [377, 662] on wm-data-entity-input-list "**Enter information for only one (1) structure - you may select additional stru…" at bounding box center [744, 378] width 883 height 1366
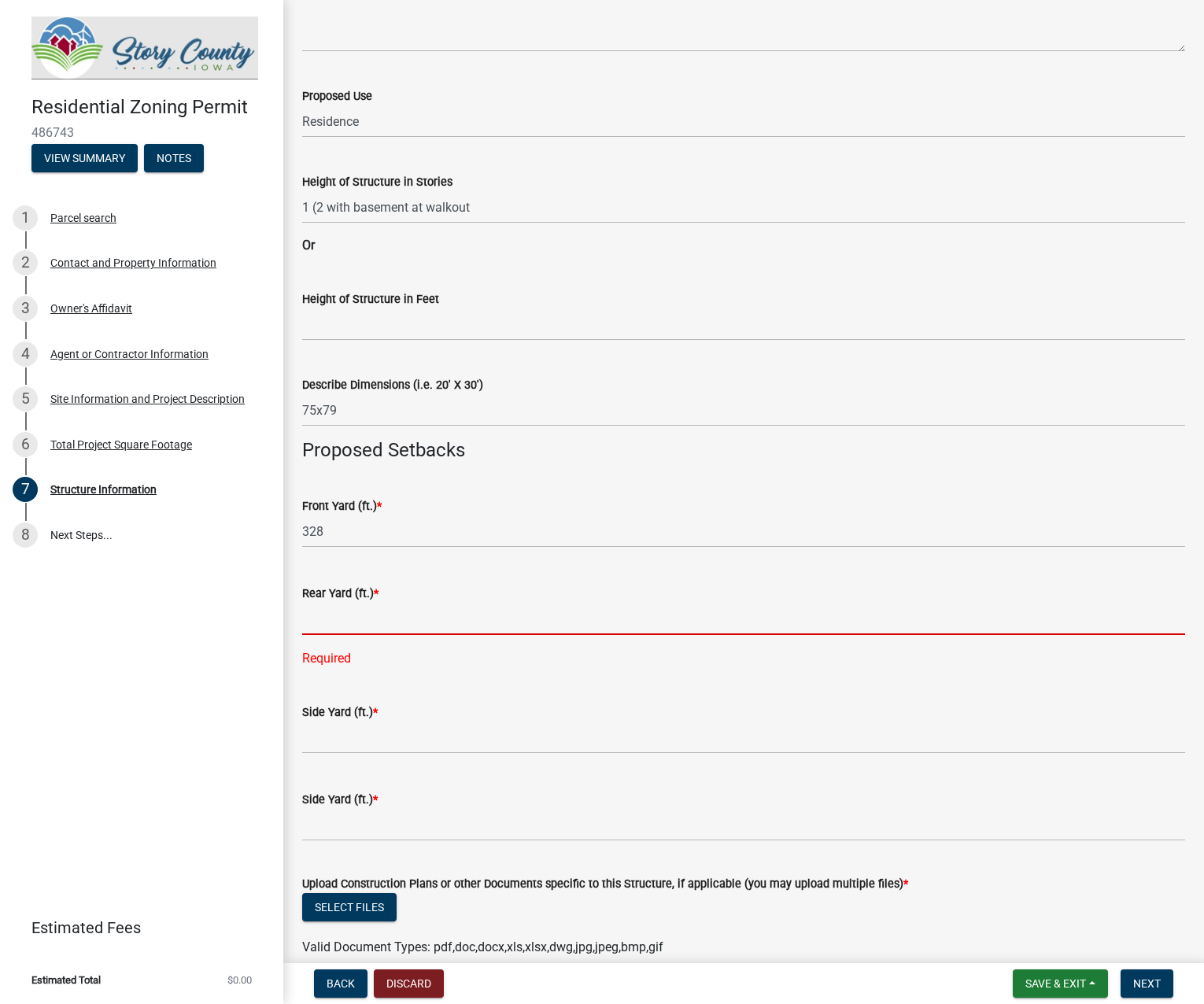
drag, startPoint x: 404, startPoint y: 611, endPoint x: 409, endPoint y: 618, distance: 8.6
click at [404, 611] on input "text" at bounding box center [744, 618] width 883 height 32
type input "161"
click at [404, 719] on form "Side Yard (ft.) *" at bounding box center [744, 727] width 883 height 51
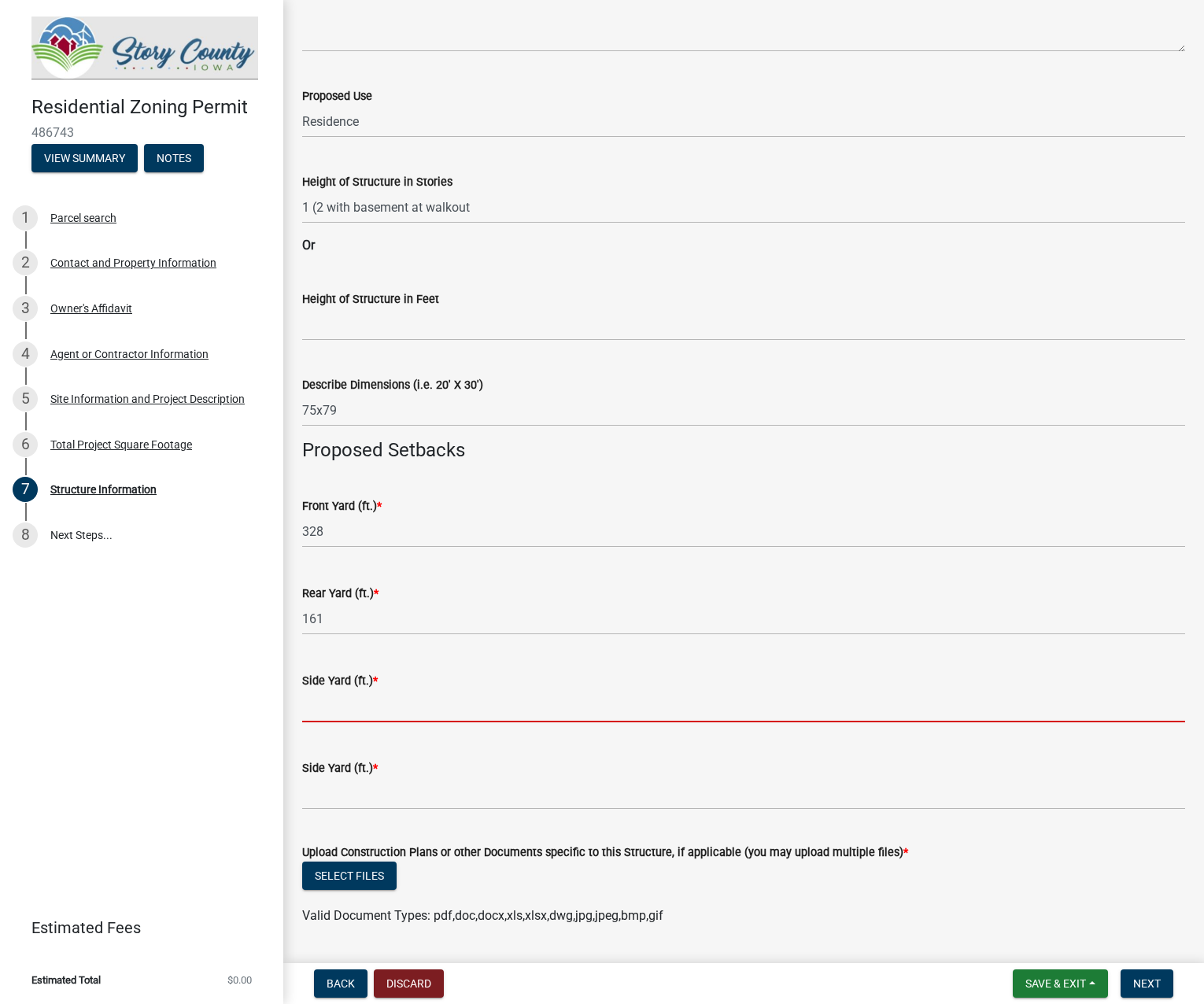
click at [407, 712] on input "text" at bounding box center [744, 706] width 883 height 32
type input "24"
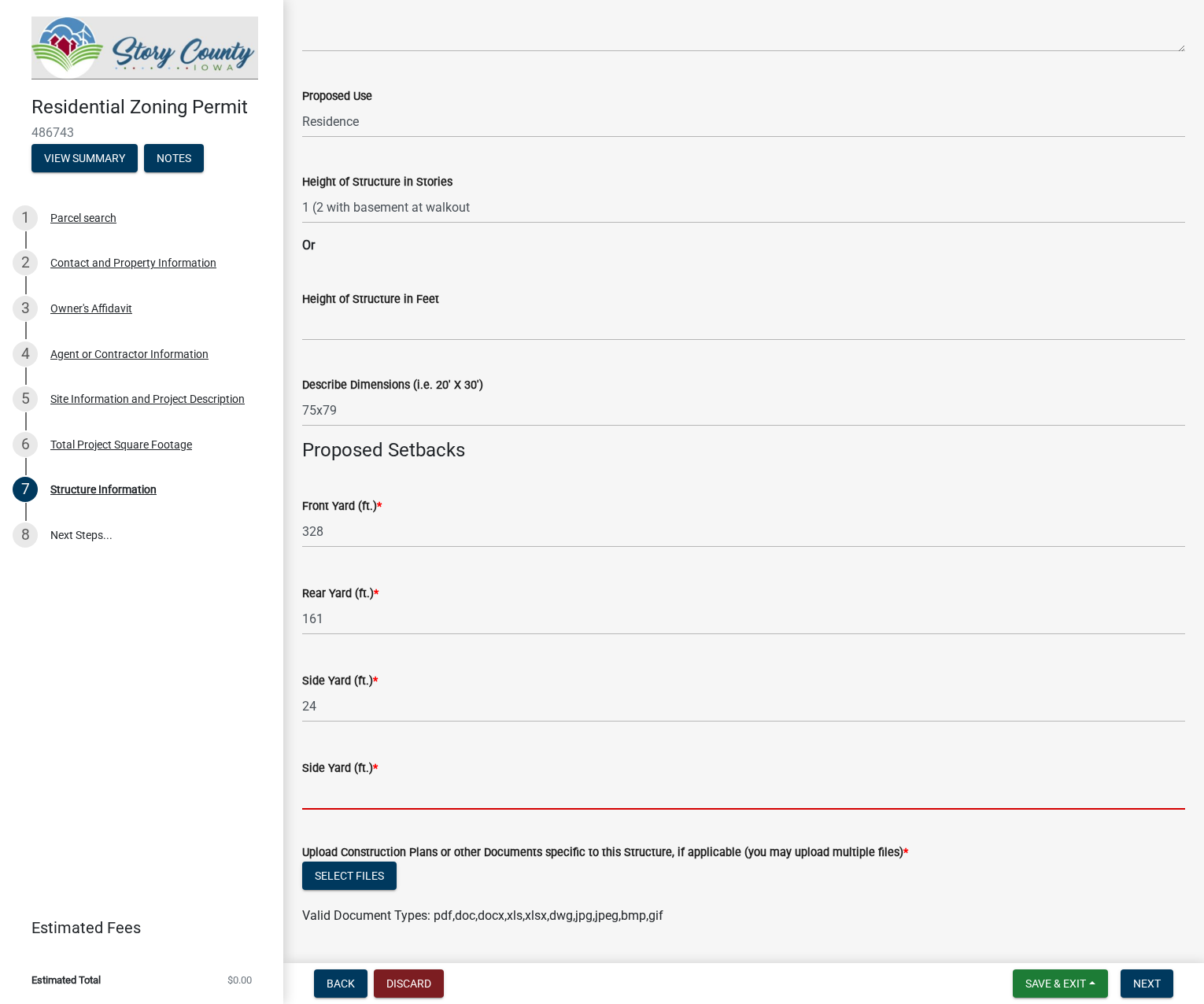
click at [408, 792] on input "text" at bounding box center [744, 793] width 883 height 32
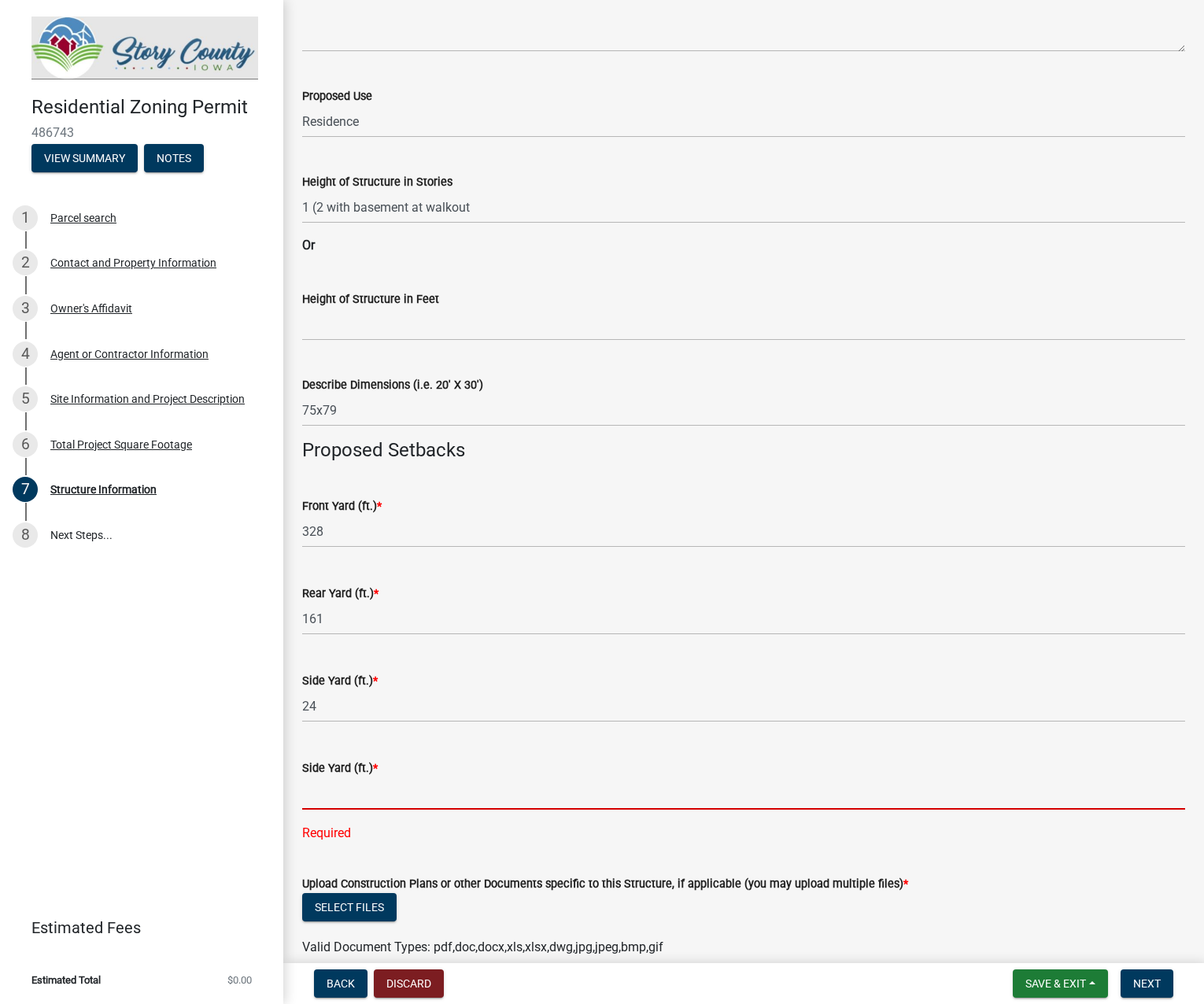
click at [351, 795] on input "text" at bounding box center [744, 793] width 883 height 32
type input "266"
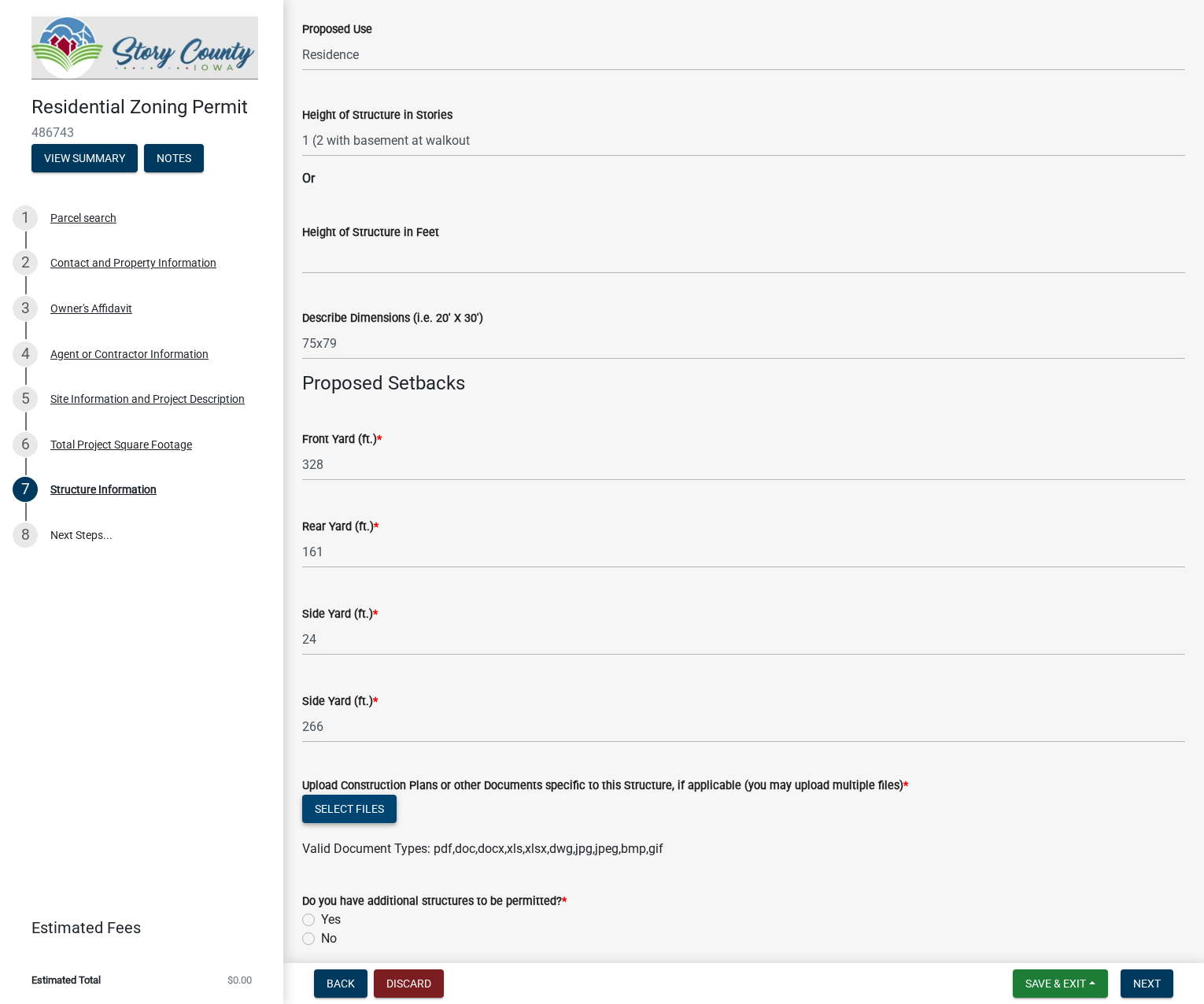
scroll to position [527, 0]
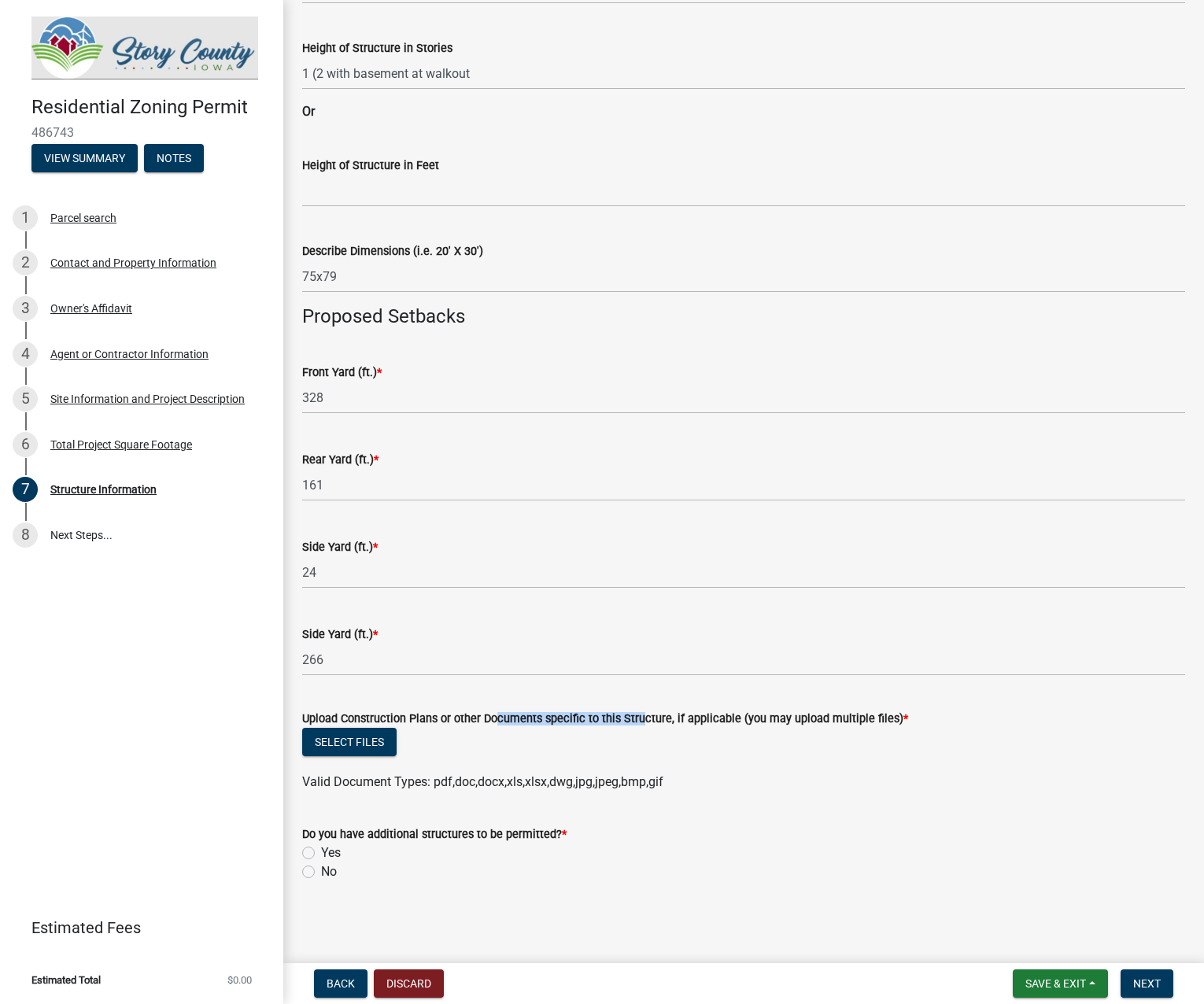
drag, startPoint x: 539, startPoint y: 721, endPoint x: 682, endPoint y: 717, distance: 143.1
click at [634, 720] on label "Upload Construction Plans or other Documents specific to this Structure, if app…" at bounding box center [605, 719] width 606 height 11
click at [337, 741] on button "Select files" at bounding box center [349, 742] width 94 height 28
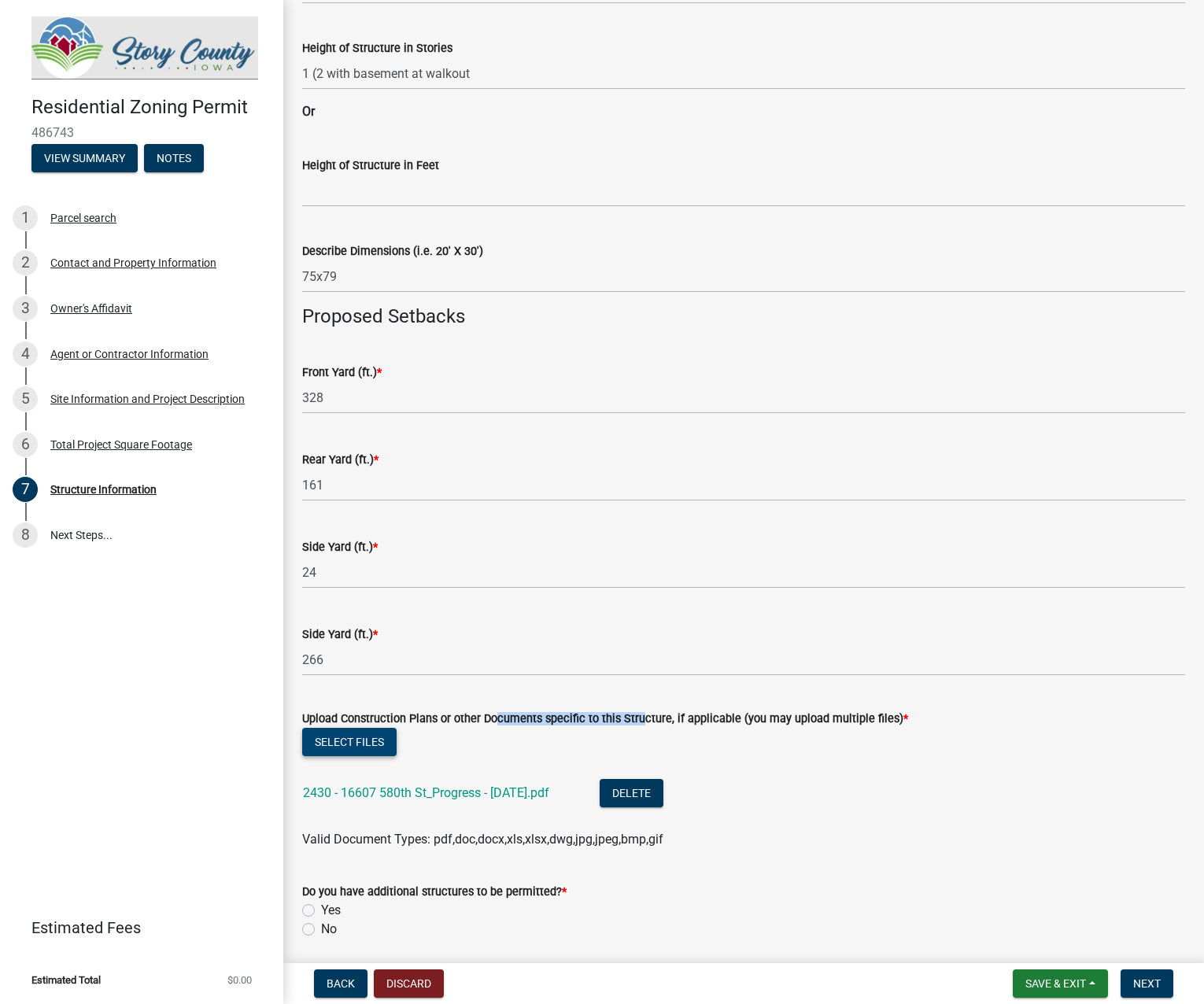
scroll to position [585, 0]
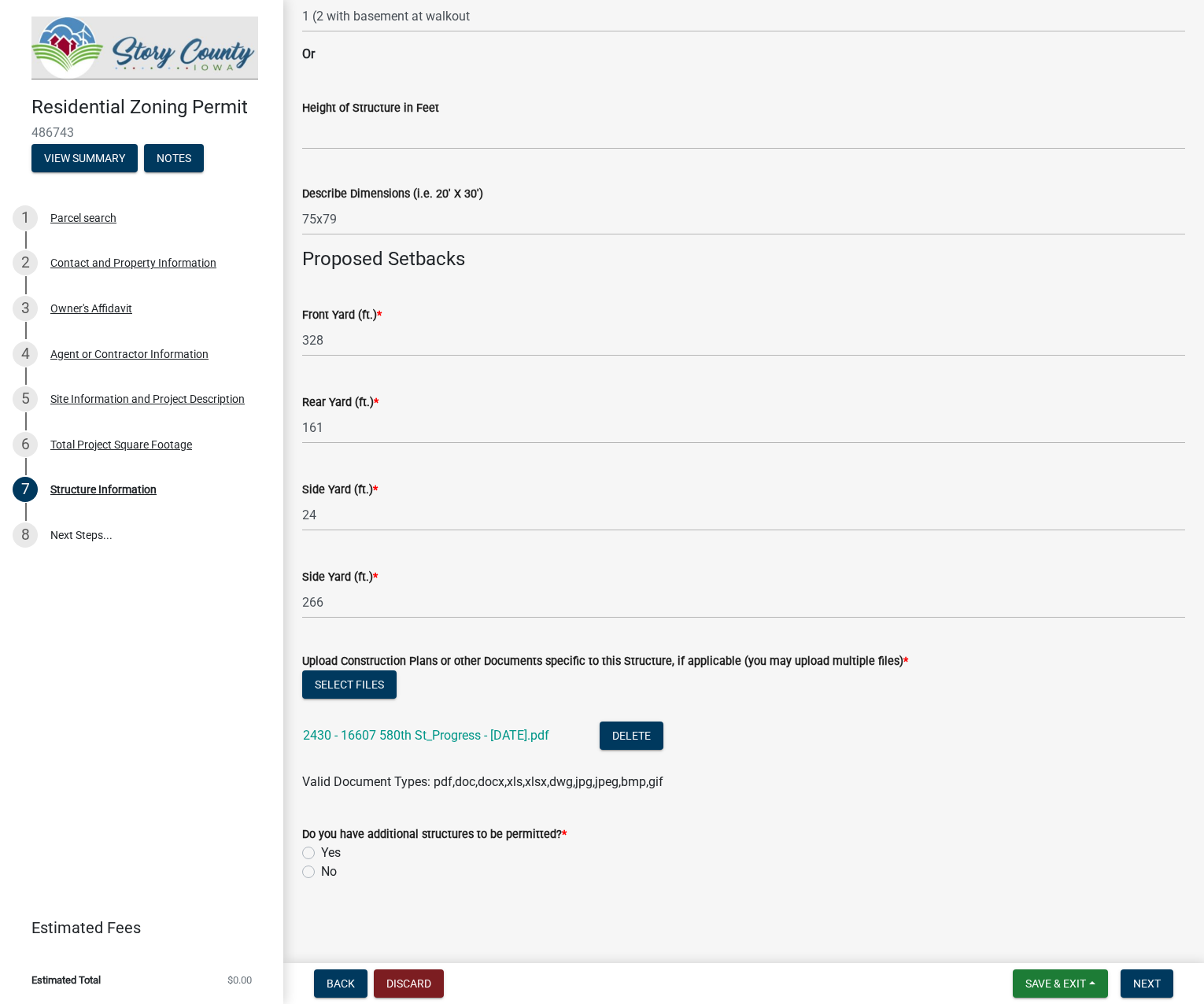
click at [321, 871] on label "No" at bounding box center [328, 872] width 16 height 19
click at [321, 871] on input "No" at bounding box center [326, 867] width 10 height 10
radio input "true"
click at [1156, 987] on span "Next" at bounding box center [1147, 983] width 27 height 12
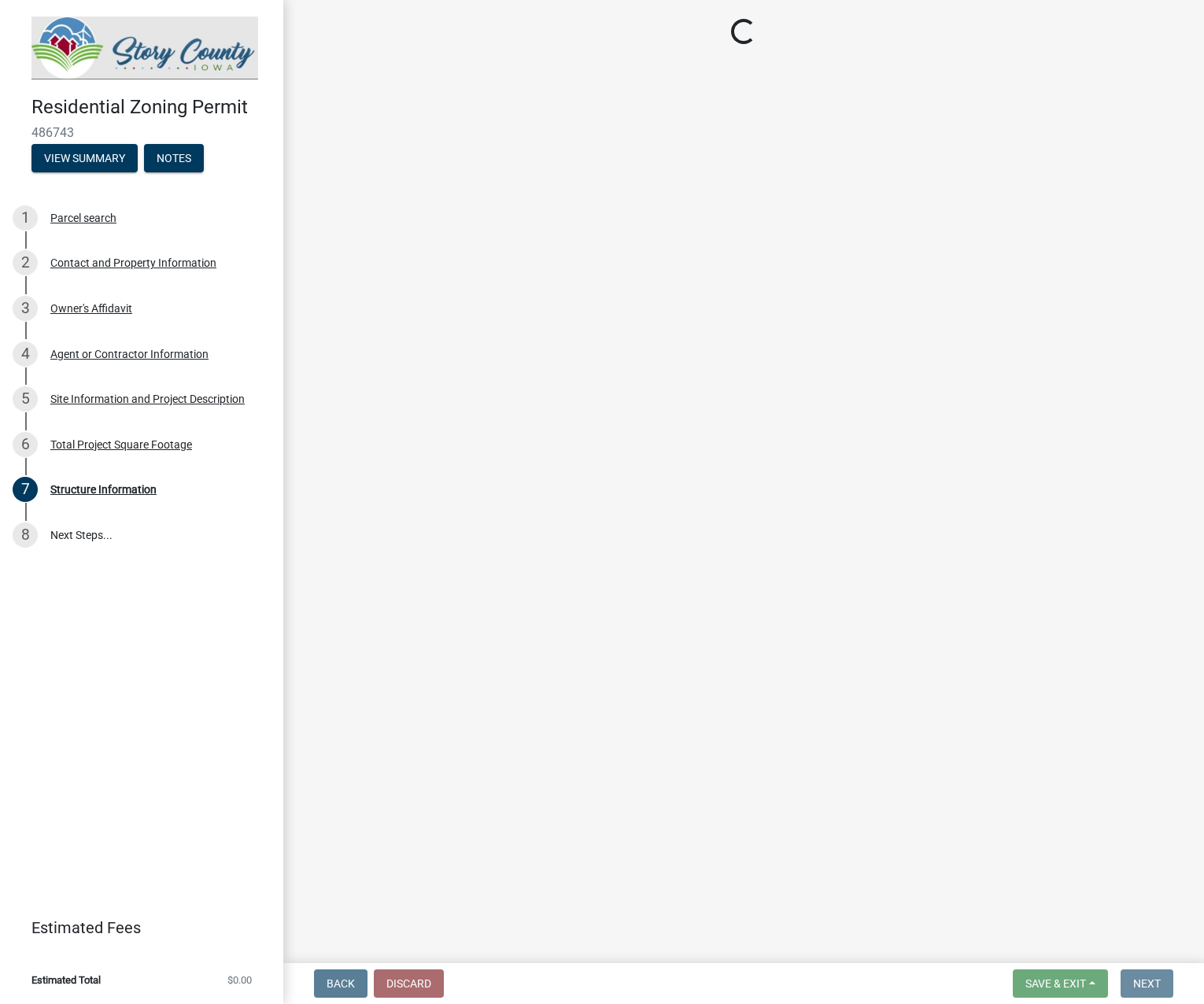
scroll to position [0, 0]
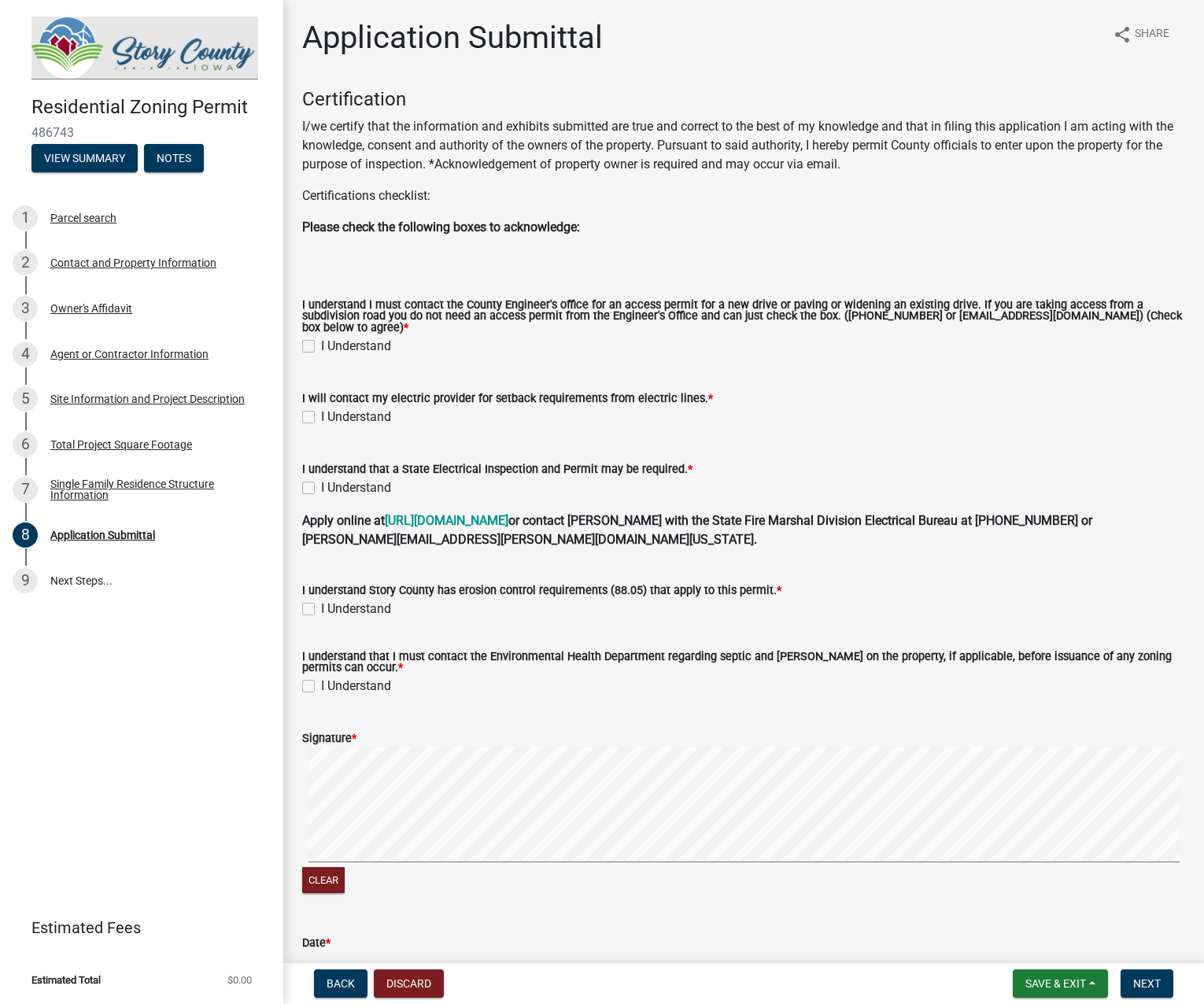
click at [321, 349] on label "I Understand" at bounding box center [356, 346] width 70 height 19
click at [321, 347] on input "I Understand" at bounding box center [326, 342] width 10 height 10
checkbox input "true"
click at [315, 417] on div "I Understand" at bounding box center [744, 417] width 883 height 19
click at [321, 414] on label "I Understand" at bounding box center [356, 417] width 70 height 19
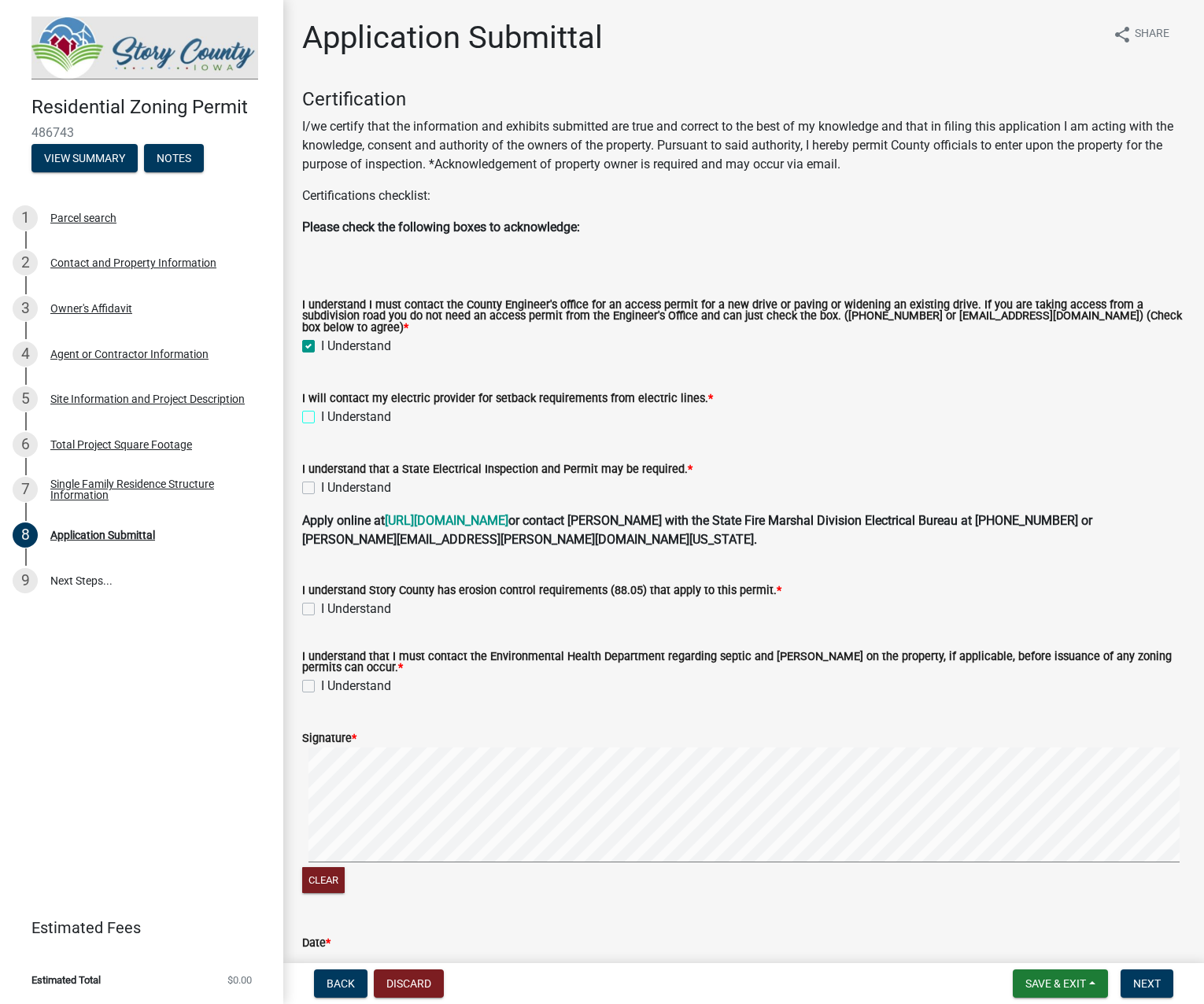
click at [321, 414] on input "I Understand" at bounding box center [326, 412] width 10 height 10
checkbox input "true"
click at [321, 491] on label "I Understand" at bounding box center [356, 487] width 70 height 19
click at [321, 488] on input "I Understand" at bounding box center [326, 483] width 10 height 10
checkbox input "true"
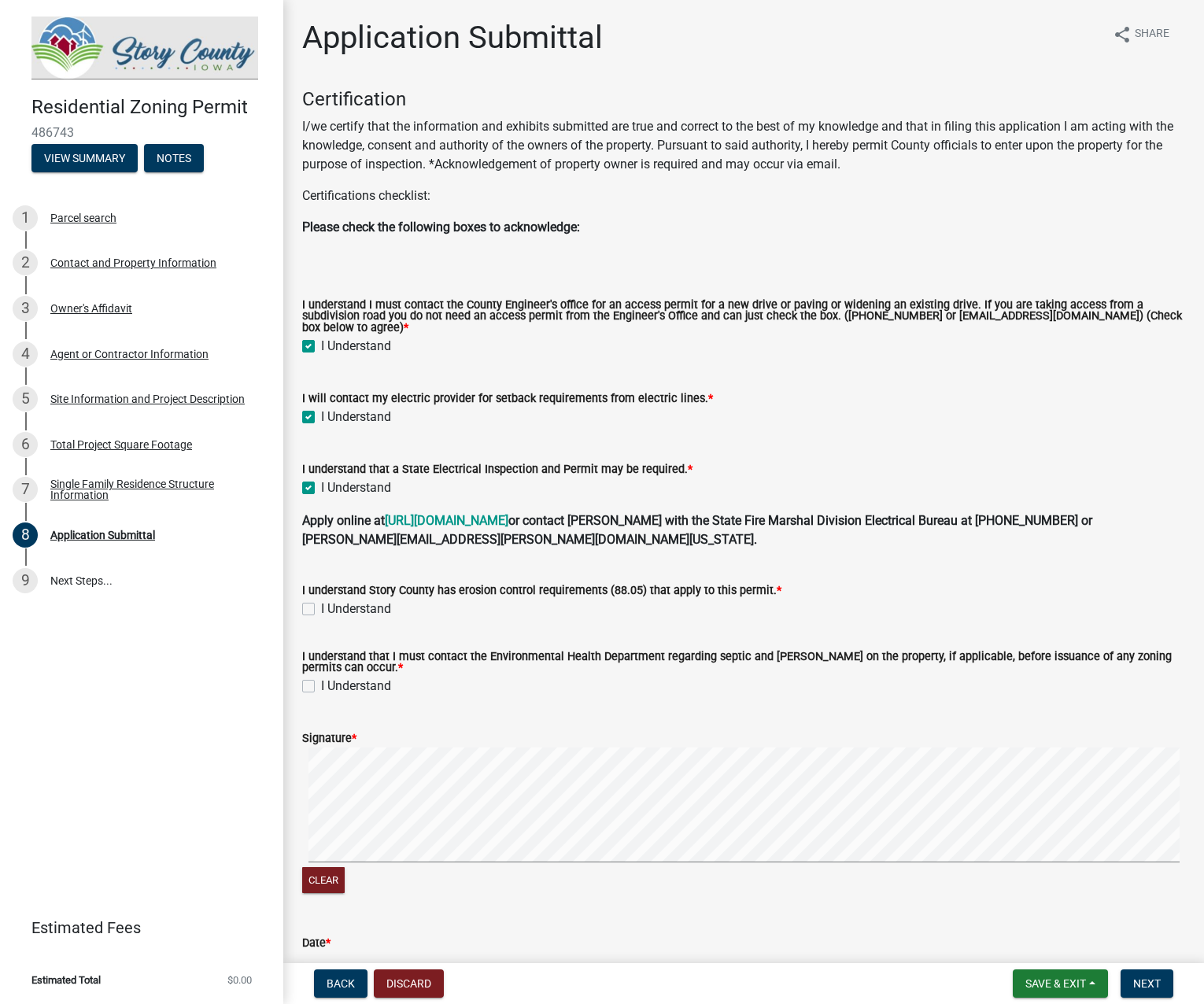
drag, startPoint x: 312, startPoint y: 608, endPoint x: 315, endPoint y: 620, distance: 12.4
click at [321, 608] on label "I Understand" at bounding box center [356, 609] width 70 height 19
click at [321, 608] on input "I Understand" at bounding box center [326, 605] width 10 height 10
checkbox input "true"
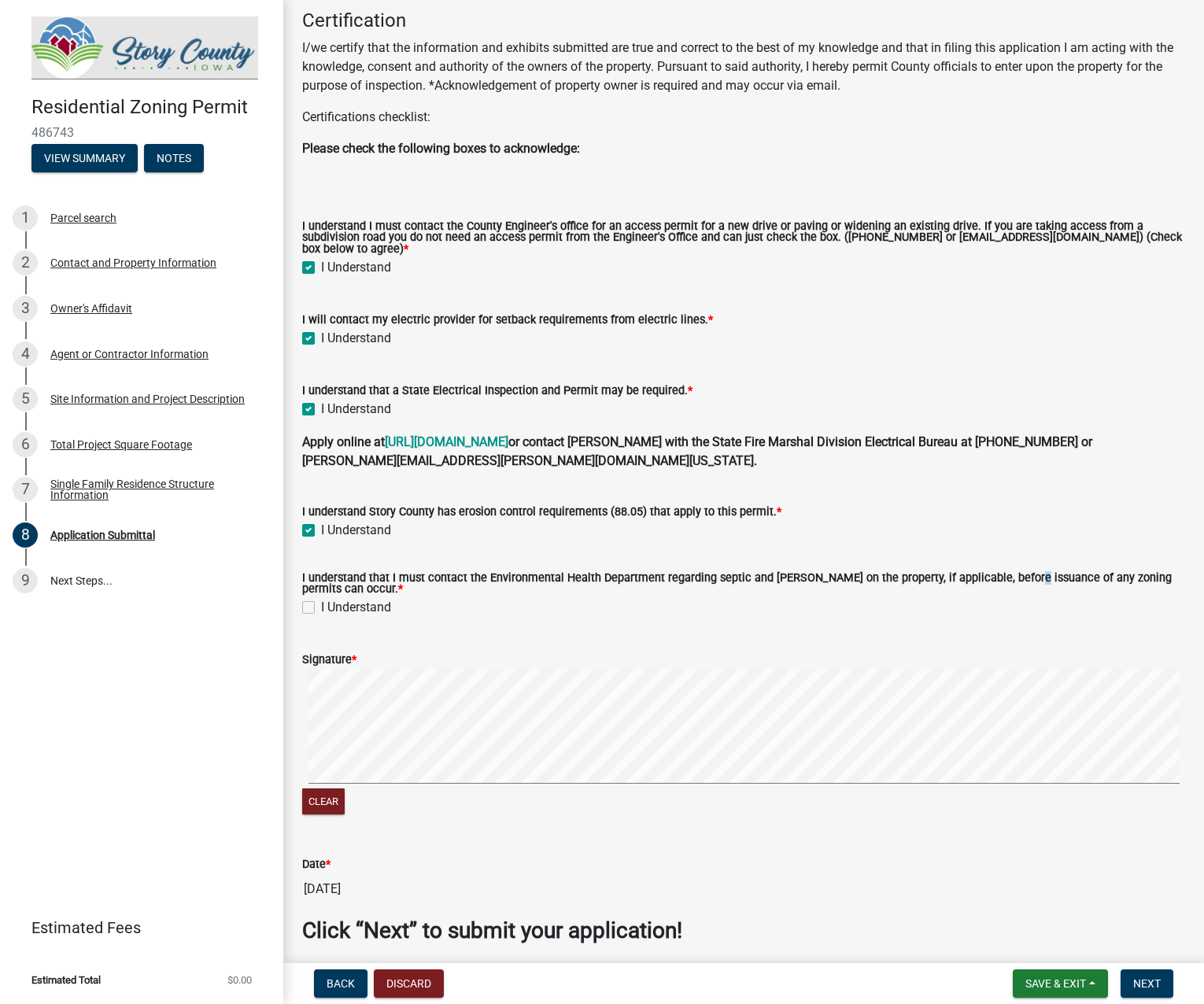
click at [1006, 583] on label "I understand that I must contact the Environmental Health Department regarding …" at bounding box center [744, 584] width 883 height 22
drag, startPoint x: 759, startPoint y: 578, endPoint x: 864, endPoint y: 576, distance: 105.0
click at [862, 576] on label "I understand that I must contact the Environmental Health Department regarding …" at bounding box center [744, 584] width 883 height 22
click at [864, 577] on label "I understand that I must contact the Environmental Health Department regarding …" at bounding box center [744, 584] width 883 height 22
click at [321, 608] on label "I Understand" at bounding box center [356, 607] width 70 height 19
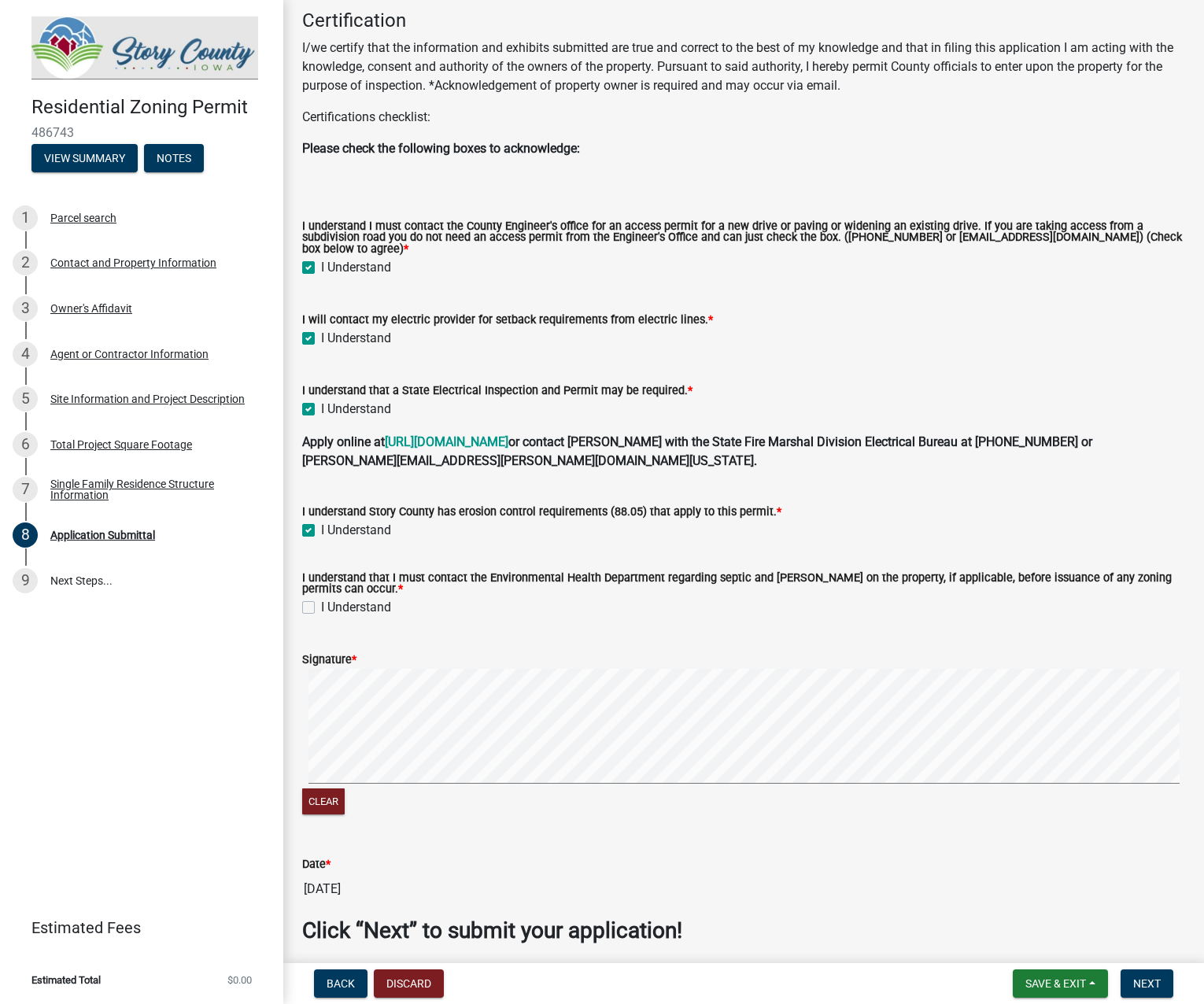
click at [321, 608] on input "I Understand" at bounding box center [326, 603] width 10 height 10
checkbox input "true"
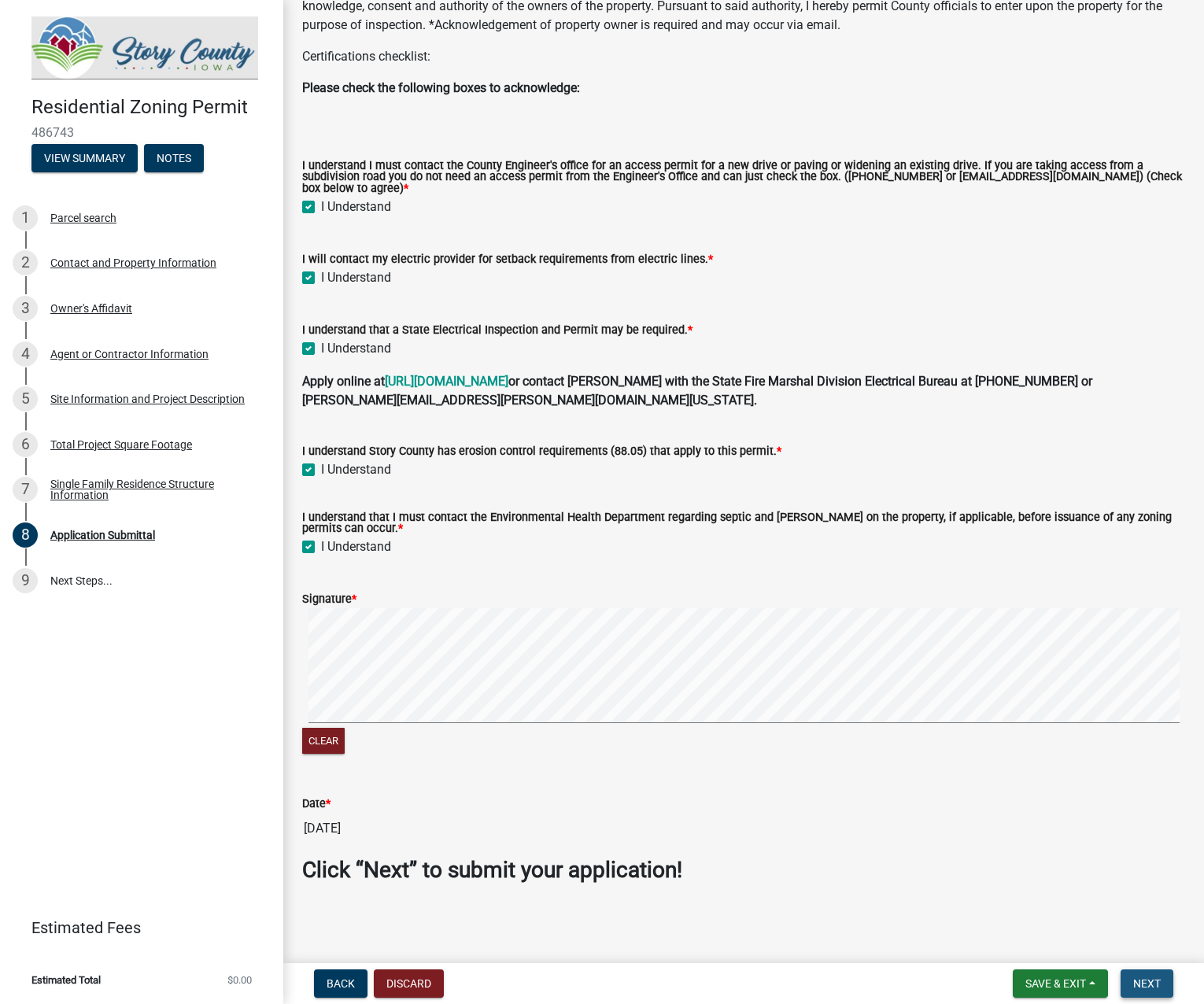
click at [1147, 984] on span "Next" at bounding box center [1147, 983] width 27 height 12
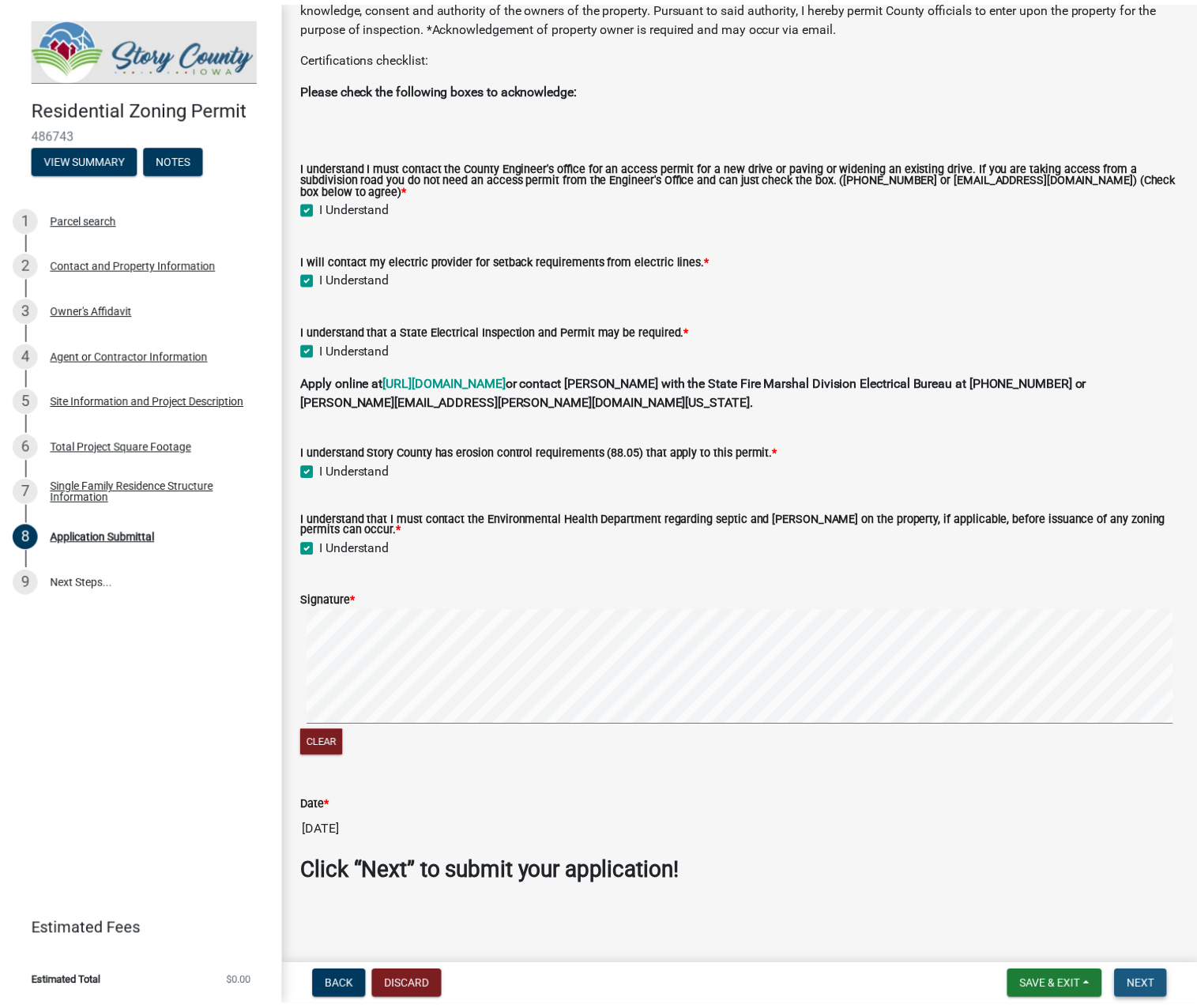
scroll to position [0, 0]
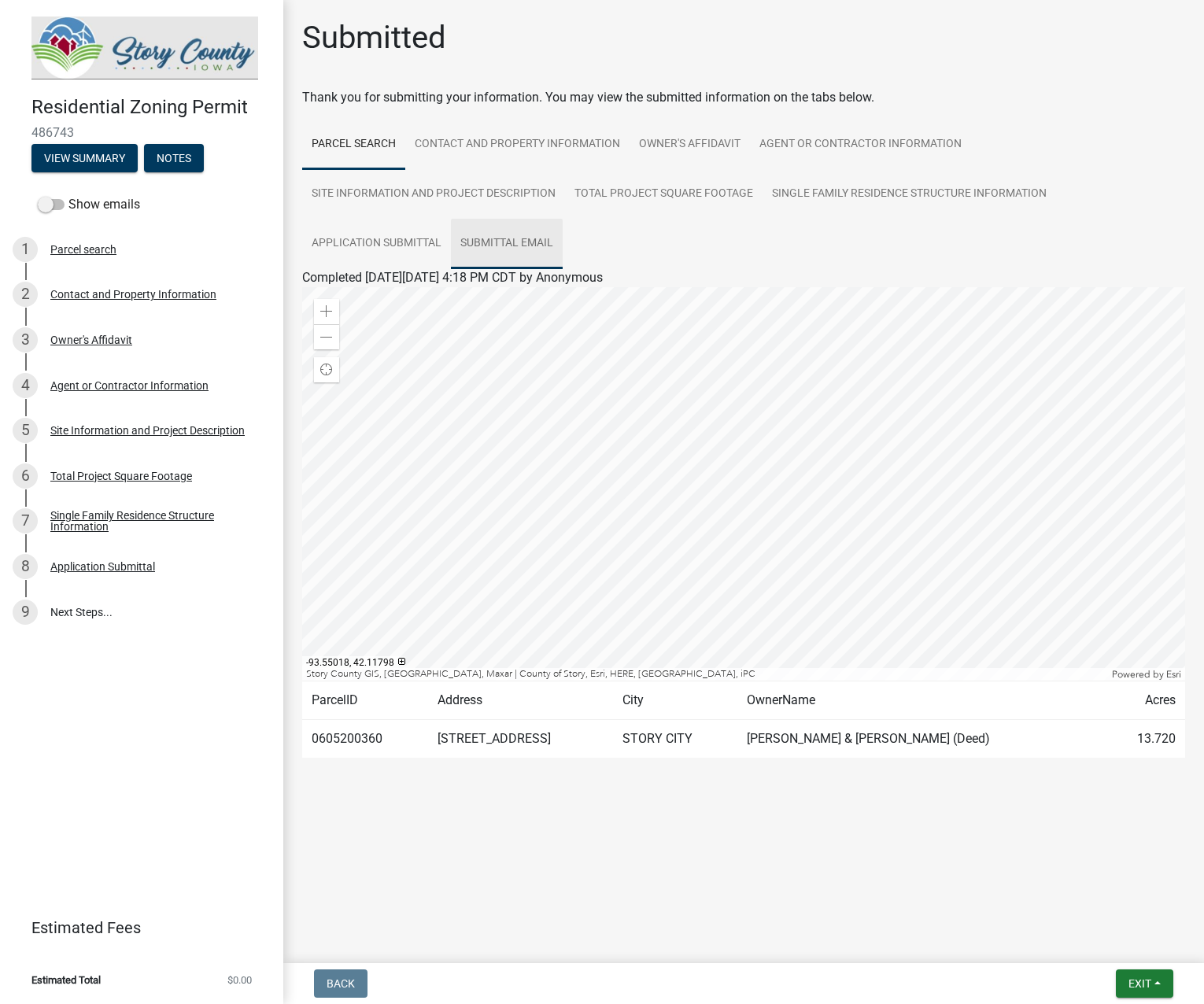
click at [533, 242] on link "Submittal Email" at bounding box center [507, 244] width 112 height 50
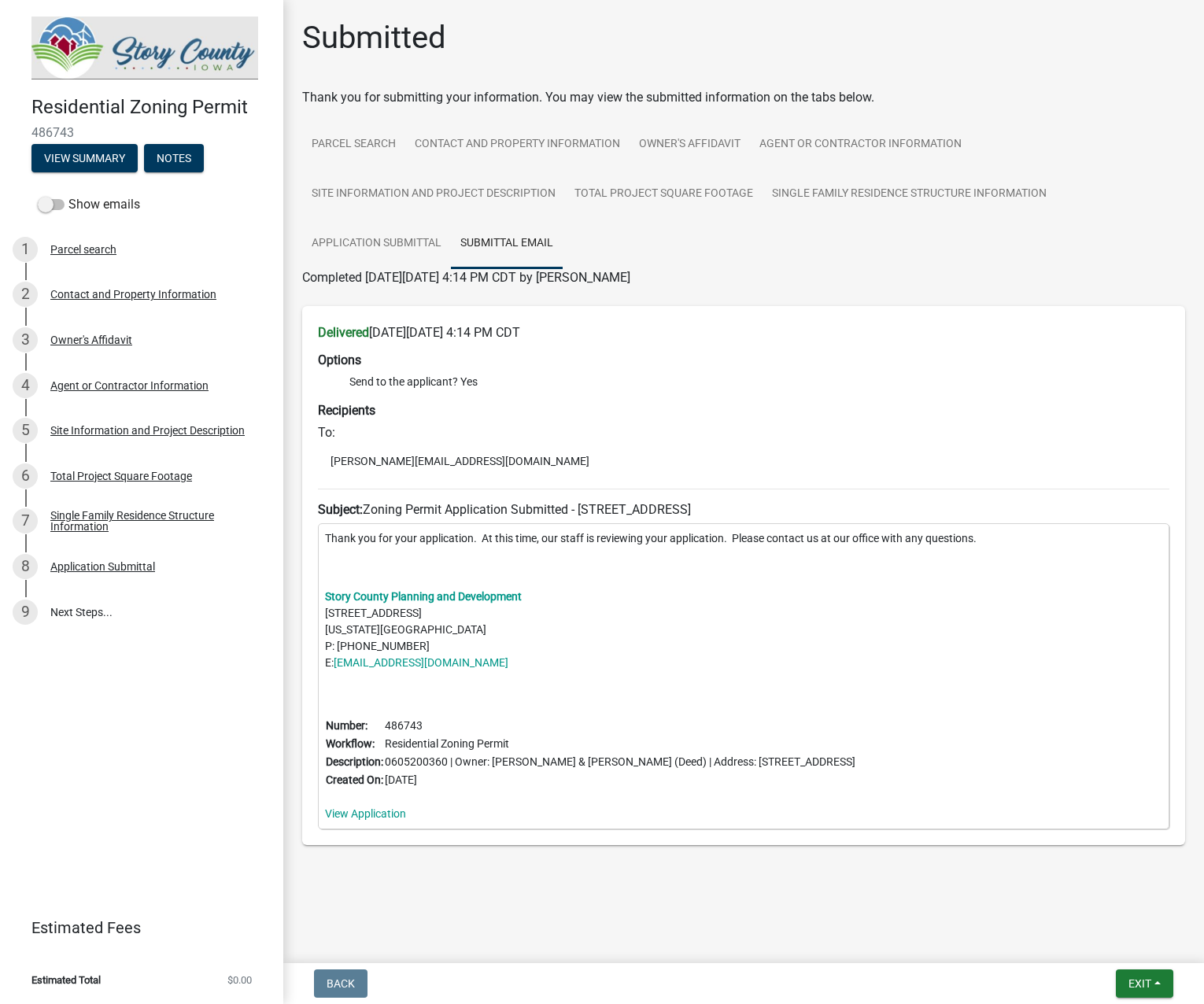
click at [119, 769] on div "Residential Zoning Permit 486743 View Summary Notes Show emails 1 Parcel search…" at bounding box center [142, 502] width 283 height 1004
click at [1142, 984] on span "Exit" at bounding box center [1139, 983] width 22 height 12
click at [1081, 938] on button "Save & Exit" at bounding box center [1110, 942] width 126 height 37
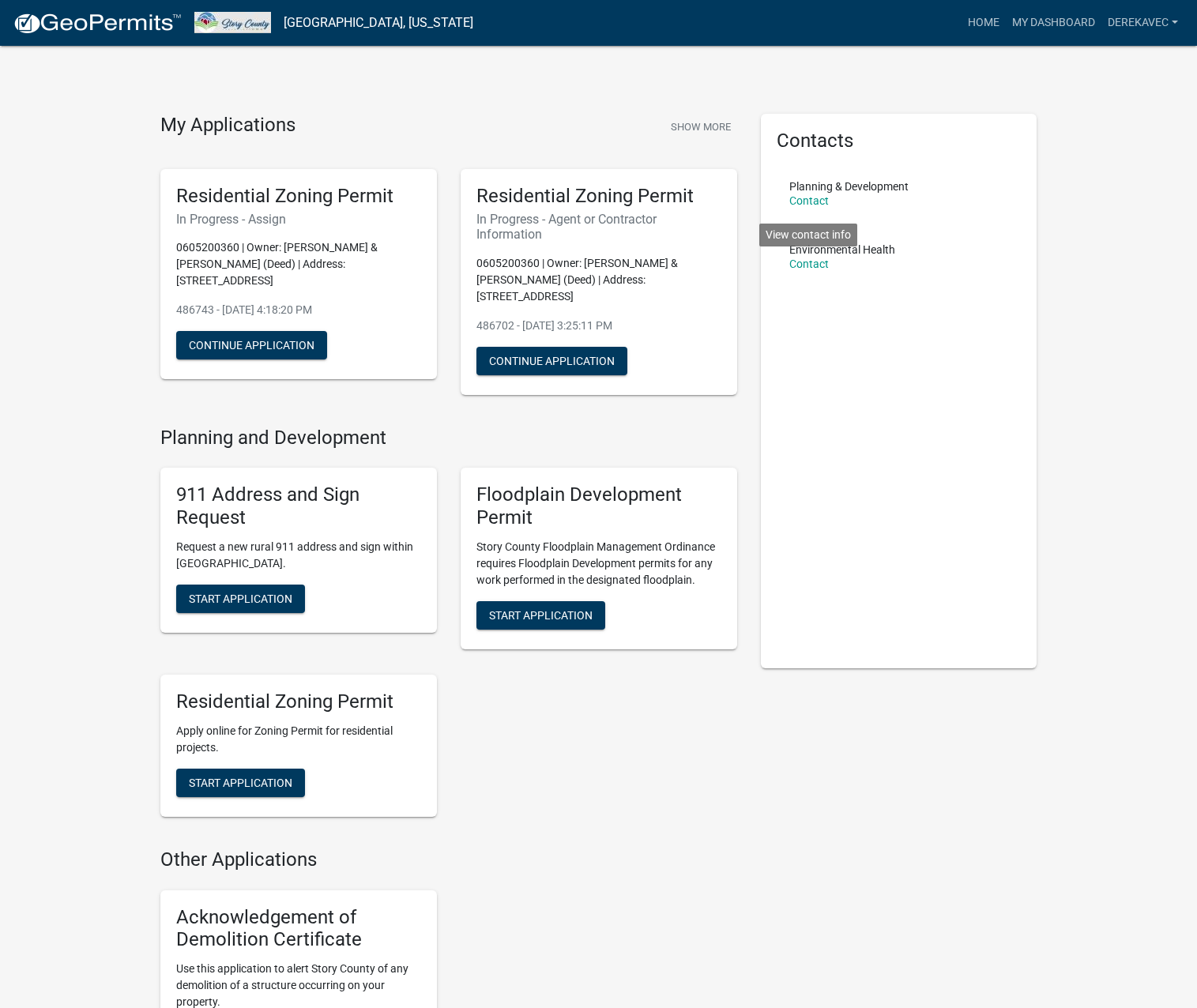
click at [811, 257] on div "Environmental Health Contact View contact info" at bounding box center [841, 263] width 106 height 38
click at [820, 263] on link "Contact" at bounding box center [808, 264] width 39 height 13
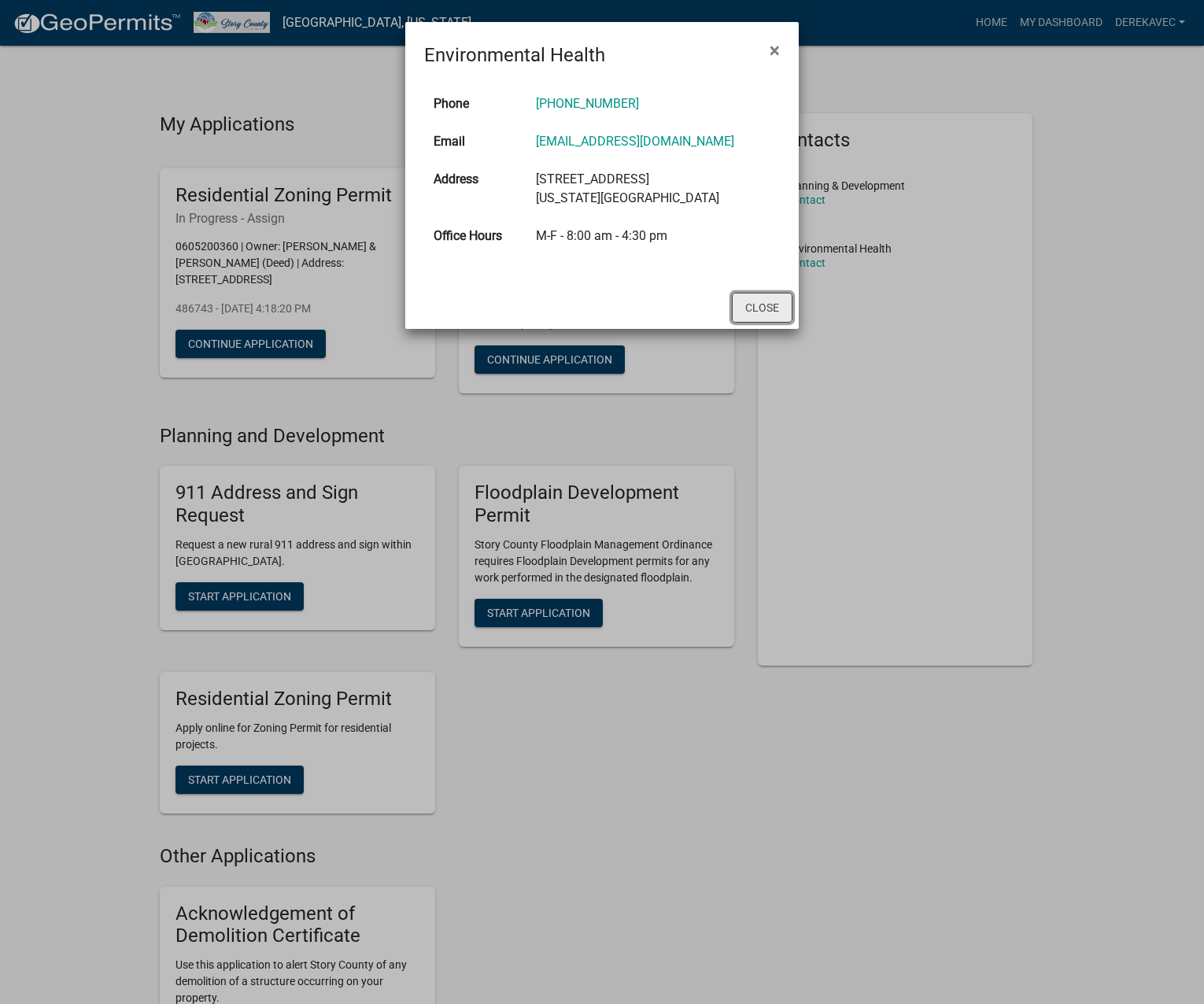
click at [757, 311] on button "Close" at bounding box center [762, 307] width 61 height 30
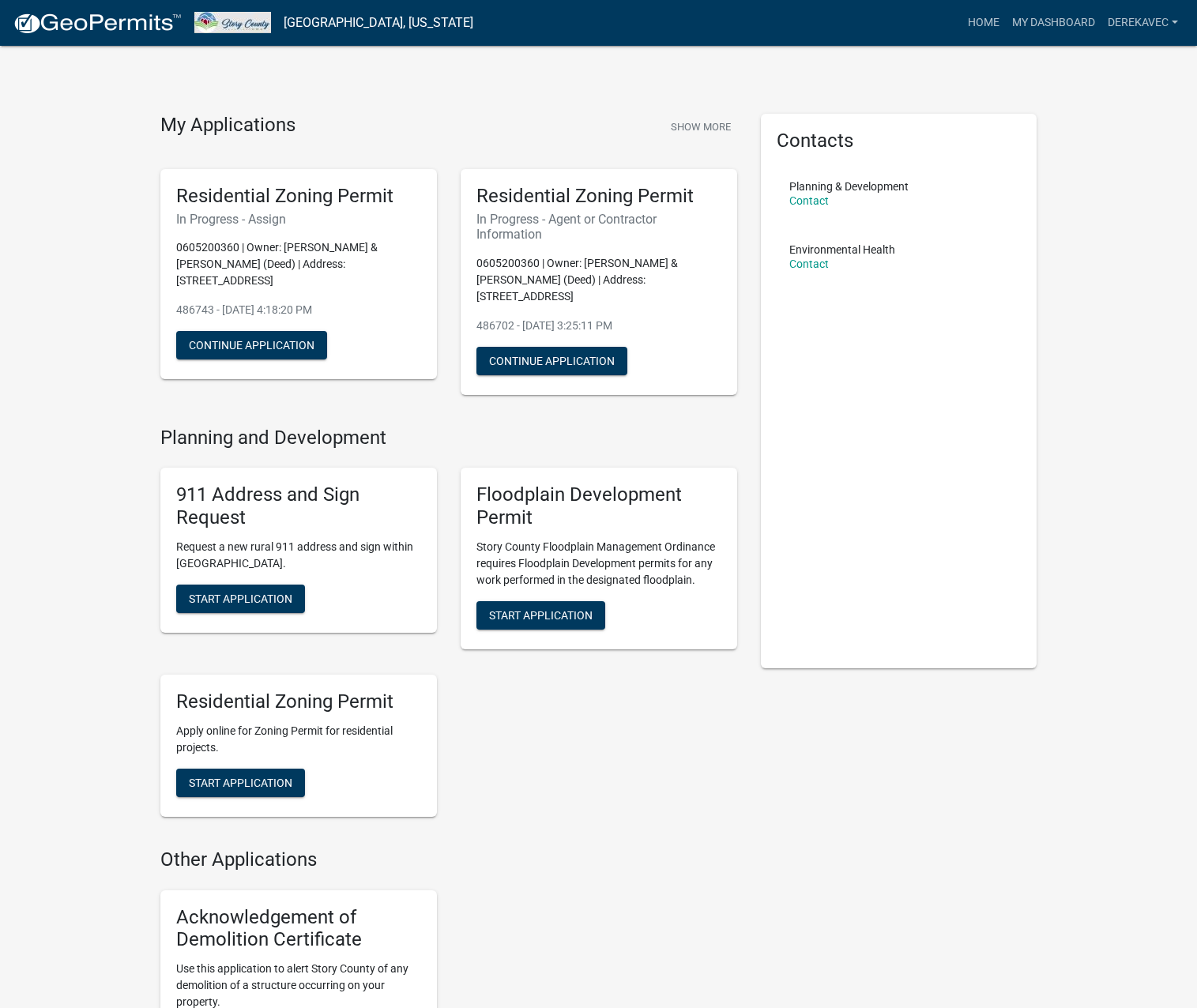
drag, startPoint x: 646, startPoint y: 233, endPoint x: 680, endPoint y: 224, distance: 35.2
click at [666, 234] on div "Residential Zoning Permit In Progress - Agent or Contractor Information 0605200…" at bounding box center [599, 282] width 277 height 226
click at [694, 217] on h6 "In Progress - Agent or Contractor Information" at bounding box center [598, 227] width 245 height 30
click at [696, 205] on h5 "Residential Zoning Permit" at bounding box center [598, 196] width 245 height 23
drag, startPoint x: 691, startPoint y: 199, endPoint x: 494, endPoint y: 204, distance: 197.1
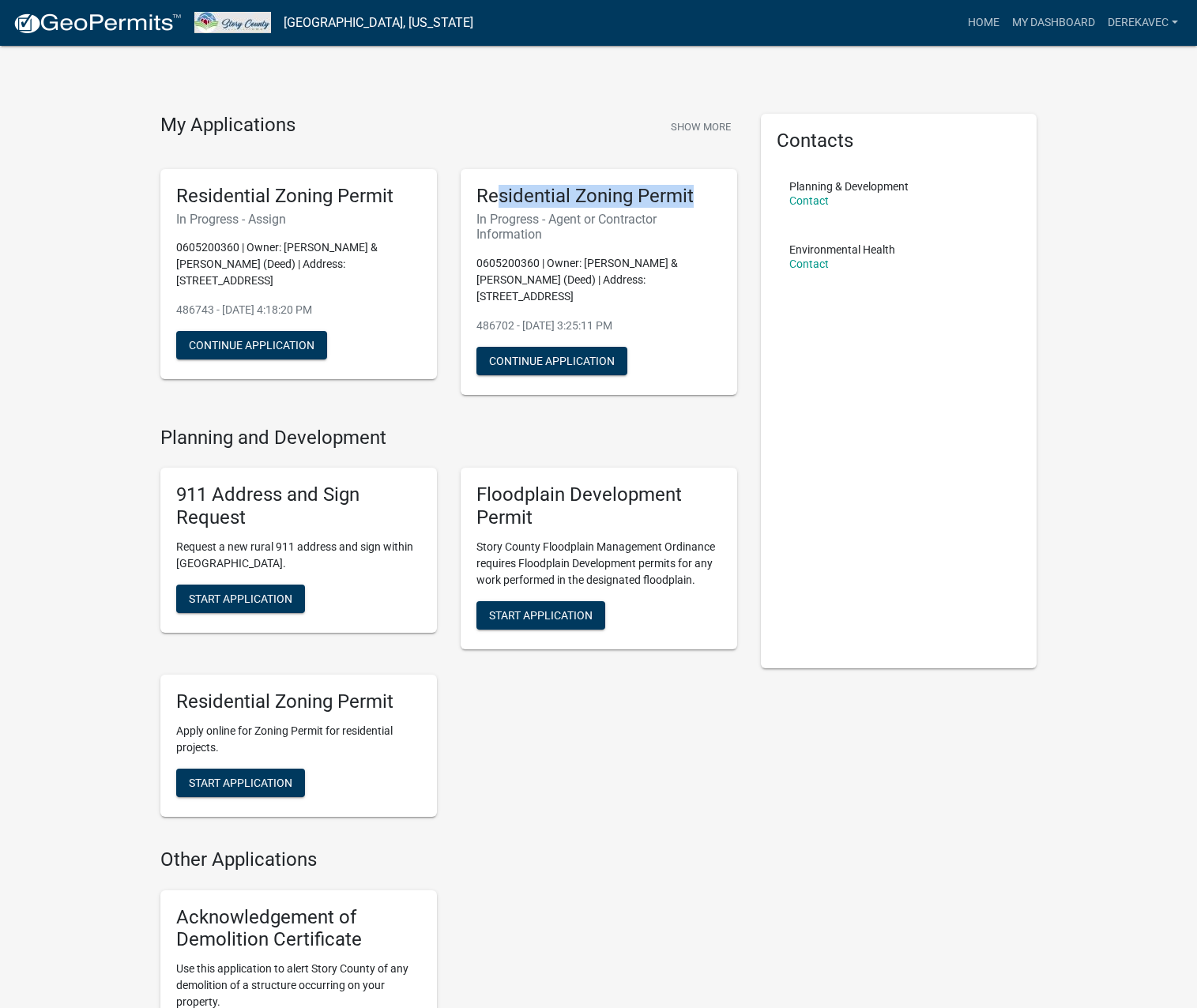
click at [494, 204] on h5 "Residential Zoning Permit" at bounding box center [598, 196] width 245 height 23
click at [487, 200] on h5 "Residential Zoning Permit" at bounding box center [598, 196] width 245 height 23
drag, startPoint x: 496, startPoint y: 194, endPoint x: 559, endPoint y: 204, distance: 63.8
click at [548, 203] on h5 "Residential Zoning Permit" at bounding box center [598, 196] width 245 height 23
click at [563, 205] on h5 "Residential Zoning Permit" at bounding box center [598, 196] width 245 height 23
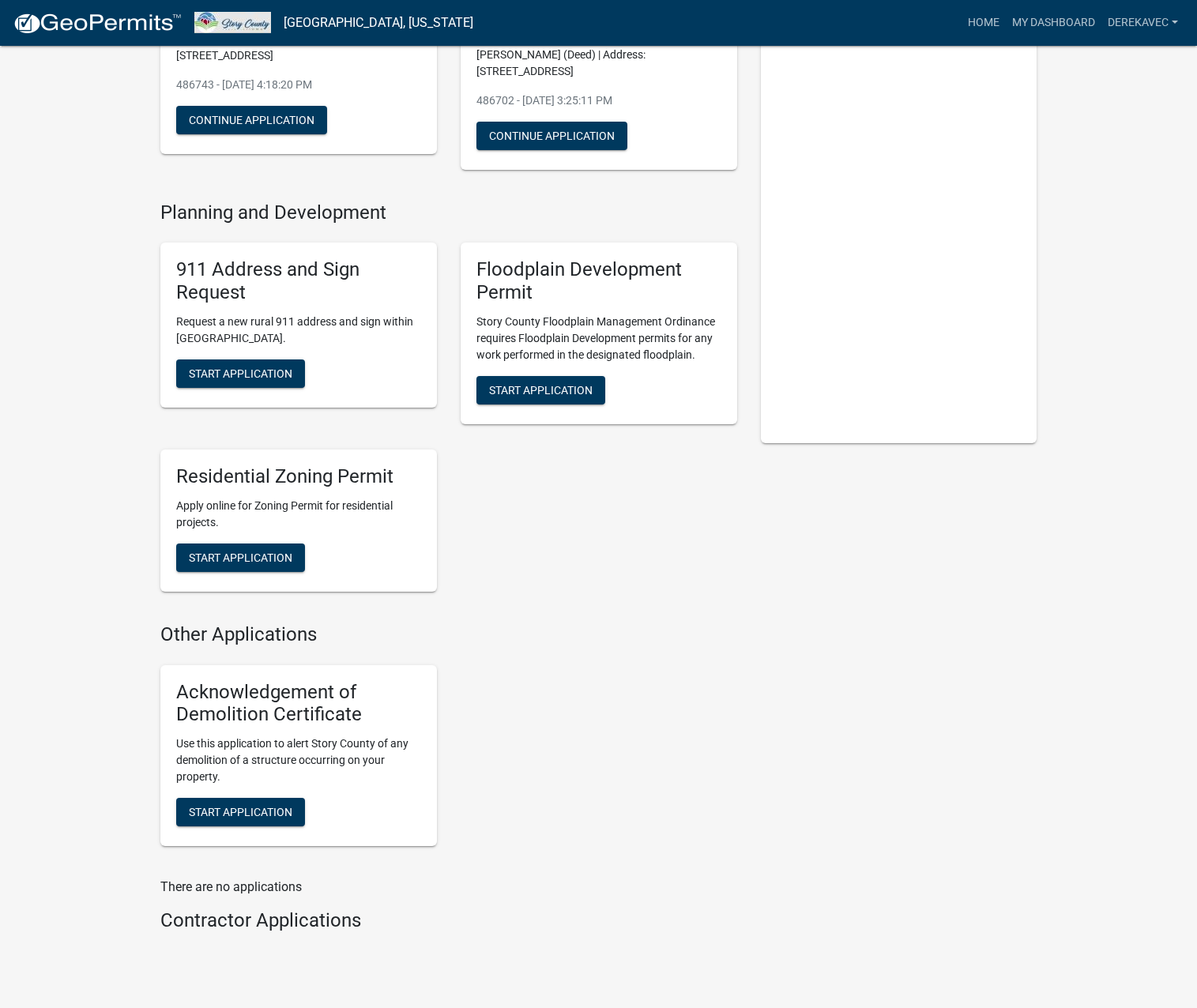
scroll to position [263, 0]
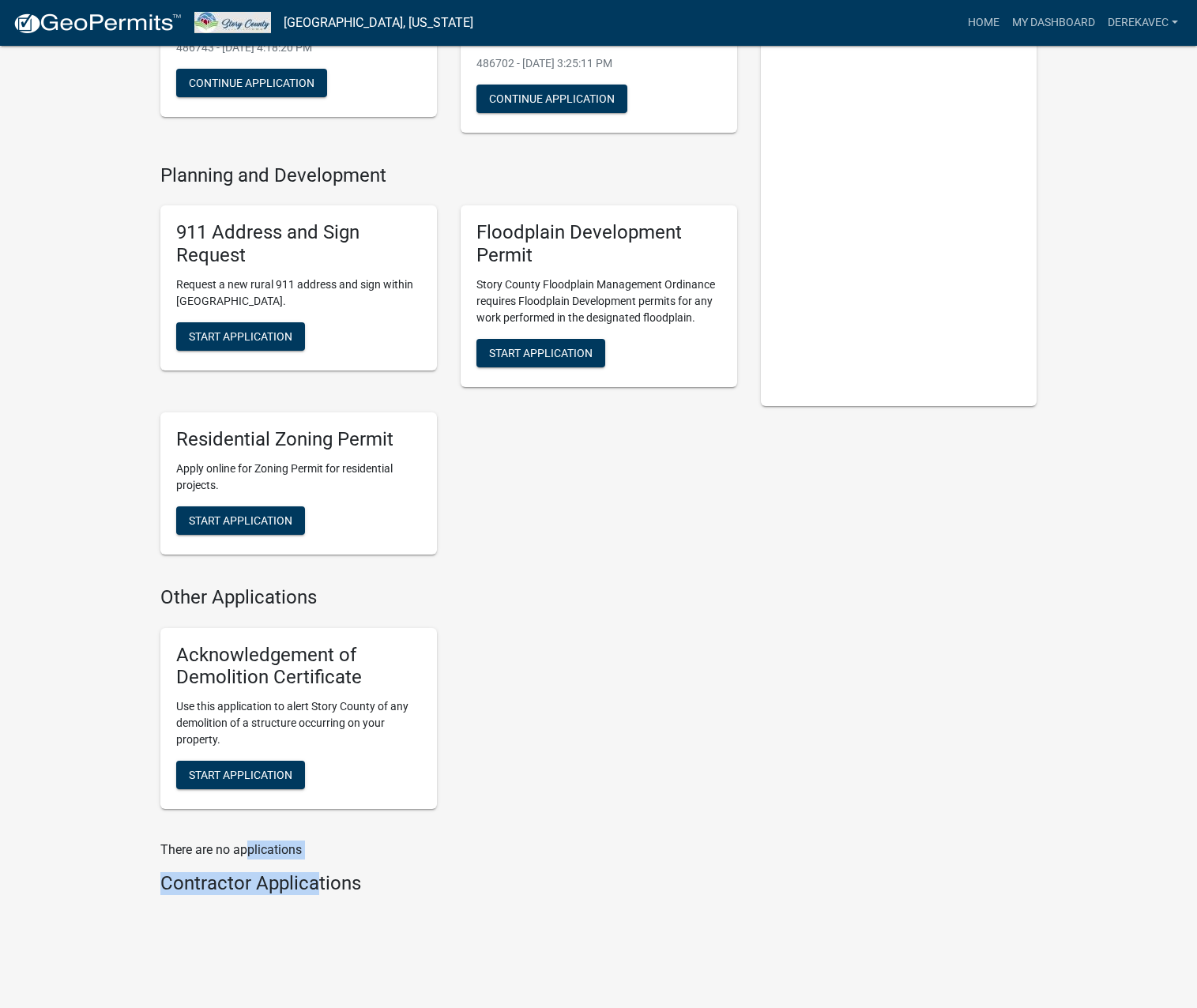
drag, startPoint x: 243, startPoint y: 826, endPoint x: 350, endPoint y: 874, distance: 117.3
click at [349, 873] on div "There are no applications Contractor Applications" at bounding box center [448, 871] width 576 height 61
click at [358, 875] on h4 "Contractor Applications" at bounding box center [448, 883] width 576 height 23
